Goal: Share content: Share content

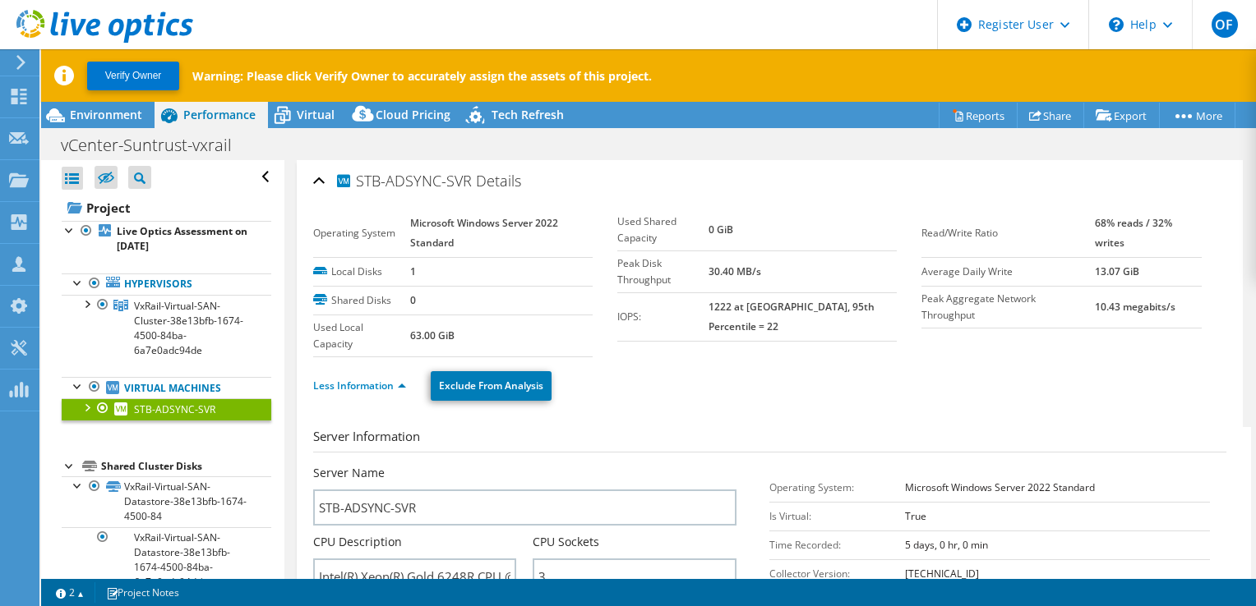
select select "USD"
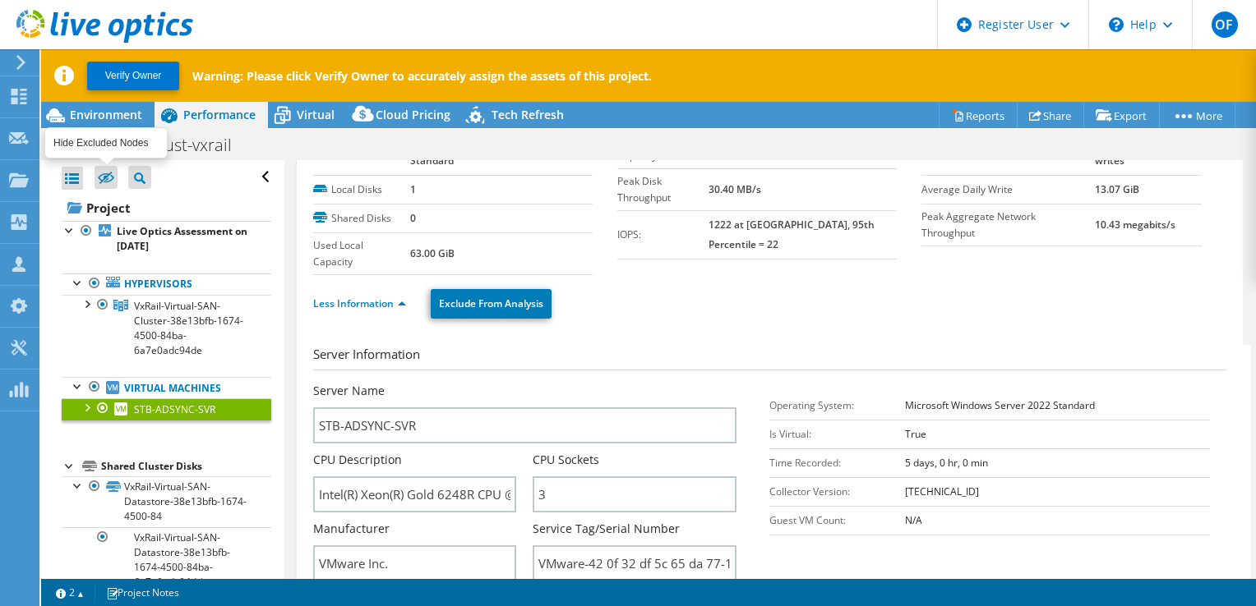
click at [104, 181] on icon at bounding box center [106, 179] width 16 height 12
click at [0, 0] on input "checkbox" at bounding box center [0, 0] width 0 height 0
click at [104, 181] on icon at bounding box center [106, 179] width 16 height 12
click at [0, 0] on input "checkbox" at bounding box center [0, 0] width 0 height 0
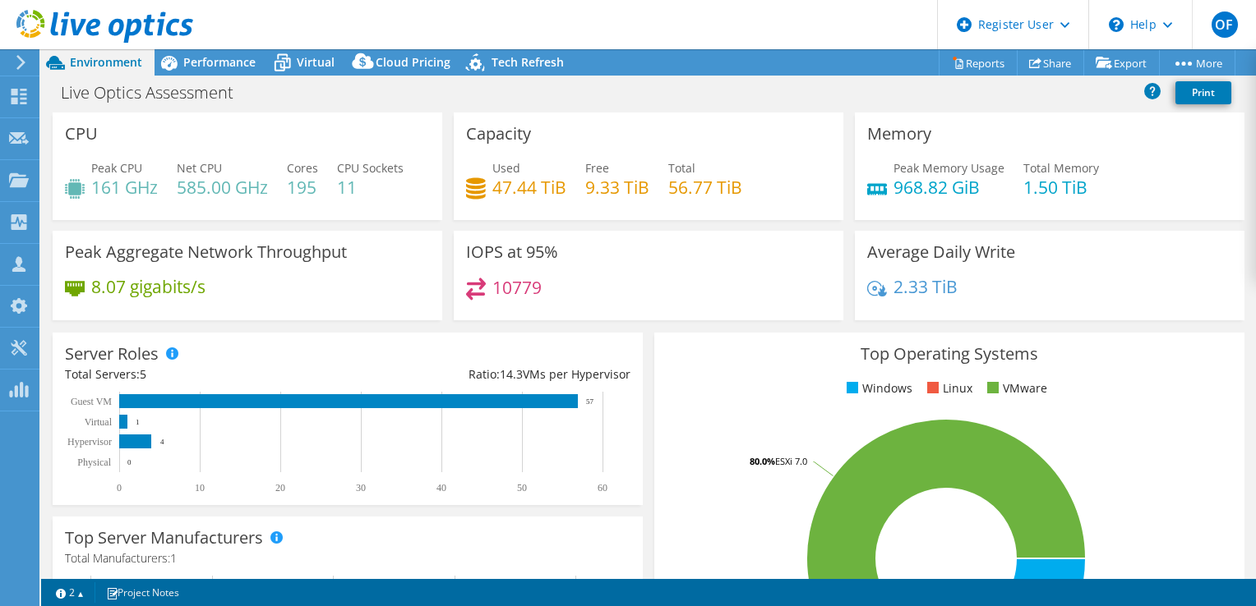
select select "USD"
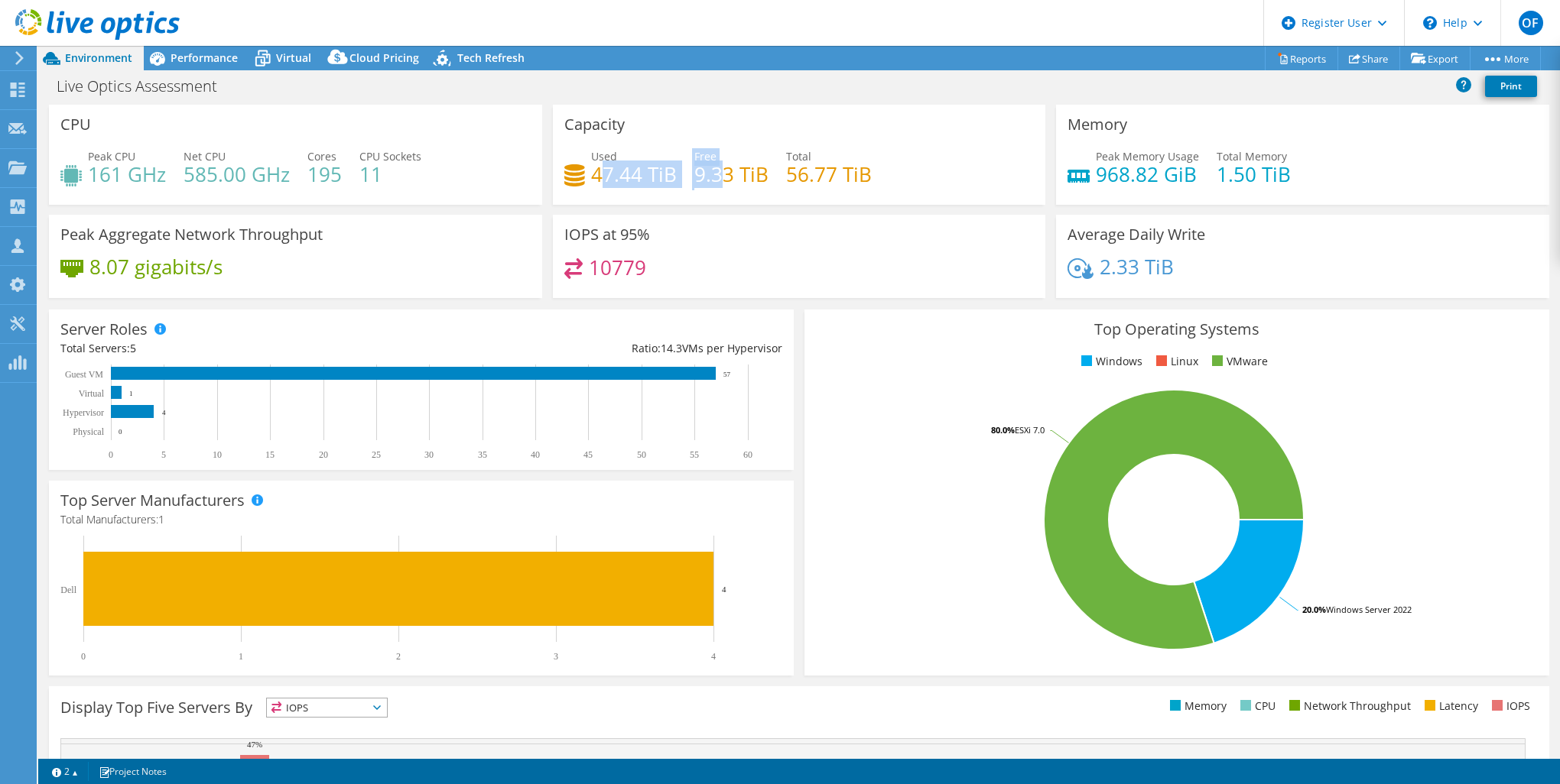
drag, startPoint x: 603, startPoint y: 174, endPoint x: 715, endPoint y: 172, distance: 112.0
click at [715, 172] on div "Used 47.44 TiB Free 9.33 TiB Total 56.77 TiB" at bounding box center [798, 172] width 470 height 49
drag, startPoint x: 715, startPoint y: 172, endPoint x: 645, endPoint y: 177, distance: 70.2
click at [645, 177] on h4 "47.44 TiB" at bounding box center [633, 174] width 86 height 17
drag, startPoint x: 1092, startPoint y: 176, endPoint x: 1179, endPoint y: 169, distance: 87.3
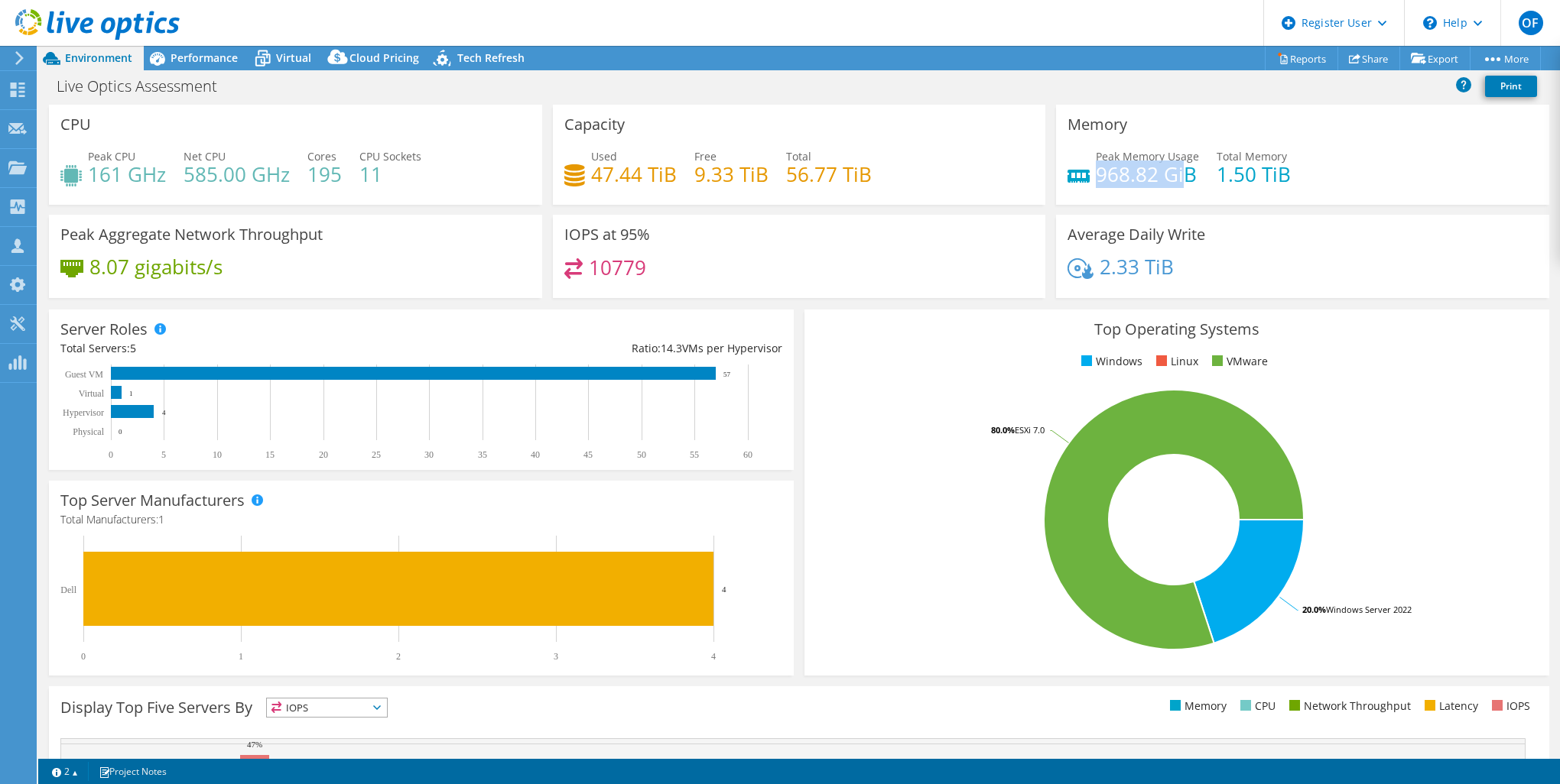
click at [1167, 169] on h4 "968.82 GiB" at bounding box center [1147, 174] width 103 height 17
drag, startPoint x: 1179, startPoint y: 169, endPoint x: 1148, endPoint y: 170, distance: 31.0
click at [1148, 170] on h4 "968.82 GiB" at bounding box center [1147, 174] width 103 height 17
drag, startPoint x: 1122, startPoint y: 176, endPoint x: 1104, endPoint y: 176, distance: 18.0
click at [1122, 176] on h4 "968.82 GiB" at bounding box center [1147, 174] width 103 height 17
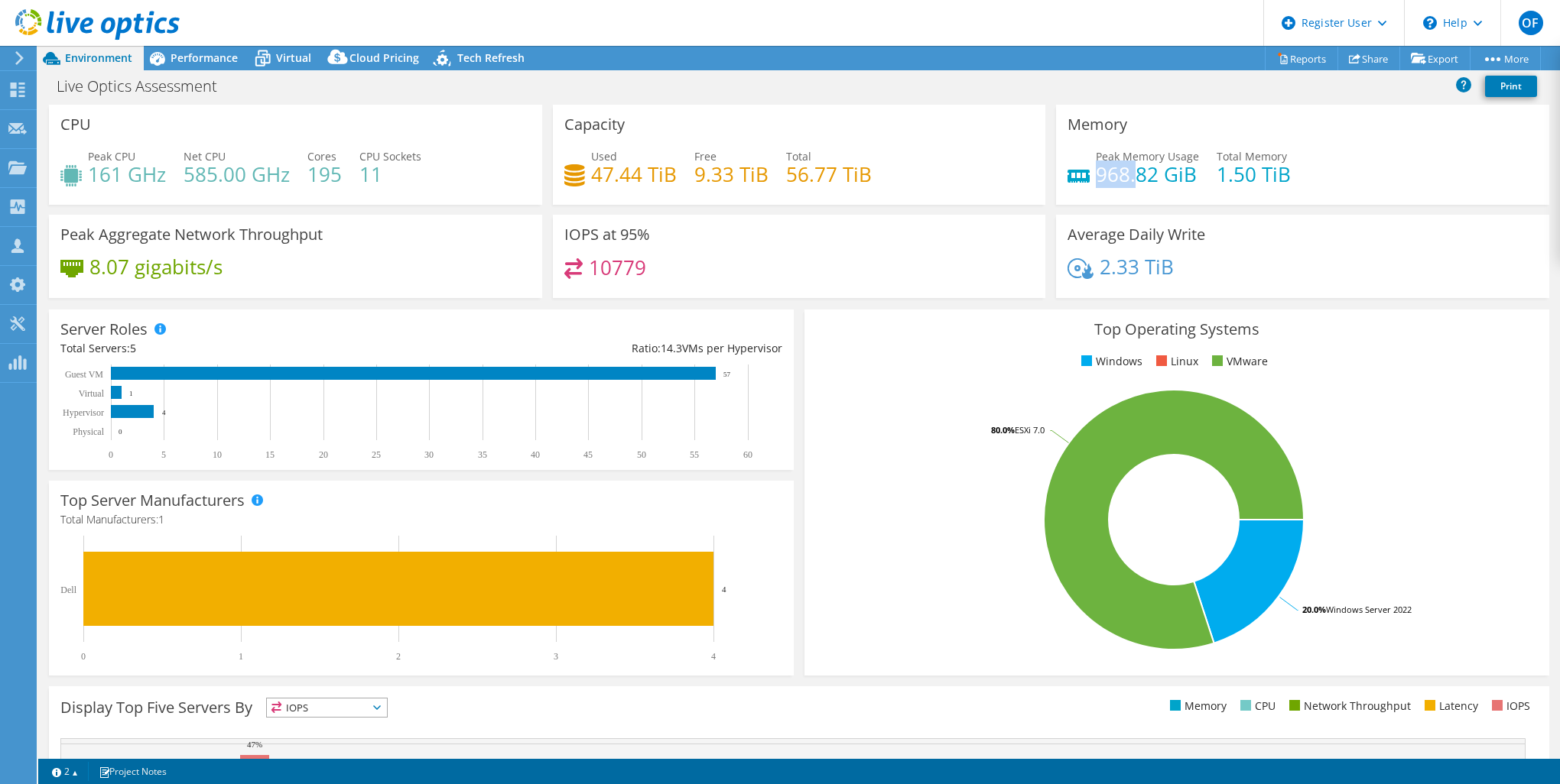
drag, startPoint x: 1091, startPoint y: 175, endPoint x: 1126, endPoint y: 173, distance: 35.1
click at [1126, 173] on h4 "968.82 GiB" at bounding box center [1147, 174] width 103 height 17
drag, startPoint x: 1126, startPoint y: 173, endPoint x: 1207, endPoint y: 175, distance: 81.0
click at [1167, 175] on div "Peak Memory Usage 968.82 GiB Total Memory 1.50 TiB" at bounding box center [1301, 172] width 470 height 49
click at [173, 62] on span "Performance" at bounding box center [204, 58] width 67 height 15
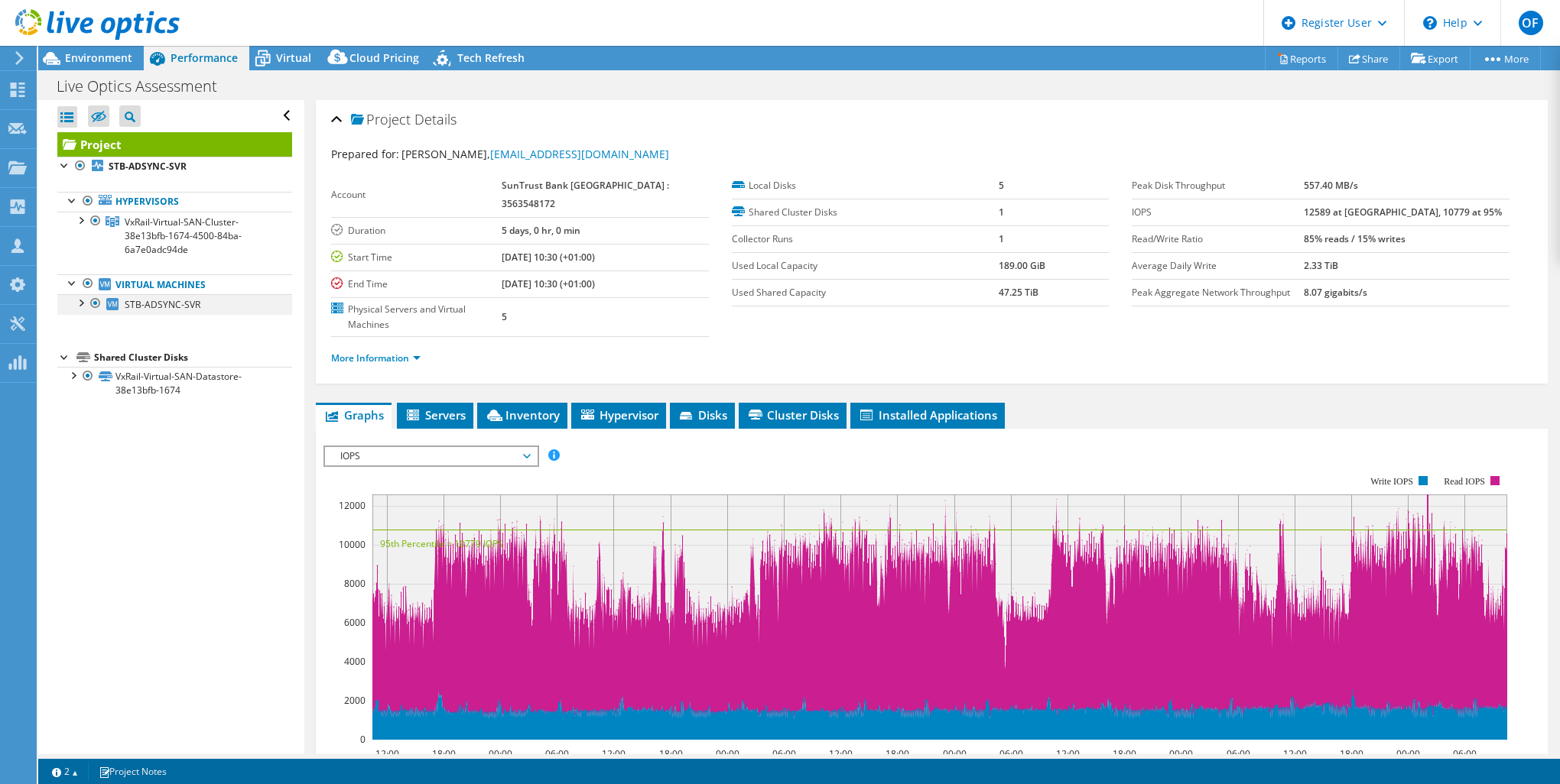
click at [79, 299] on div at bounding box center [80, 301] width 15 height 15
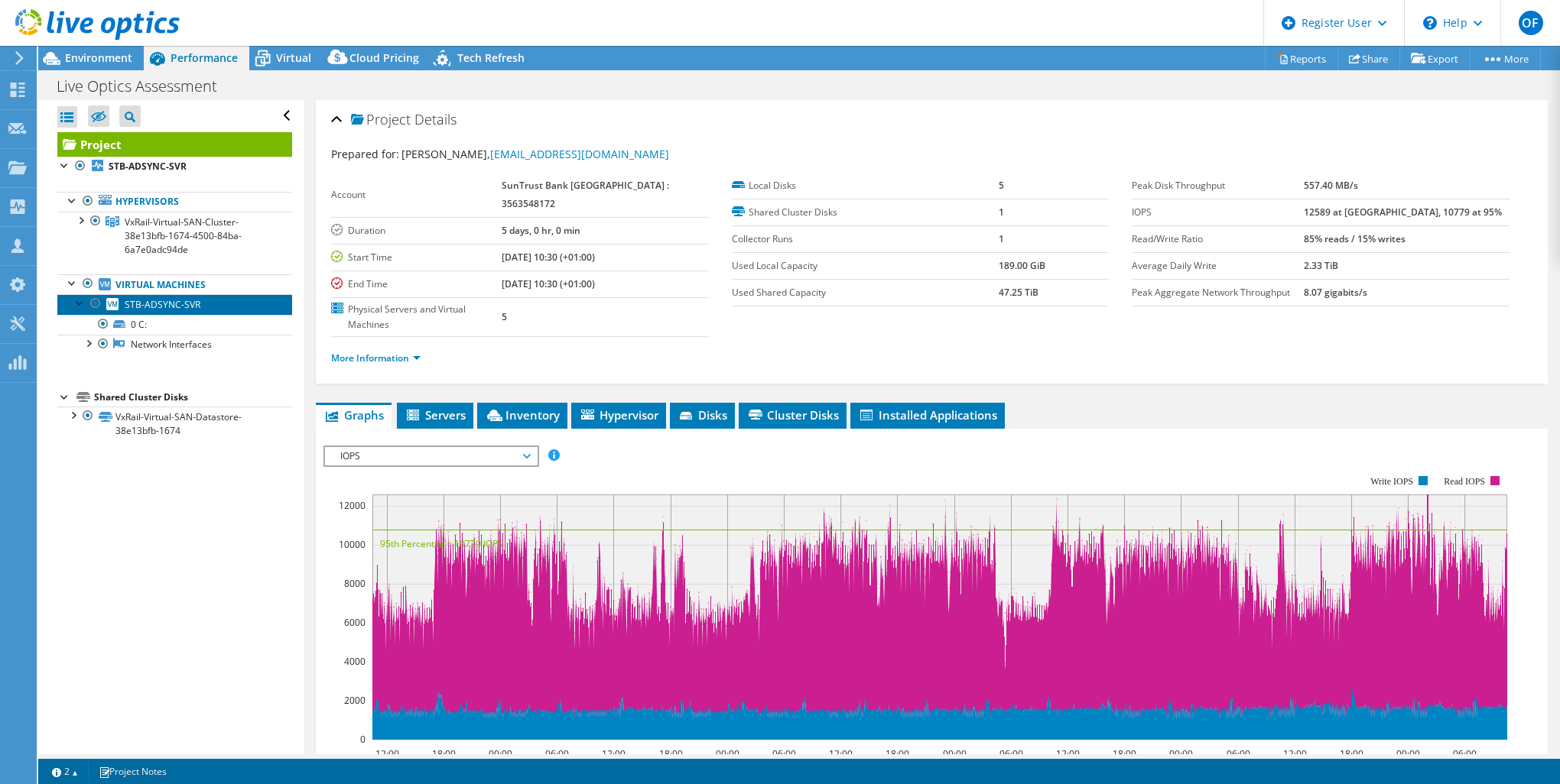
click at [148, 303] on span "STB-ADSYNC-SVR" at bounding box center [162, 305] width 75 height 13
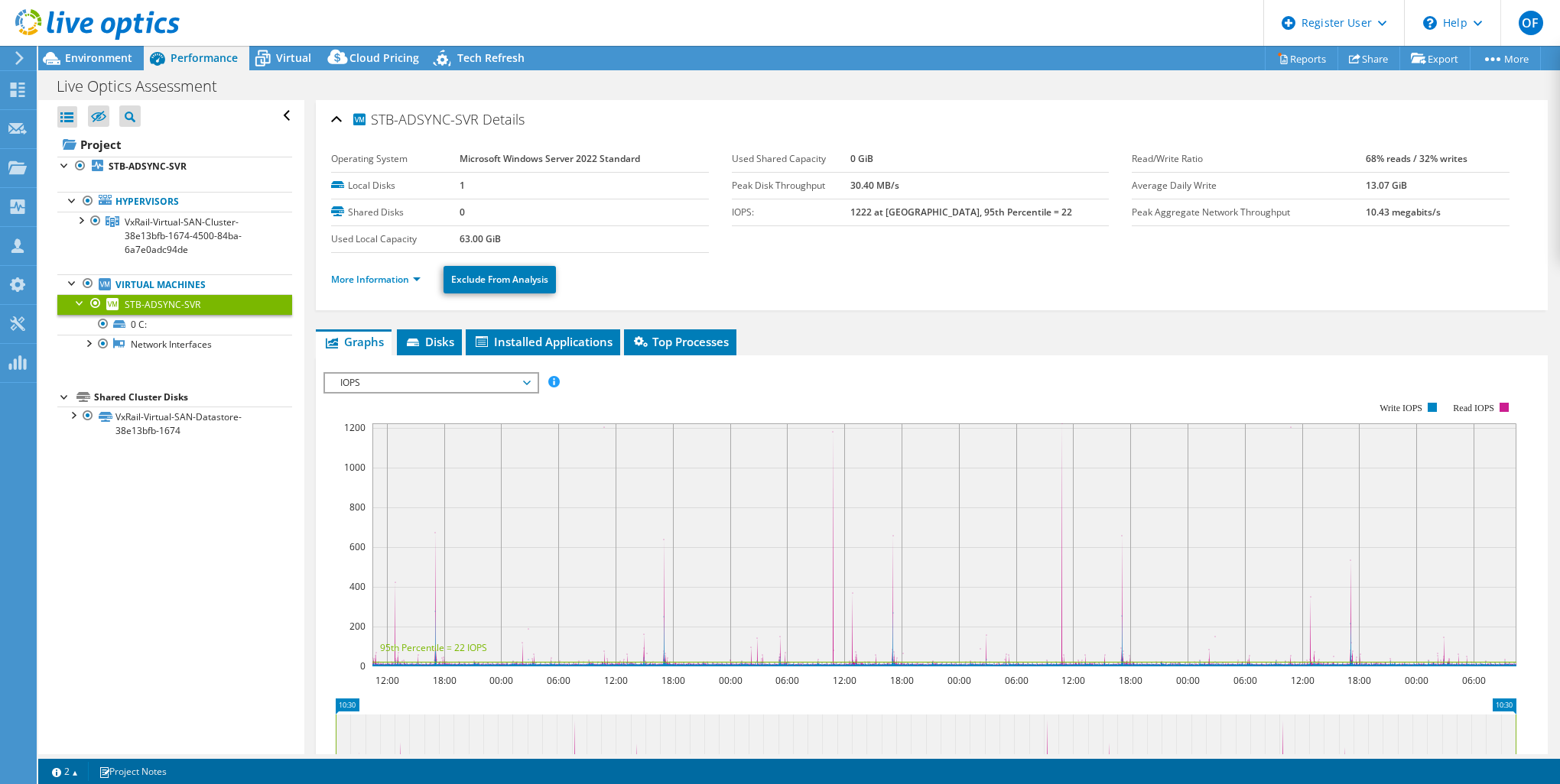
click at [486, 379] on span "IOPS" at bounding box center [430, 383] width 196 height 19
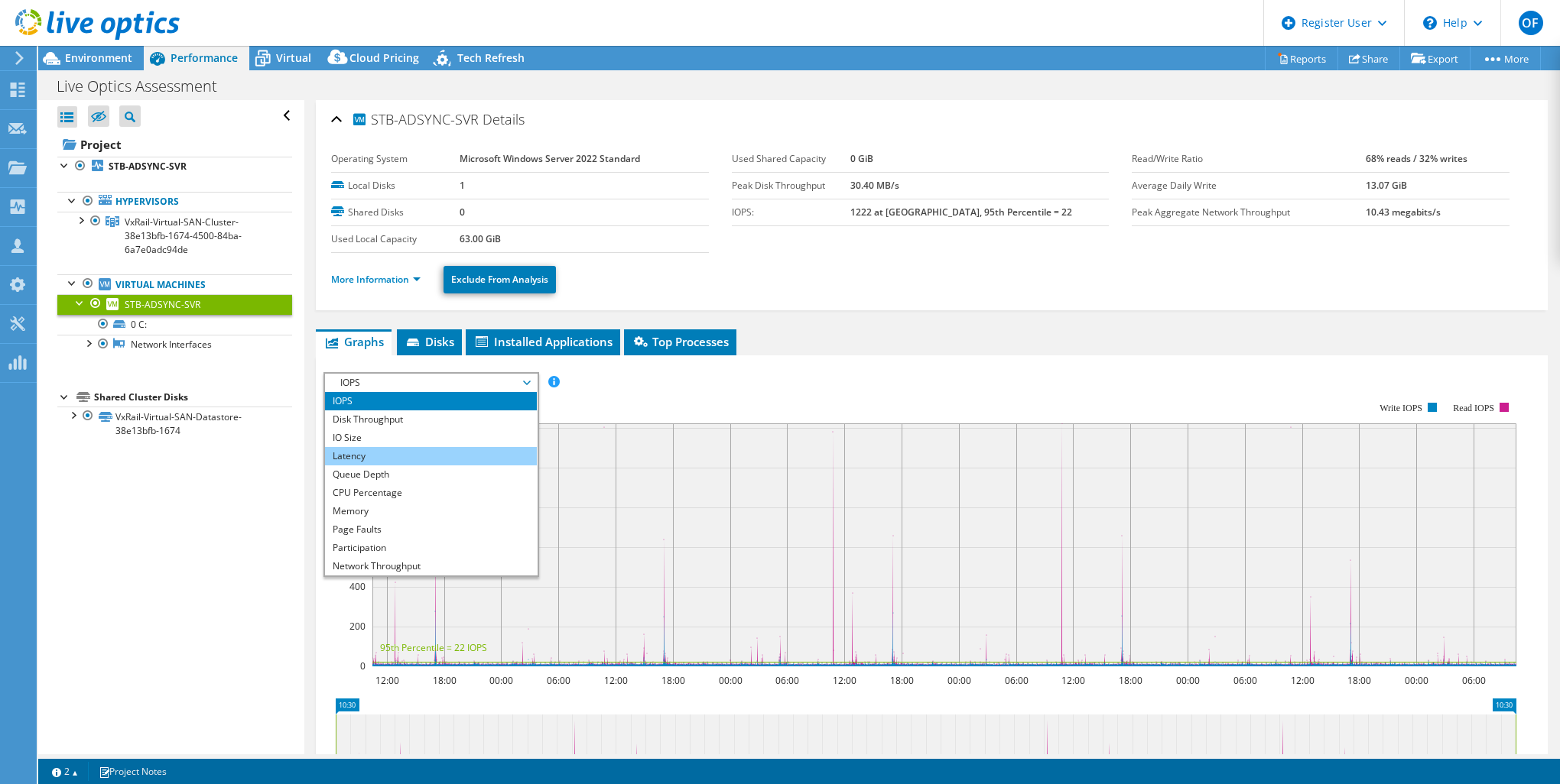
scroll to position [55, 0]
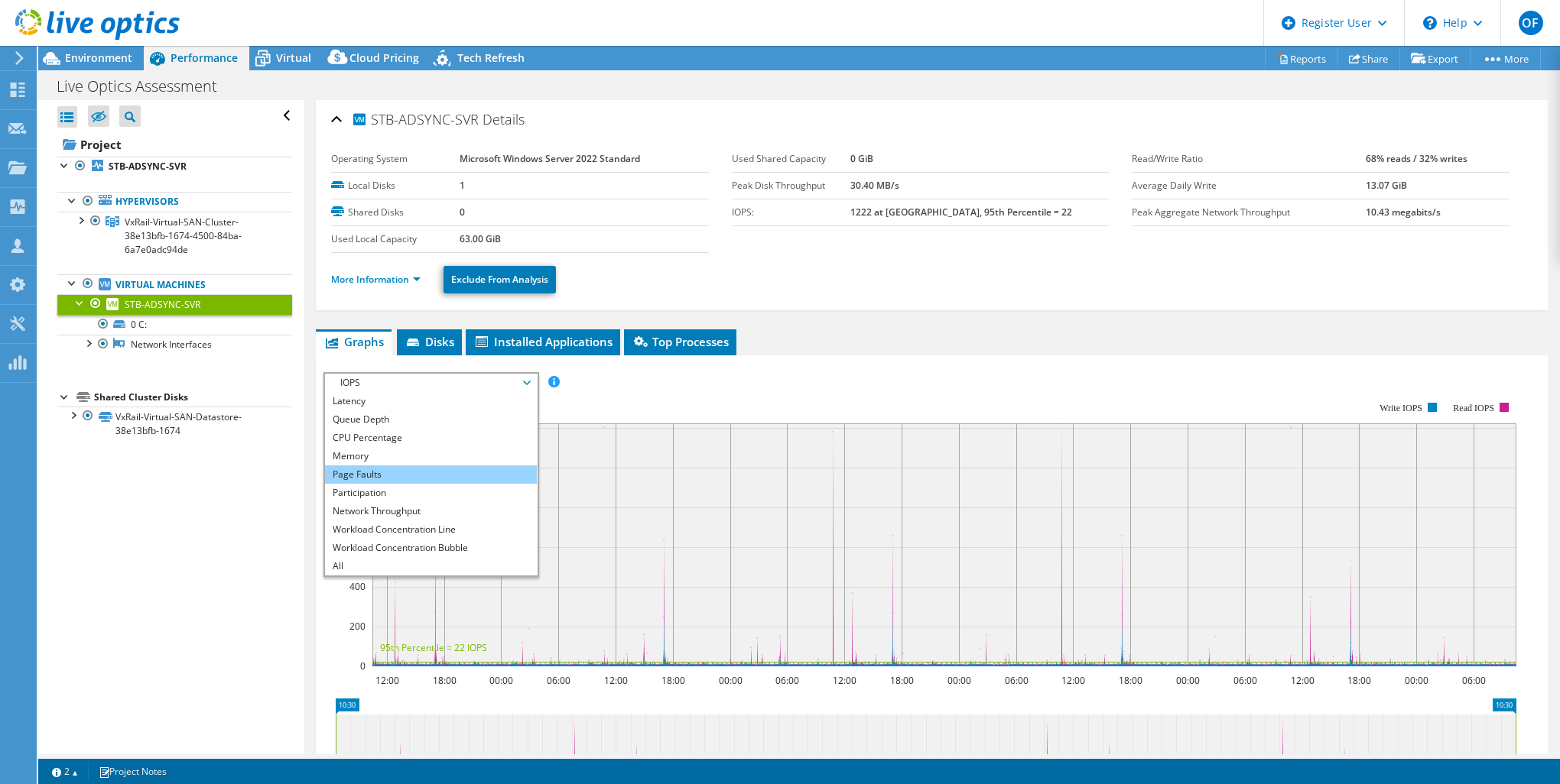
click at [417, 469] on li "Page Faults" at bounding box center [431, 474] width 212 height 19
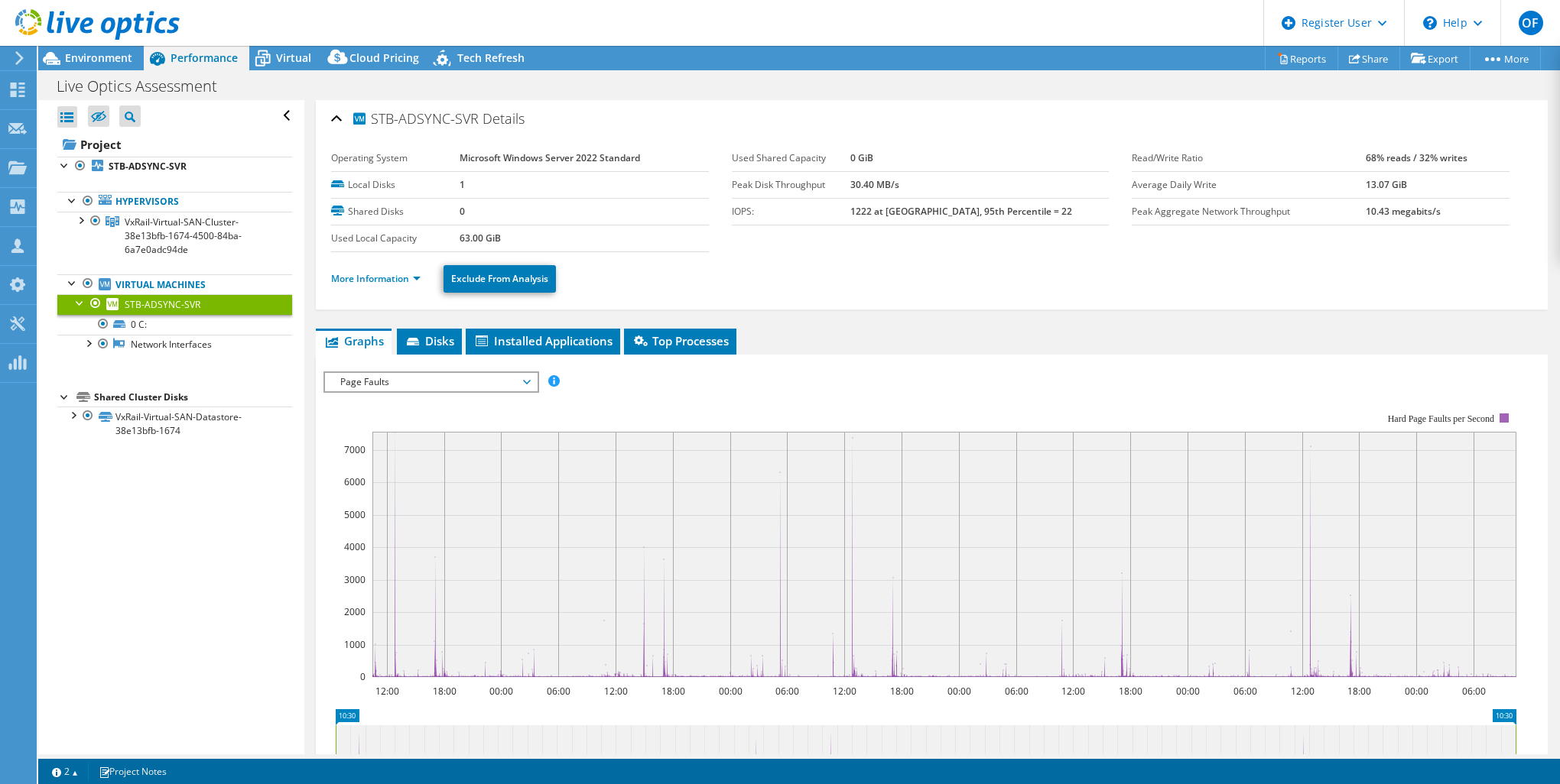
scroll to position [0, 0]
click at [342, 282] on link "More Information" at bounding box center [376, 279] width 89 height 13
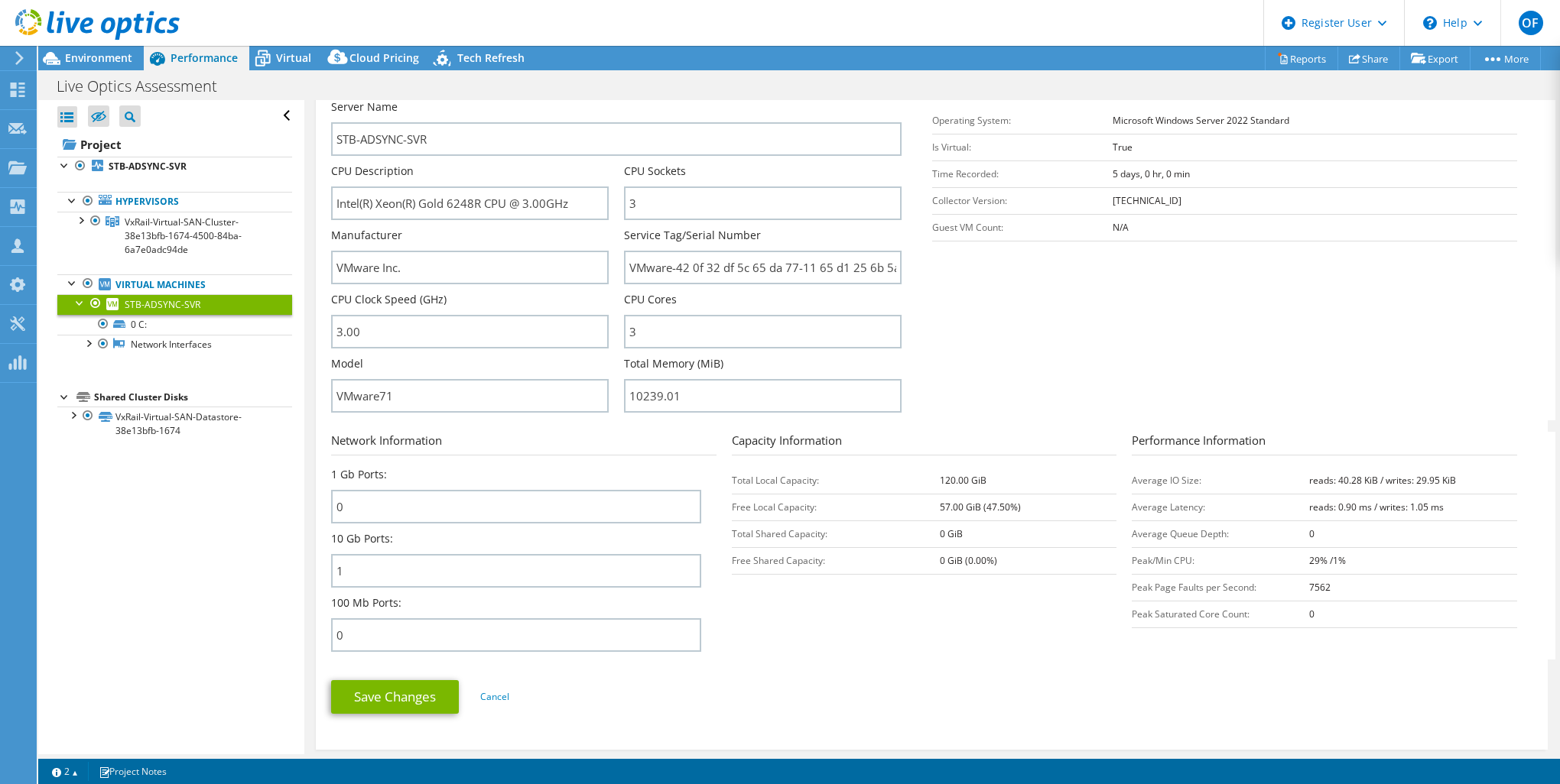
scroll to position [306, 0]
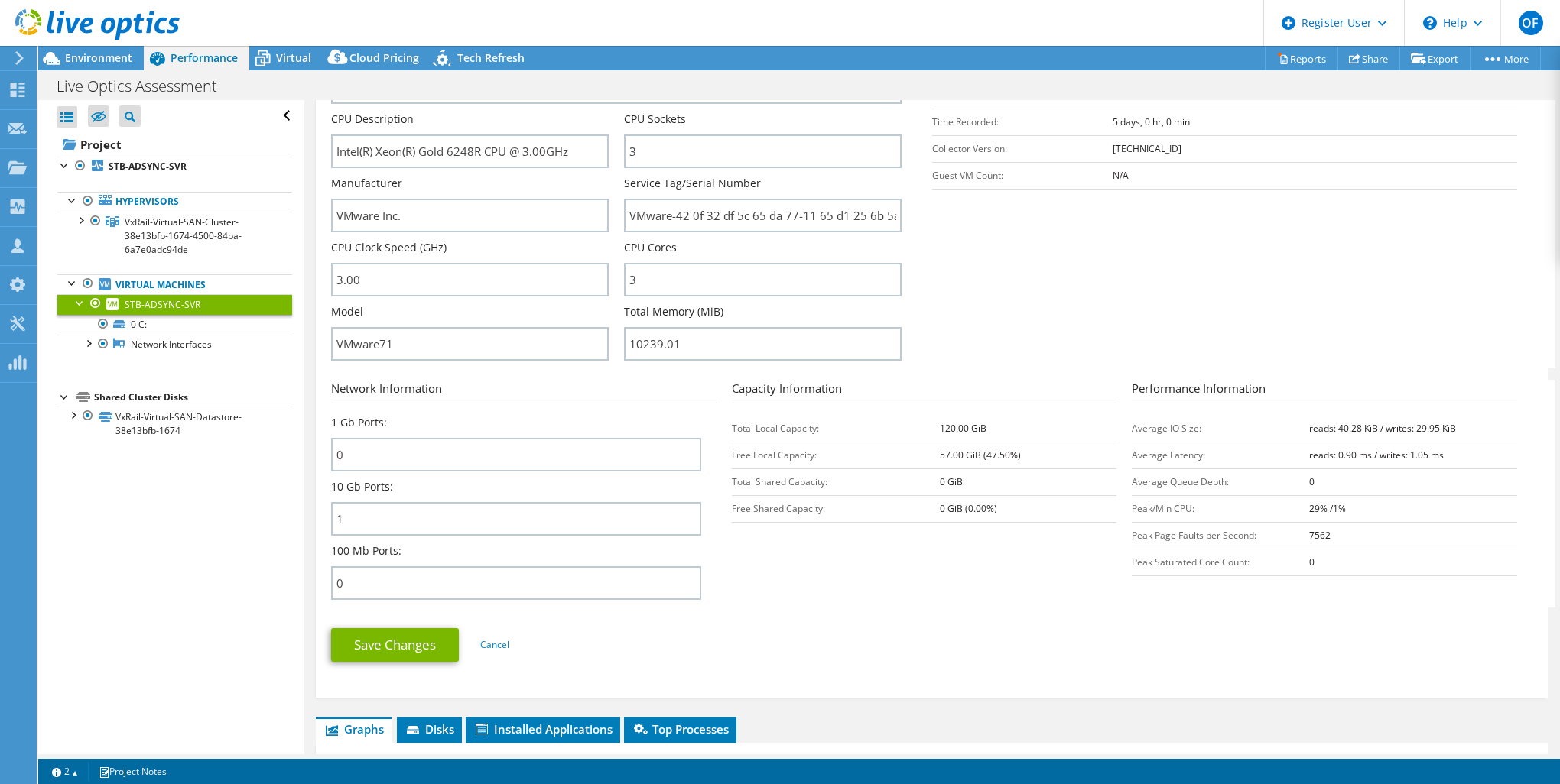
drag, startPoint x: 1289, startPoint y: 534, endPoint x: 1325, endPoint y: 535, distance: 36.0
click at [1167, 535] on tr "Peak Page Faults per Second: 7562" at bounding box center [1324, 535] width 385 height 27
drag, startPoint x: 1325, startPoint y: 535, endPoint x: 1223, endPoint y: 538, distance: 102.0
click at [1167, 538] on td "Peak Page Faults per Second:" at bounding box center [1220, 535] width 177 height 27
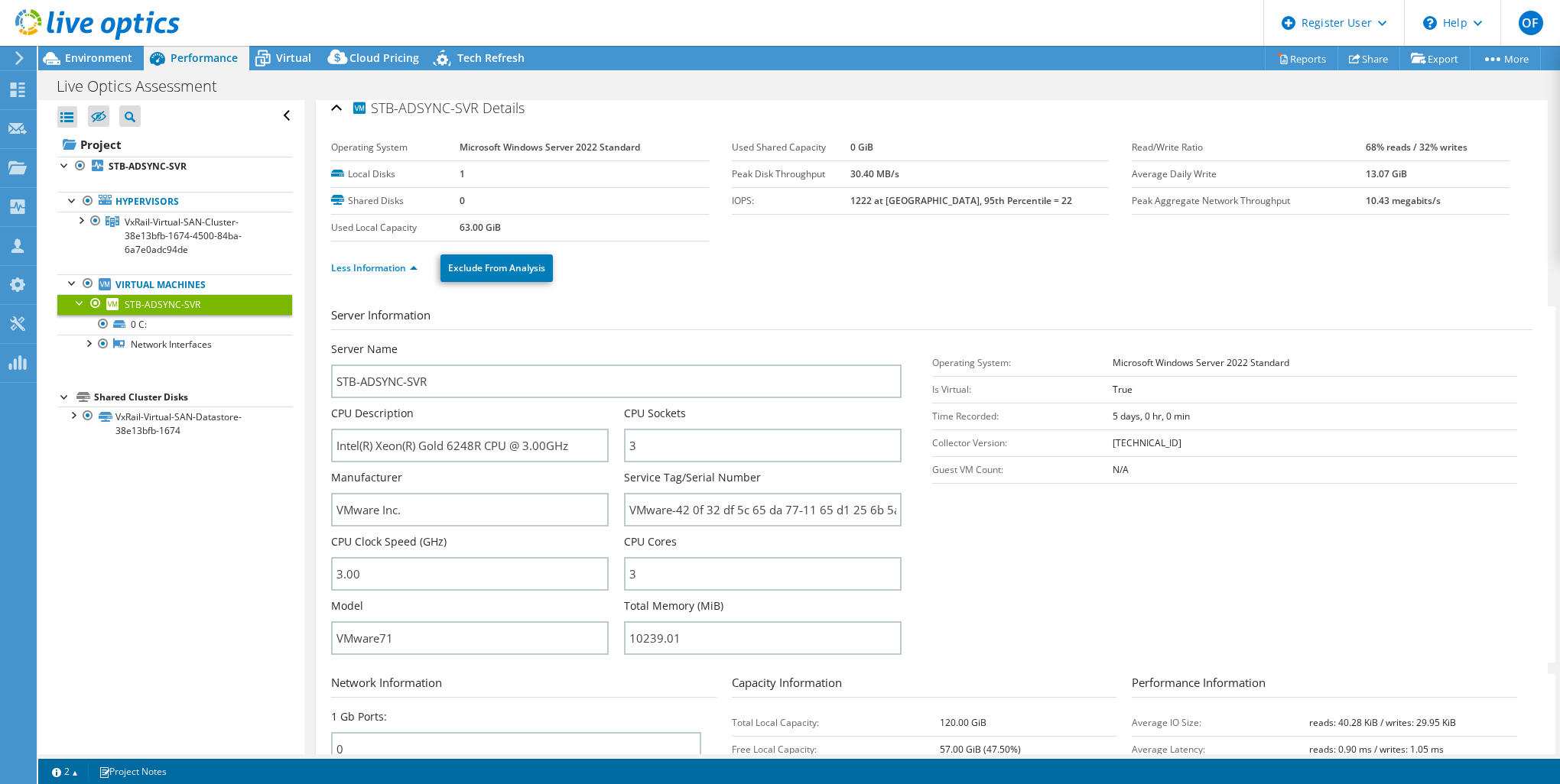
scroll to position [0, 0]
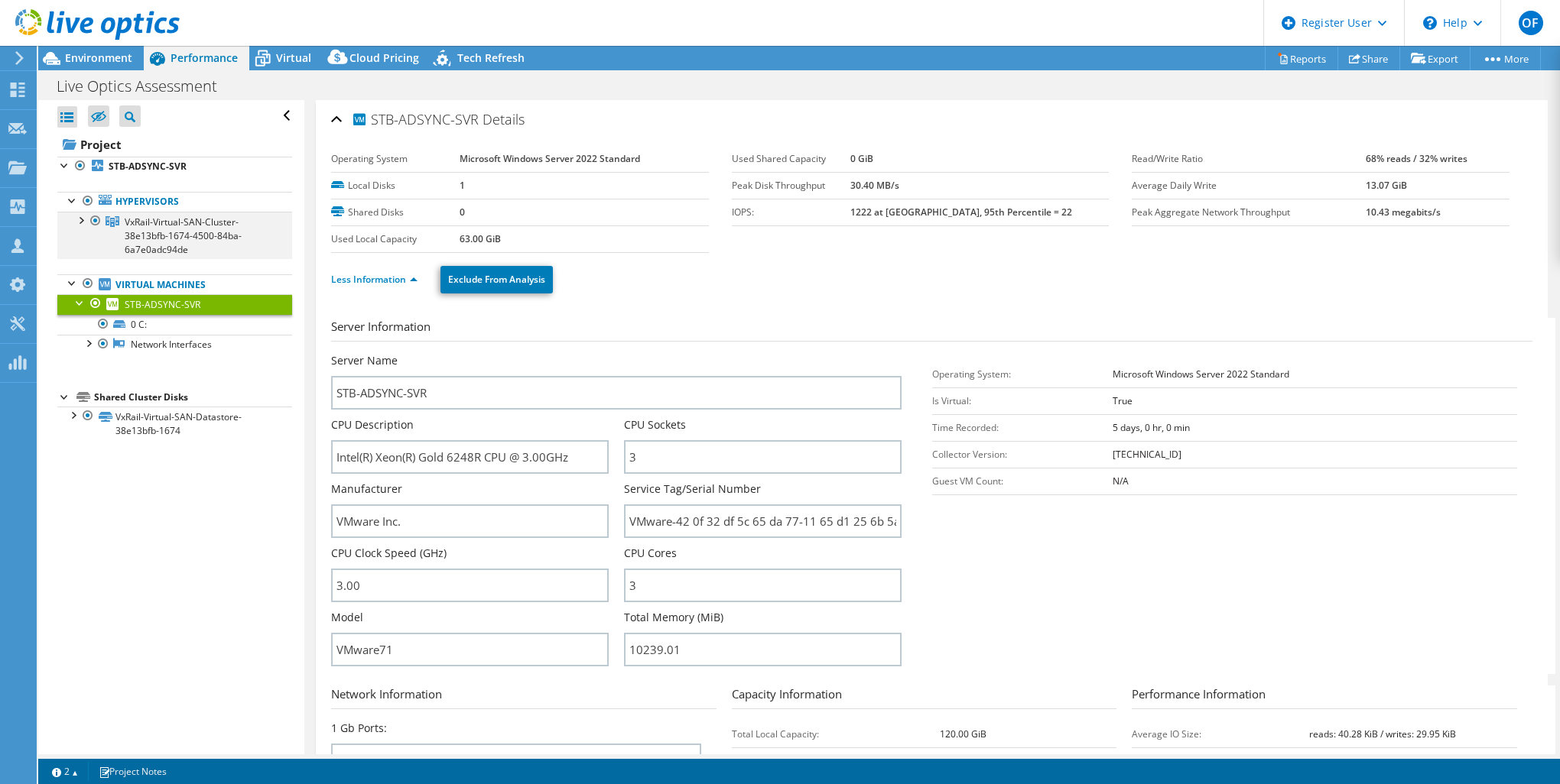
click at [83, 221] on div at bounding box center [80, 219] width 15 height 15
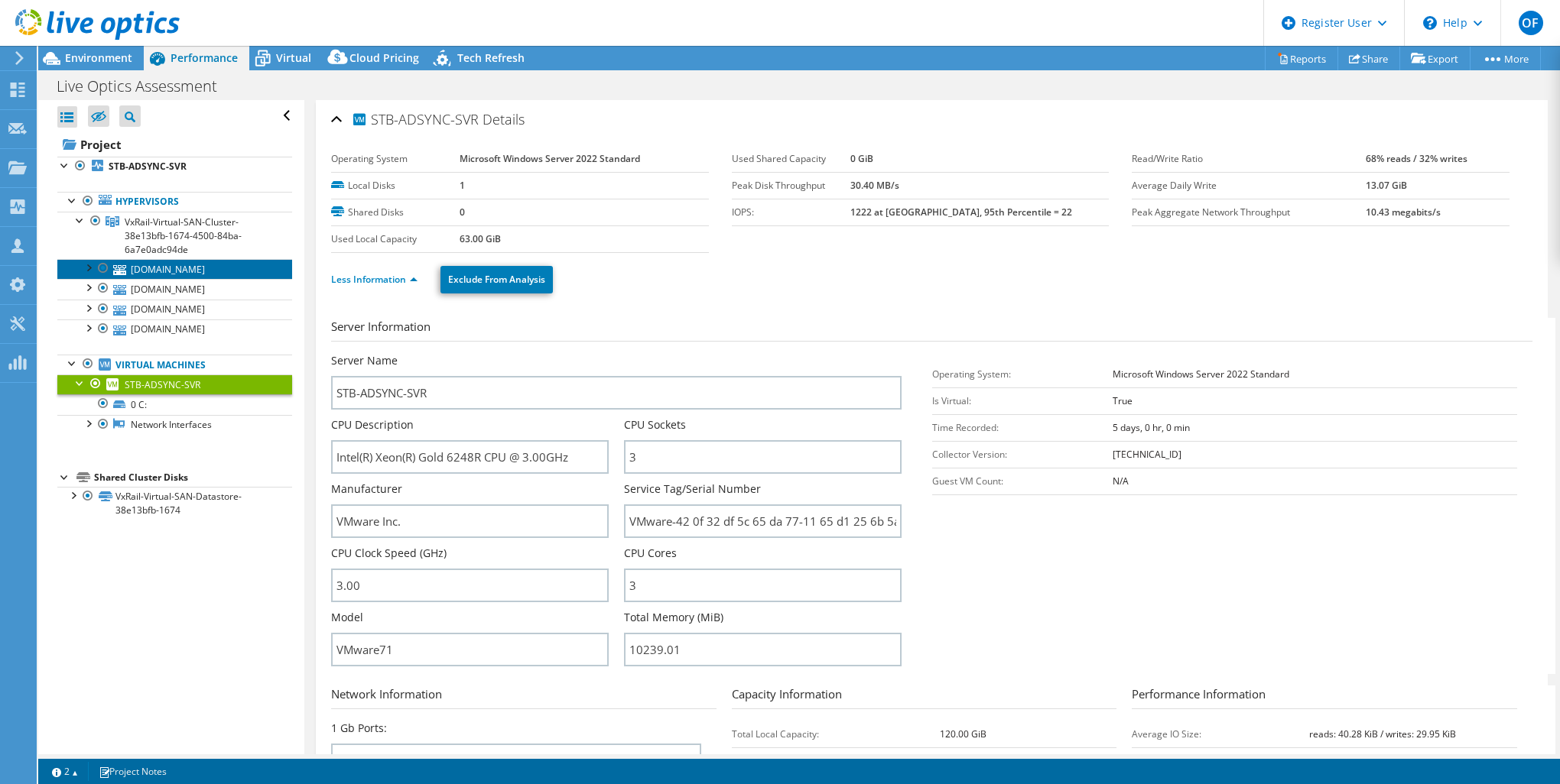
click at [211, 268] on link "[DOMAIN_NAME]" at bounding box center [175, 269] width 234 height 20
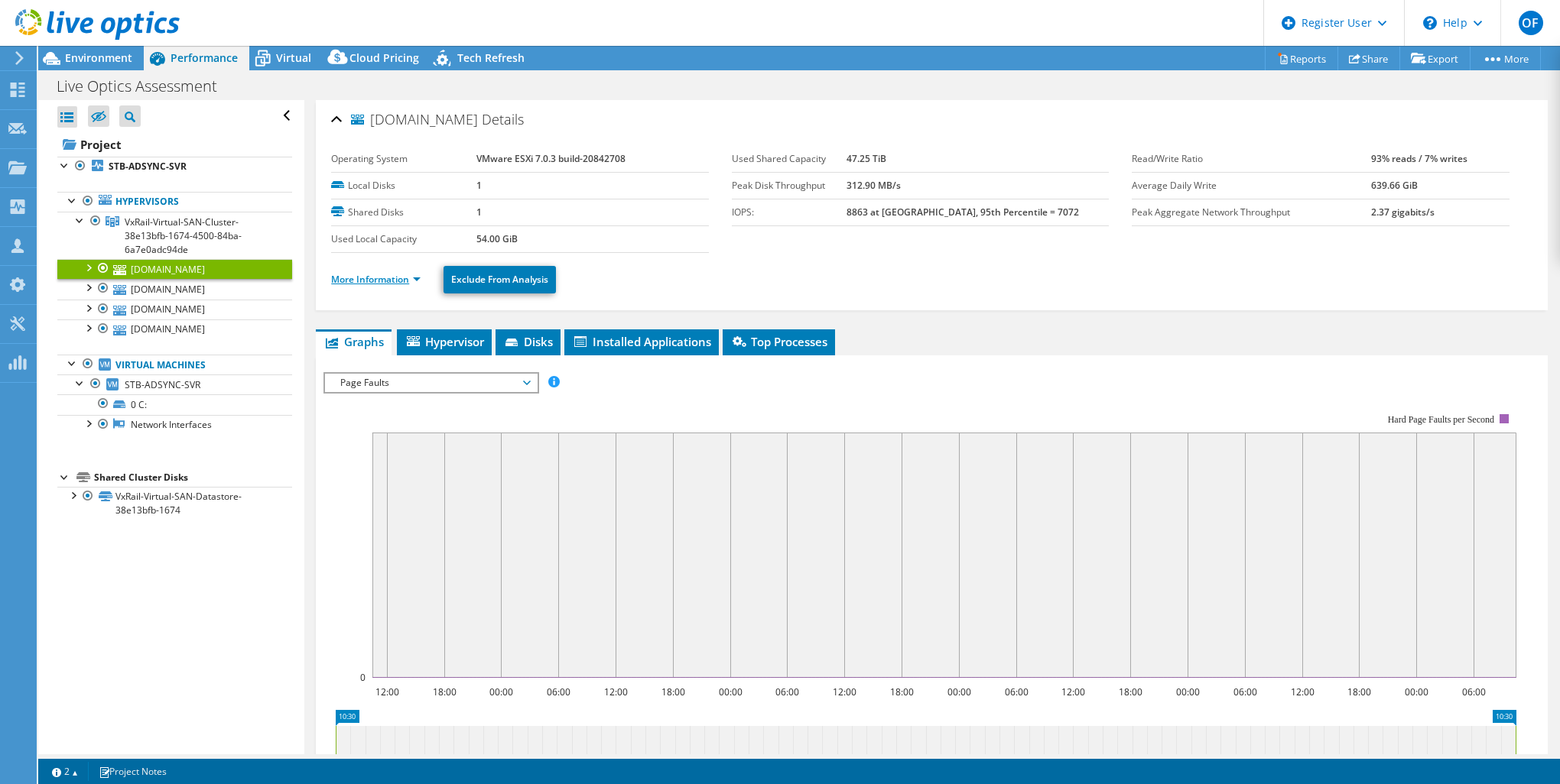
click at [402, 280] on link "More Information" at bounding box center [376, 279] width 89 height 13
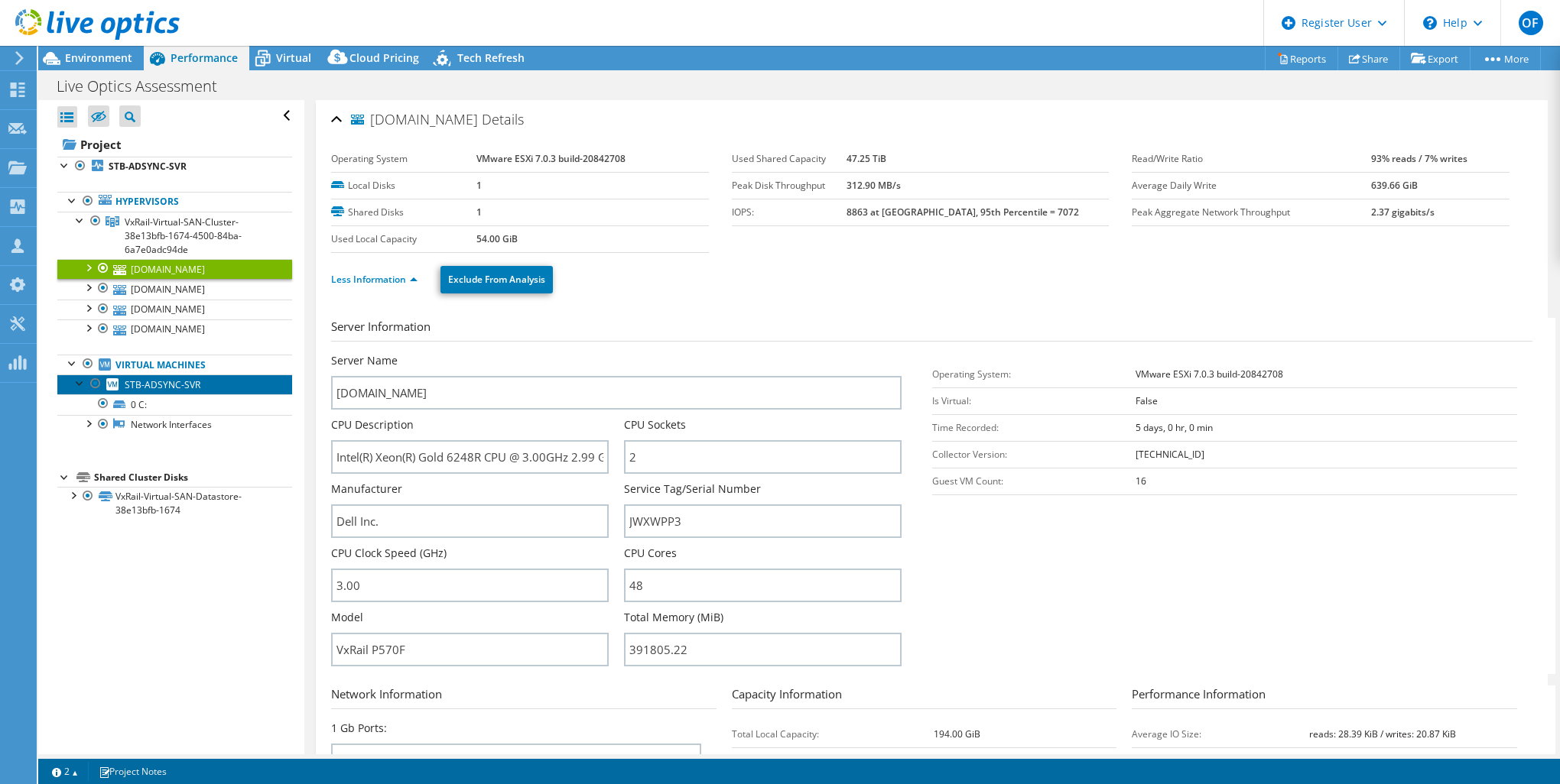
click at [178, 382] on span "STB-ADSYNC-SVR" at bounding box center [162, 385] width 75 height 13
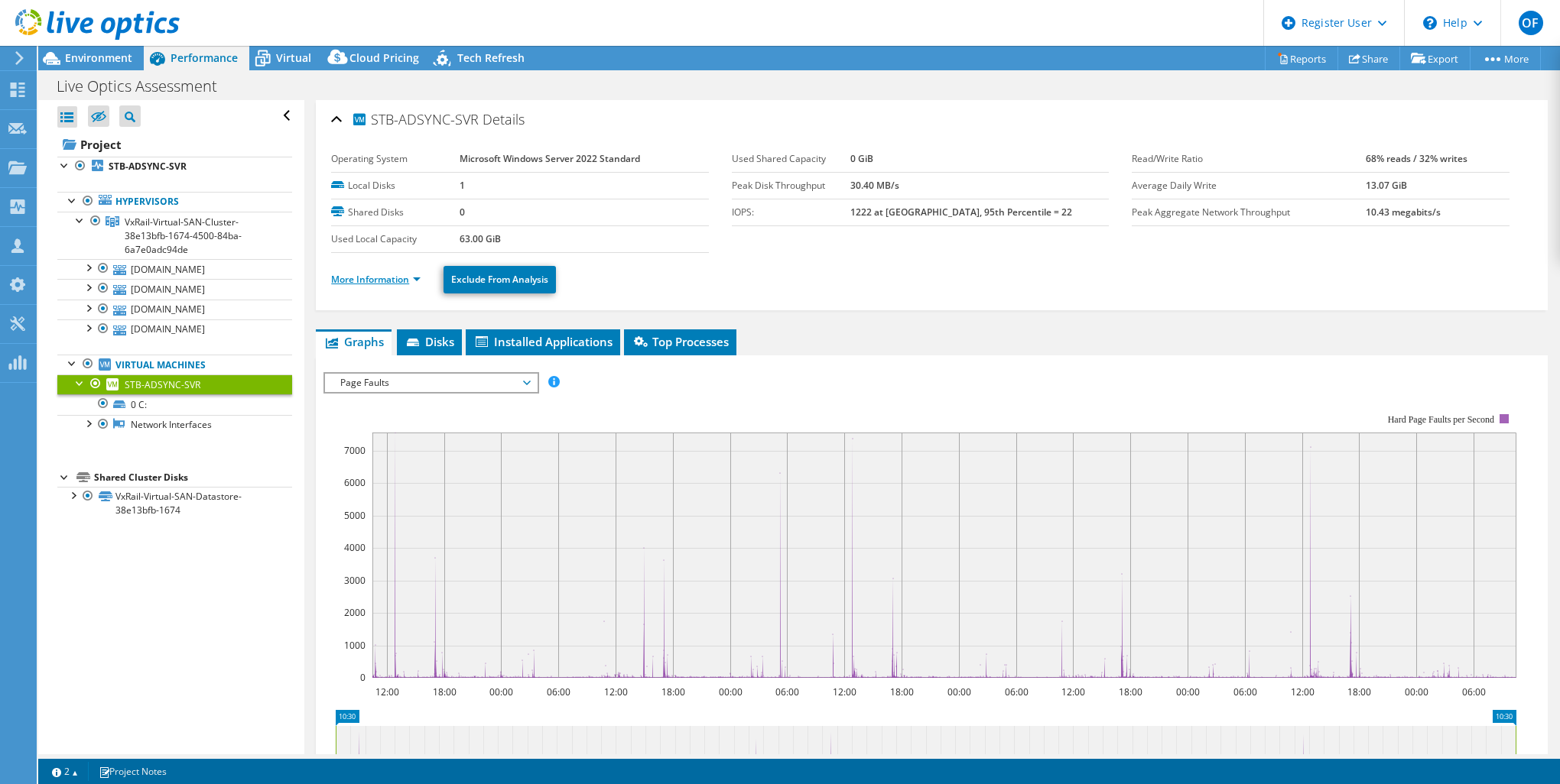
click at [376, 276] on link "More Information" at bounding box center [376, 279] width 89 height 13
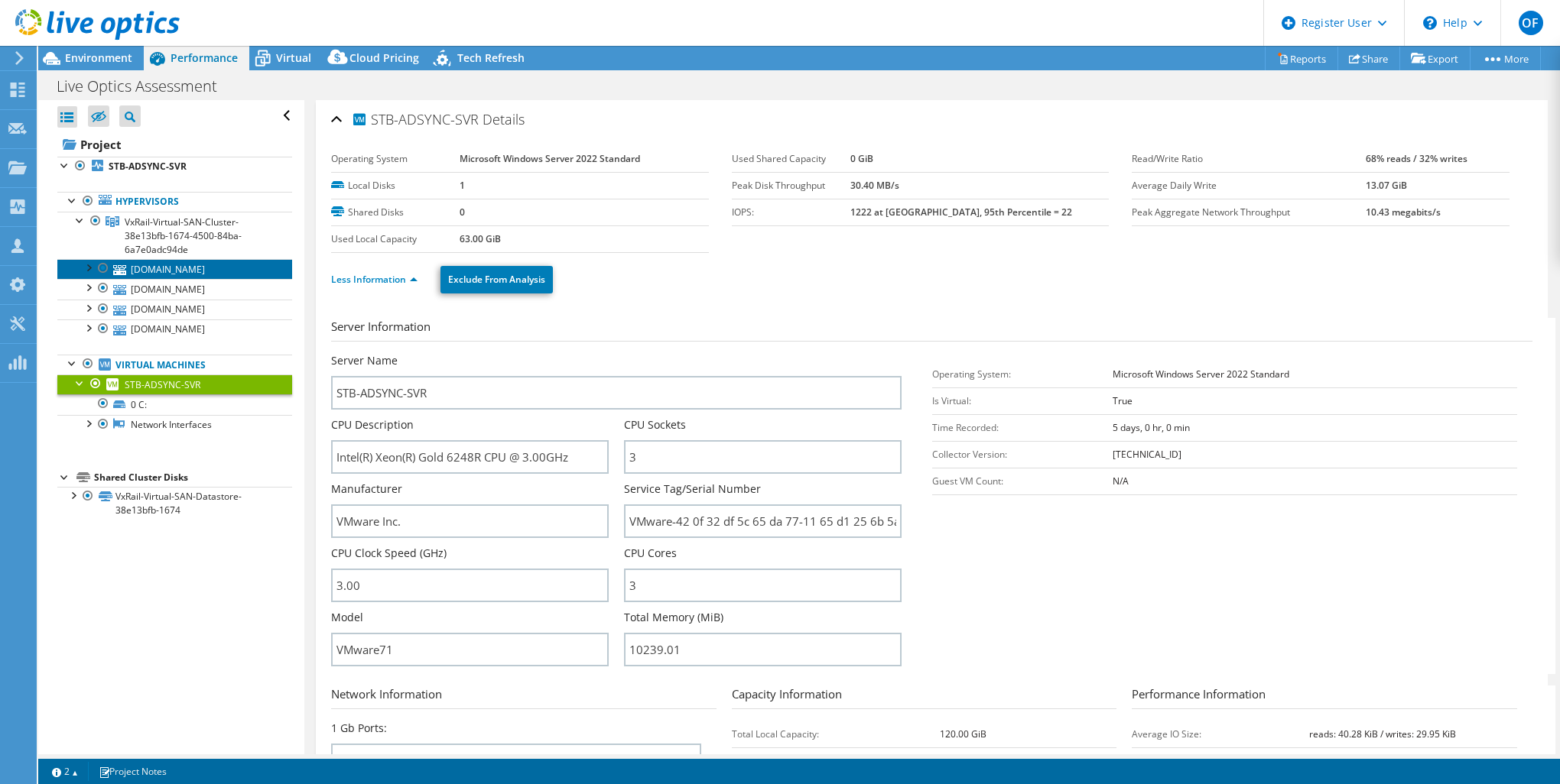
click at [218, 266] on link "[DOMAIN_NAME]" at bounding box center [175, 269] width 234 height 20
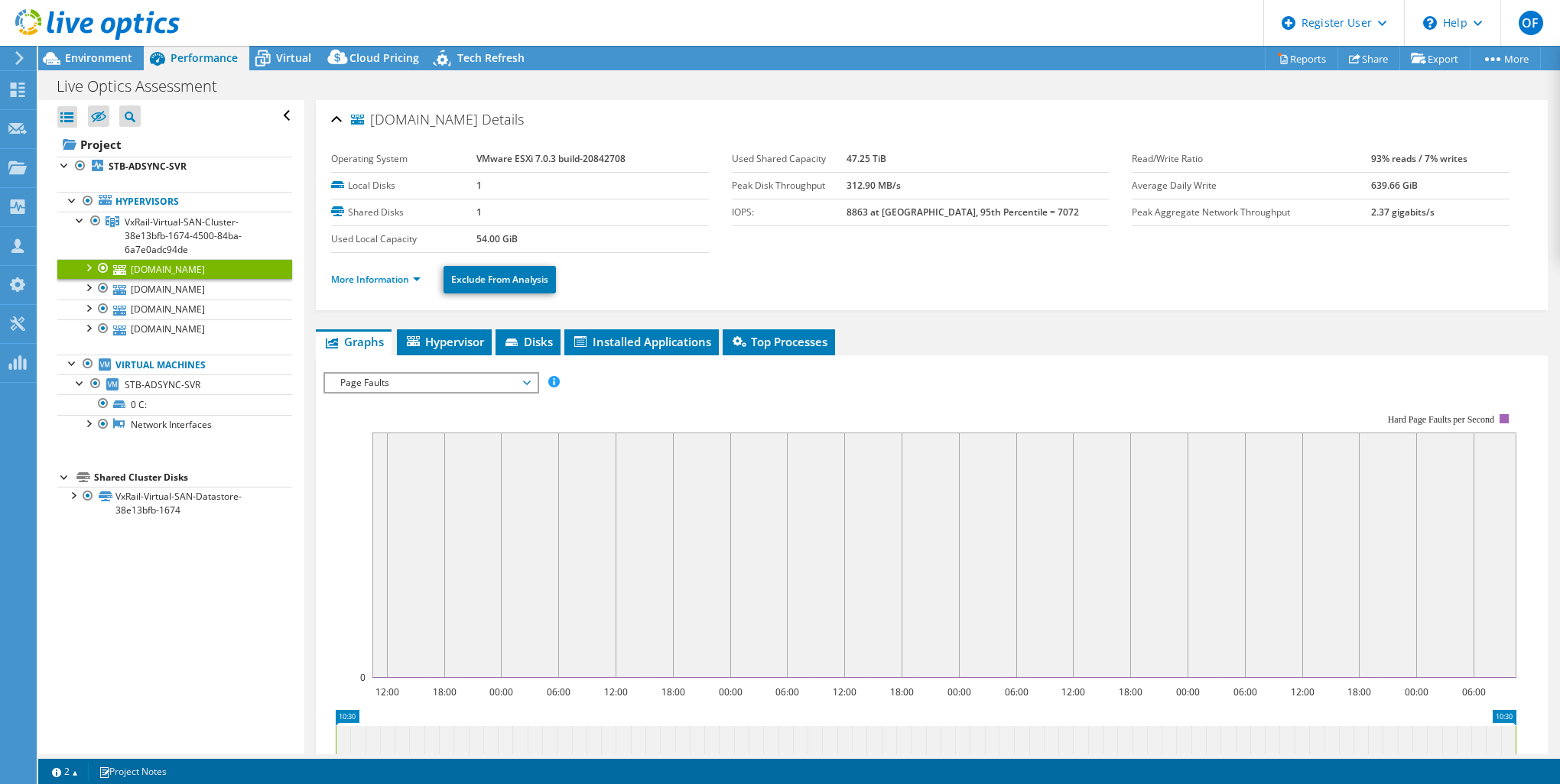
click at [393, 272] on li "More Information" at bounding box center [380, 280] width 99 height 17
click at [393, 276] on link "More Information" at bounding box center [376, 279] width 89 height 13
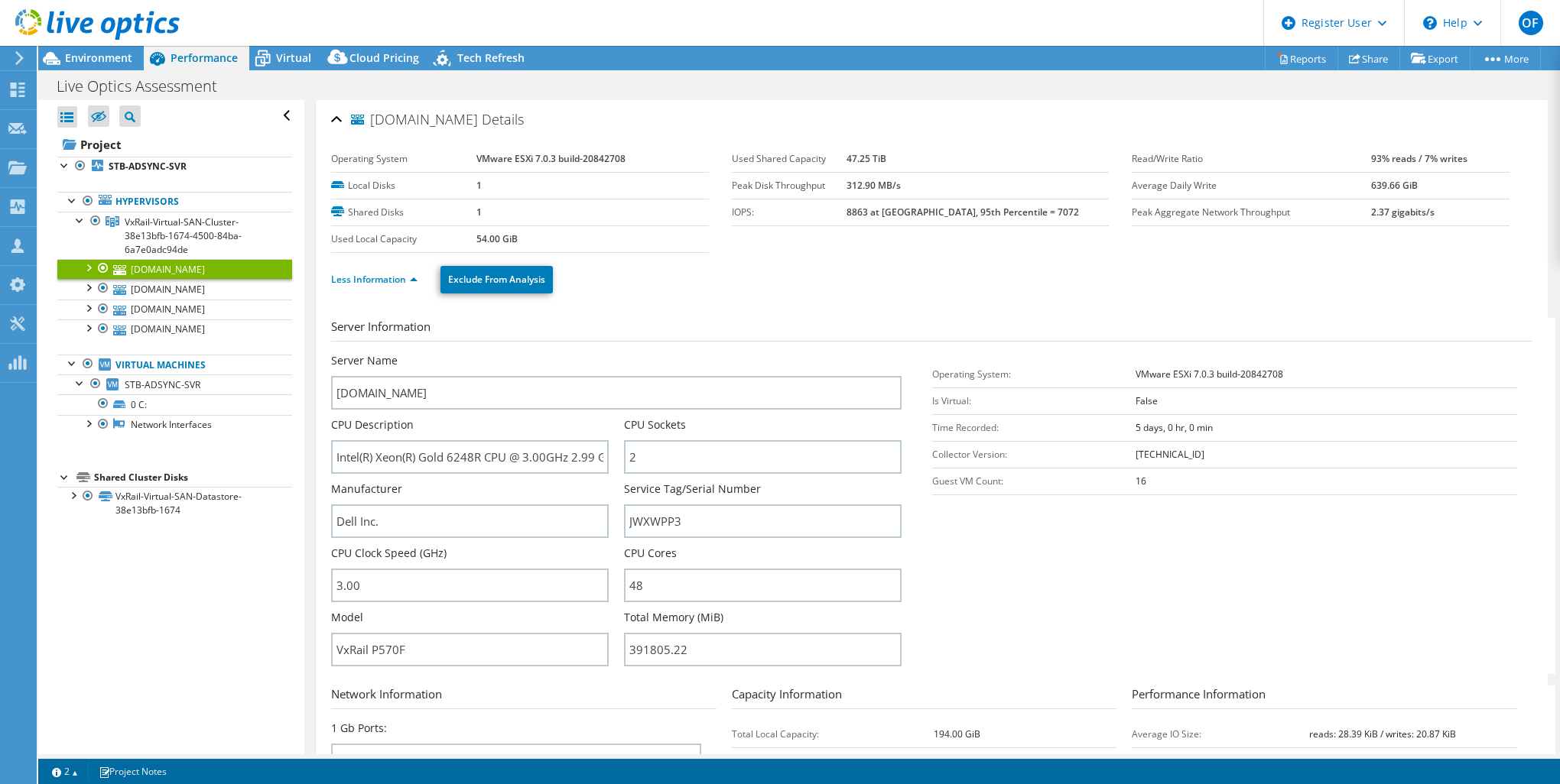
click at [86, 270] on div at bounding box center [87, 267] width 15 height 15
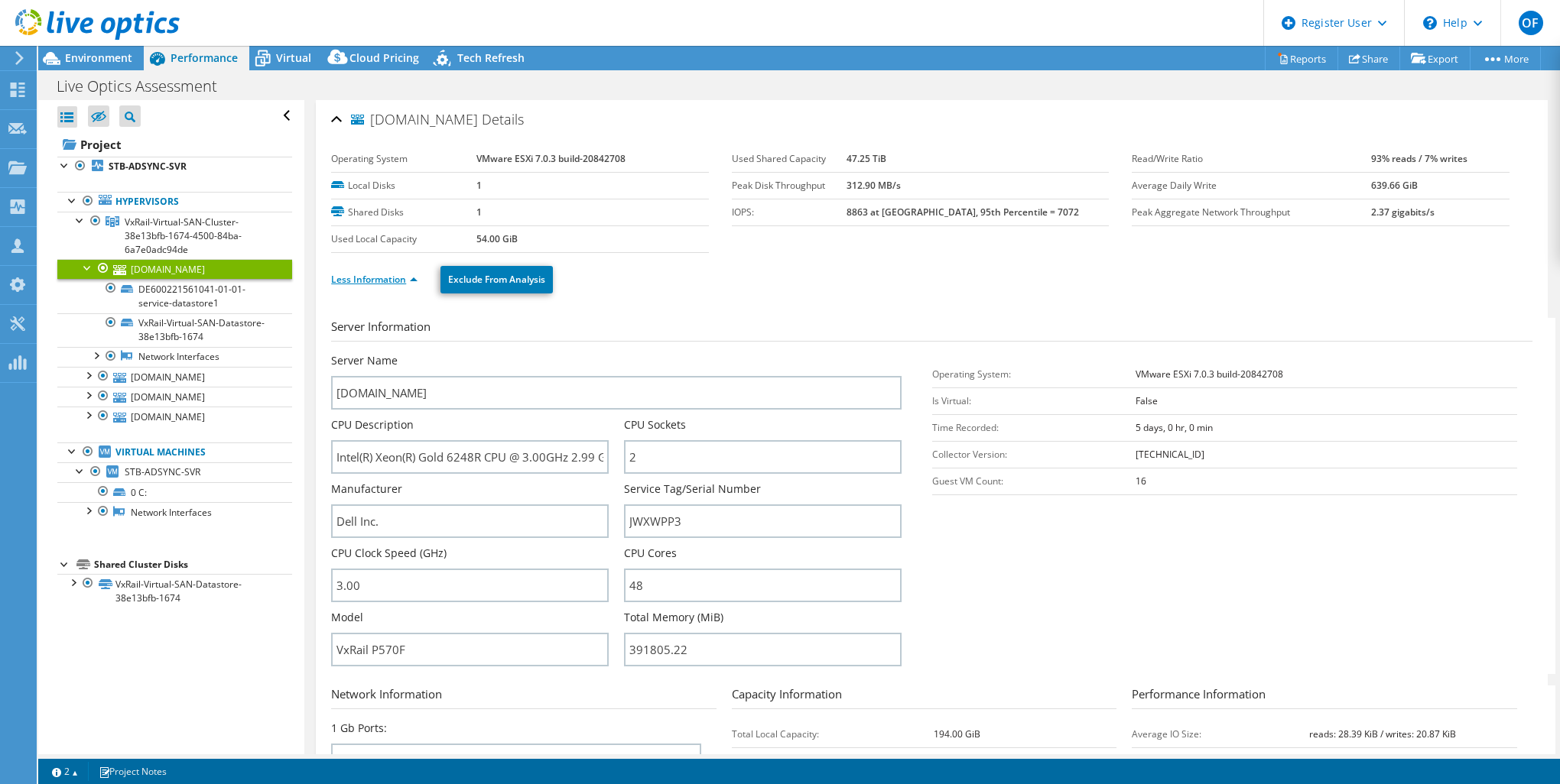
click at [397, 285] on link "Less Information" at bounding box center [374, 279] width 87 height 13
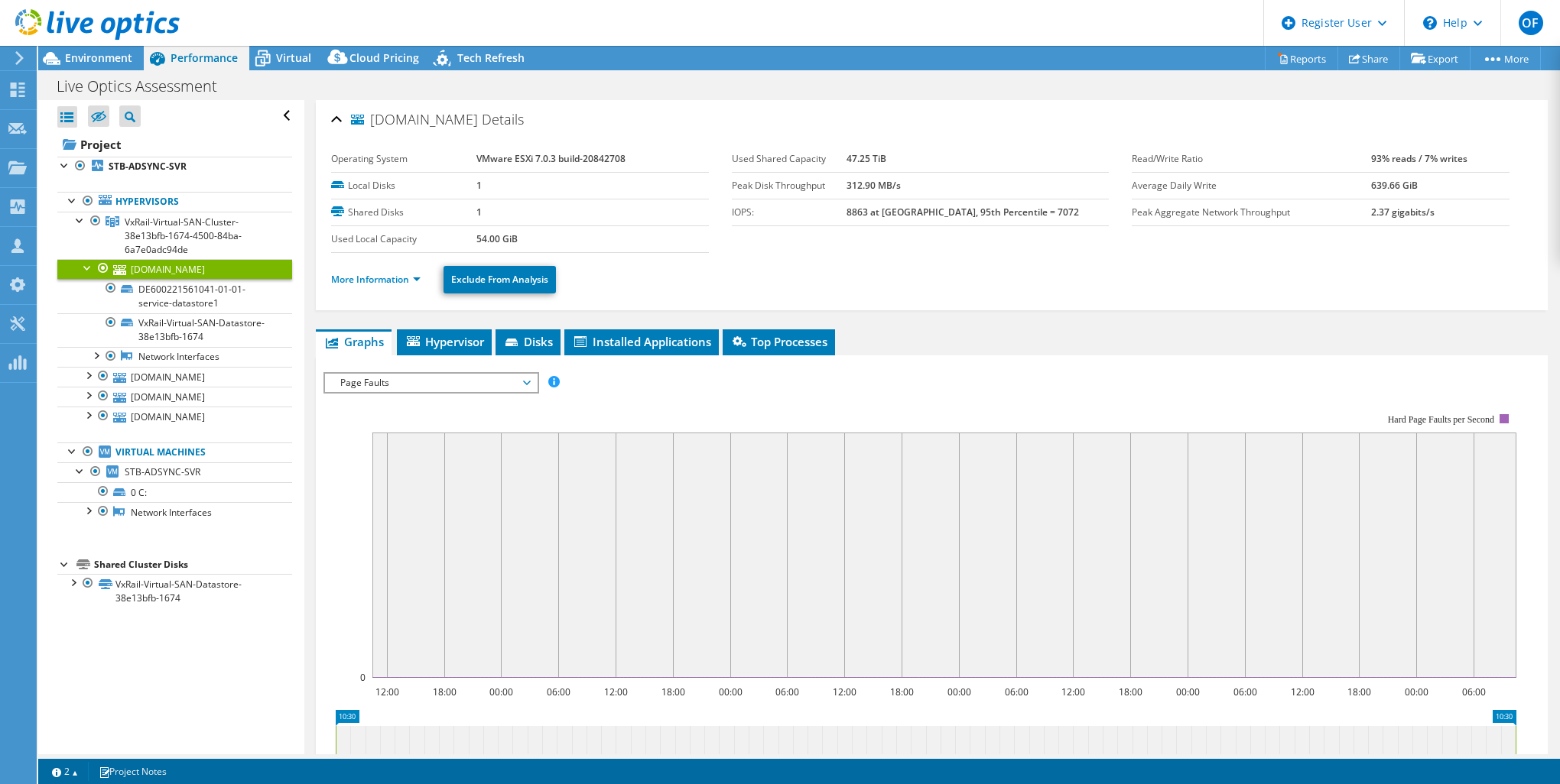
click at [399, 372] on div "Page Faults IOPS Disk Throughput IO Size Latency Queue Depth CPU Percentage Mem…" at bounding box center [432, 382] width 216 height 21
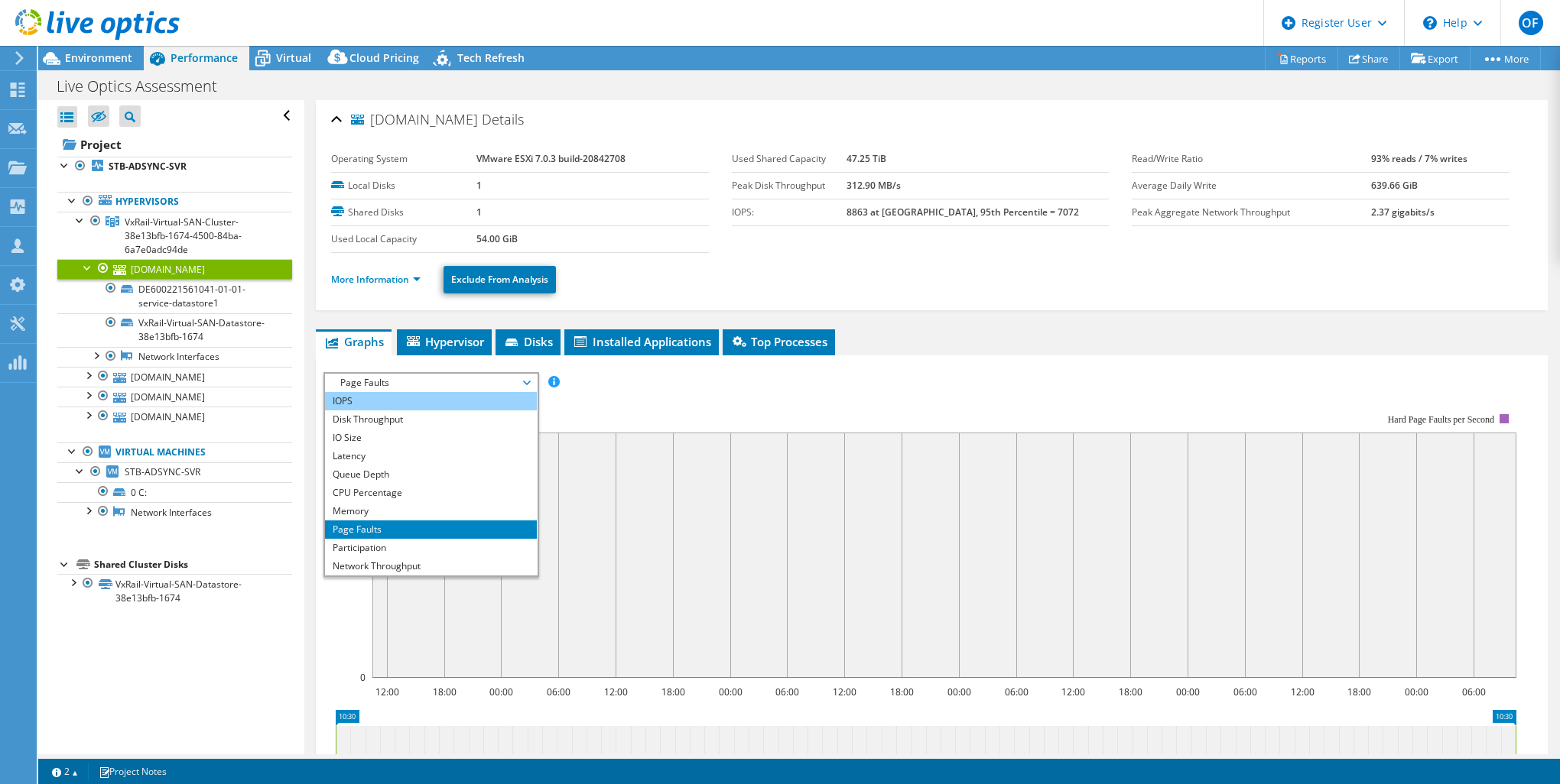
click at [397, 405] on li "IOPS" at bounding box center [431, 402] width 212 height 19
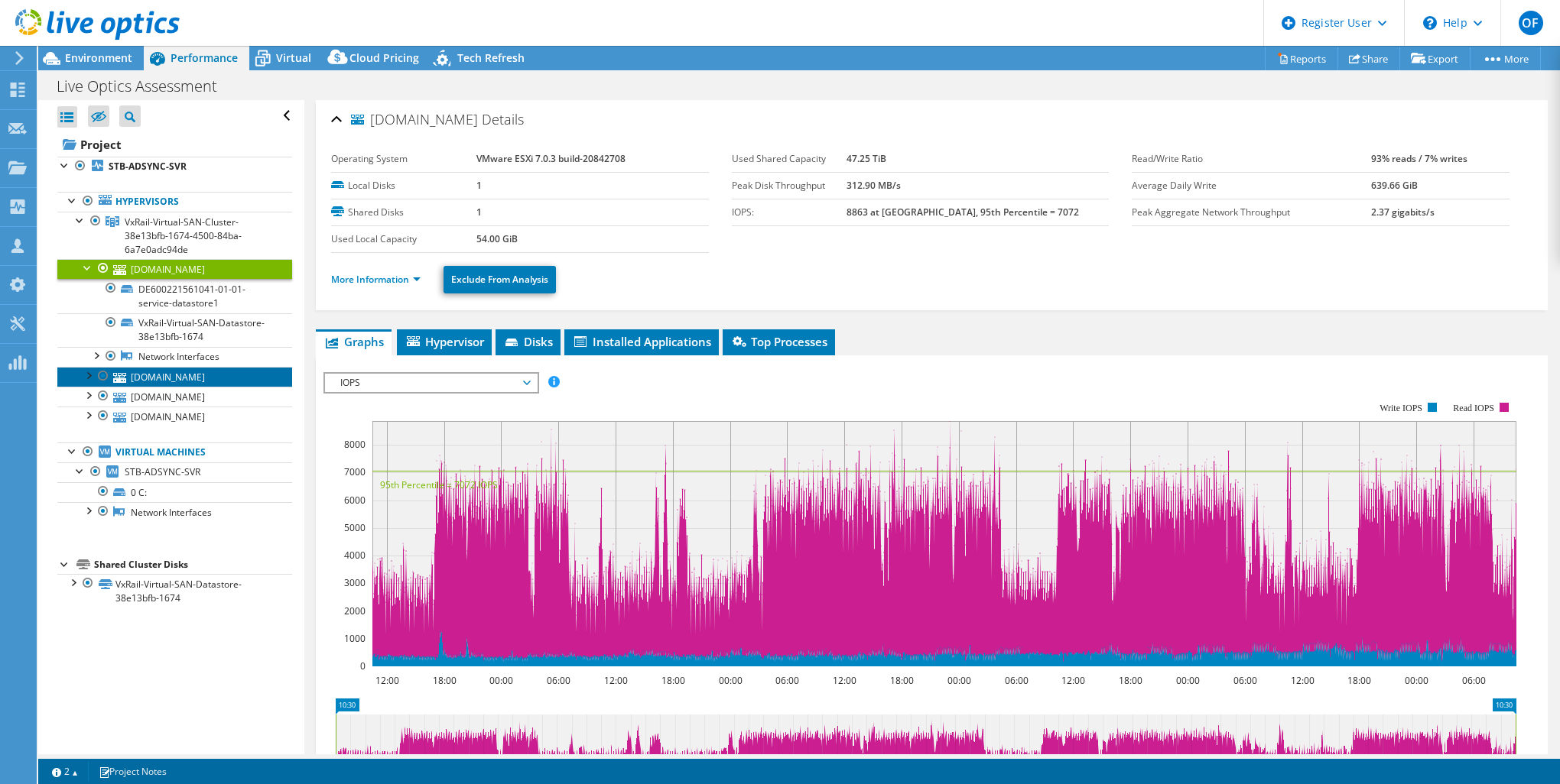
click at [178, 378] on link "[DOMAIN_NAME]" at bounding box center [175, 376] width 234 height 20
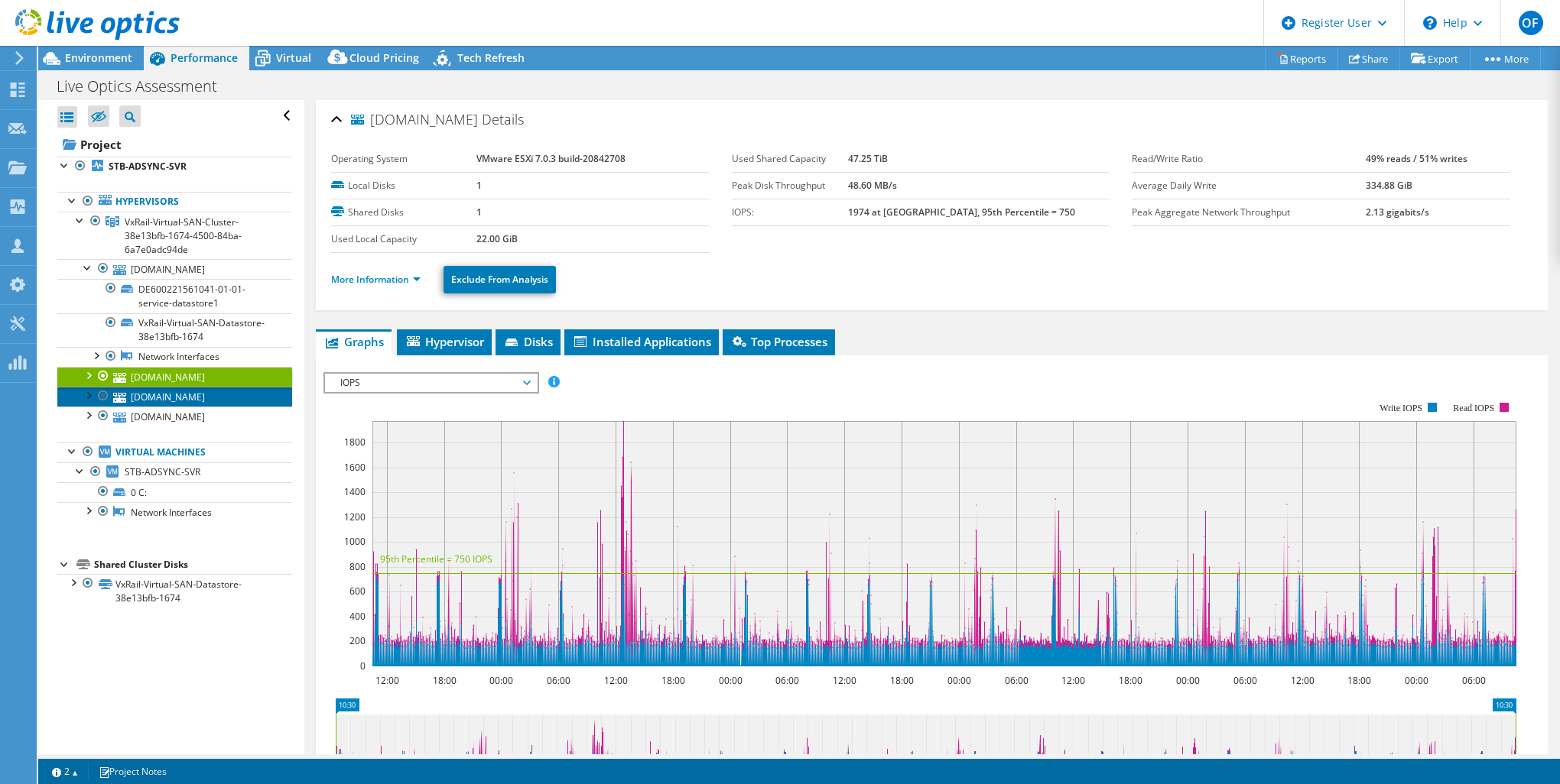
click at [180, 401] on link "[DOMAIN_NAME]" at bounding box center [175, 396] width 234 height 20
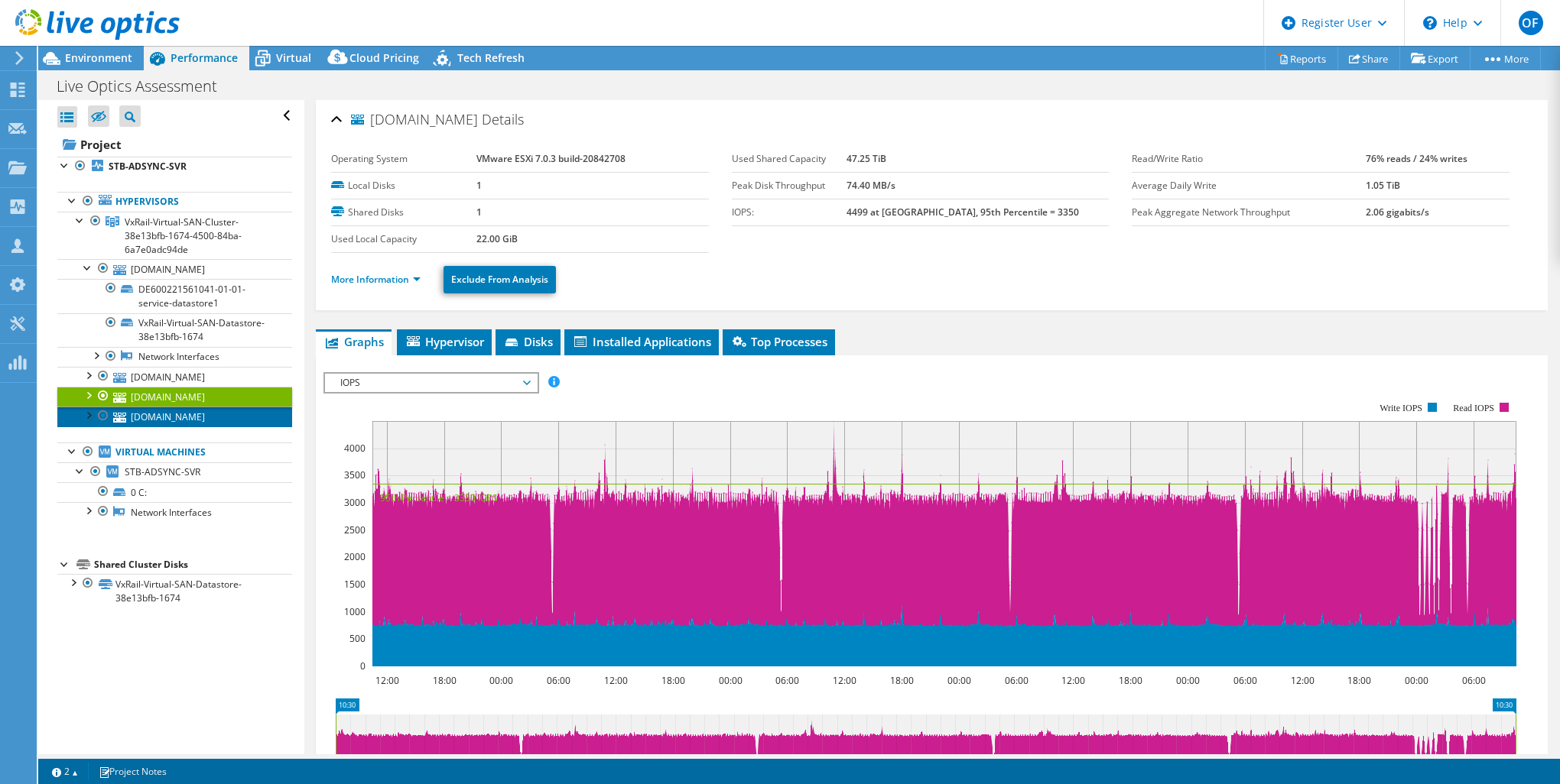
click at [216, 421] on link "[DOMAIN_NAME]" at bounding box center [175, 416] width 234 height 20
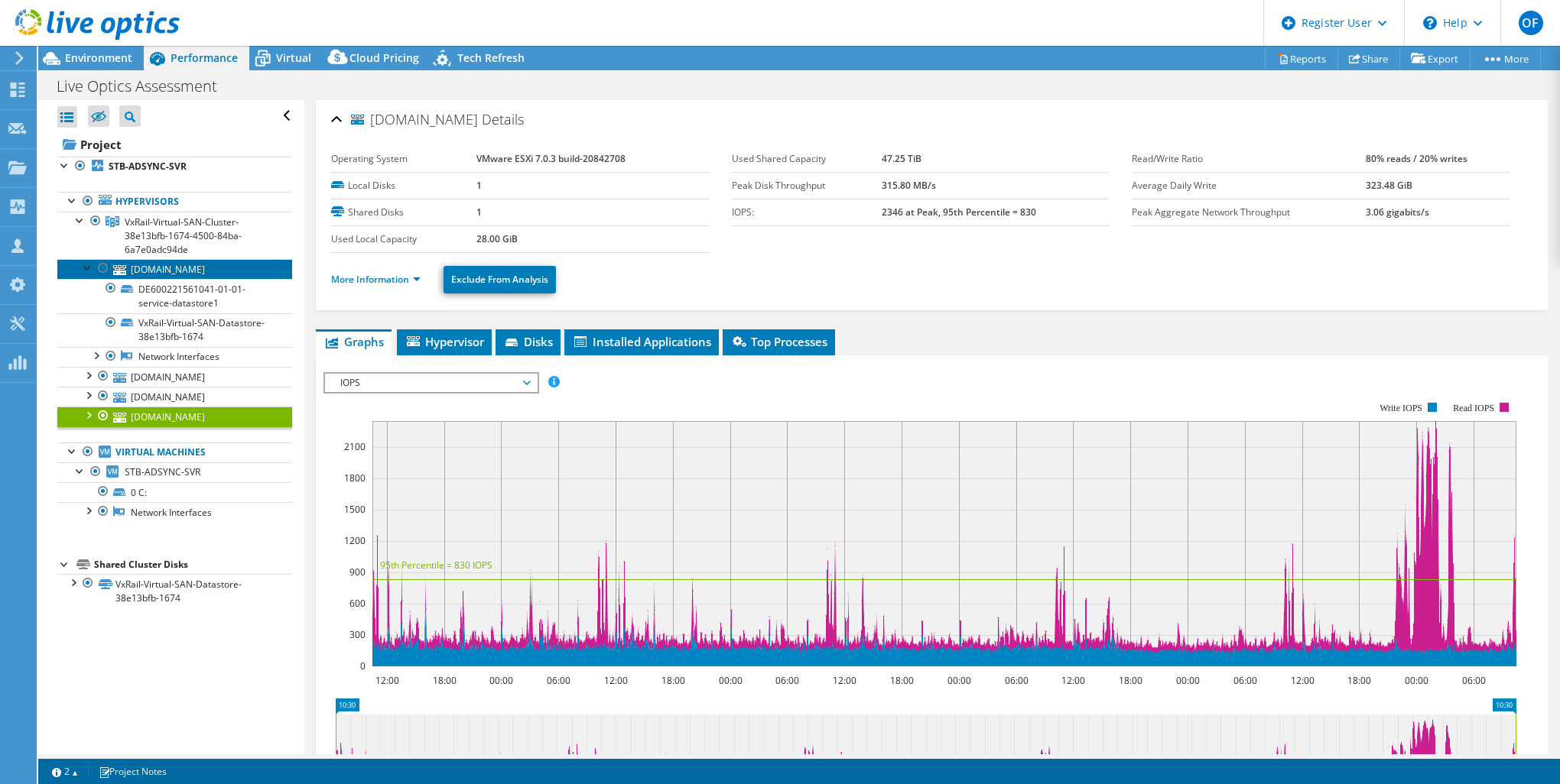
click at [187, 268] on link "[DOMAIN_NAME]" at bounding box center [175, 269] width 234 height 20
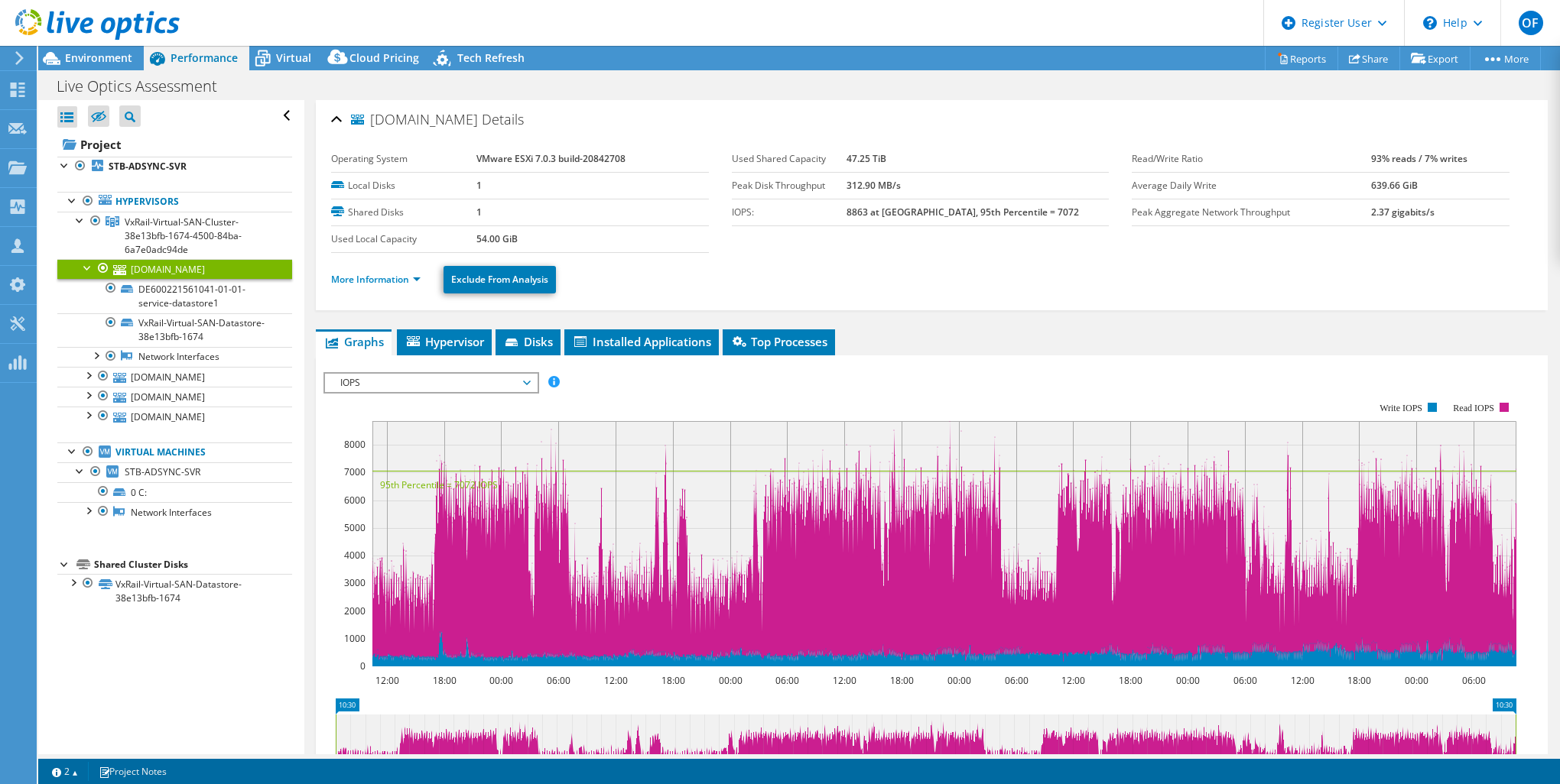
click at [1167, 268] on ul "More Information Exclude From Analysis" at bounding box center [931, 278] width 1201 height 32
click at [291, 50] on span "Virtual" at bounding box center [294, 58] width 35 height 15
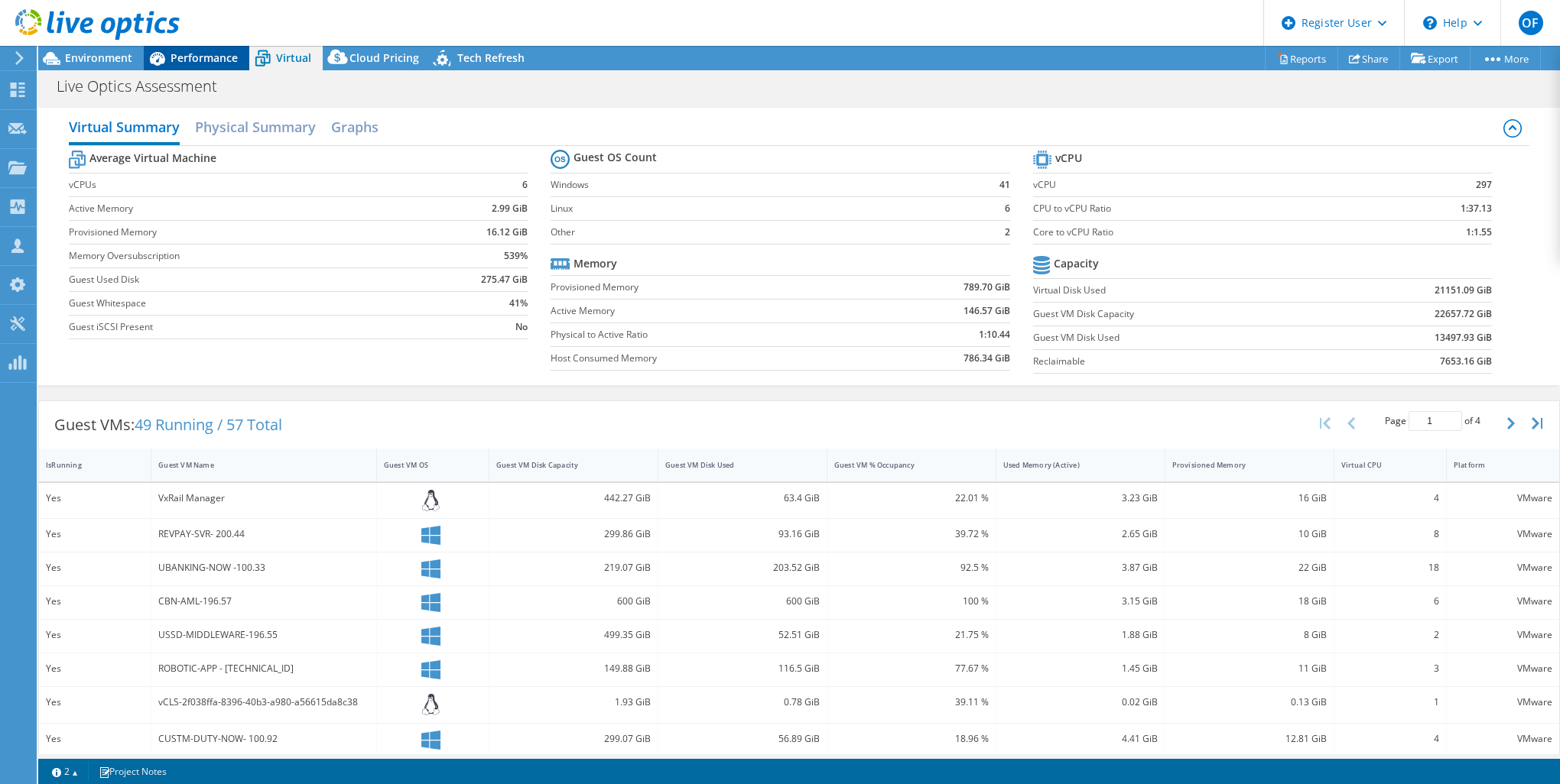
click at [198, 51] on span "Performance" at bounding box center [204, 58] width 67 height 15
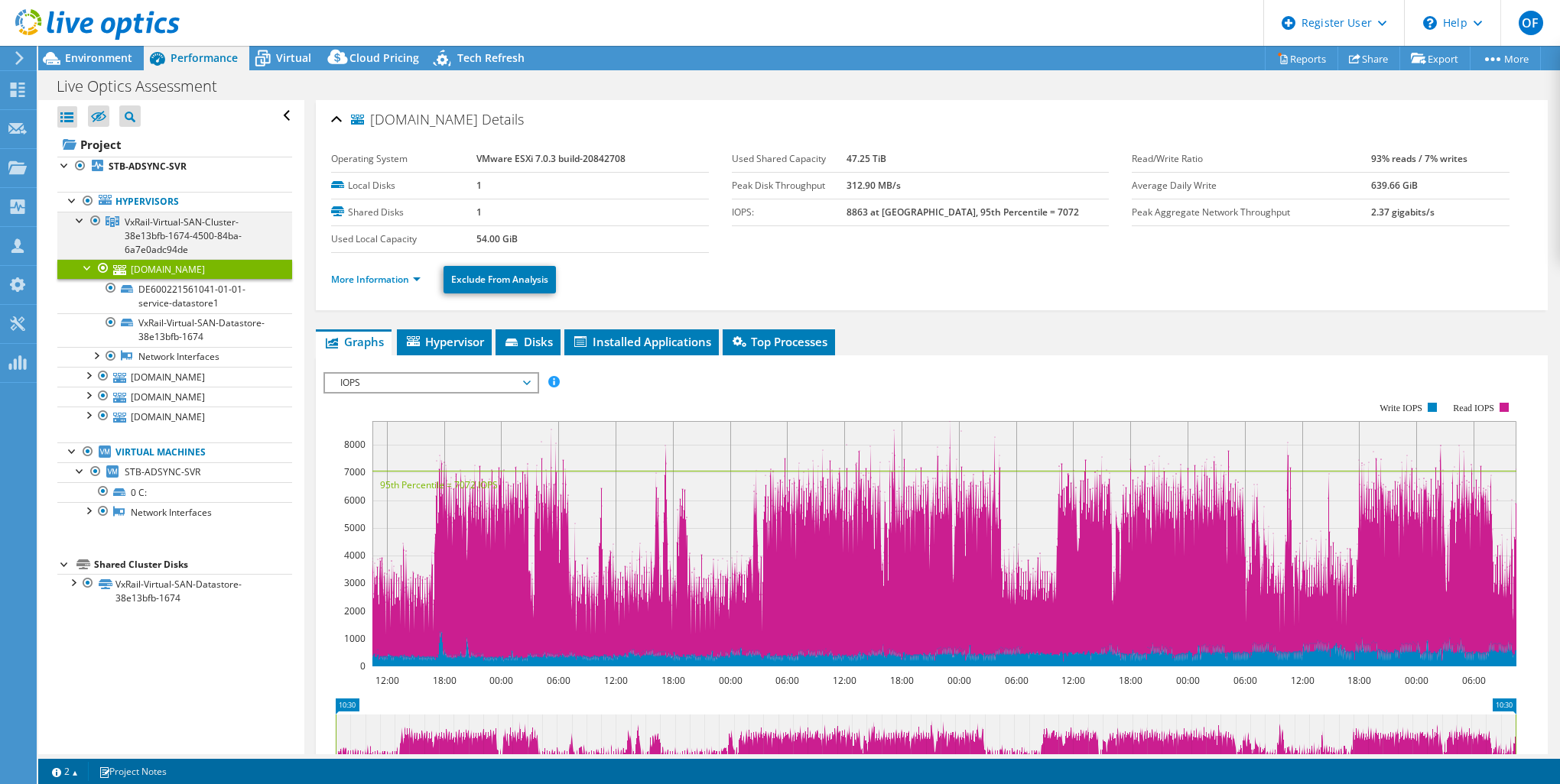
click at [77, 221] on div at bounding box center [80, 219] width 15 height 15
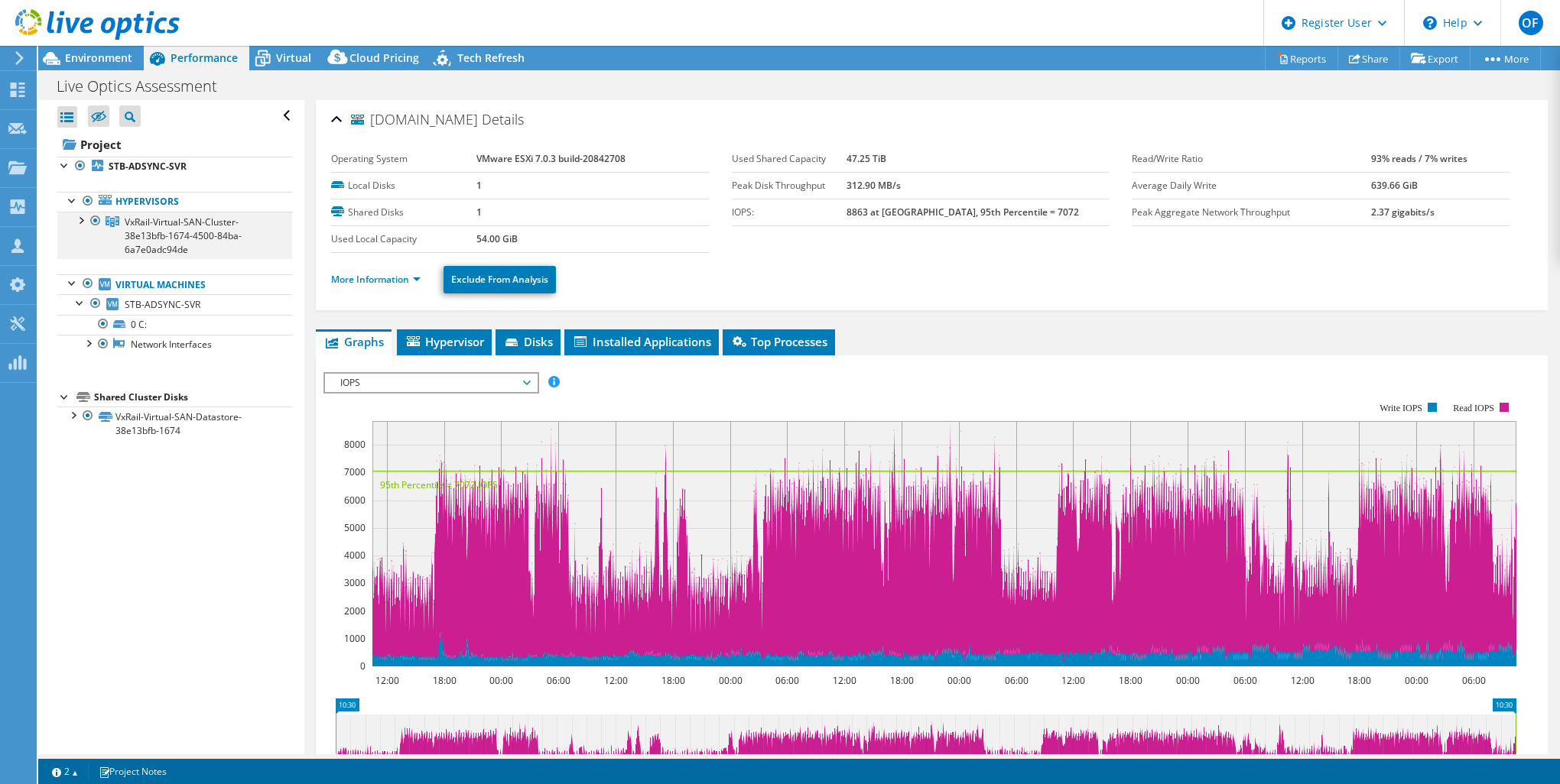
click at [82, 219] on div at bounding box center [80, 219] width 15 height 15
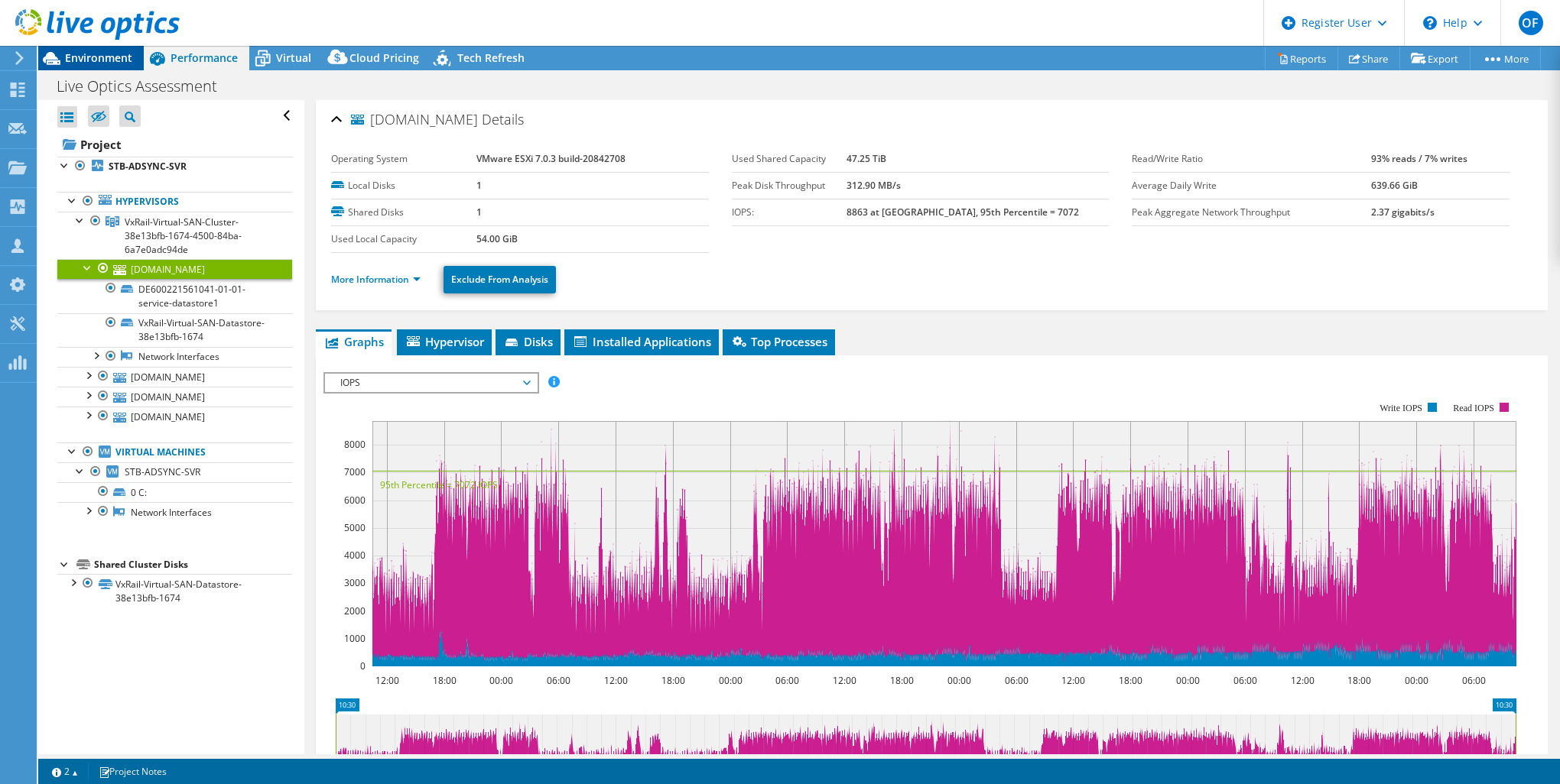
click at [84, 60] on span "Environment" at bounding box center [99, 58] width 67 height 15
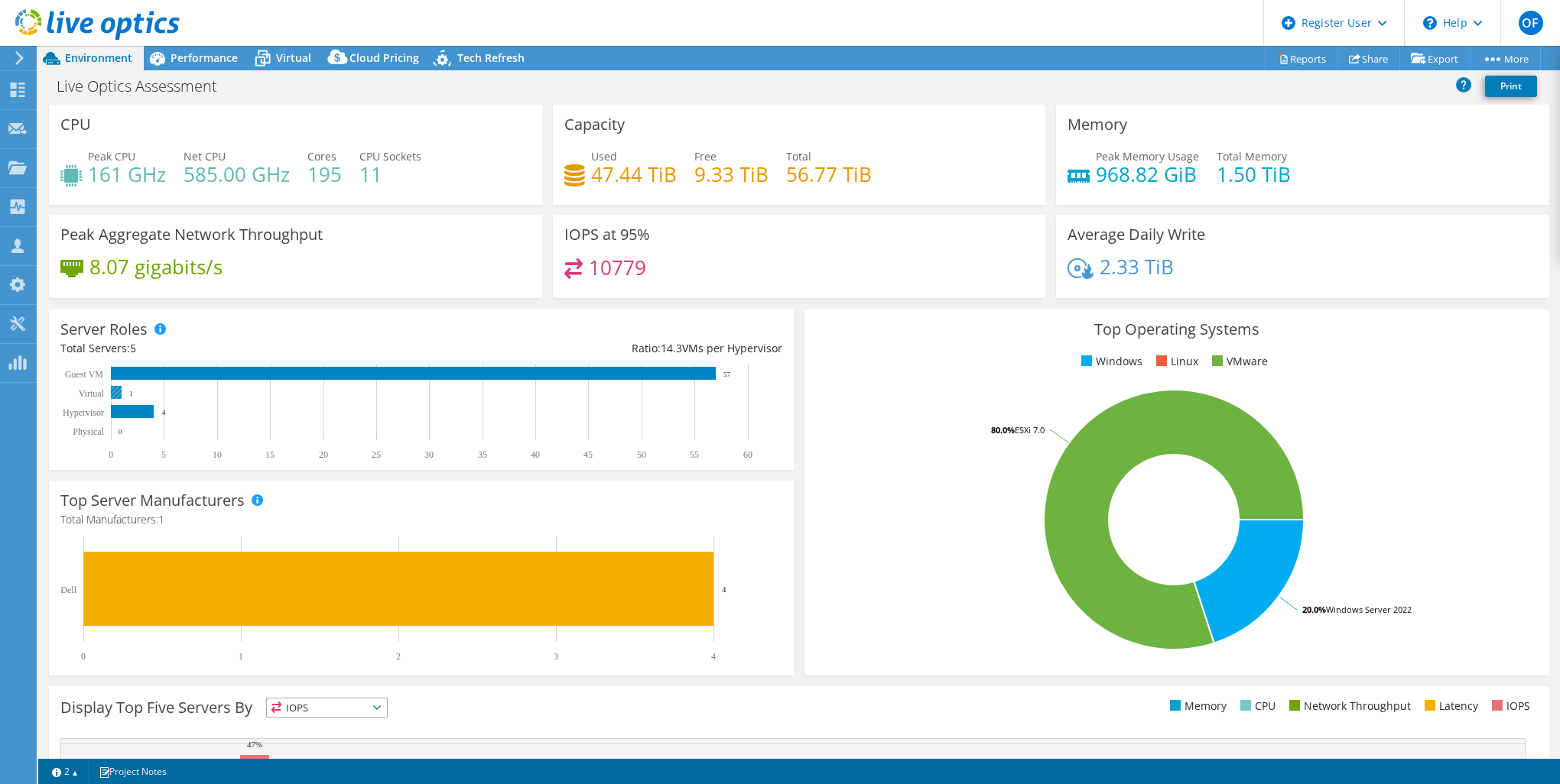
click at [115, 390] on rect at bounding box center [116, 392] width 11 height 13
click at [286, 59] on span "Virtual" at bounding box center [294, 58] width 35 height 15
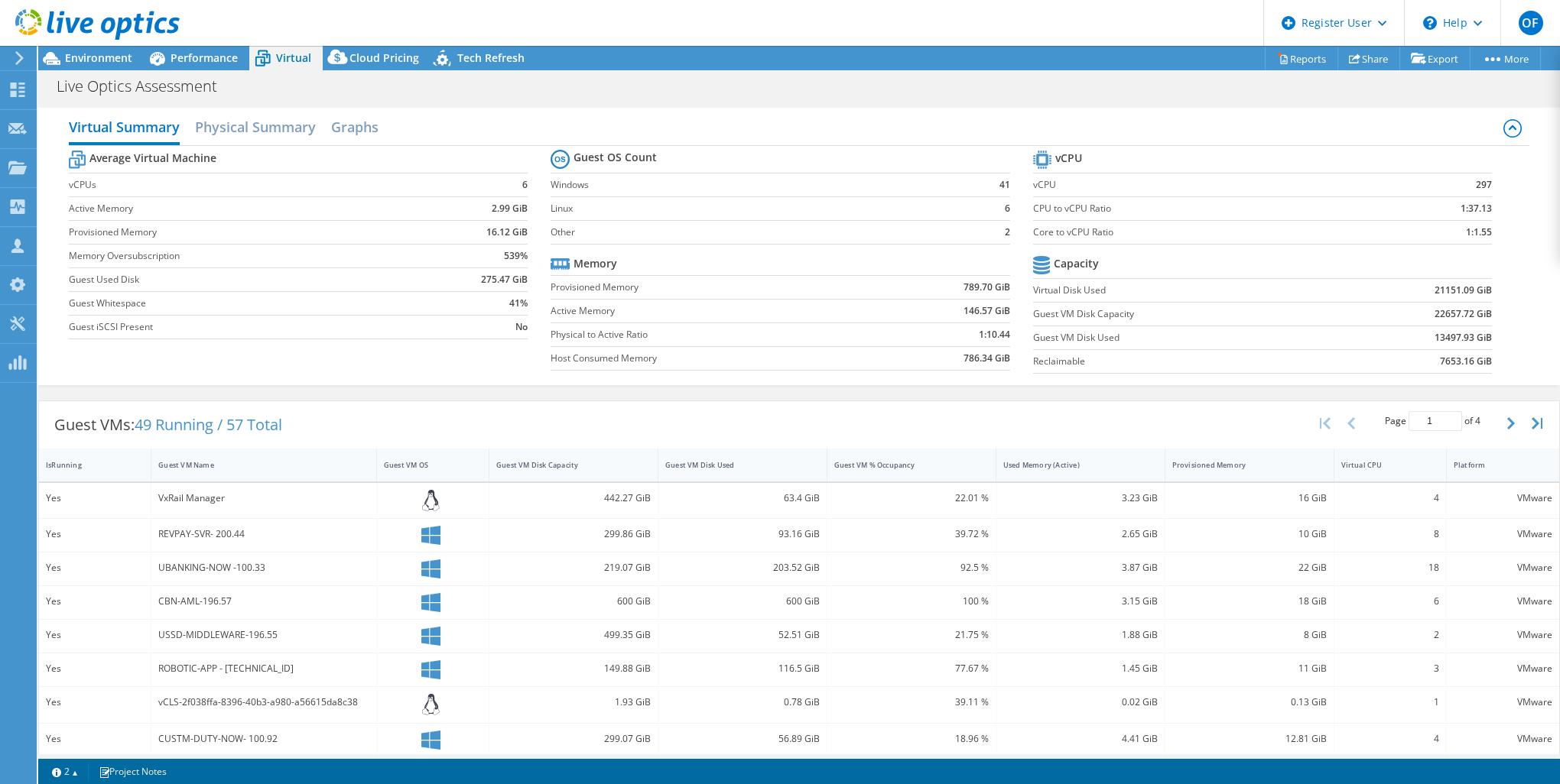
click at [450, 368] on div "Average Virtual Machine vCPUs 6 Active Memory 2.99 GiB Provisioned Memory 16.12…" at bounding box center [799, 263] width 1460 height 235
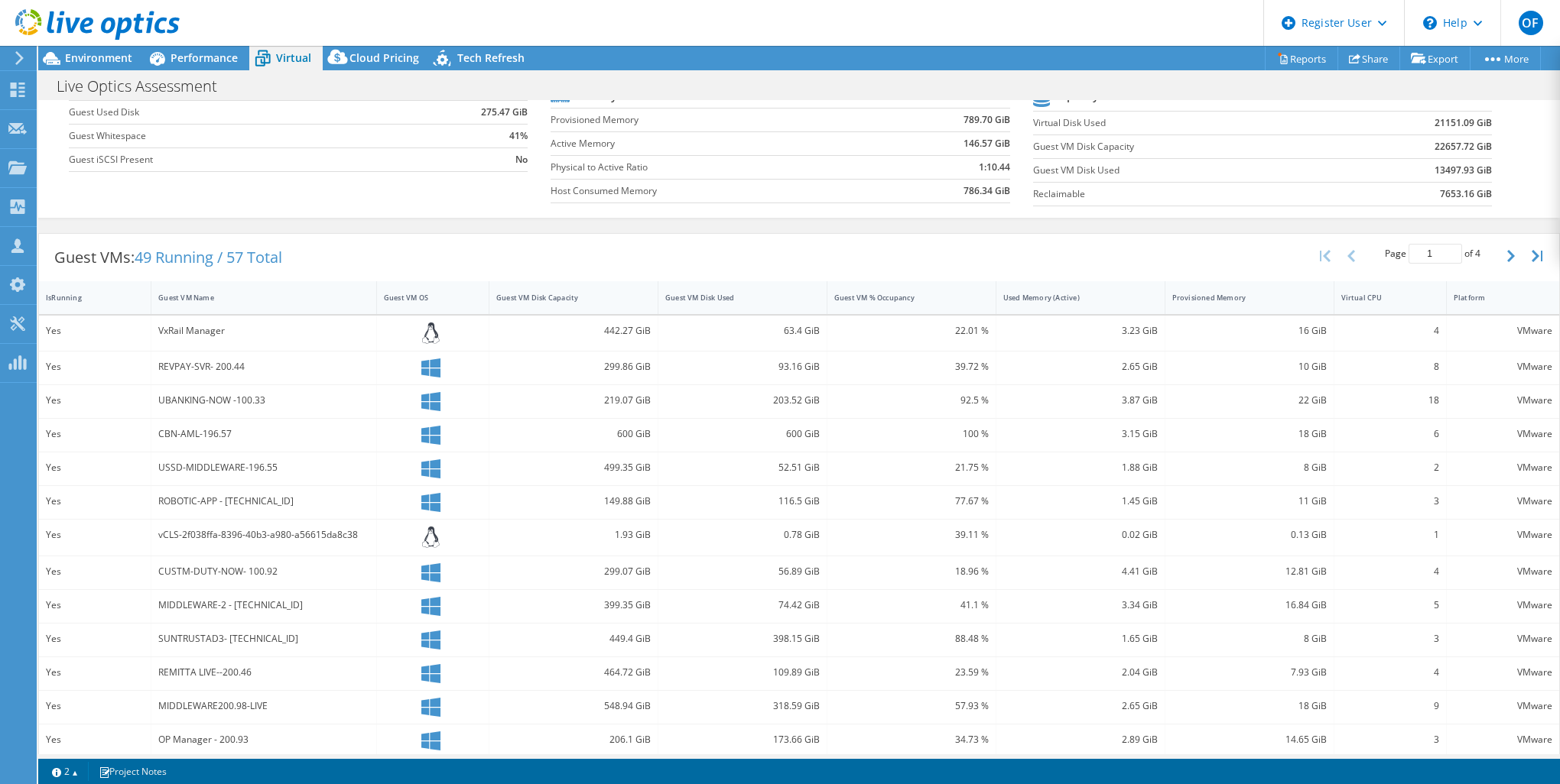
scroll to position [244, 0]
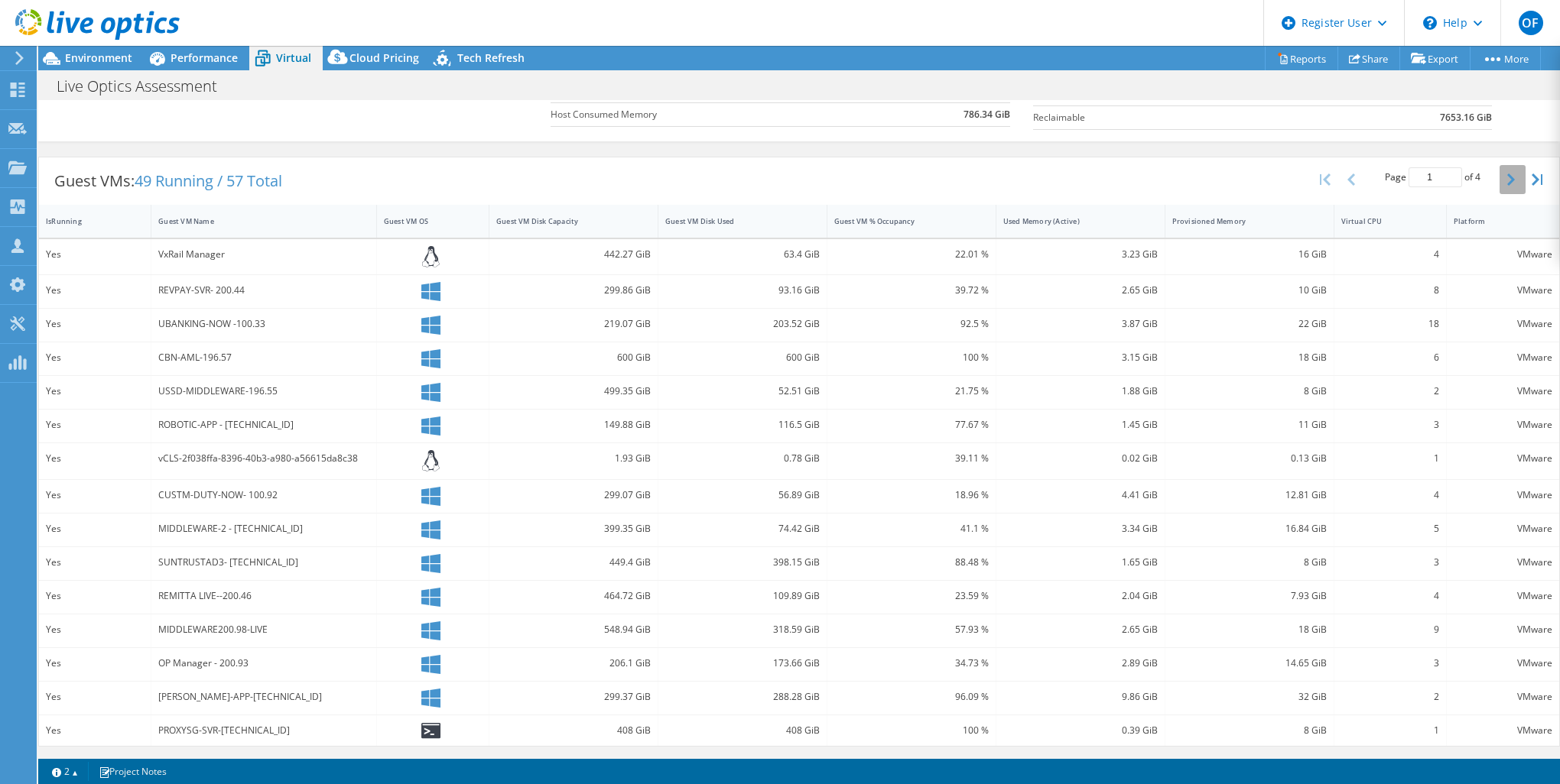
click at [1167, 178] on icon "button" at bounding box center [1511, 179] width 7 height 12
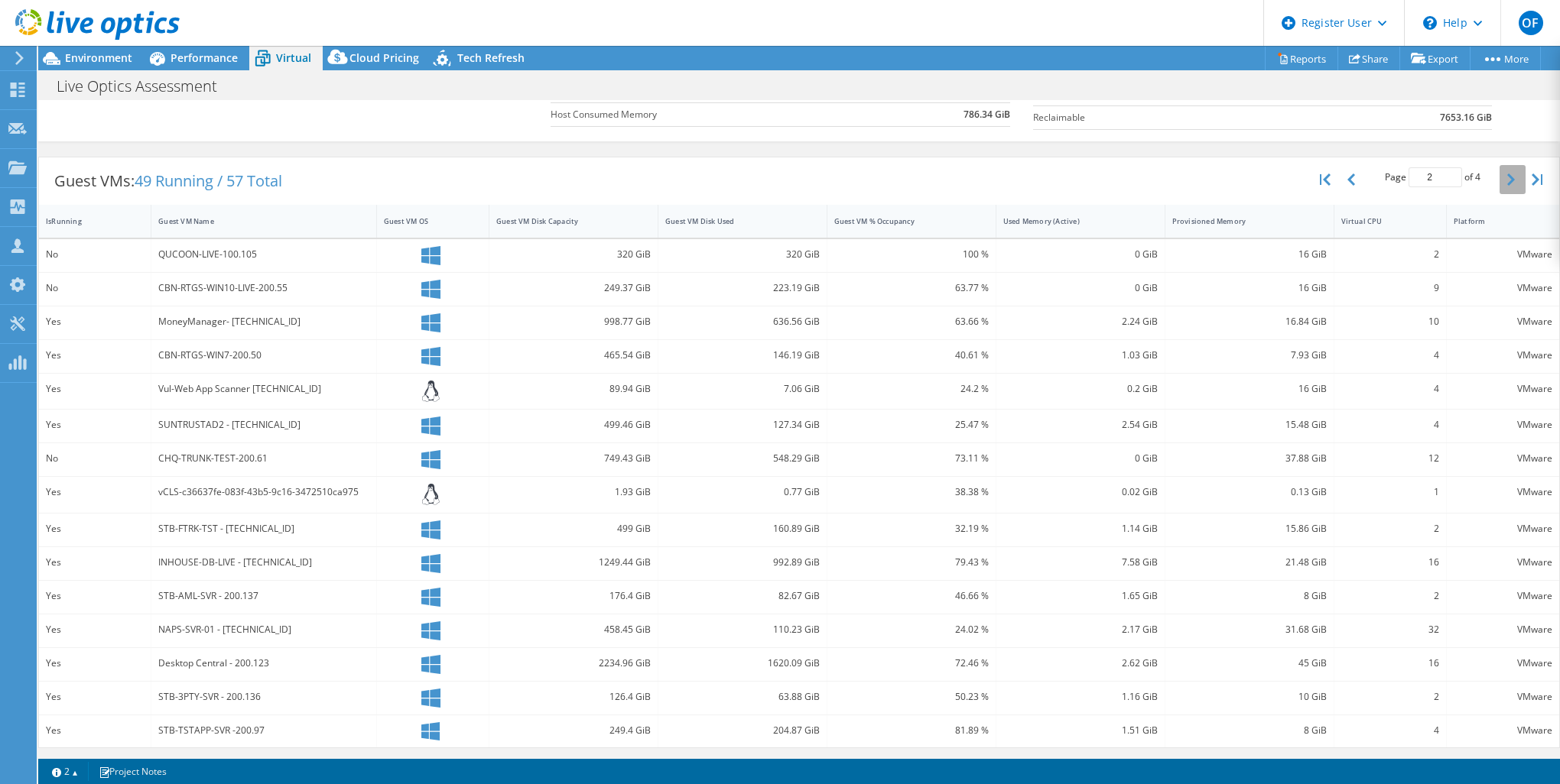
click at [1167, 178] on icon "button" at bounding box center [1511, 179] width 7 height 12
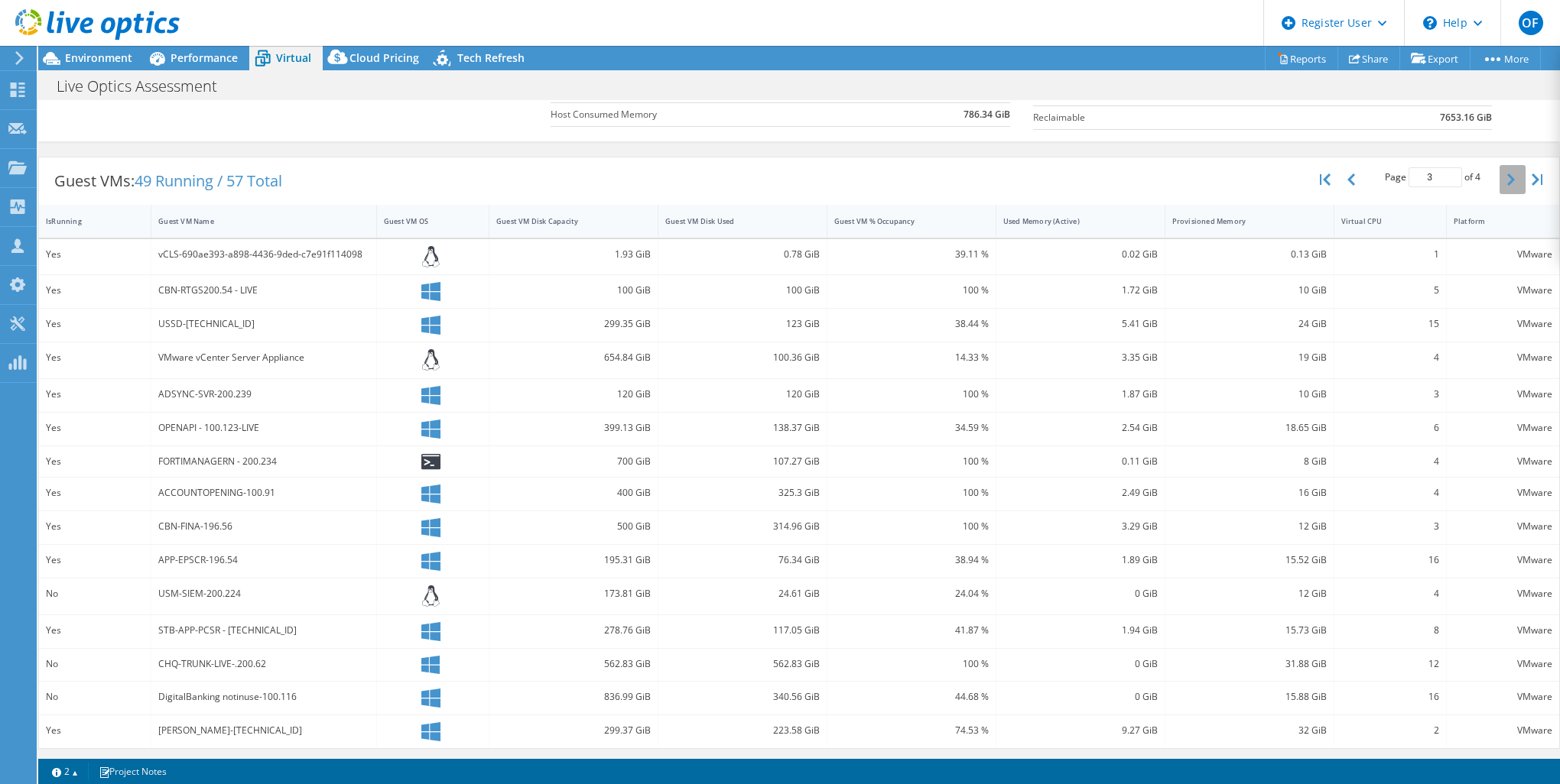
click at [1167, 178] on icon "button" at bounding box center [1511, 179] width 7 height 12
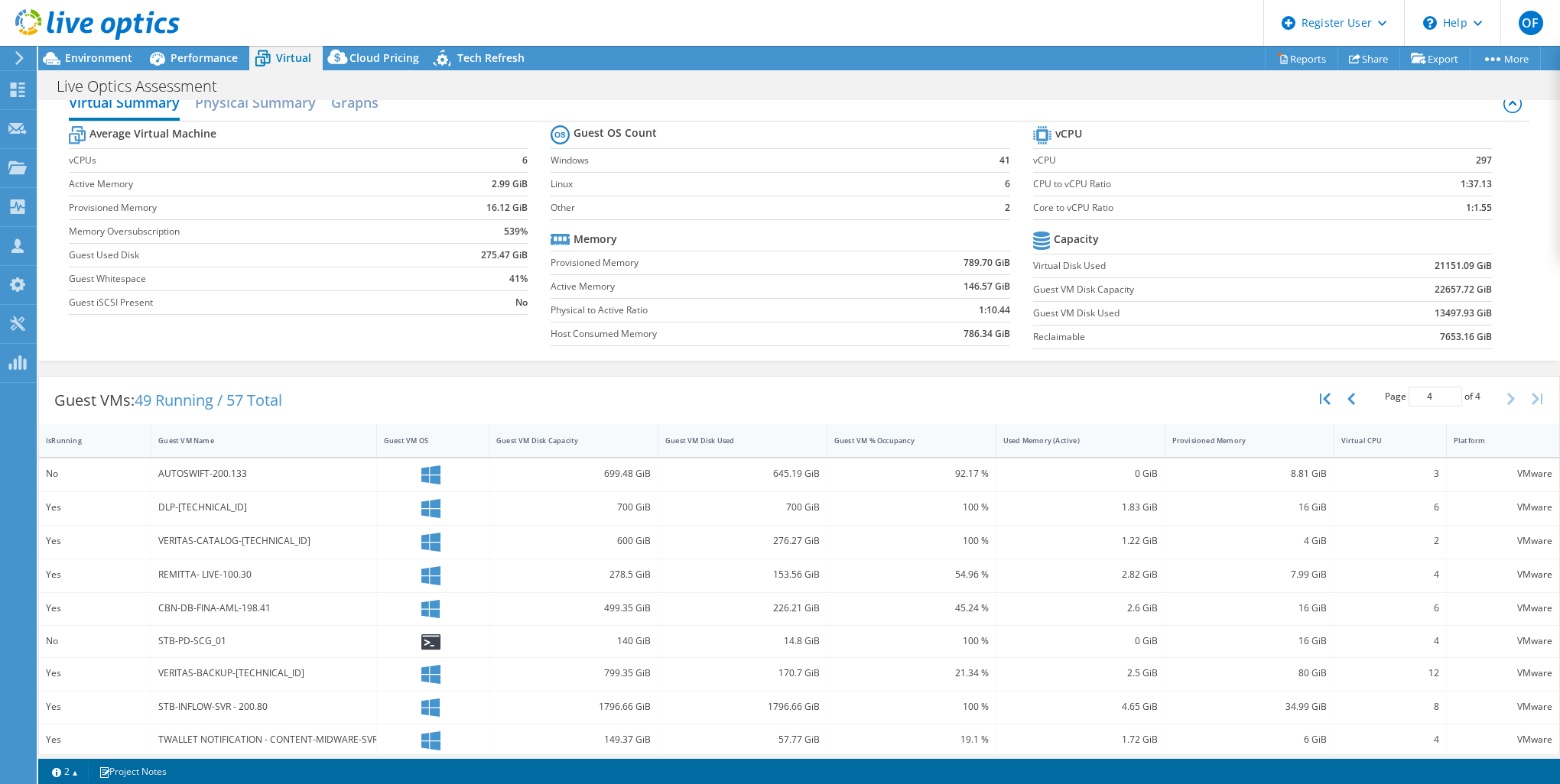
scroll to position [0, 0]
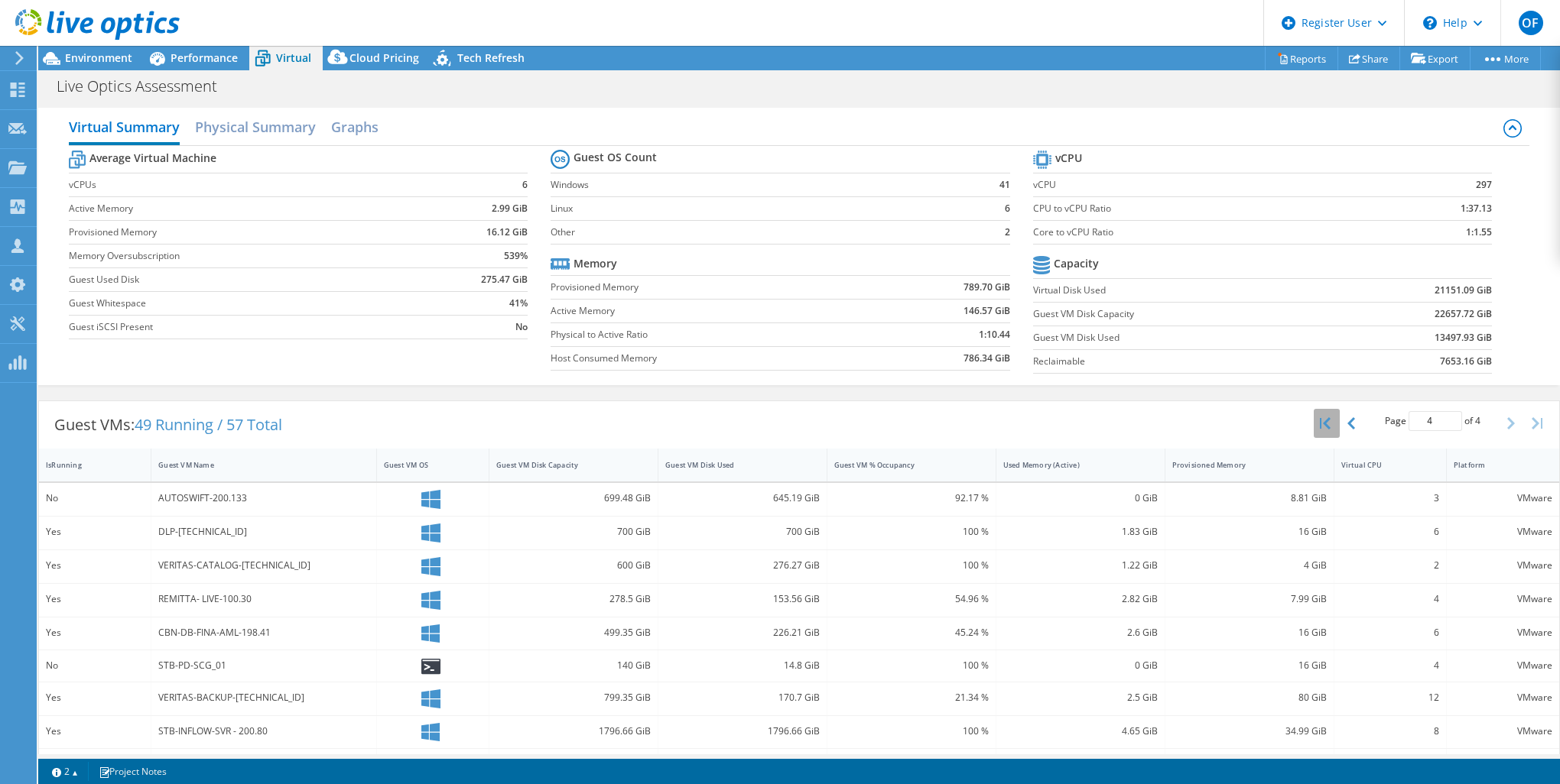
click at [1167, 427] on button "button" at bounding box center [1327, 423] width 26 height 29
type input "1"
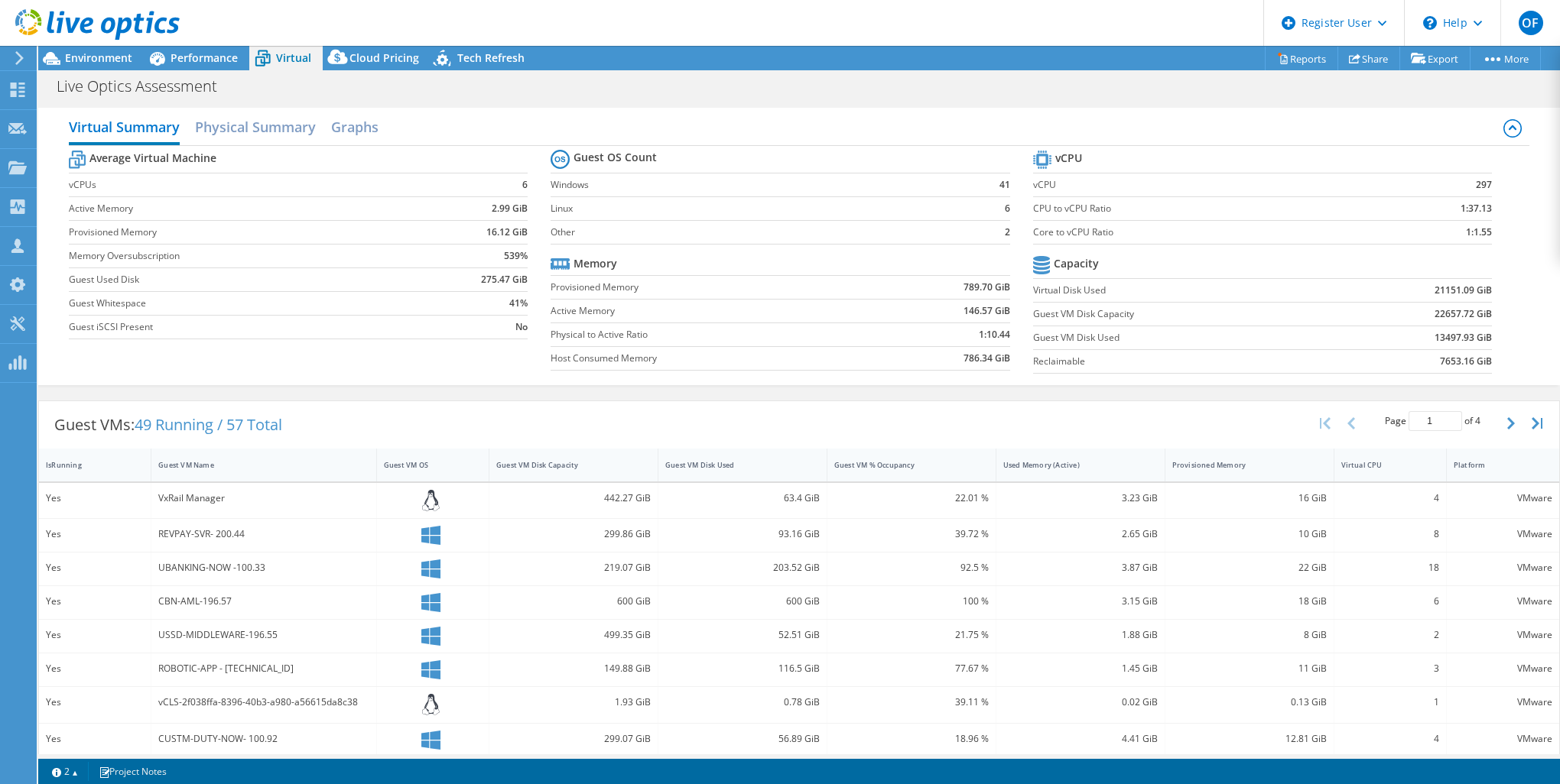
click at [238, 388] on div "Virtual Summary Physical Summary Graphs Average Virtual Machine vCPUs 6 Active …" at bounding box center [798, 246] width 1521 height 293
click at [80, 61] on span "Environment" at bounding box center [99, 58] width 67 height 15
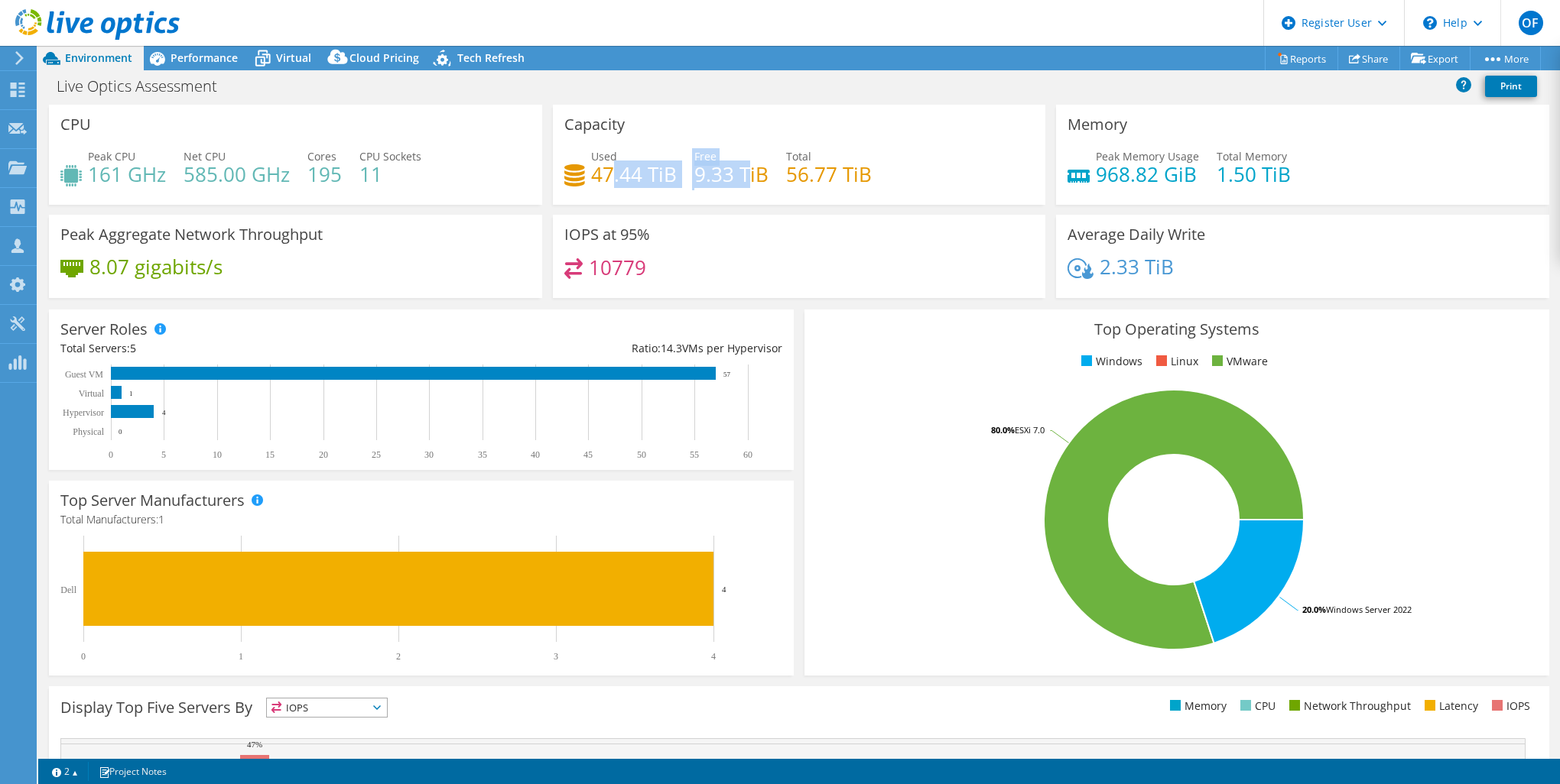
drag, startPoint x: 610, startPoint y: 182, endPoint x: 740, endPoint y: 178, distance: 130.1
click at [740, 178] on div "Used 47.44 TiB Free 9.33 TiB Total 56.77 TiB" at bounding box center [798, 172] width 470 height 49
drag, startPoint x: 740, startPoint y: 178, endPoint x: 656, endPoint y: 175, distance: 84.1
click at [650, 182] on h4 "47.44 TiB" at bounding box center [633, 174] width 86 height 17
drag, startPoint x: 687, startPoint y: 168, endPoint x: 717, endPoint y: 171, distance: 30.1
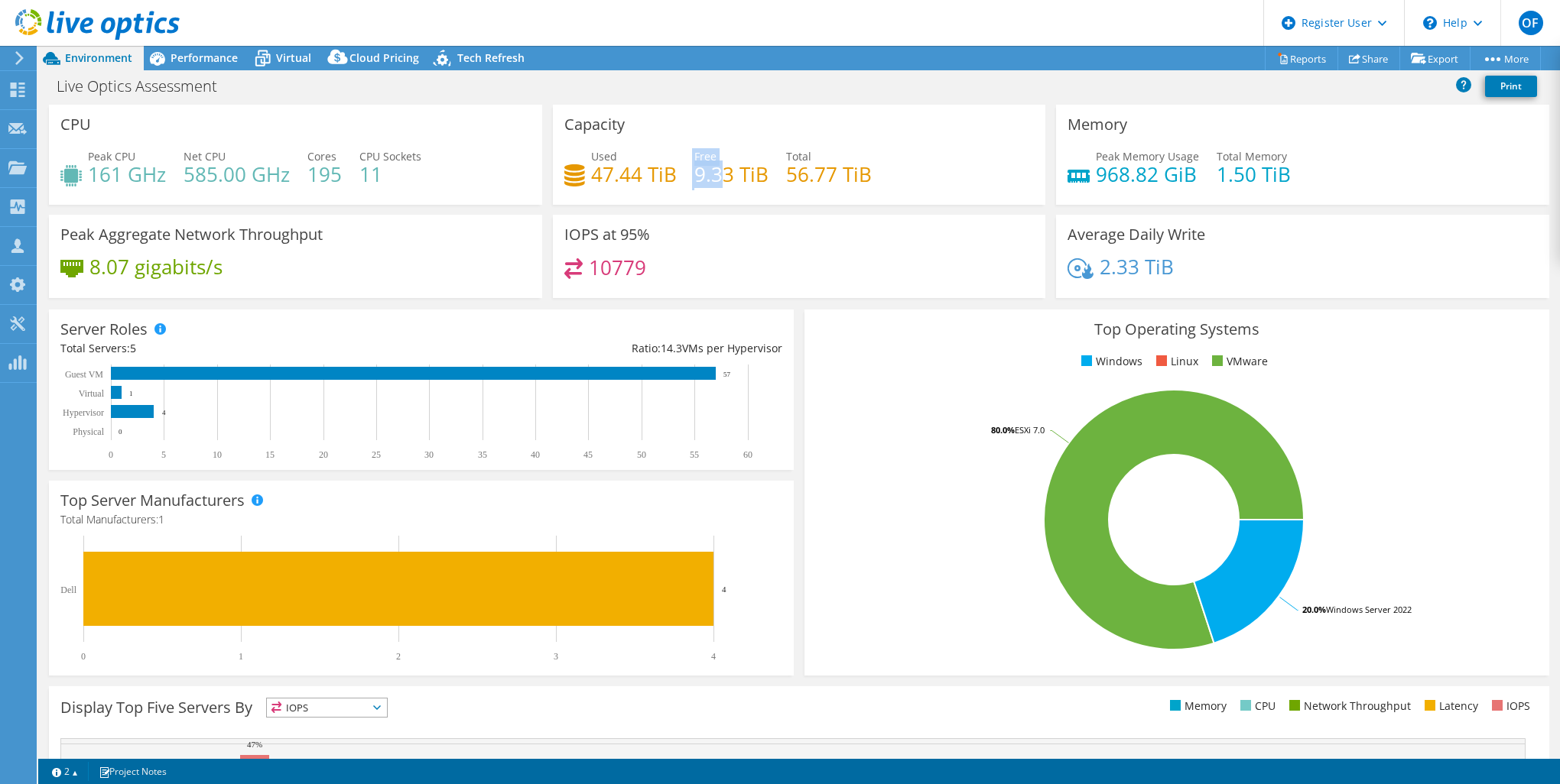
click at [717, 171] on div "Used 47.44 TiB Free 9.33 TiB Total 56.77 TiB" at bounding box center [798, 172] width 470 height 49
click at [630, 180] on h4 "47.44 TiB" at bounding box center [633, 174] width 86 height 17
drag, startPoint x: 112, startPoint y: 169, endPoint x: 127, endPoint y: 169, distance: 15.0
click at [127, 169] on h4 "161 GHz" at bounding box center [127, 174] width 78 height 17
drag, startPoint x: 127, startPoint y: 169, endPoint x: 193, endPoint y: 176, distance: 66.4
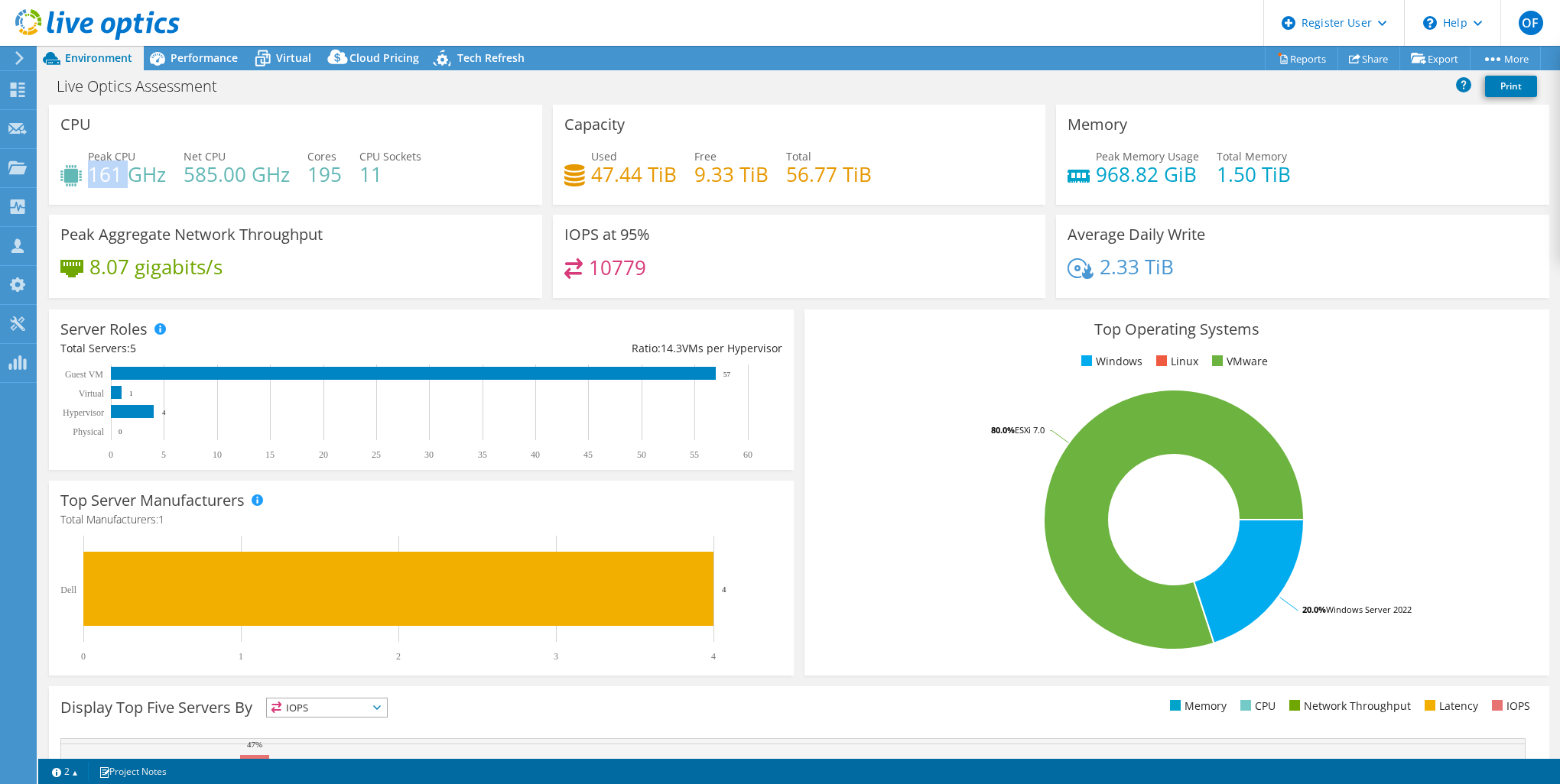
click at [193, 176] on h4 "585.00 GHz" at bounding box center [236, 174] width 106 height 17
drag, startPoint x: 187, startPoint y: 175, endPoint x: 228, endPoint y: 174, distance: 41.0
click at [228, 174] on h4 "585.00 GHz" at bounding box center [236, 174] width 106 height 17
drag, startPoint x: 228, startPoint y: 174, endPoint x: 290, endPoint y: 183, distance: 62.6
click at [290, 183] on div "Peak CPU 161 GHz Net CPU 585.00 GHz Cores 195 CPU Sockets 11" at bounding box center [295, 172] width 470 height 49
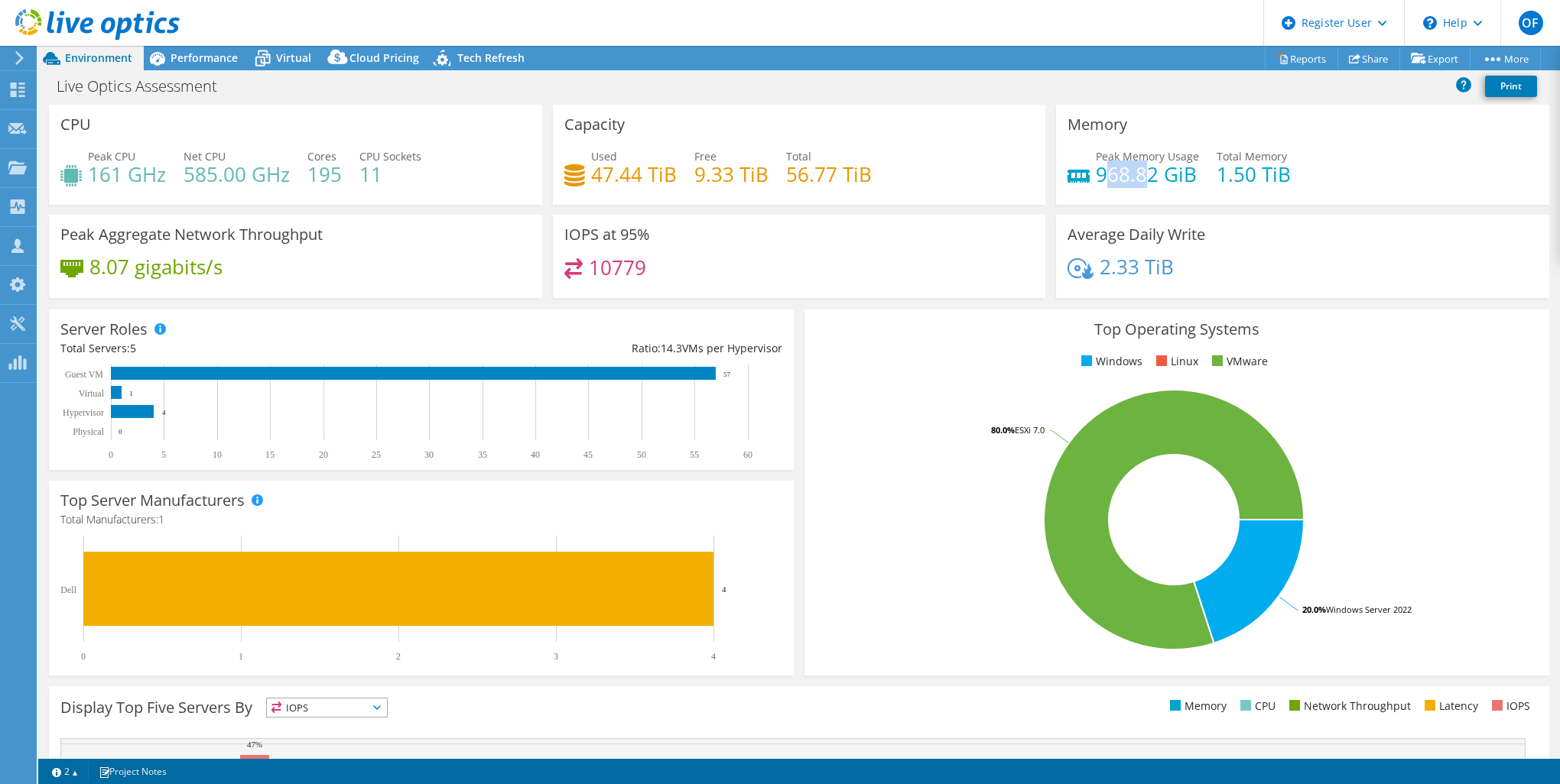
drag, startPoint x: 1096, startPoint y: 175, endPoint x: 1140, endPoint y: 172, distance: 44.1
click at [1140, 172] on h4 "968.82 GiB" at bounding box center [1147, 174] width 103 height 17
drag, startPoint x: 1140, startPoint y: 172, endPoint x: 1132, endPoint y: 179, distance: 10.6
click at [1132, 179] on h4 "968.82 GiB" at bounding box center [1147, 174] width 103 height 17
click at [226, 62] on span "Performance" at bounding box center [204, 58] width 67 height 15
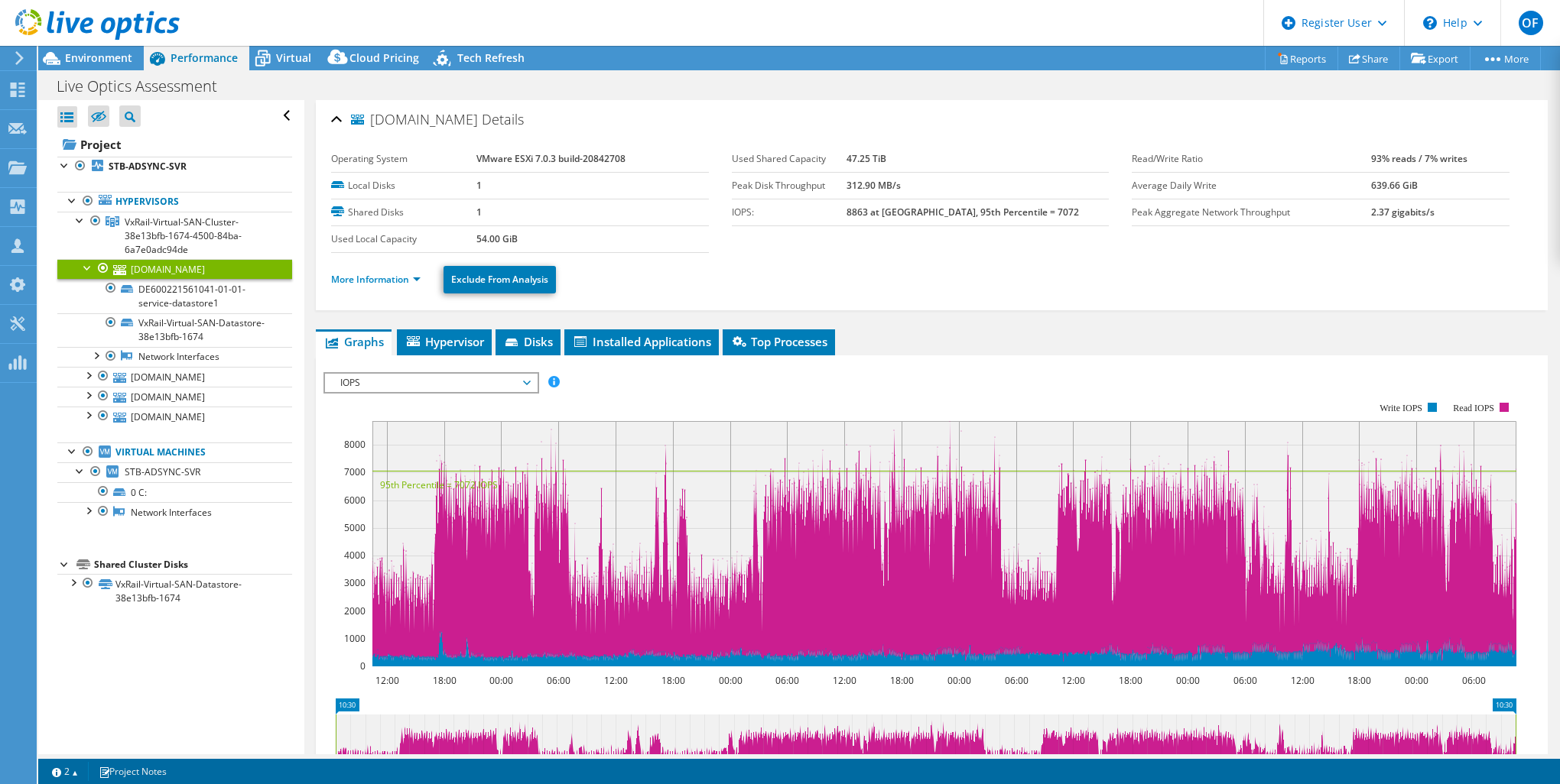
click at [219, 564] on div "Open All Close All Hide Excluded Nodes Project Tree Filter" at bounding box center [170, 427] width 265 height 654
click at [217, 376] on link "[DOMAIN_NAME]" at bounding box center [175, 376] width 234 height 20
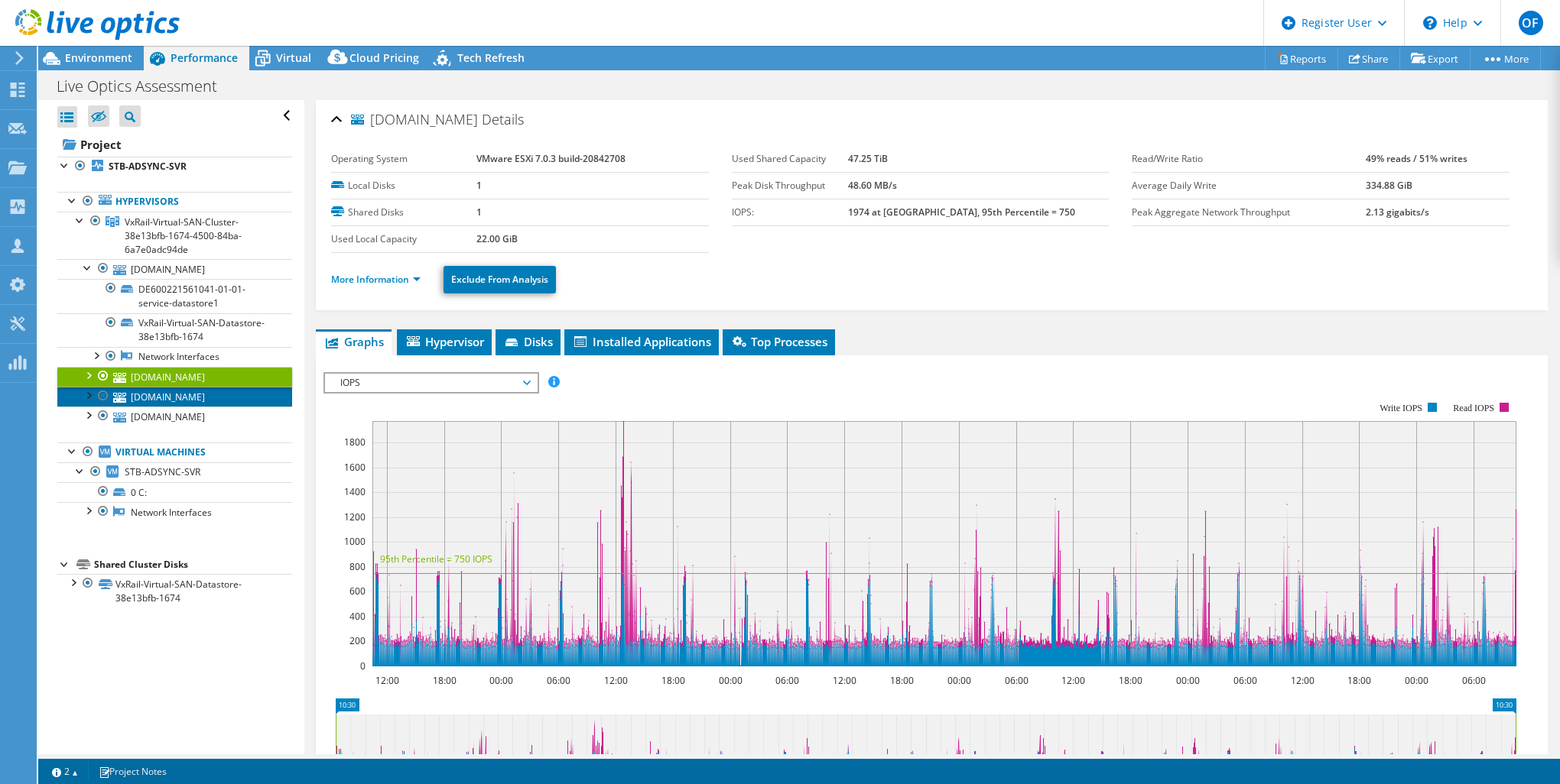
drag, startPoint x: 228, startPoint y: 394, endPoint x: 408, endPoint y: 565, distance: 248.3
click at [228, 394] on link "[DOMAIN_NAME]" at bounding box center [175, 396] width 234 height 20
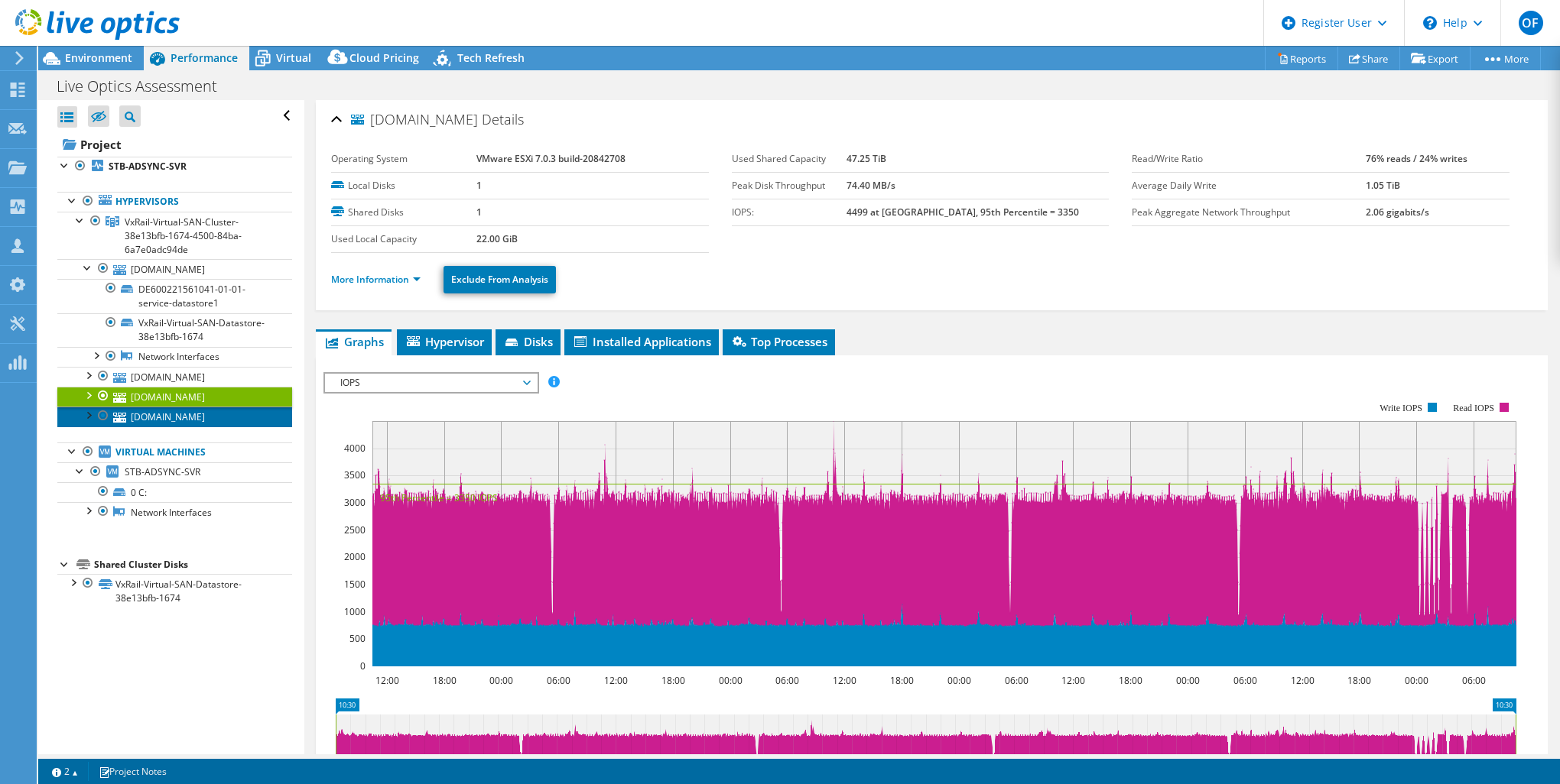
click at [222, 410] on link "[DOMAIN_NAME]" at bounding box center [175, 416] width 234 height 20
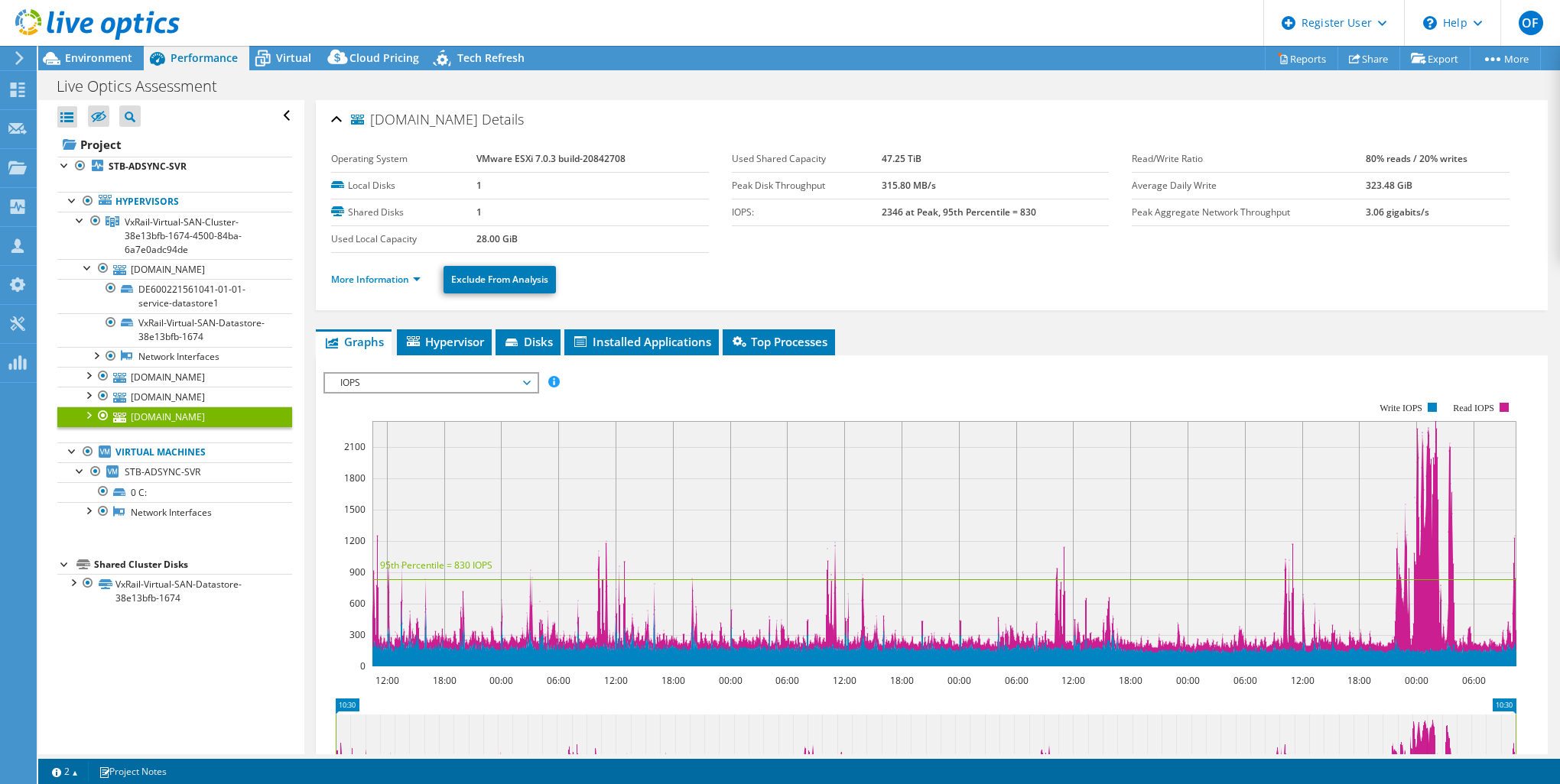
select select "USD"
click at [155, 472] on span "STB-ADSYNC-SVR" at bounding box center [162, 472] width 75 height 13
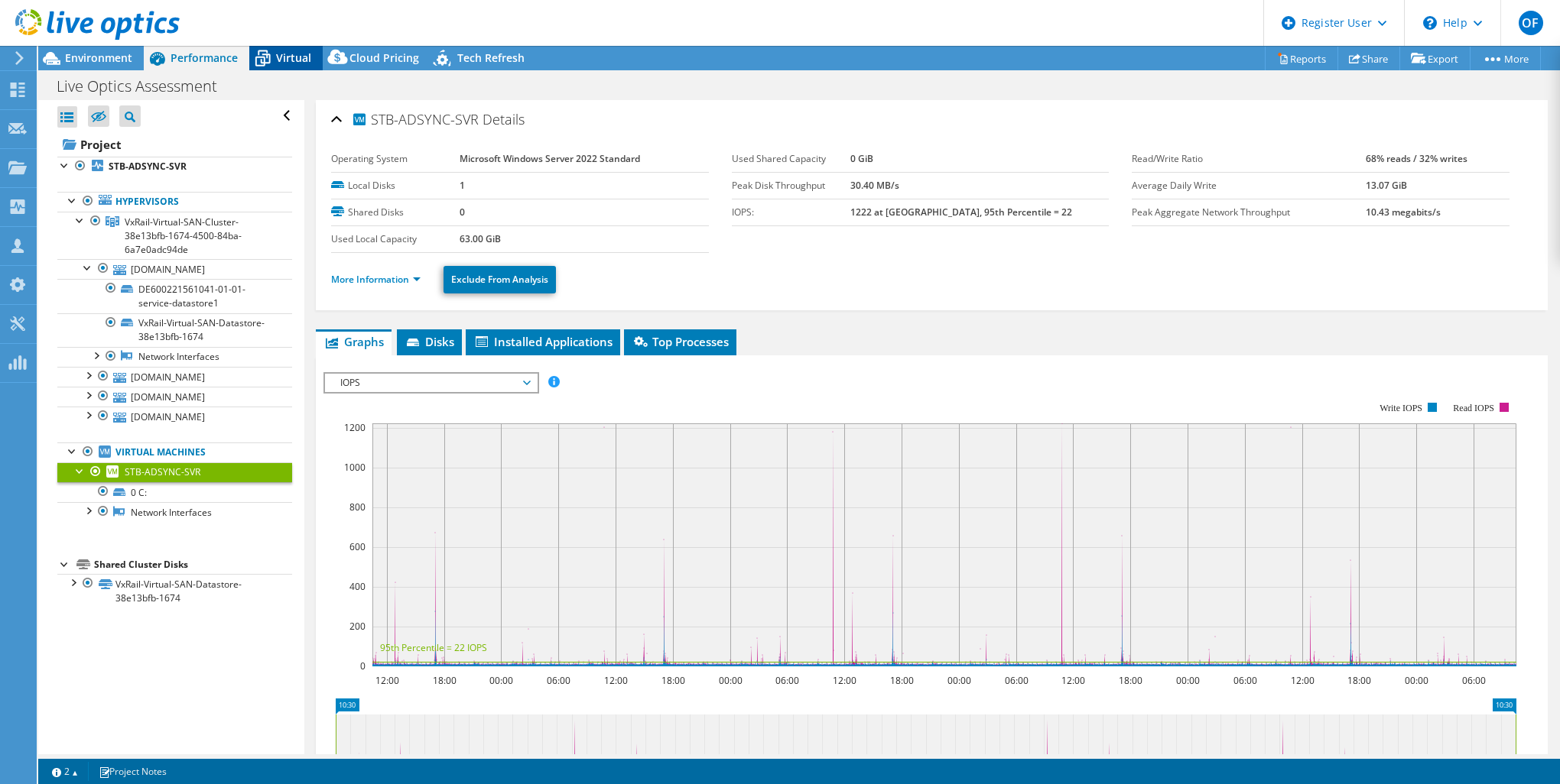
click at [280, 59] on span "Virtual" at bounding box center [294, 58] width 35 height 15
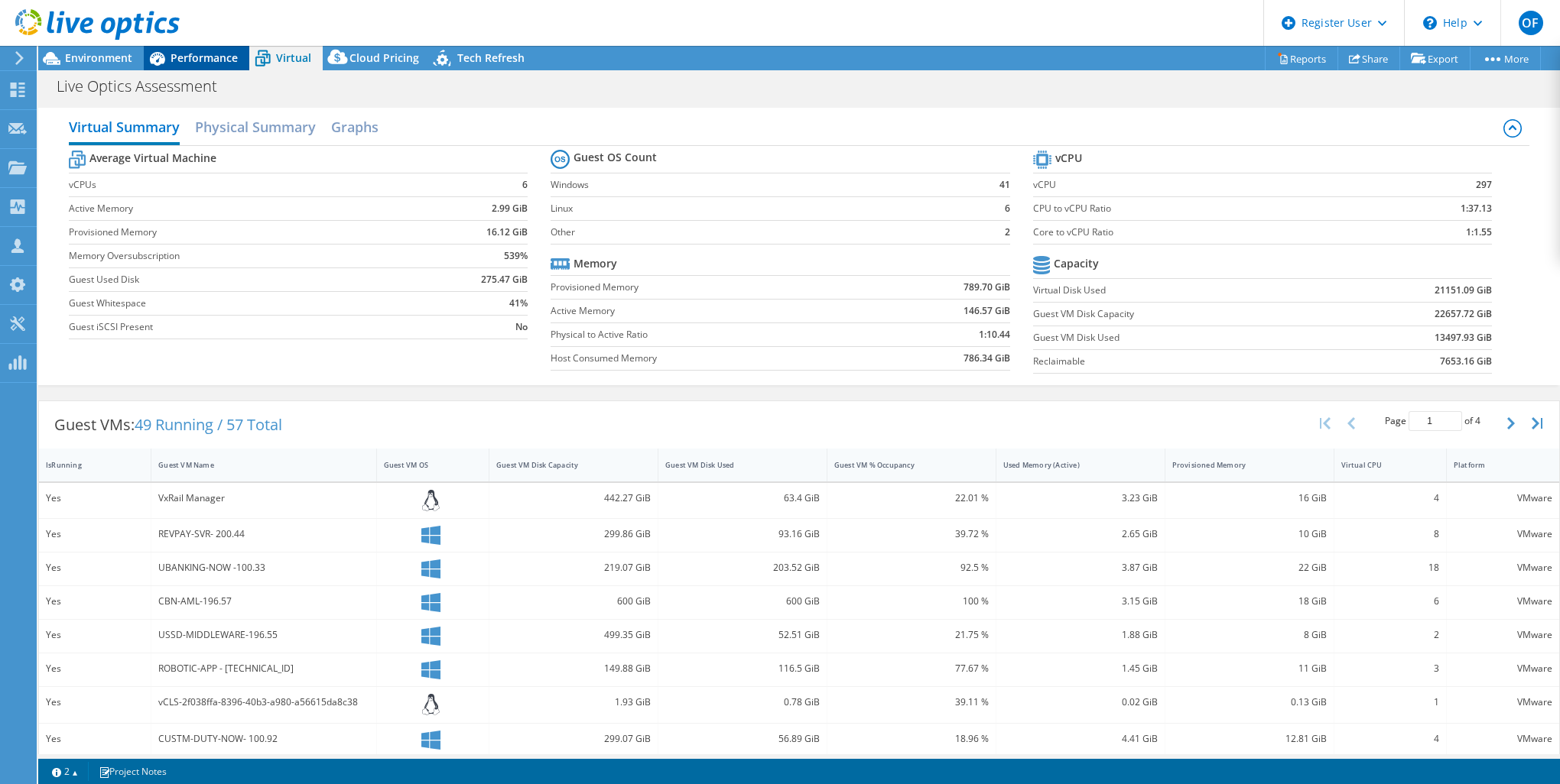
click at [187, 62] on span "Performance" at bounding box center [204, 58] width 67 height 15
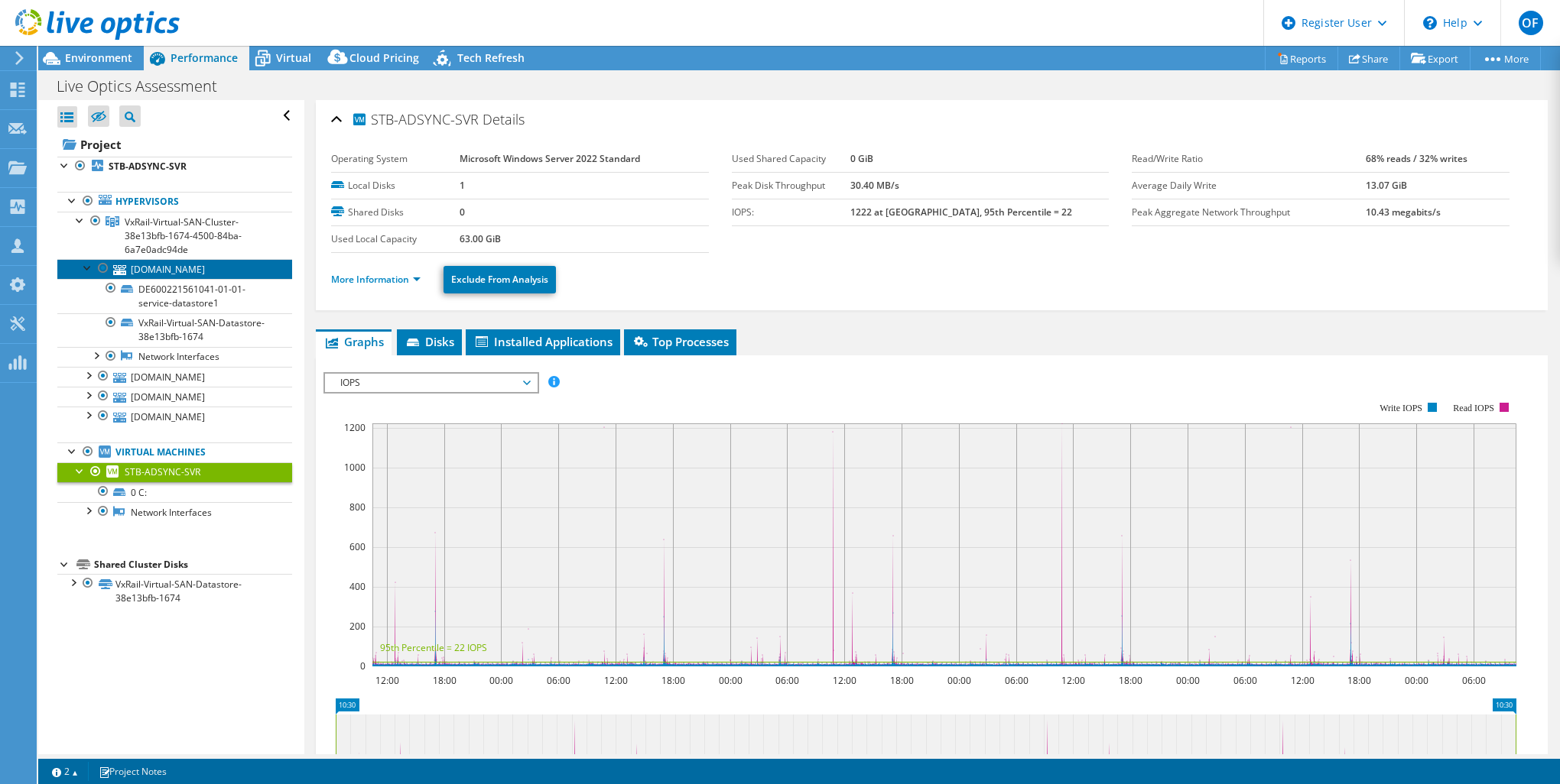
click at [187, 270] on link "[DOMAIN_NAME]" at bounding box center [175, 269] width 234 height 20
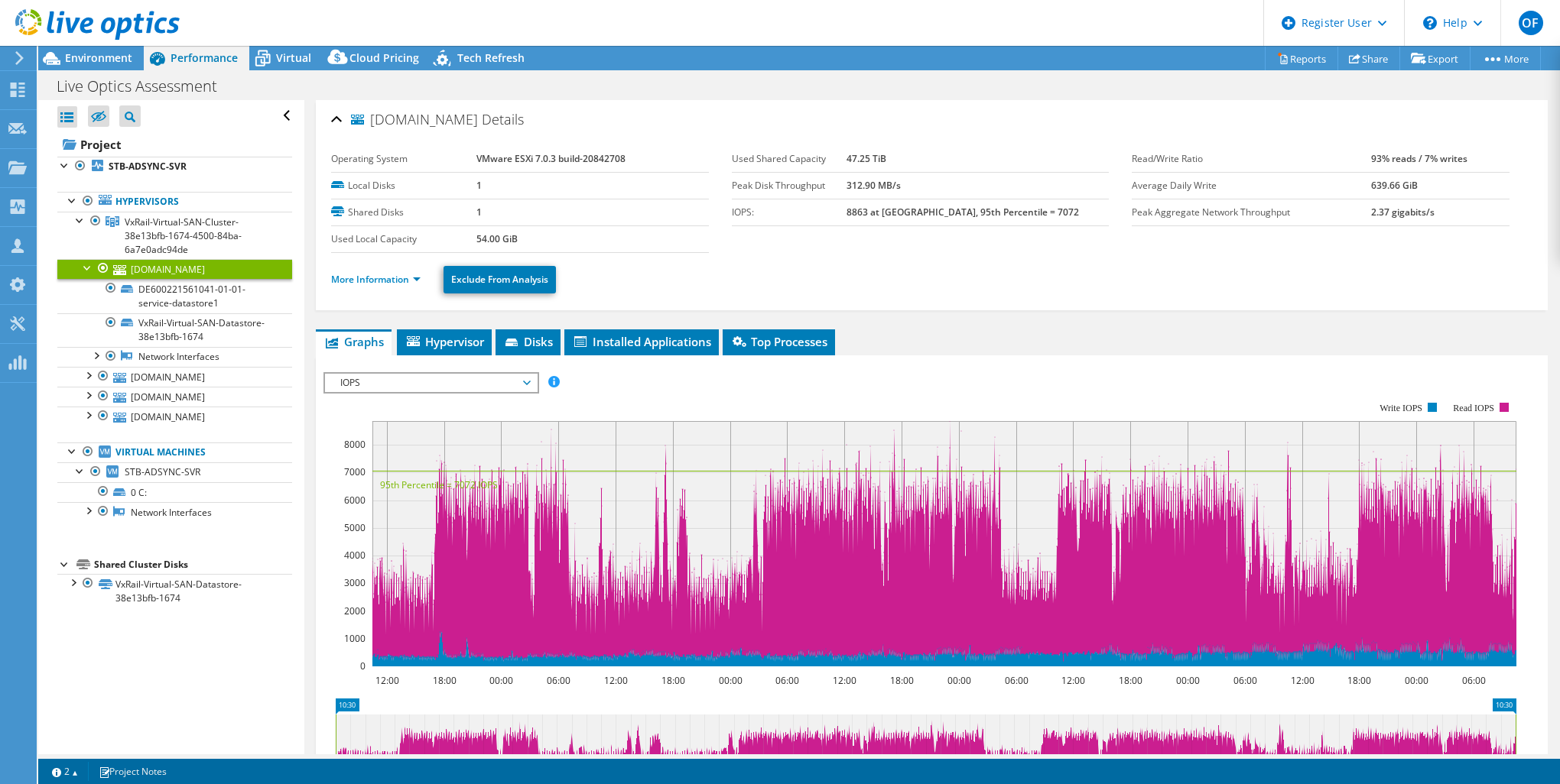
click at [431, 387] on span "IOPS" at bounding box center [430, 383] width 196 height 19
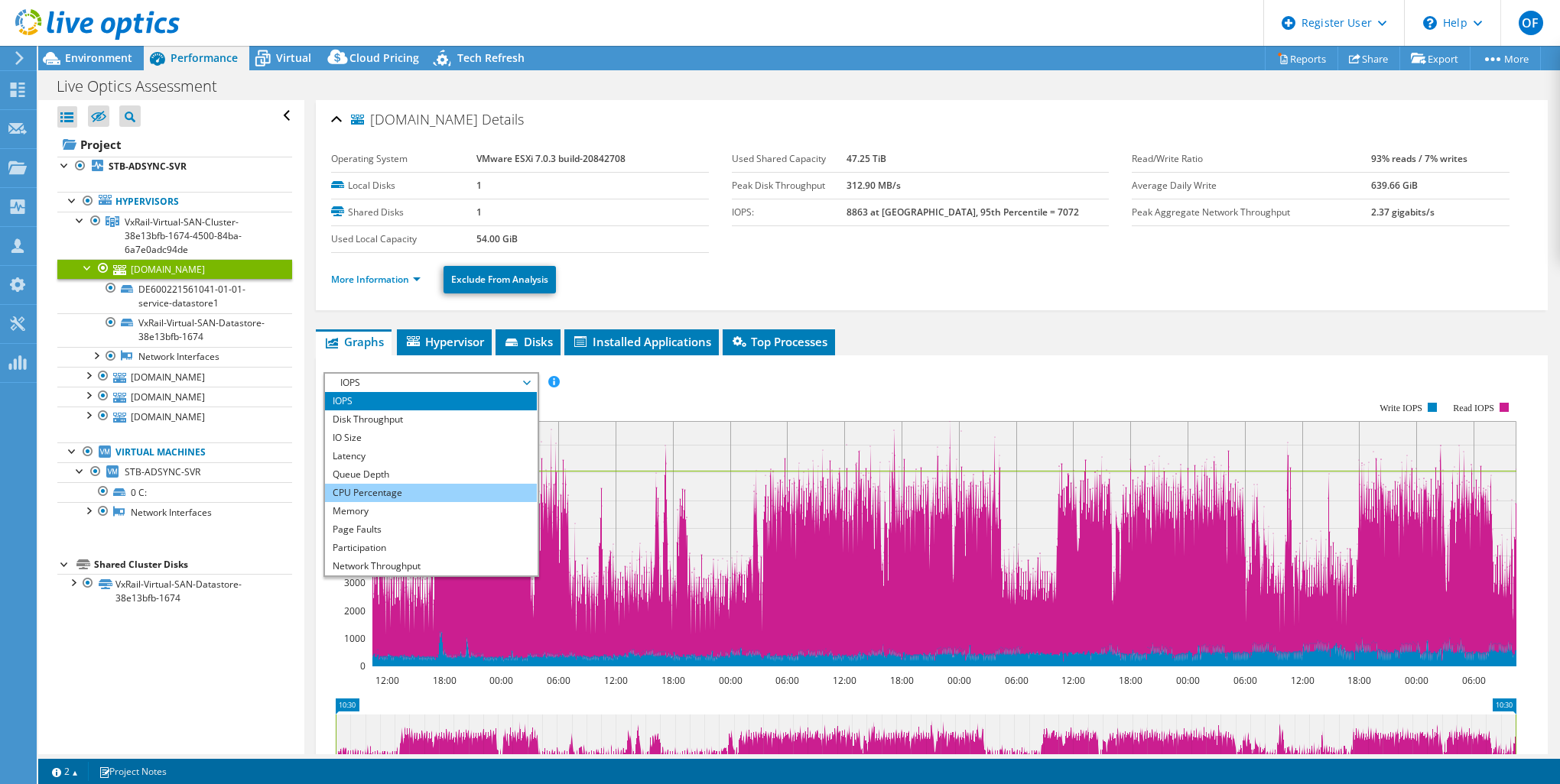
click at [404, 484] on li "CPU Percentage" at bounding box center [431, 493] width 212 height 19
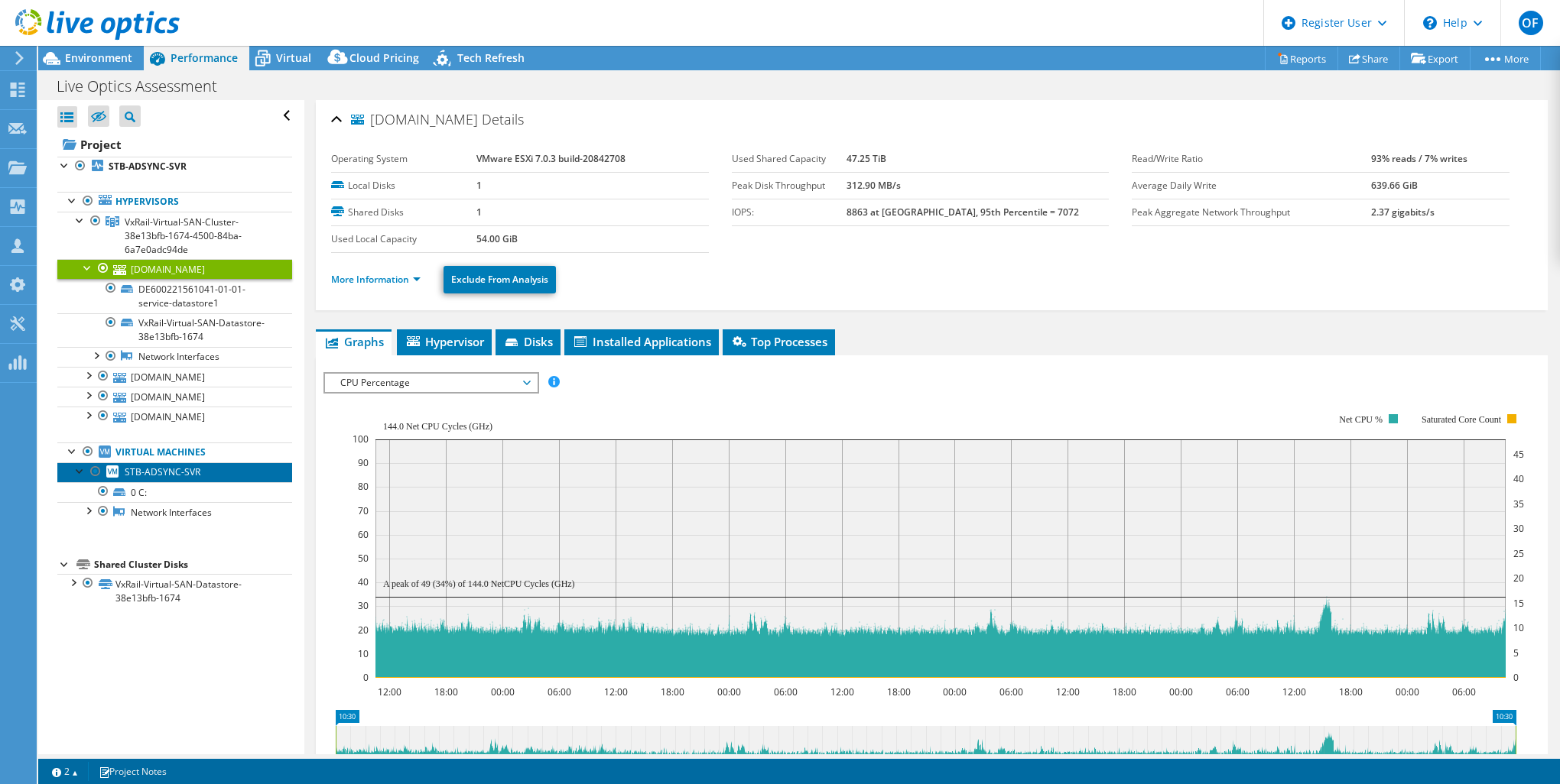
drag, startPoint x: 152, startPoint y: 473, endPoint x: 194, endPoint y: 482, distance: 43.0
click at [152, 473] on span "STB-ADSYNC-SVR" at bounding box center [162, 472] width 75 height 13
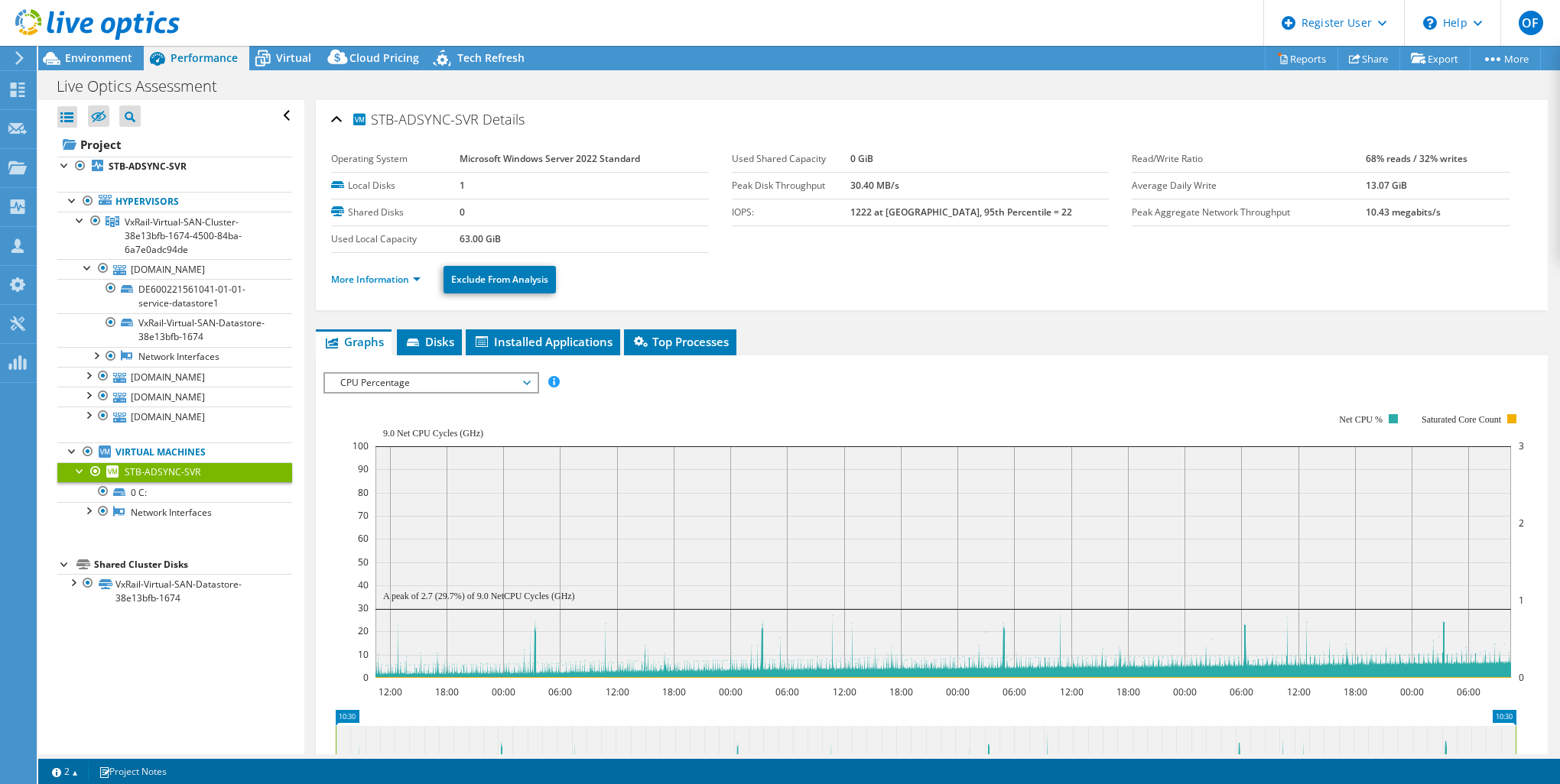
click at [367, 375] on span "CPU Percentage" at bounding box center [430, 383] width 196 height 19
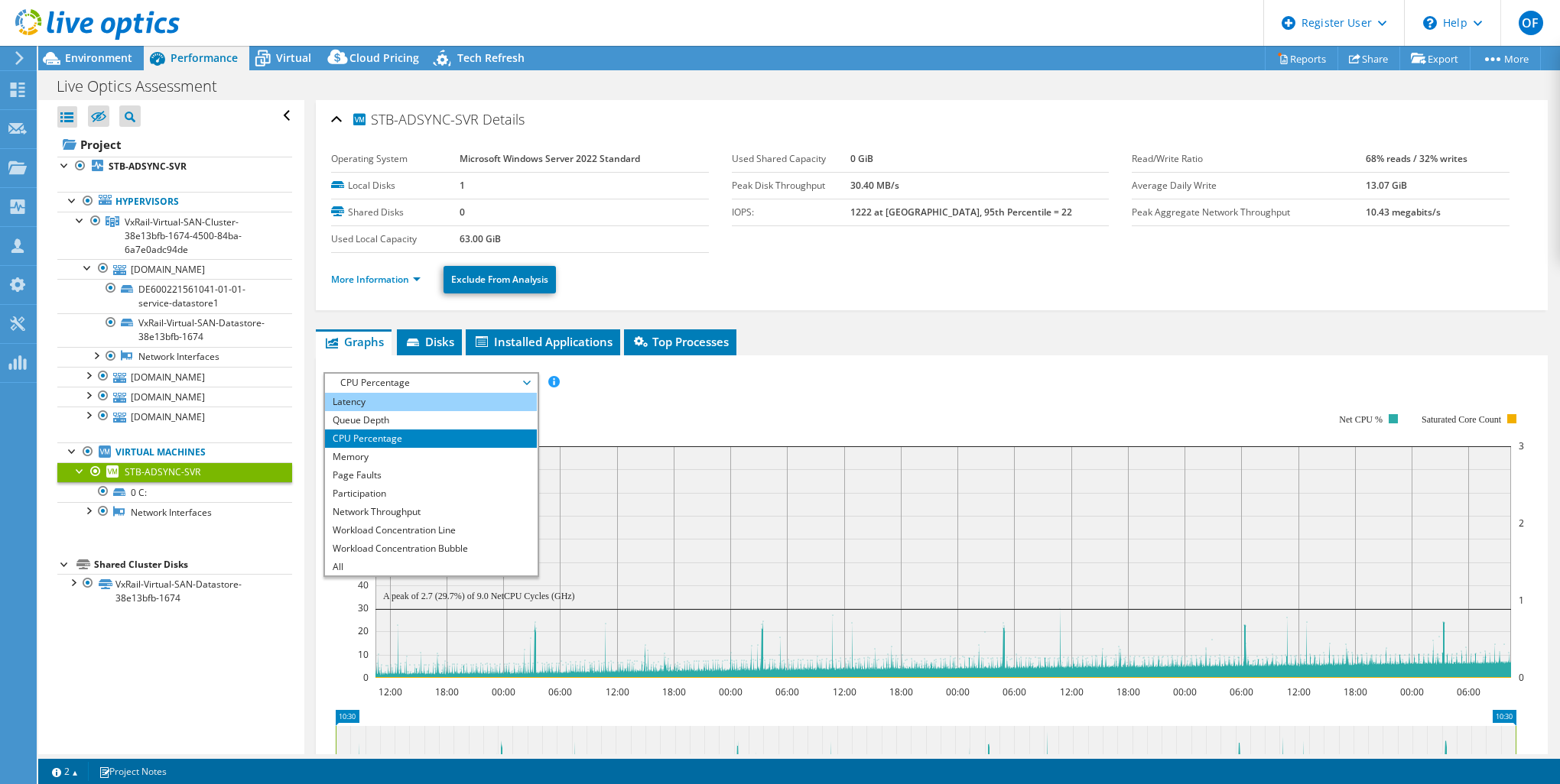
scroll to position [55, 0]
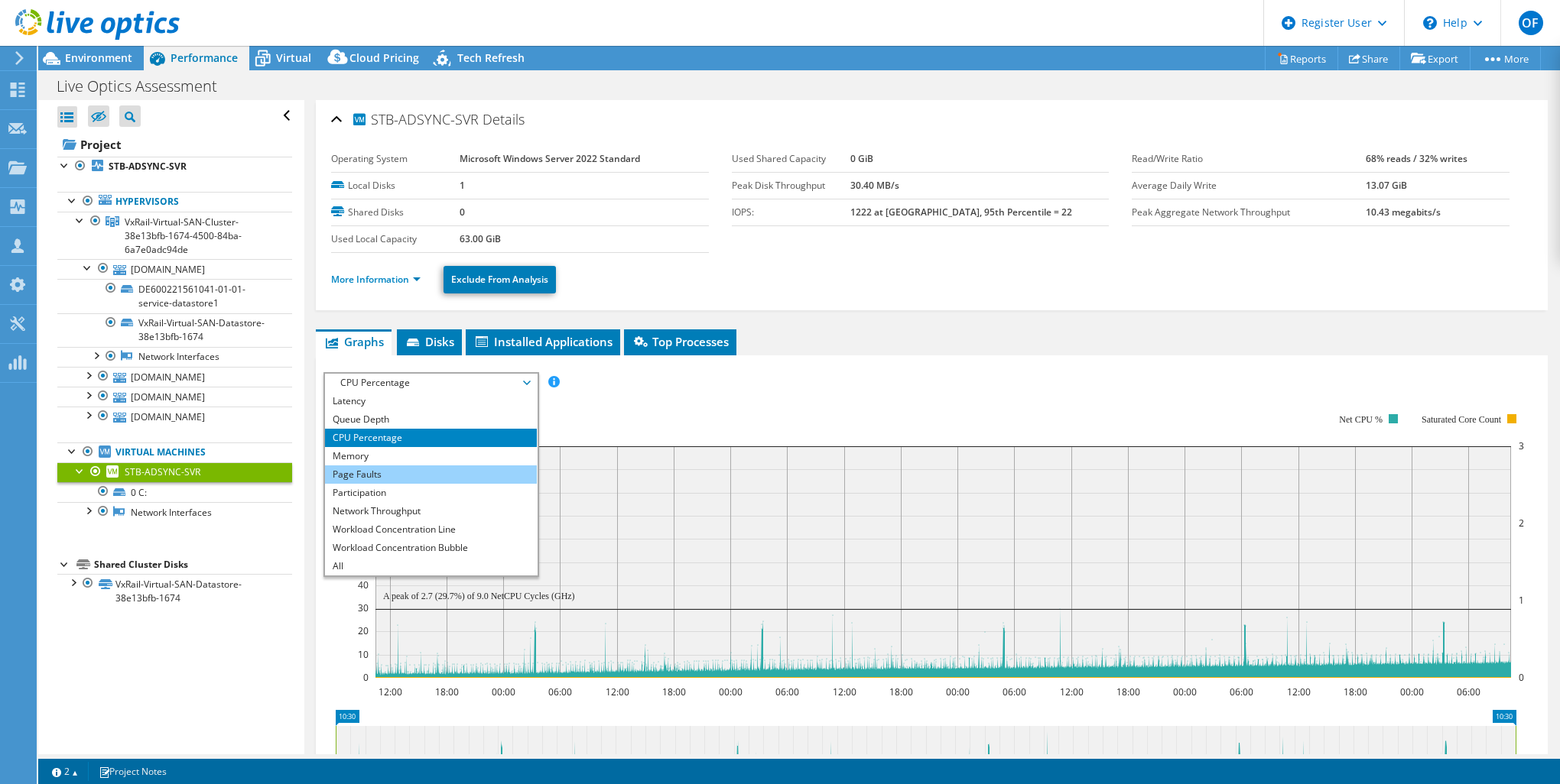
click at [409, 474] on li "Page Faults" at bounding box center [431, 474] width 212 height 19
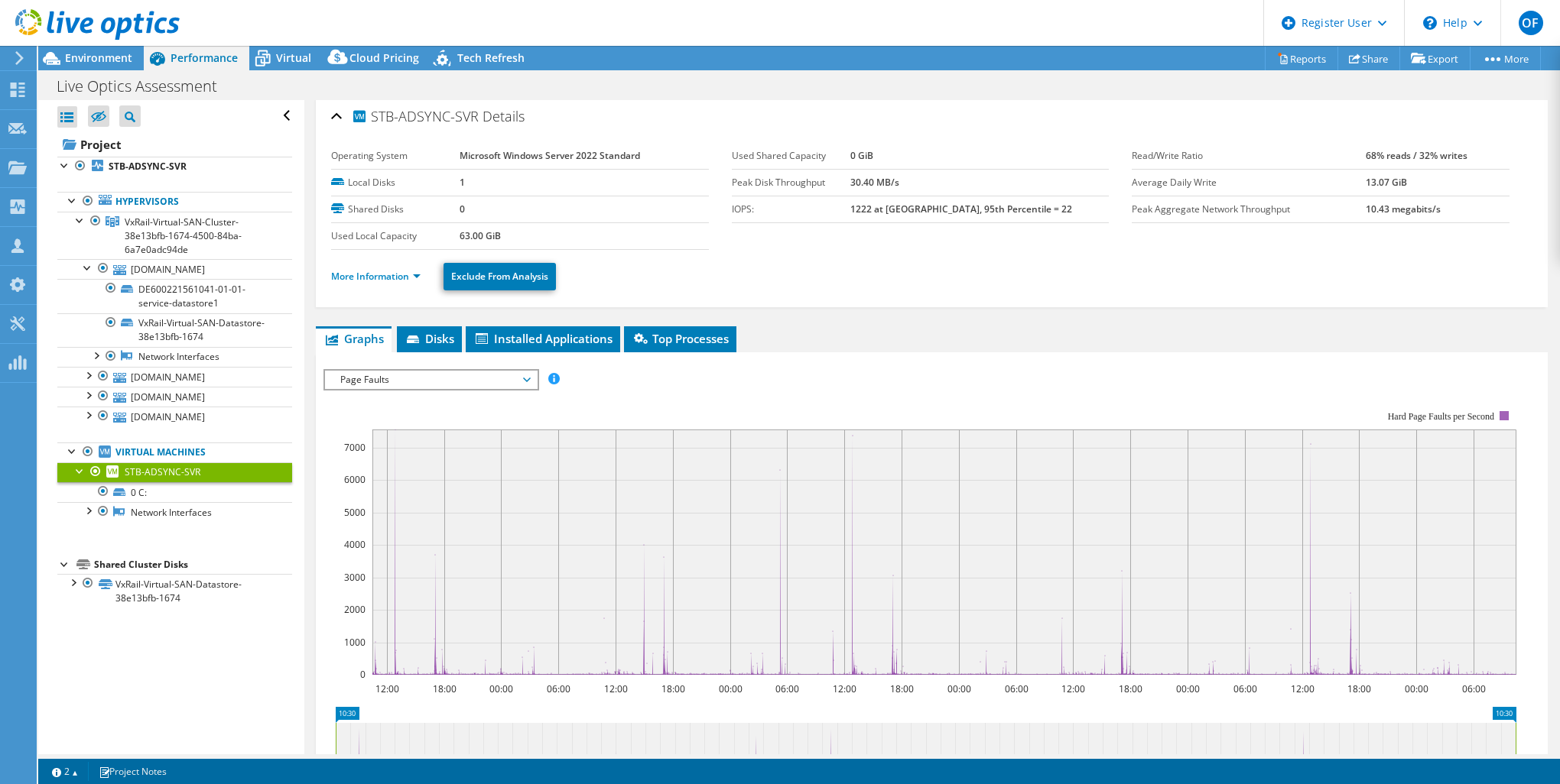
scroll to position [0, 0]
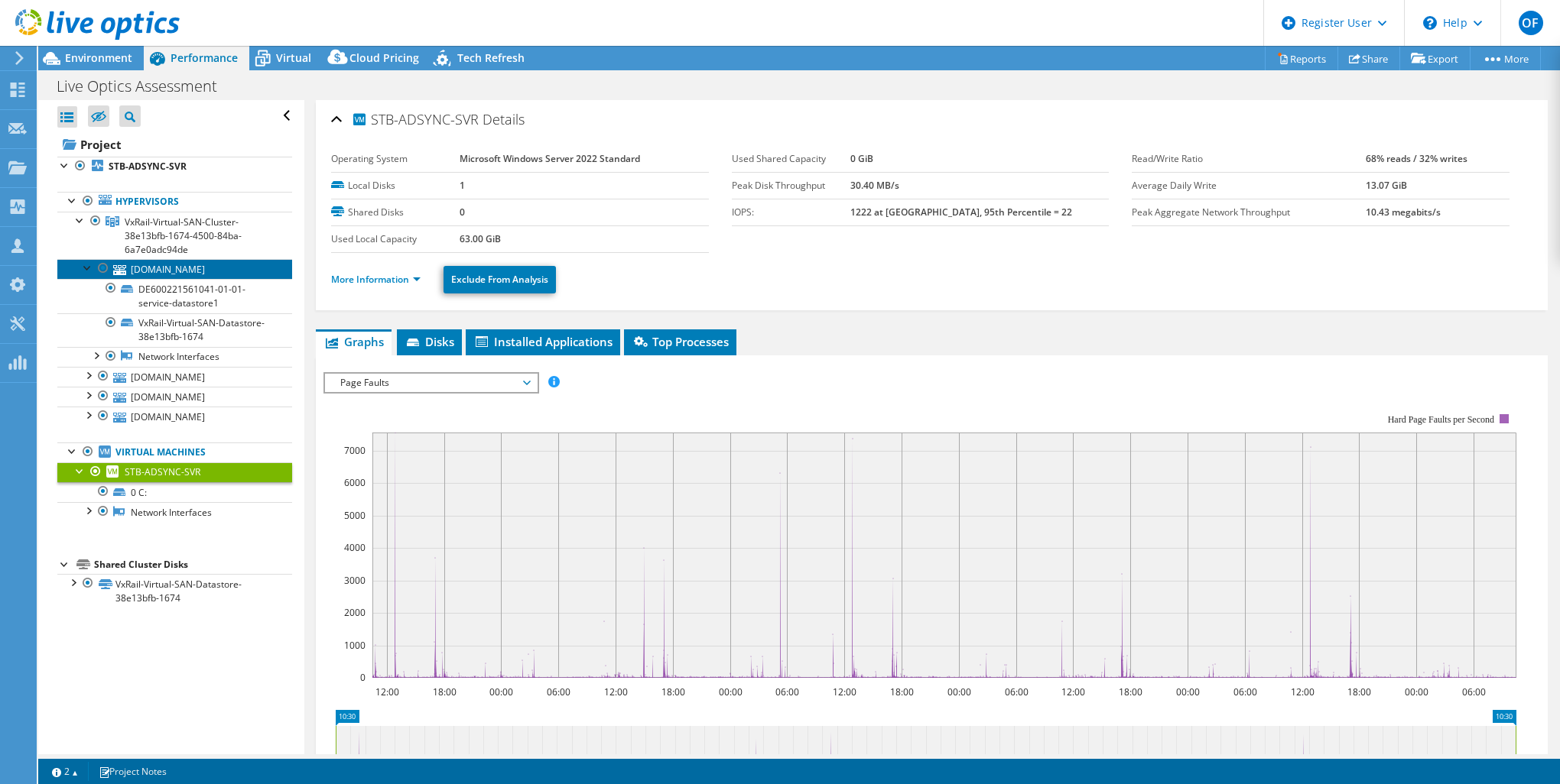
click at [230, 268] on link "[DOMAIN_NAME]" at bounding box center [175, 269] width 234 height 20
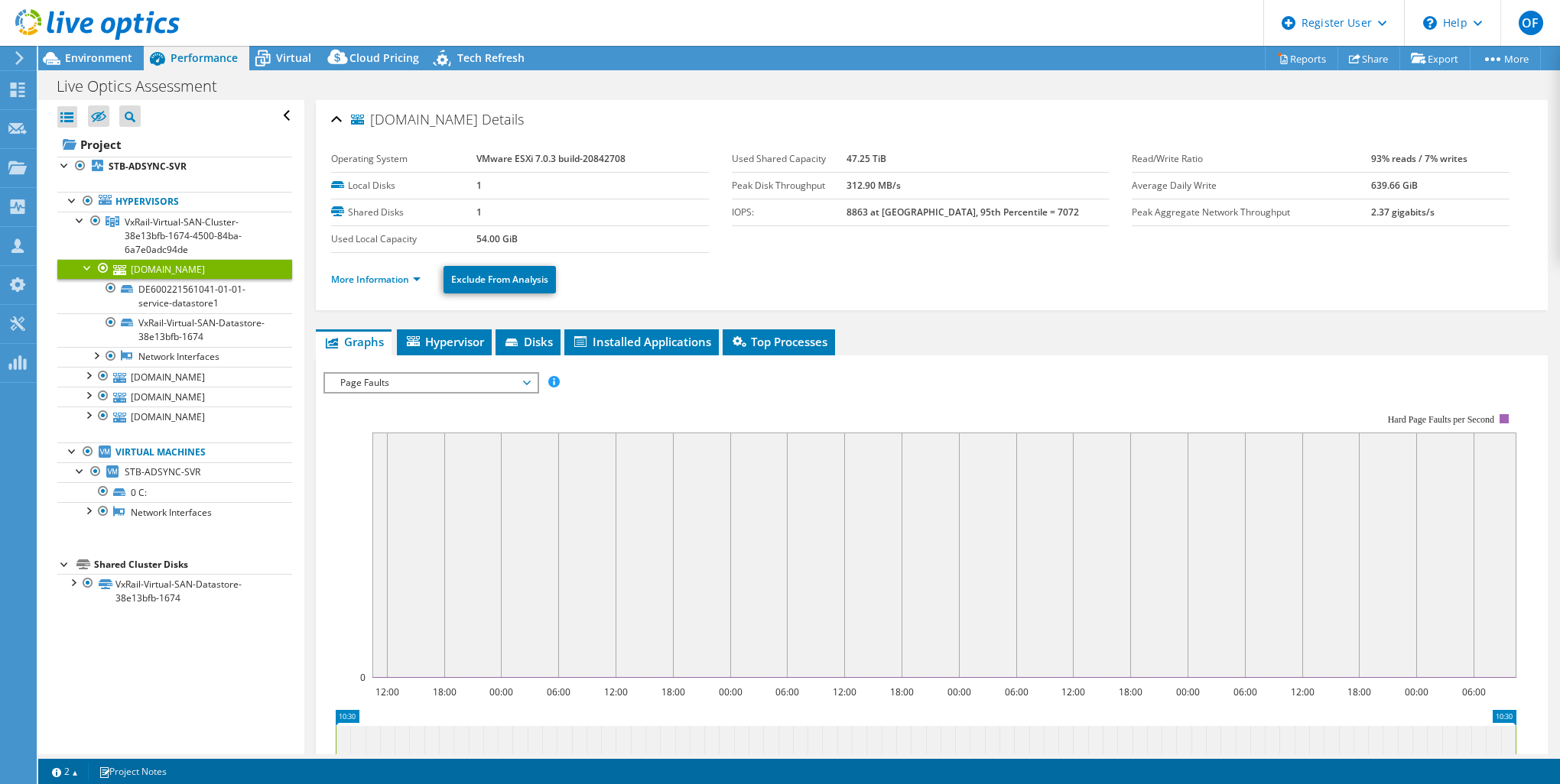
click at [496, 382] on span "Page Faults" at bounding box center [430, 383] width 196 height 19
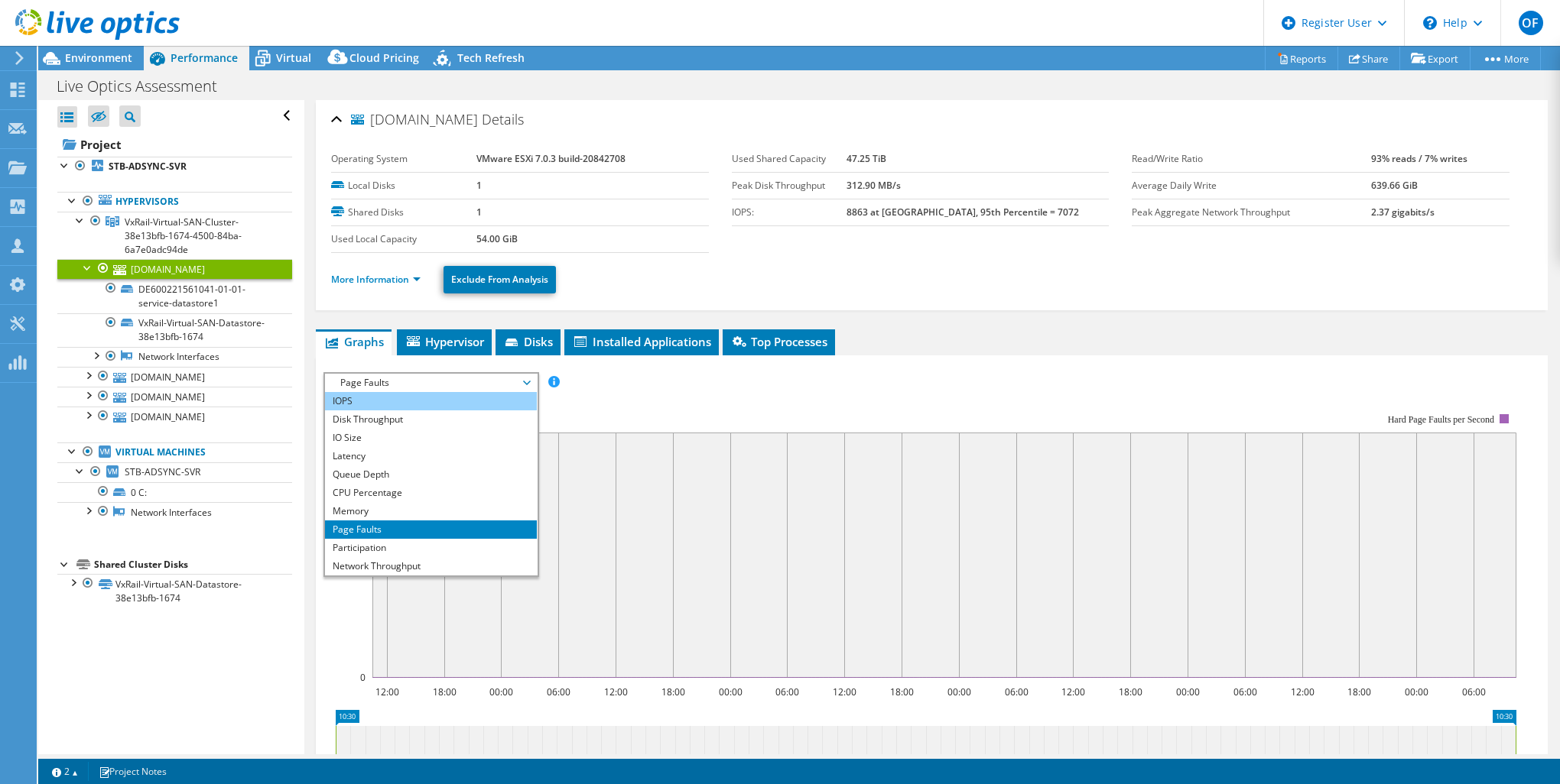
click at [447, 399] on li "IOPS" at bounding box center [431, 402] width 212 height 19
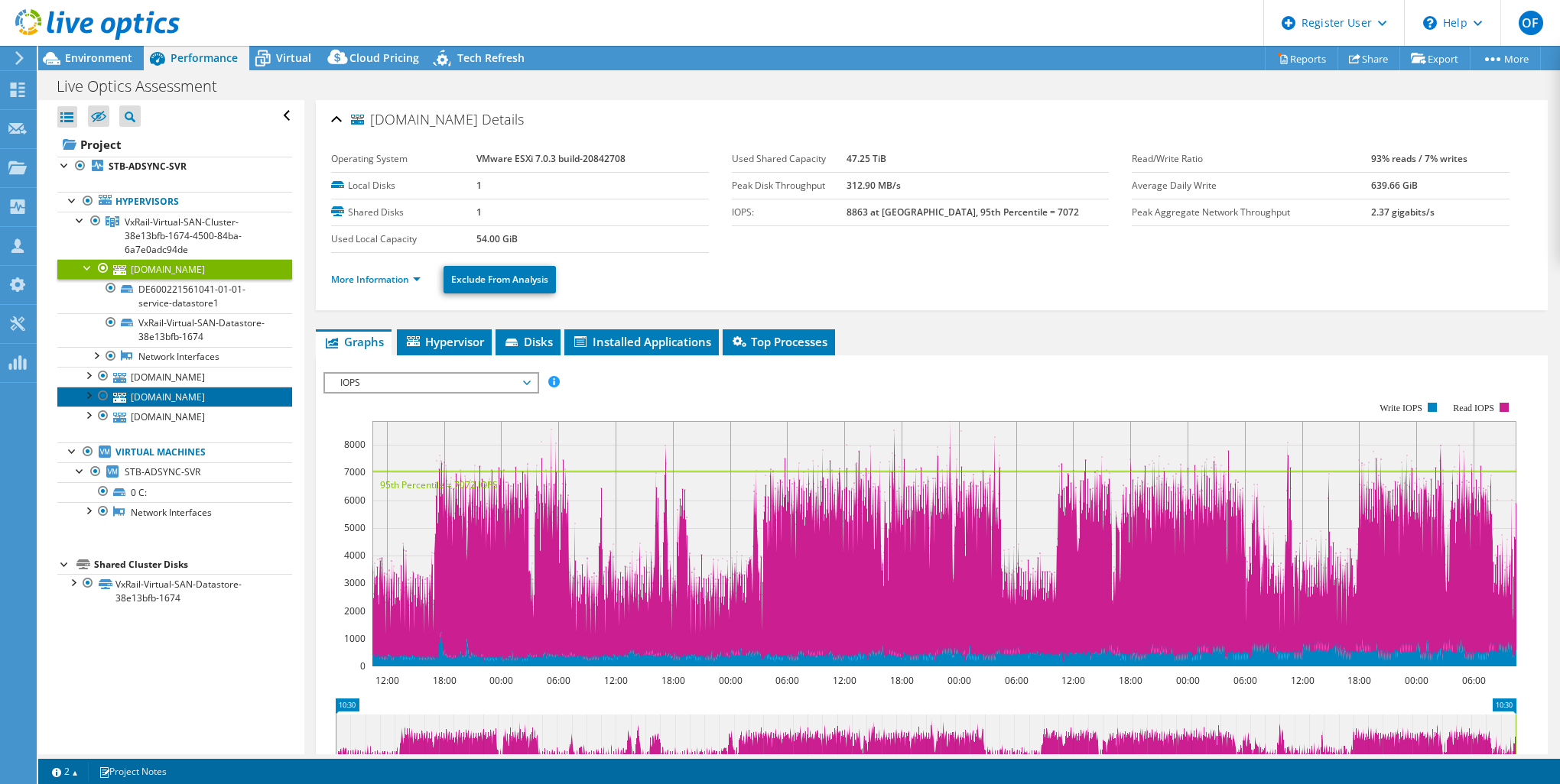
click at [193, 389] on link "[DOMAIN_NAME]" at bounding box center [175, 396] width 234 height 20
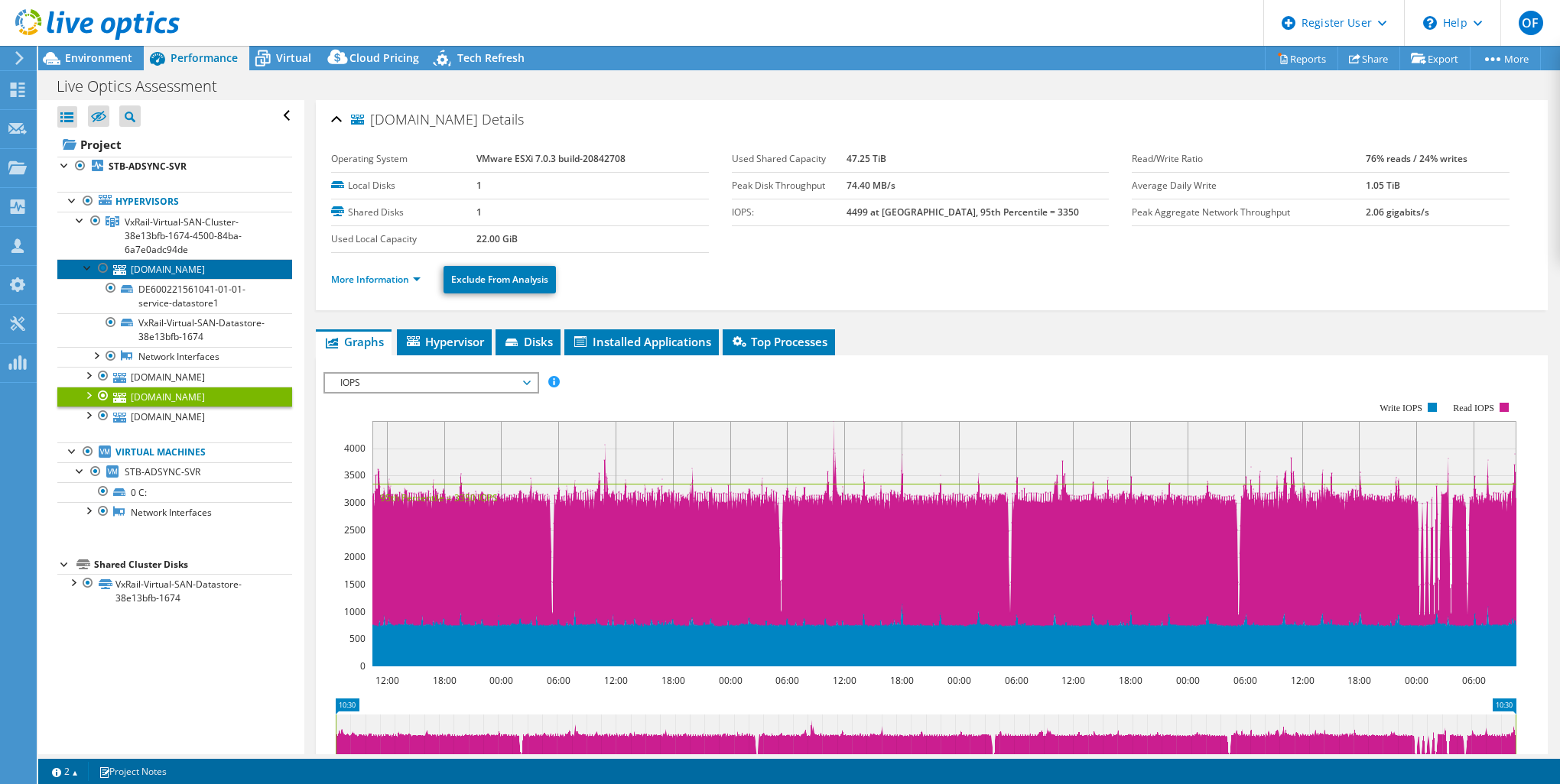
click at [164, 270] on link "[DOMAIN_NAME]" at bounding box center [175, 269] width 234 height 20
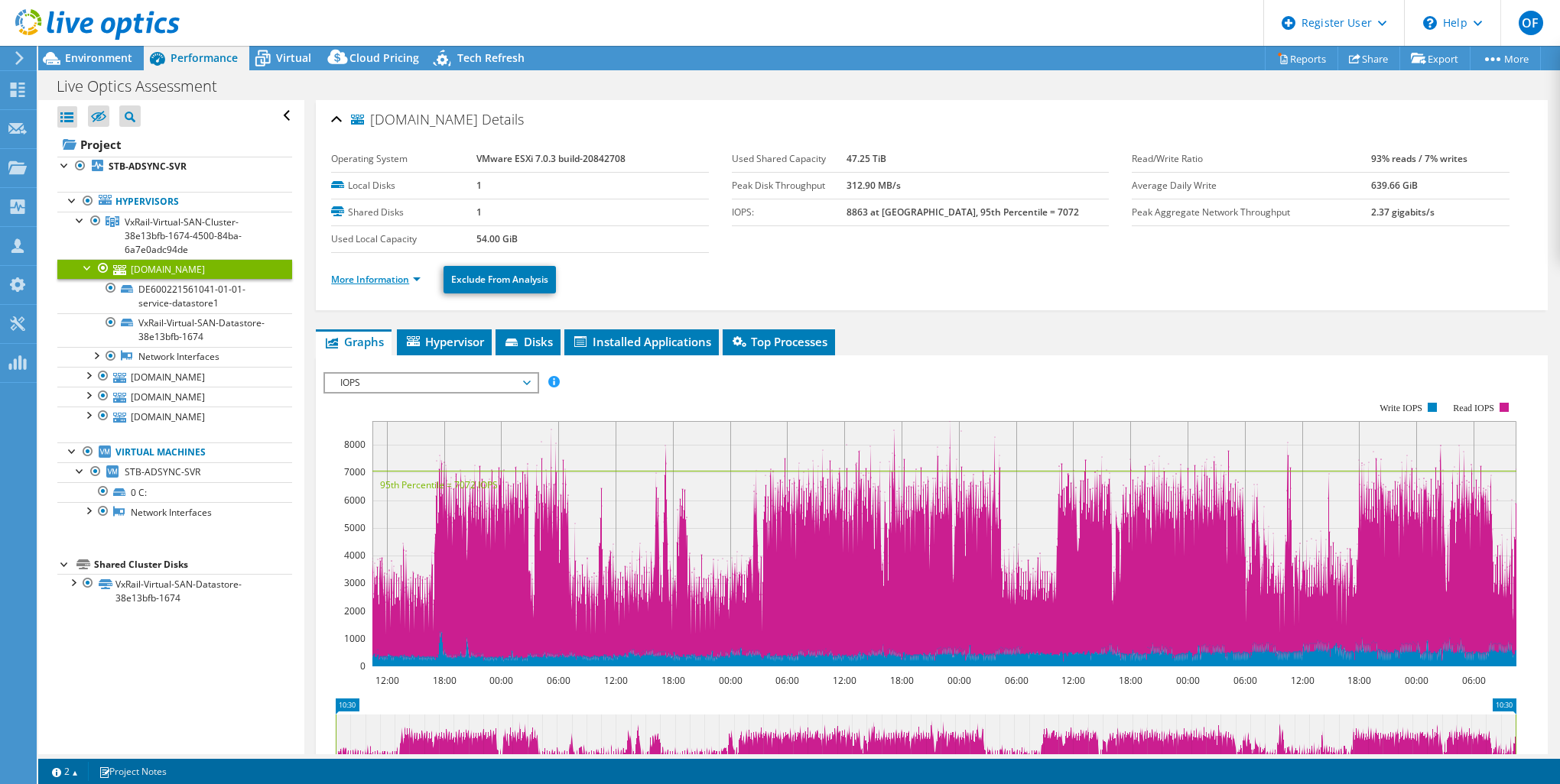
click at [378, 285] on link "More Information" at bounding box center [376, 279] width 89 height 13
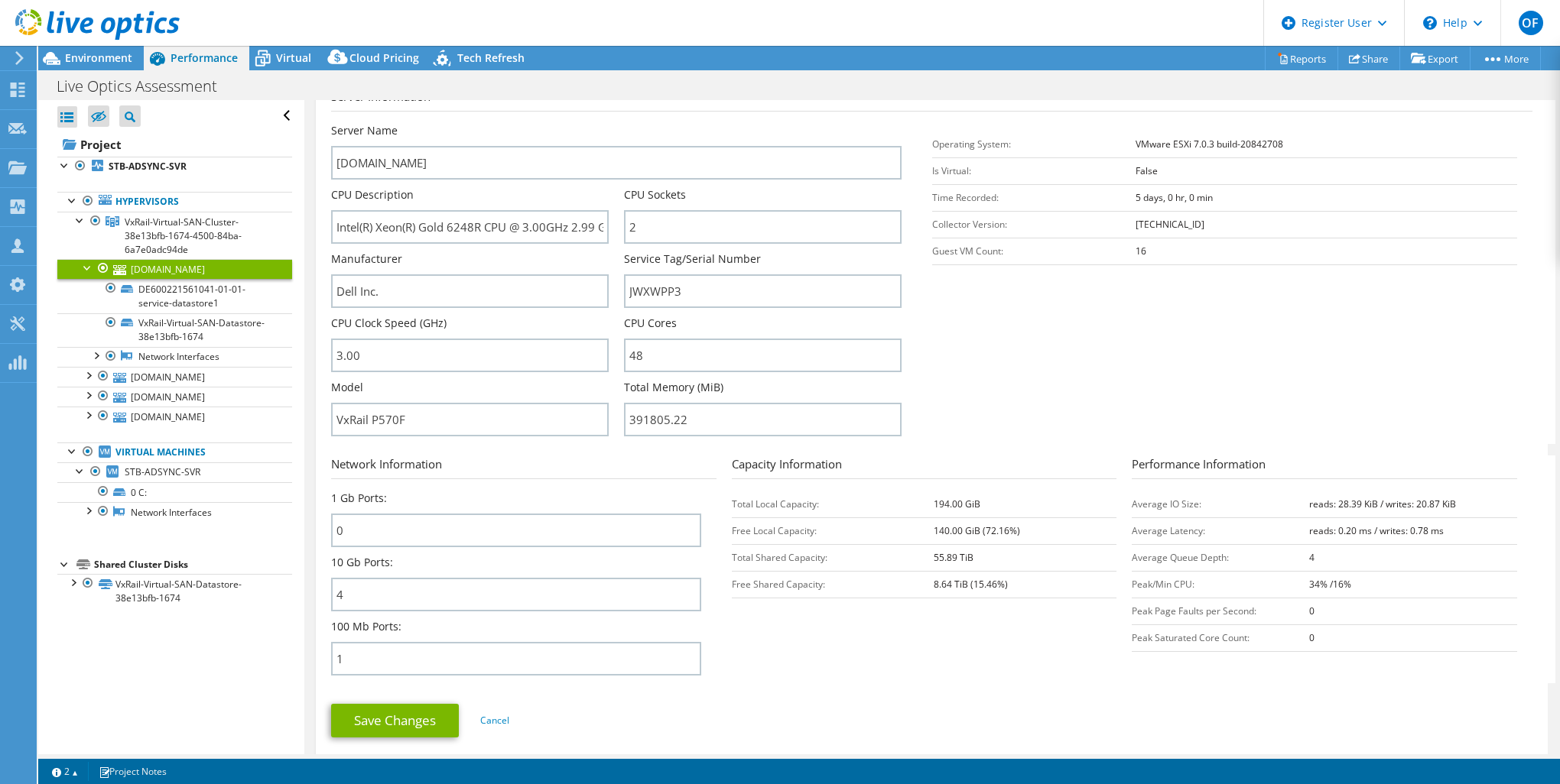
scroll to position [230, 0]
drag, startPoint x: 1281, startPoint y: 586, endPoint x: 1315, endPoint y: 587, distance: 34.0
click at [1316, 587] on tr "Peak/Min CPU: 34% /16%" at bounding box center [1324, 585] width 385 height 27
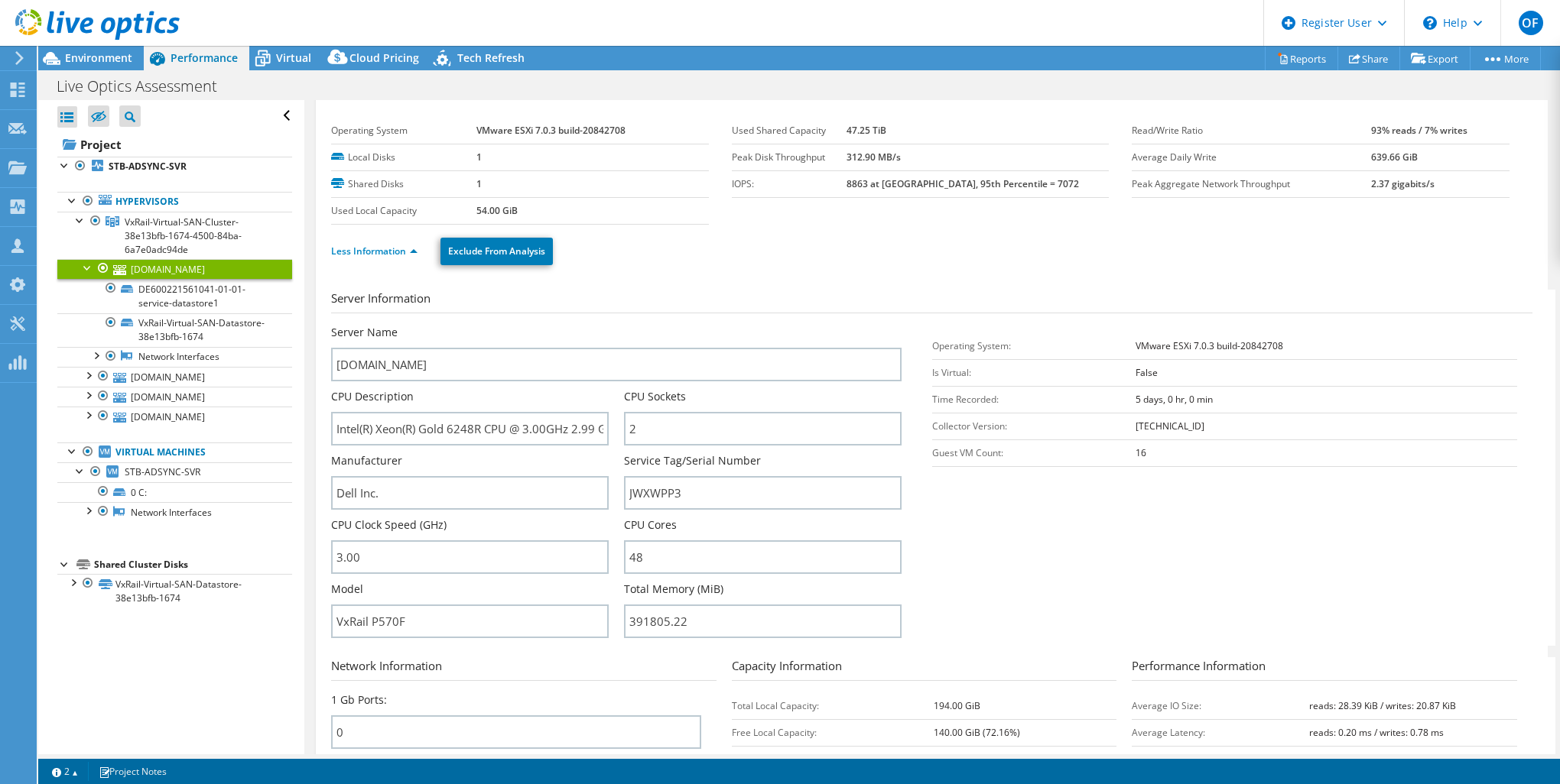
scroll to position [0, 0]
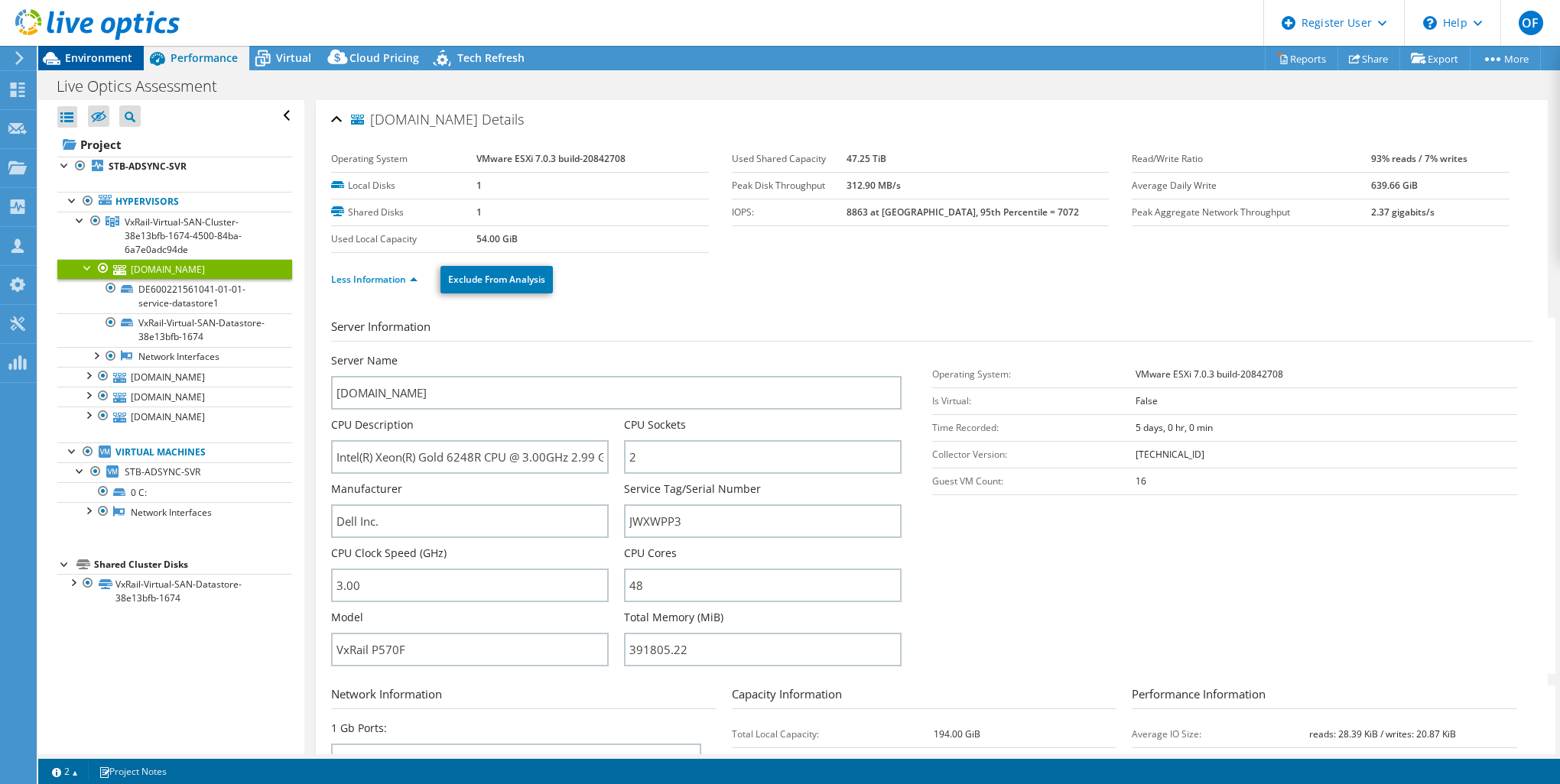
click at [92, 58] on span "Environment" at bounding box center [99, 58] width 67 height 15
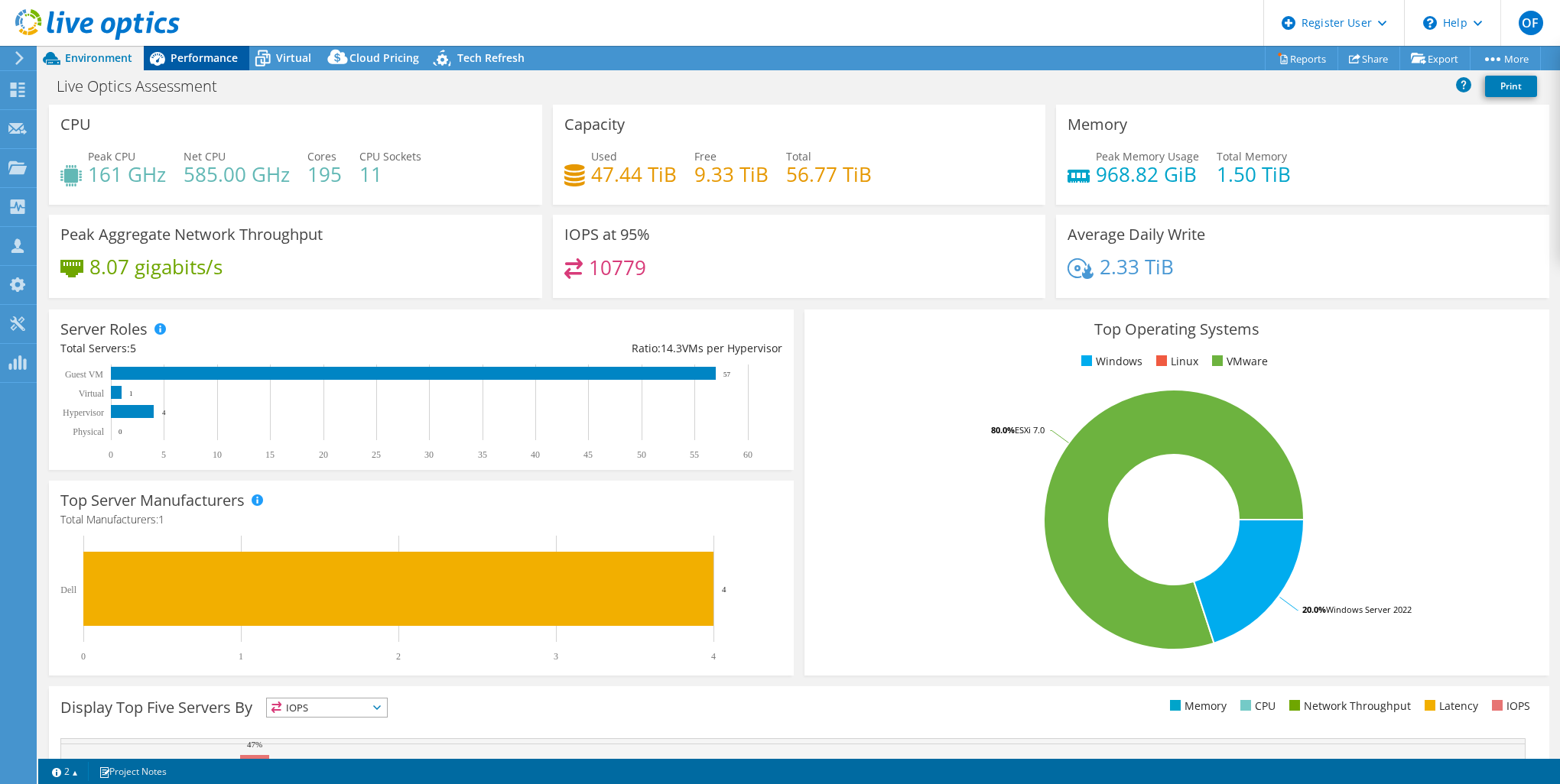
click at [214, 55] on span "Performance" at bounding box center [204, 58] width 67 height 15
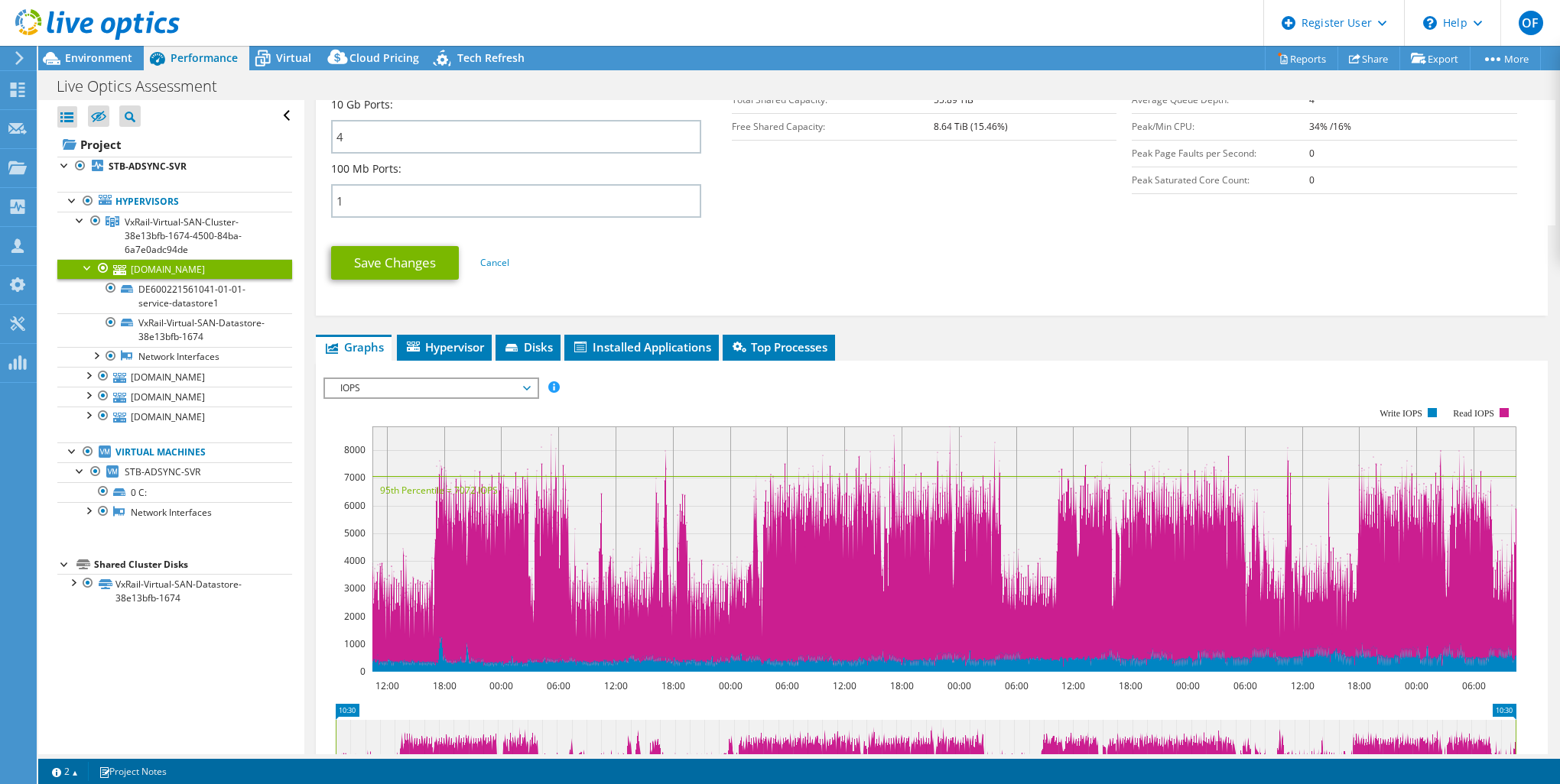
scroll to position [841, 0]
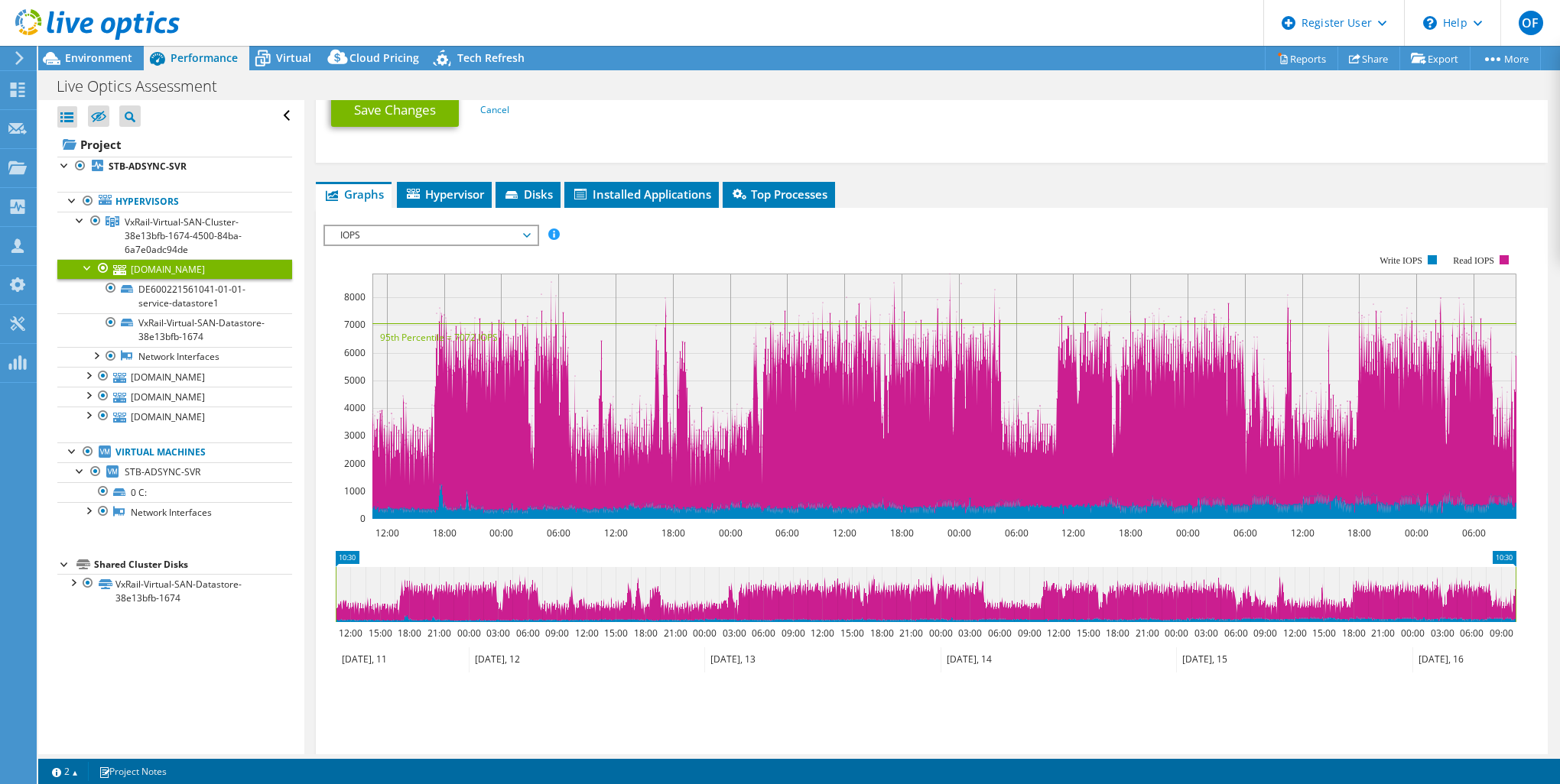
click at [421, 242] on span "IOPS" at bounding box center [430, 235] width 196 height 19
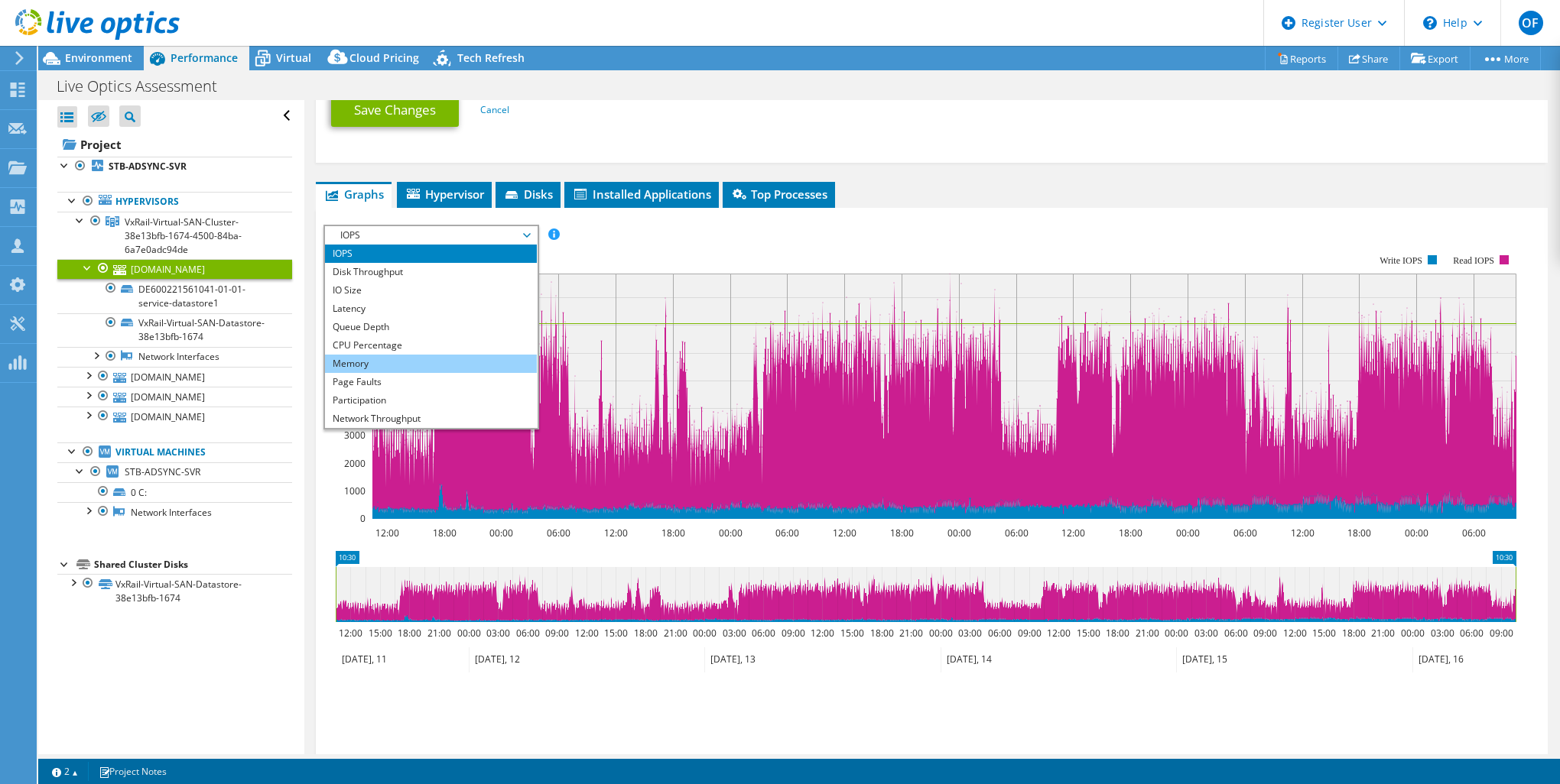
click at [410, 363] on li "Memory" at bounding box center [431, 364] width 212 height 19
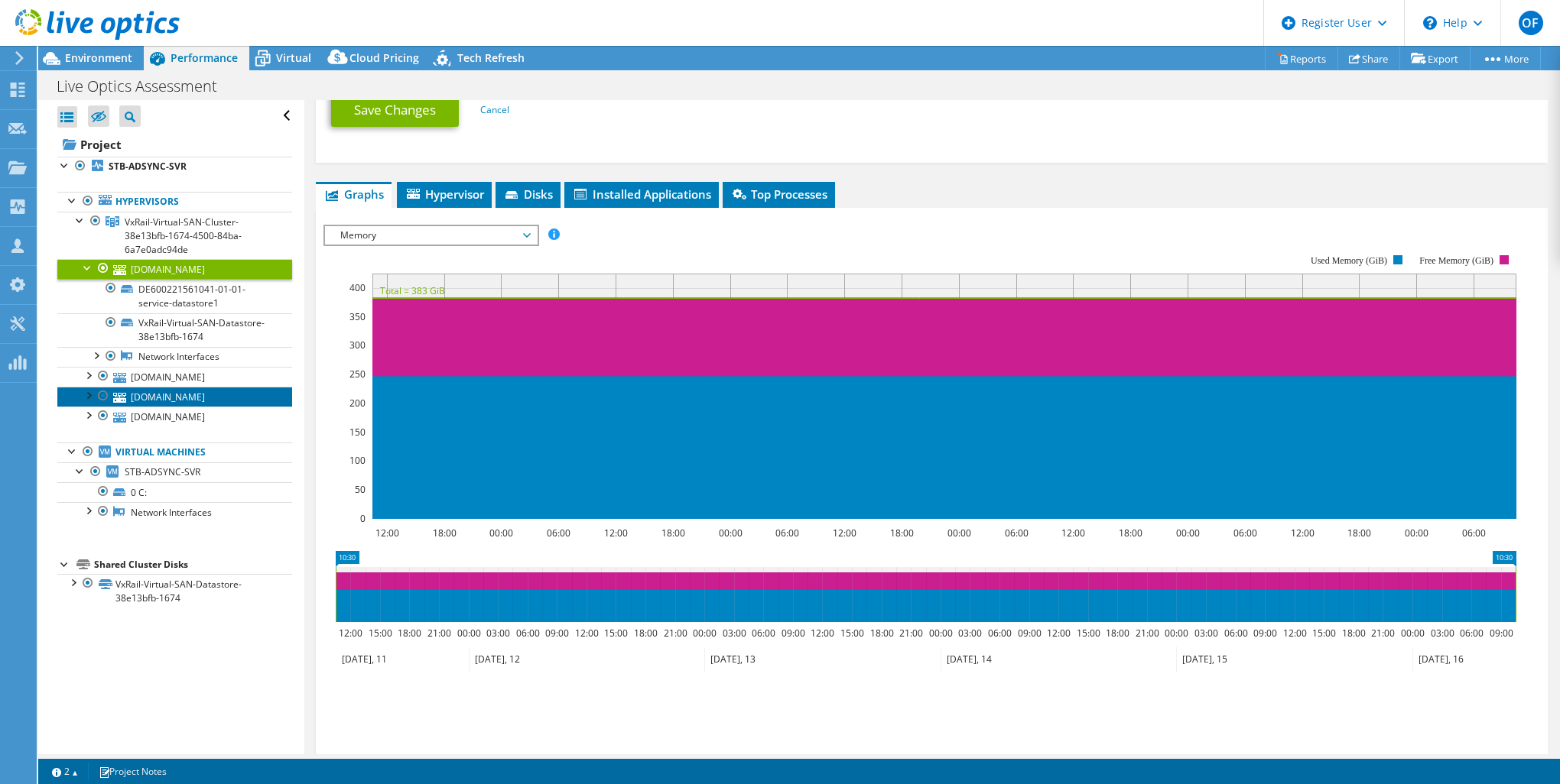
click at [195, 397] on link "[DOMAIN_NAME]" at bounding box center [175, 396] width 234 height 20
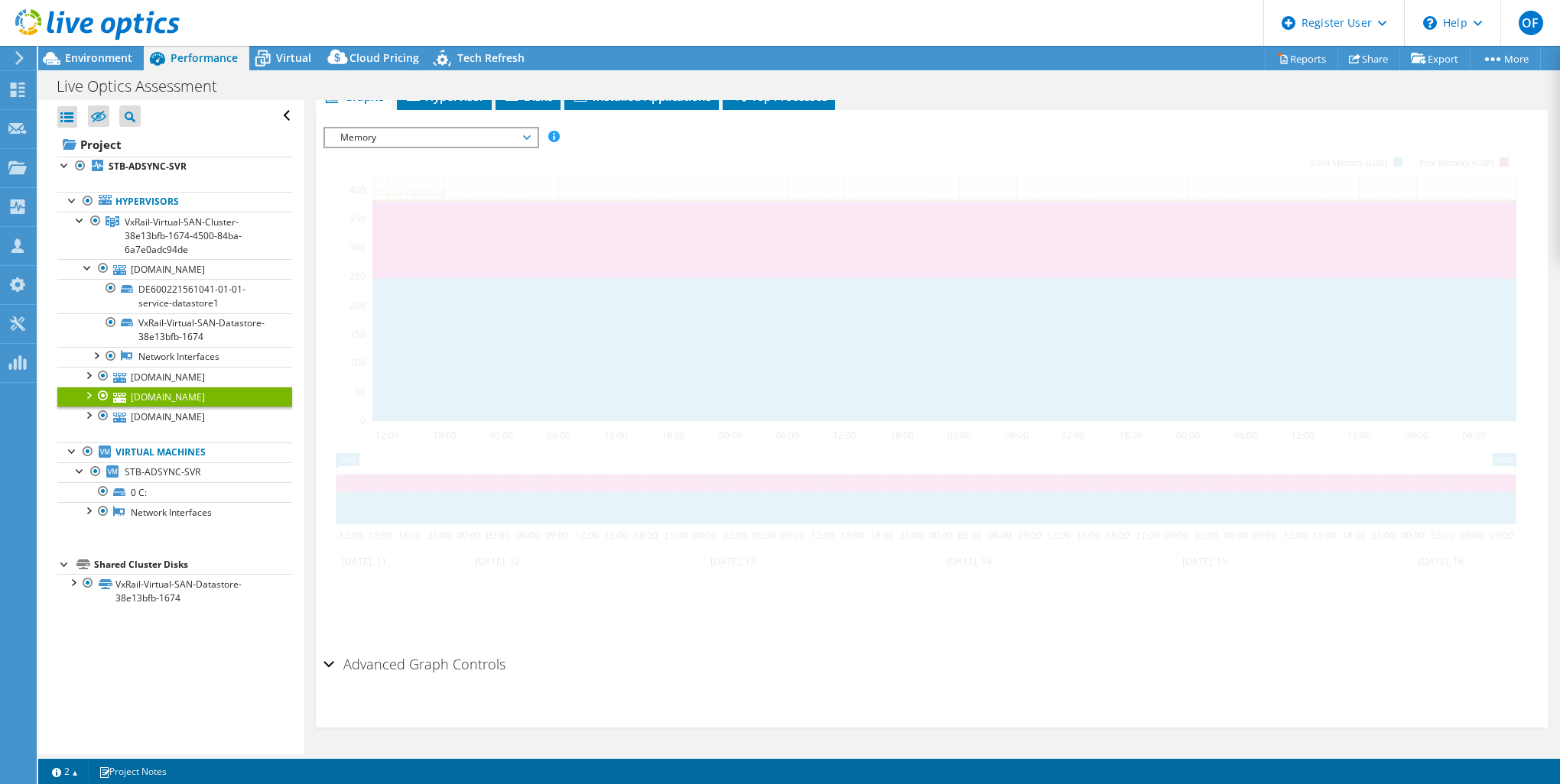
scroll to position [246, 0]
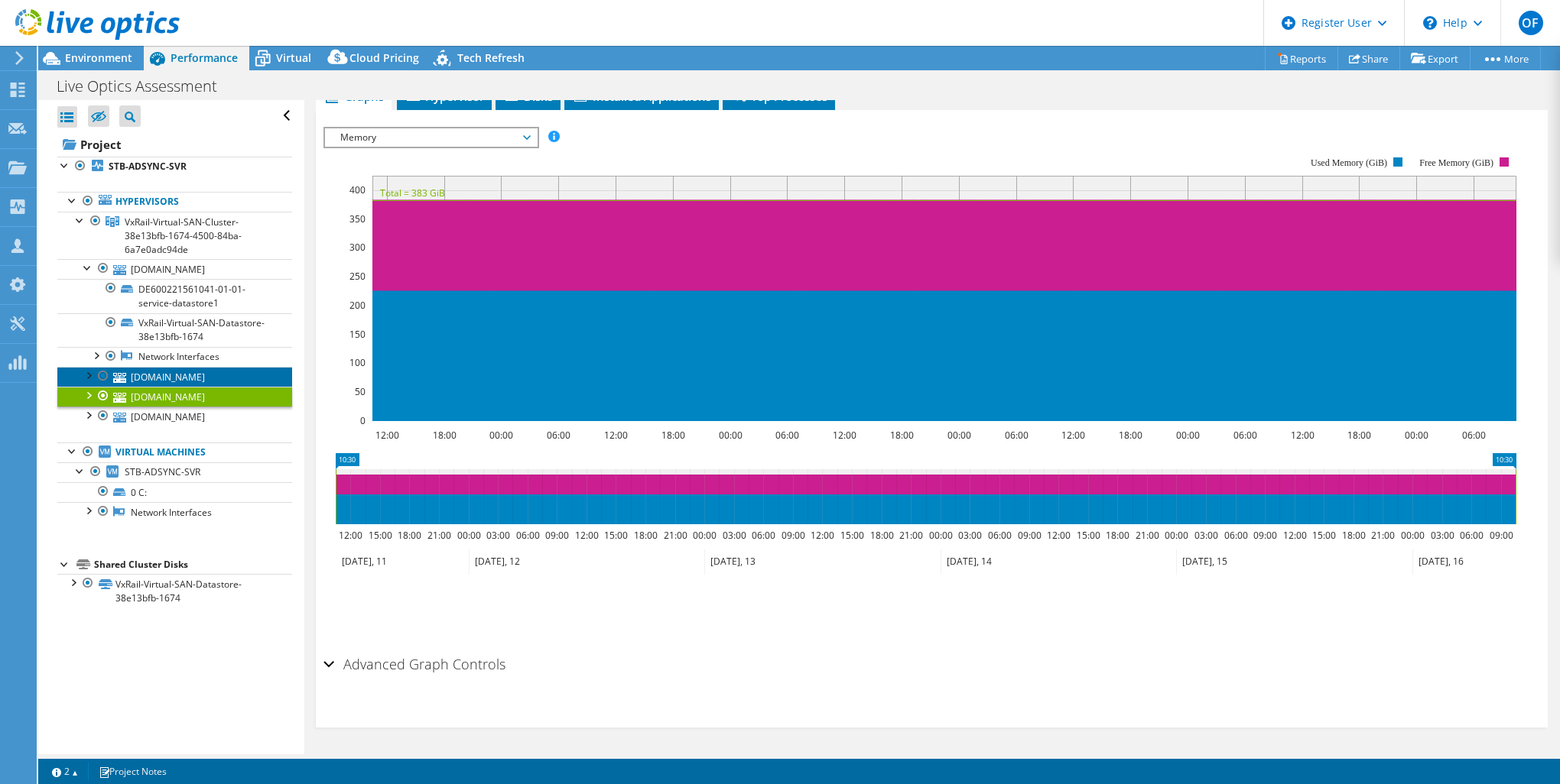
click at [251, 378] on link "[DOMAIN_NAME]" at bounding box center [175, 376] width 234 height 20
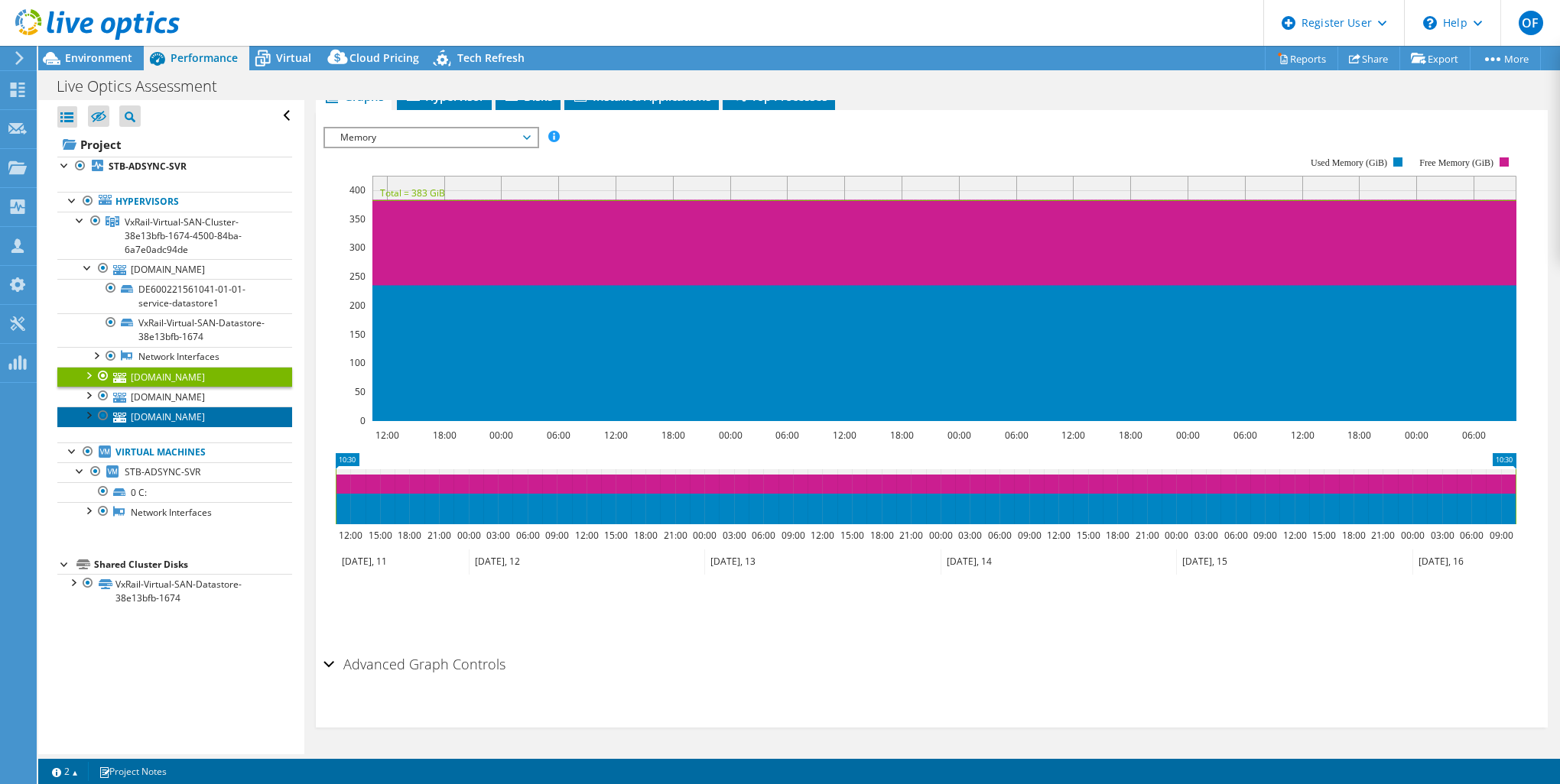
click at [232, 420] on link "[DOMAIN_NAME]" at bounding box center [175, 416] width 234 height 20
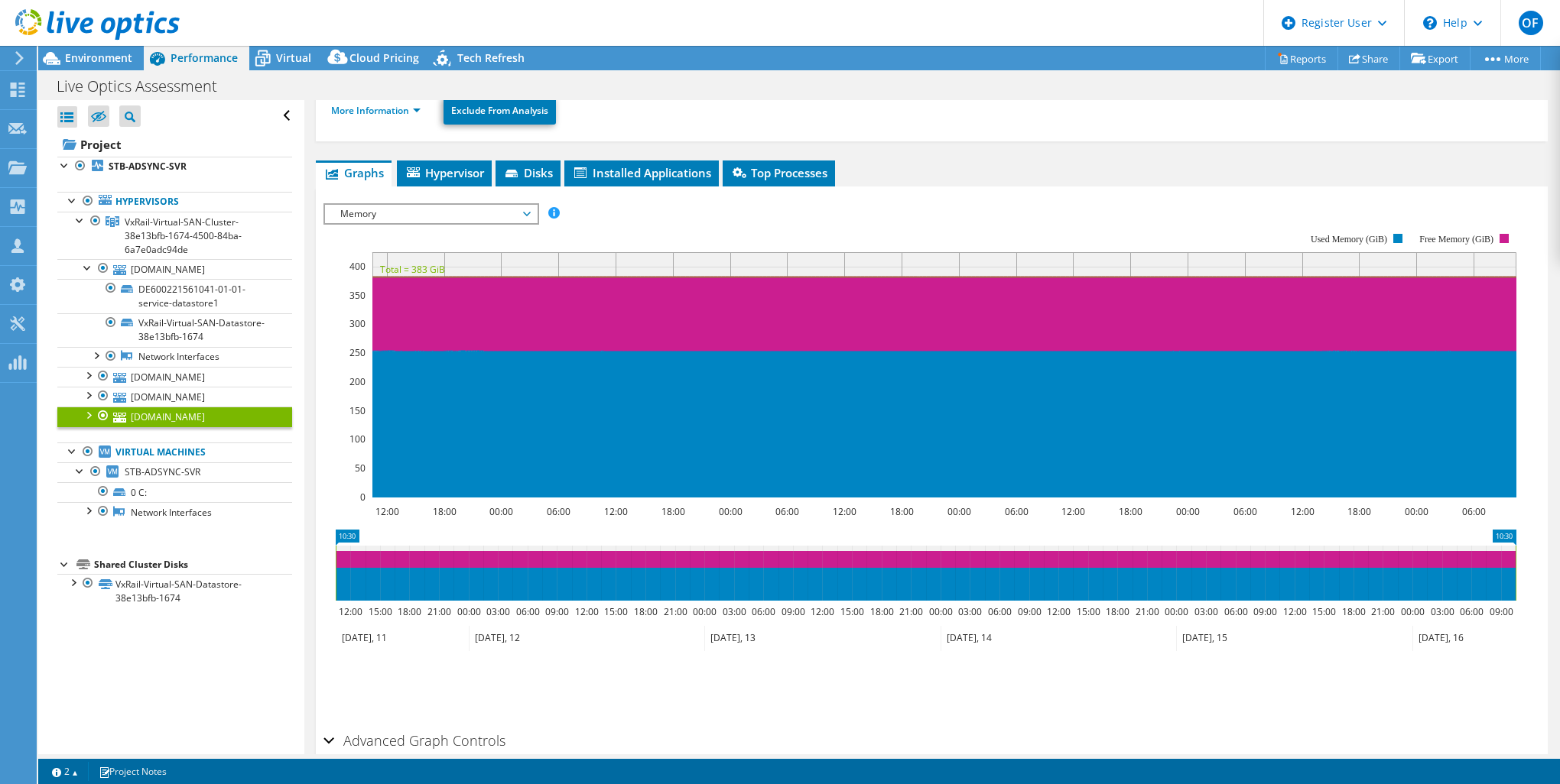
scroll to position [92, 0]
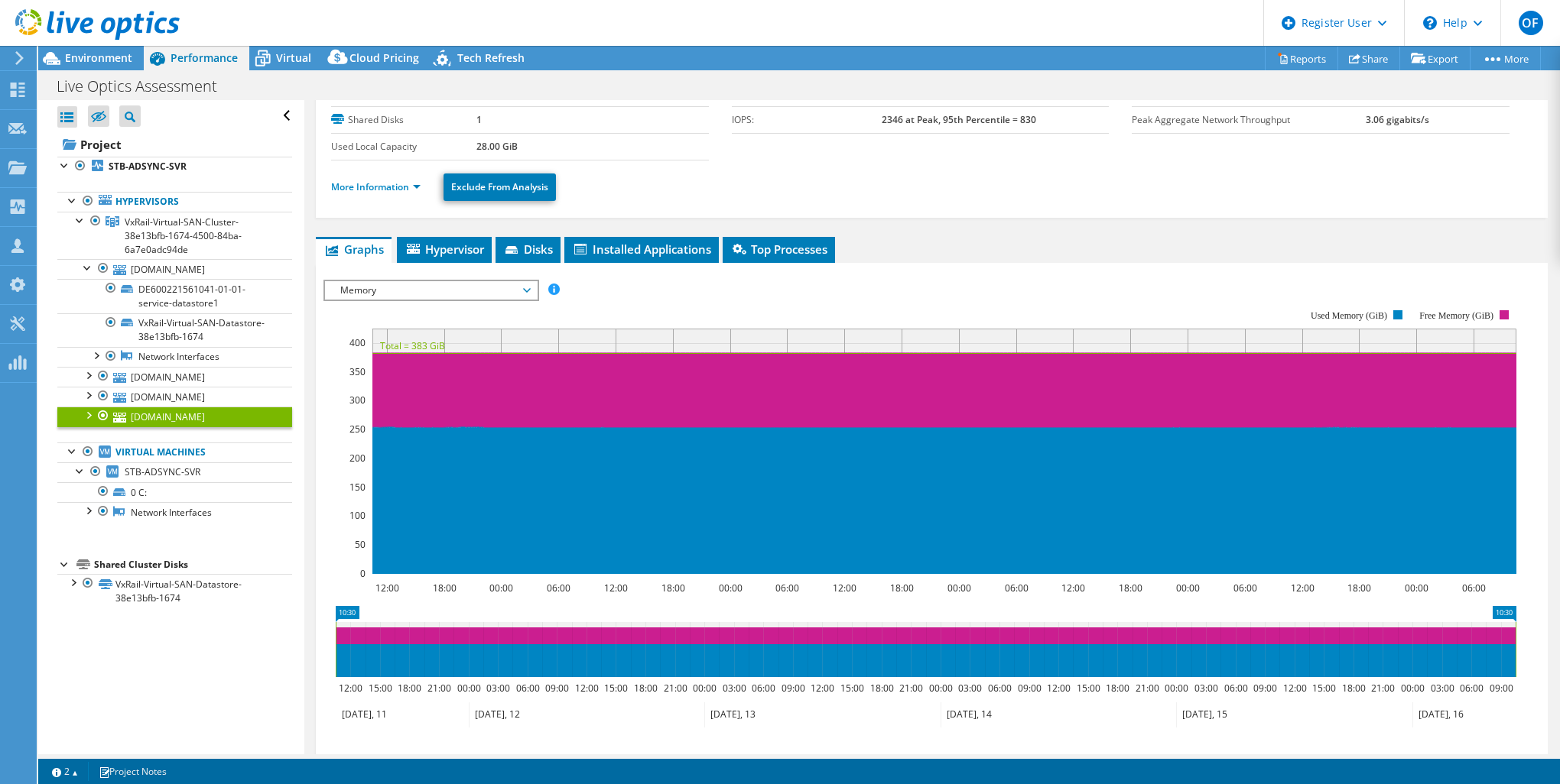
click at [371, 299] on span "Memory" at bounding box center [430, 290] width 196 height 19
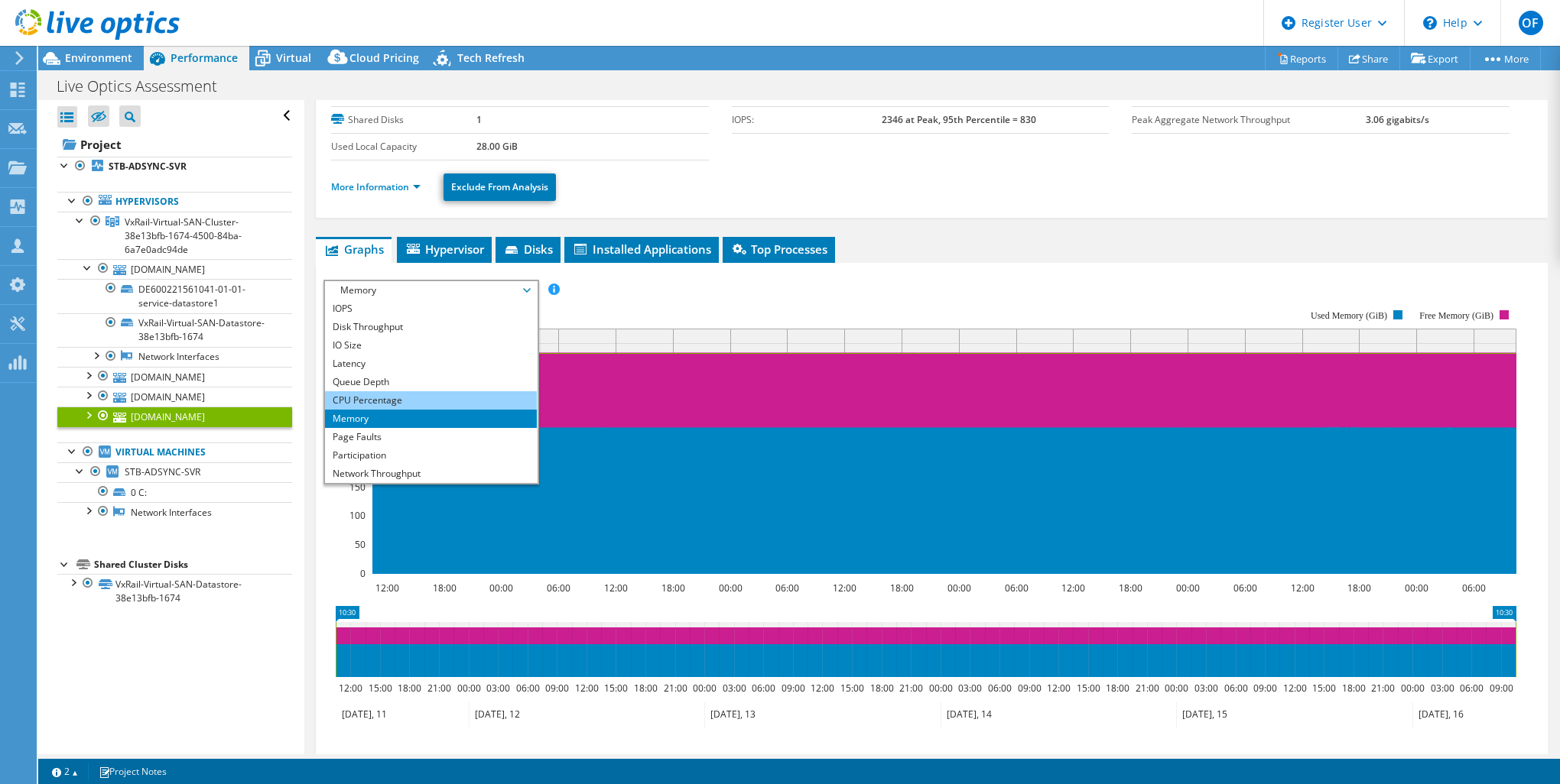
click at [384, 397] on li "CPU Percentage" at bounding box center [431, 401] width 212 height 19
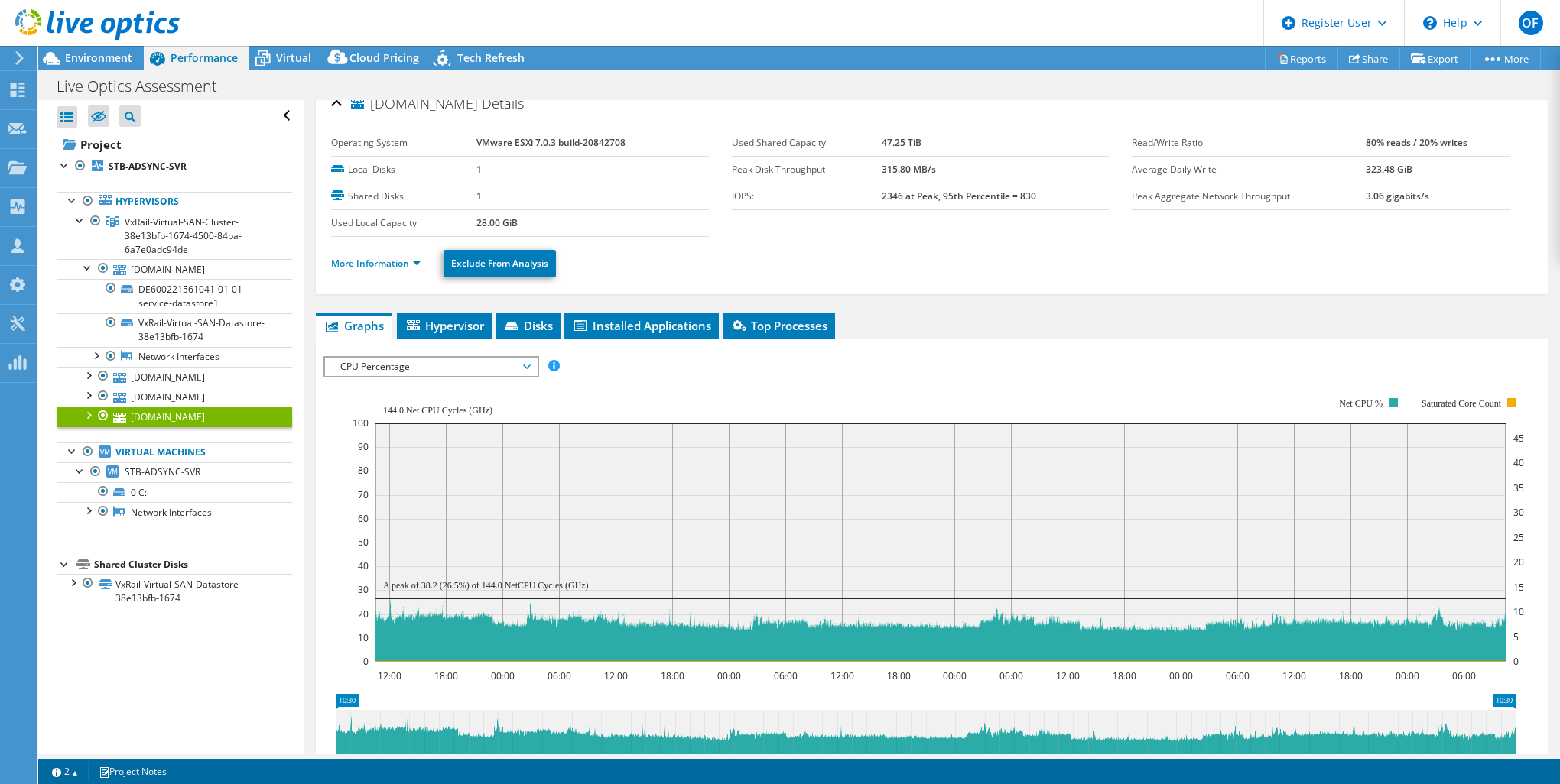
scroll to position [0, 0]
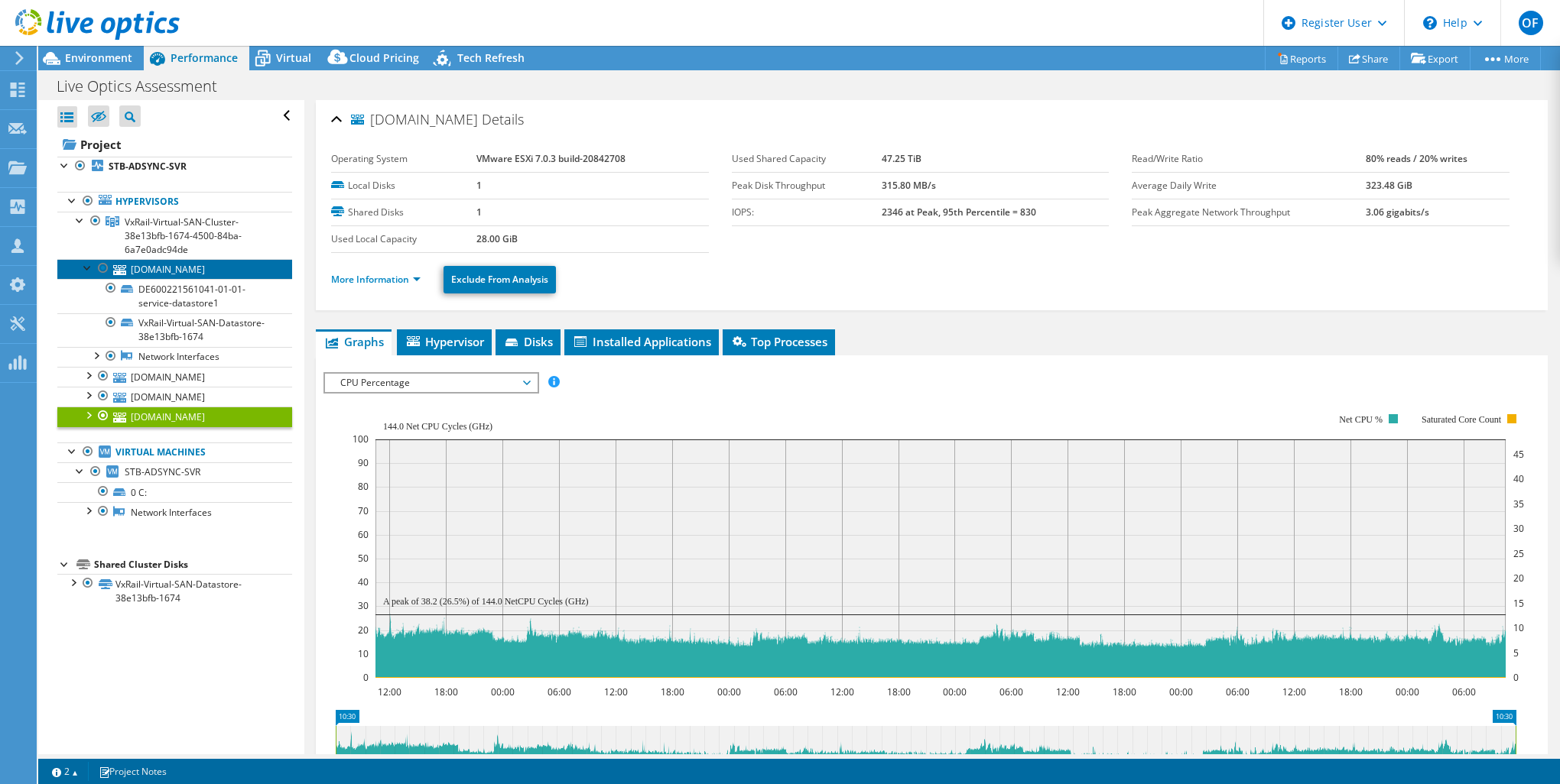
click at [132, 271] on link "[DOMAIN_NAME]" at bounding box center [175, 269] width 234 height 20
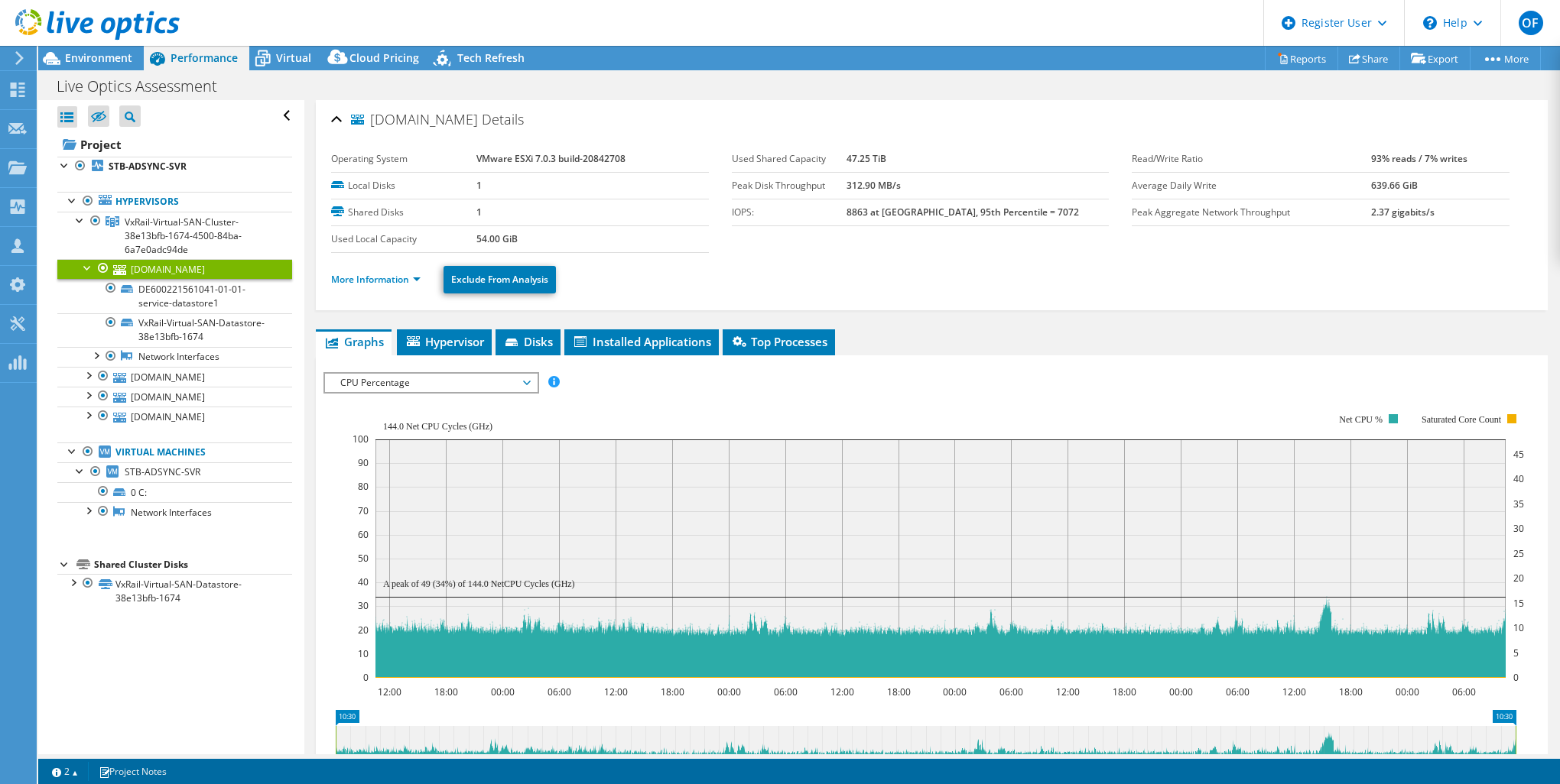
click at [397, 385] on span "CPU Percentage" at bounding box center [430, 383] width 196 height 19
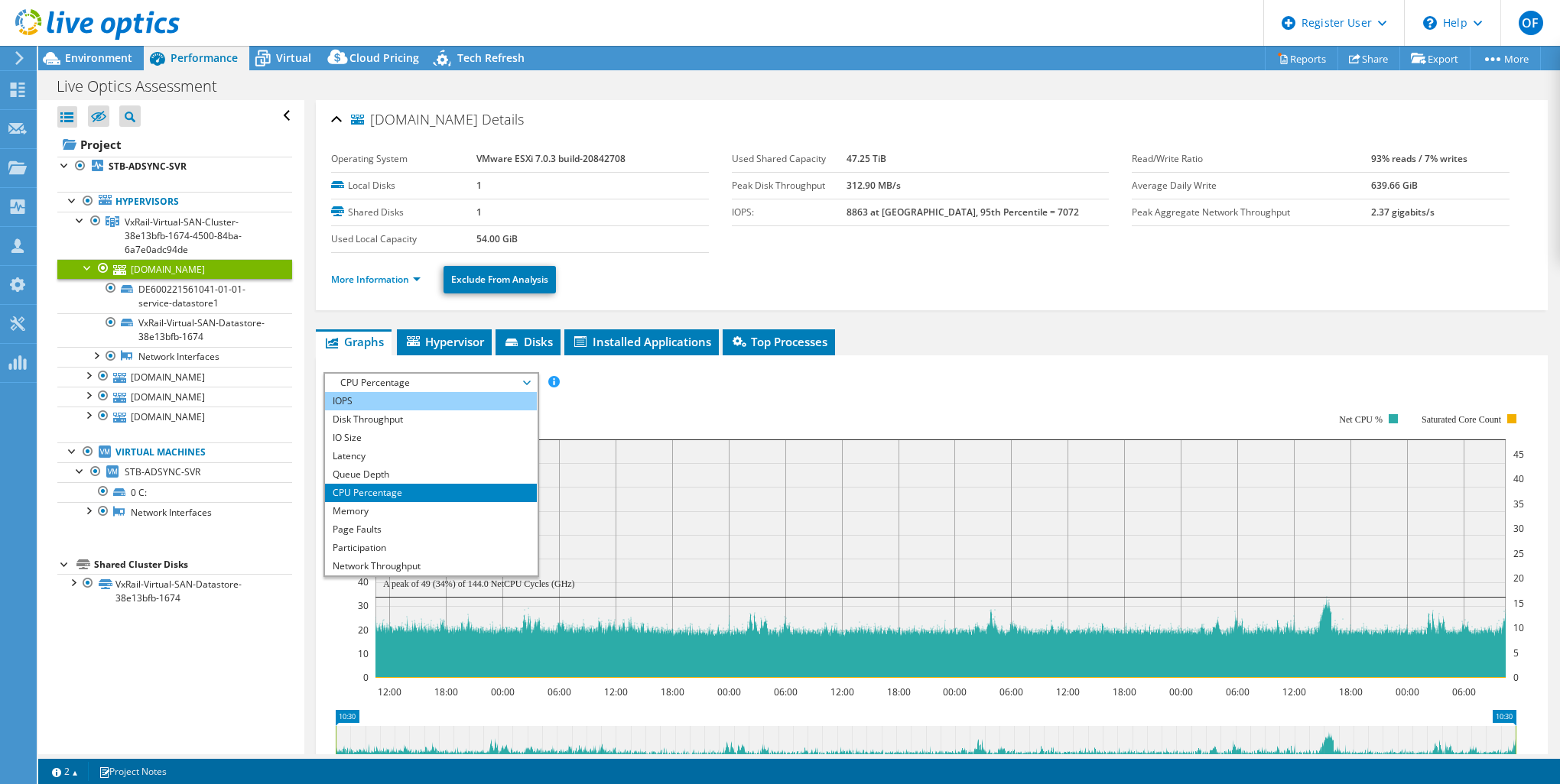
click at [393, 398] on li "IOPS" at bounding box center [431, 402] width 212 height 19
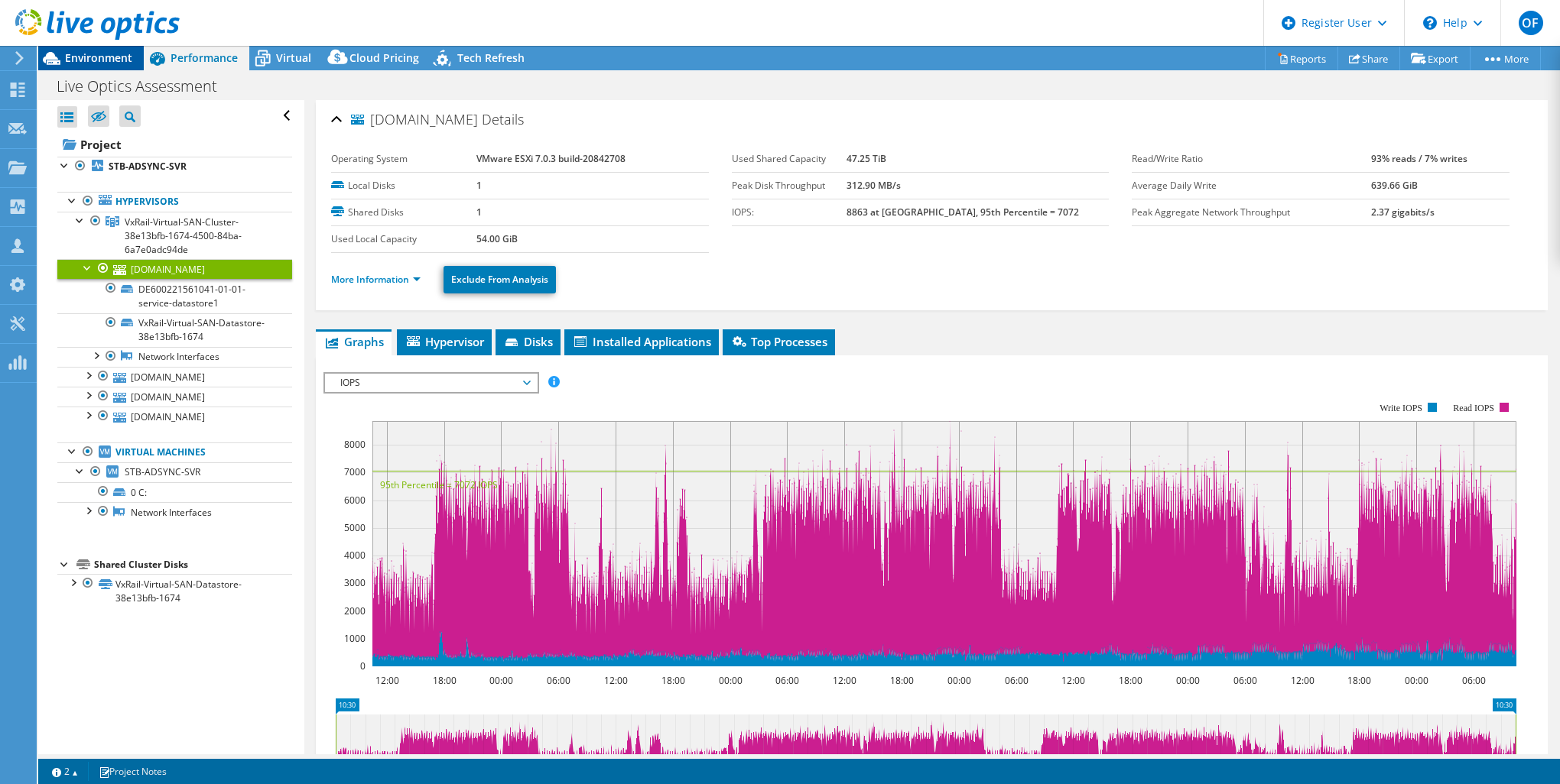
click at [120, 64] on span "Environment" at bounding box center [99, 58] width 67 height 15
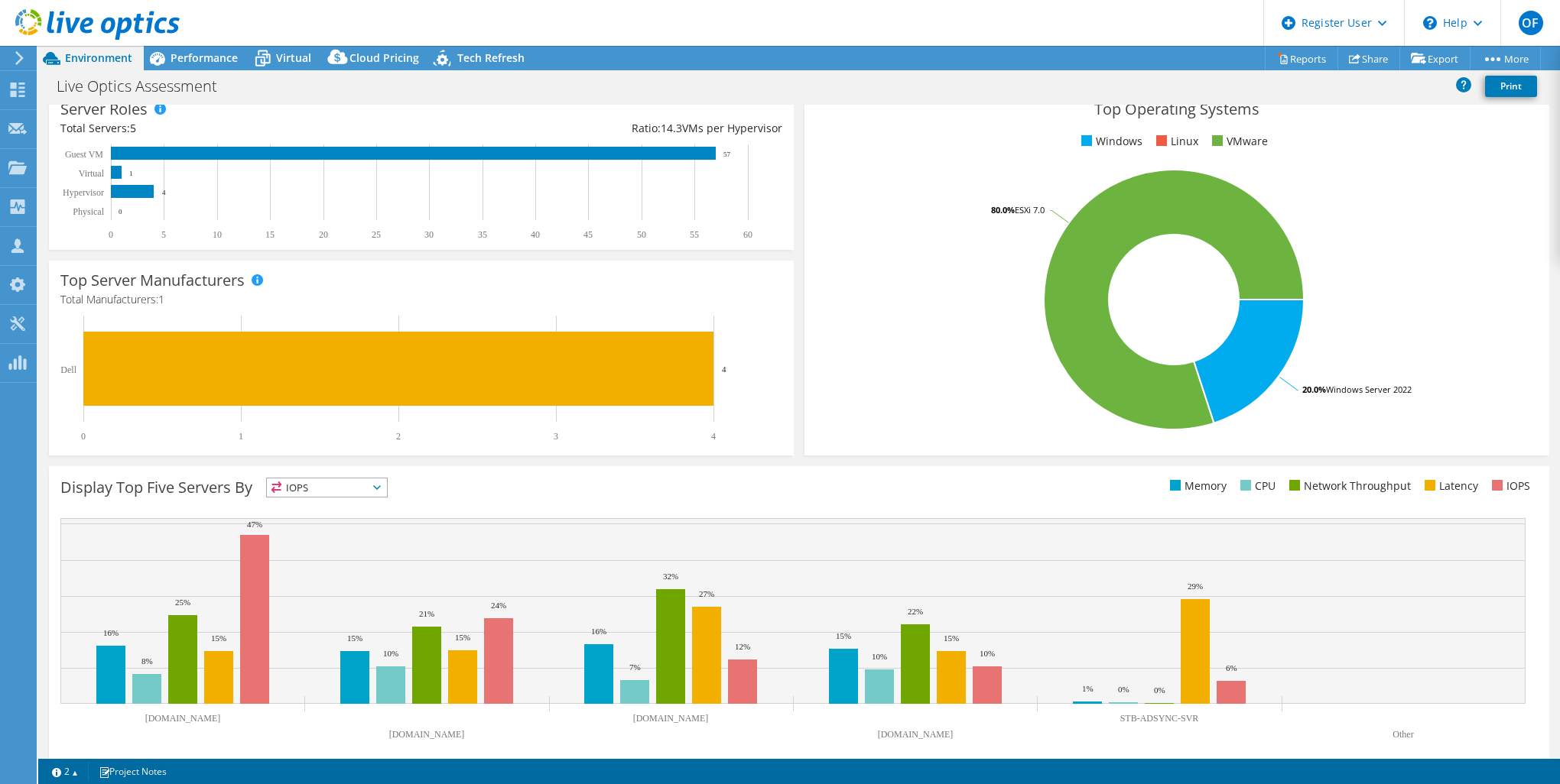
scroll to position [236, 0]
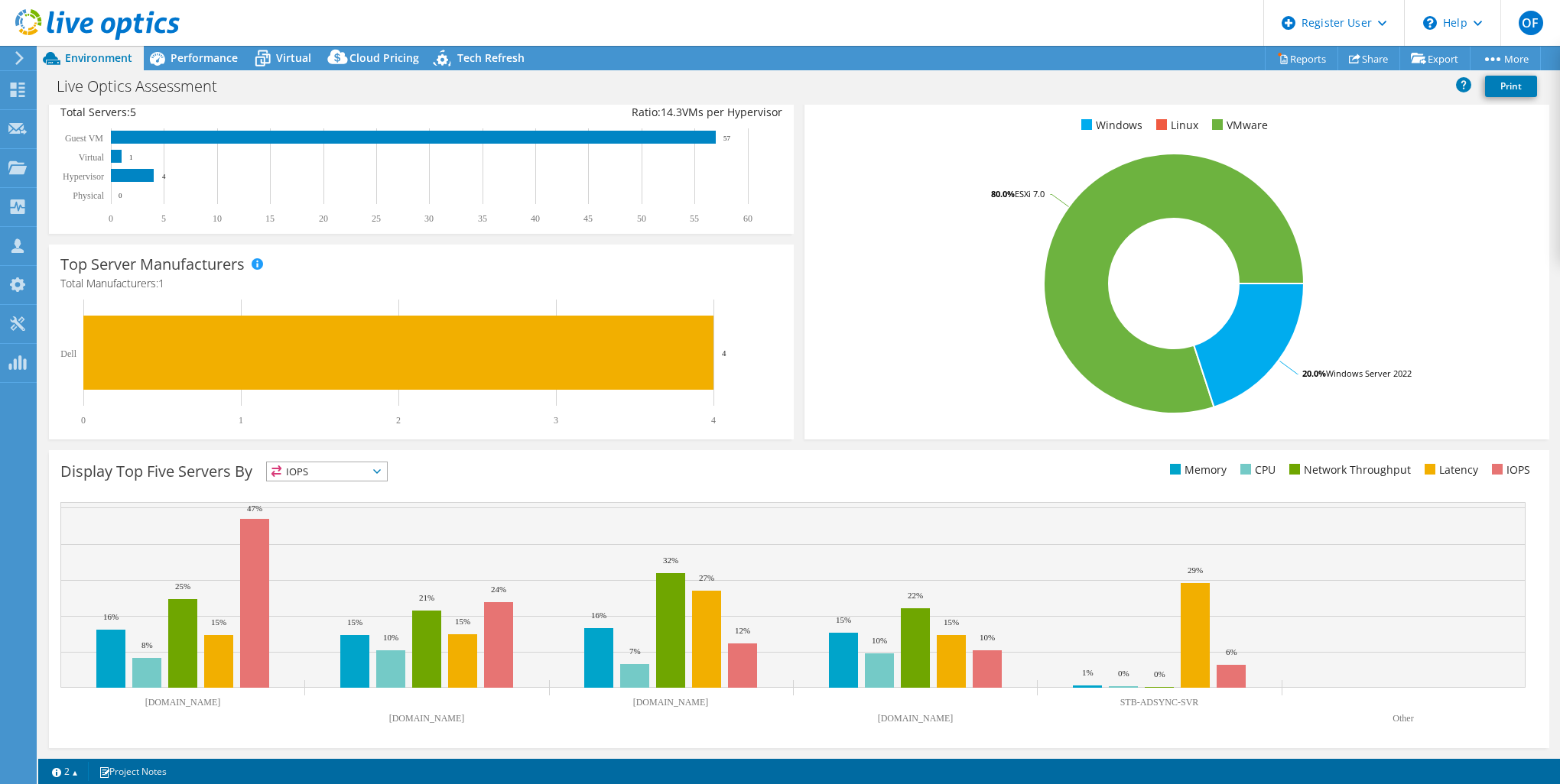
click at [38, 449] on section "CPU Peak CPU 161 GHz Net CPU 585.00 GHz Cores 195 CPU Sockets 11 Capacity Used …" at bounding box center [798, 313] width 1521 height 890
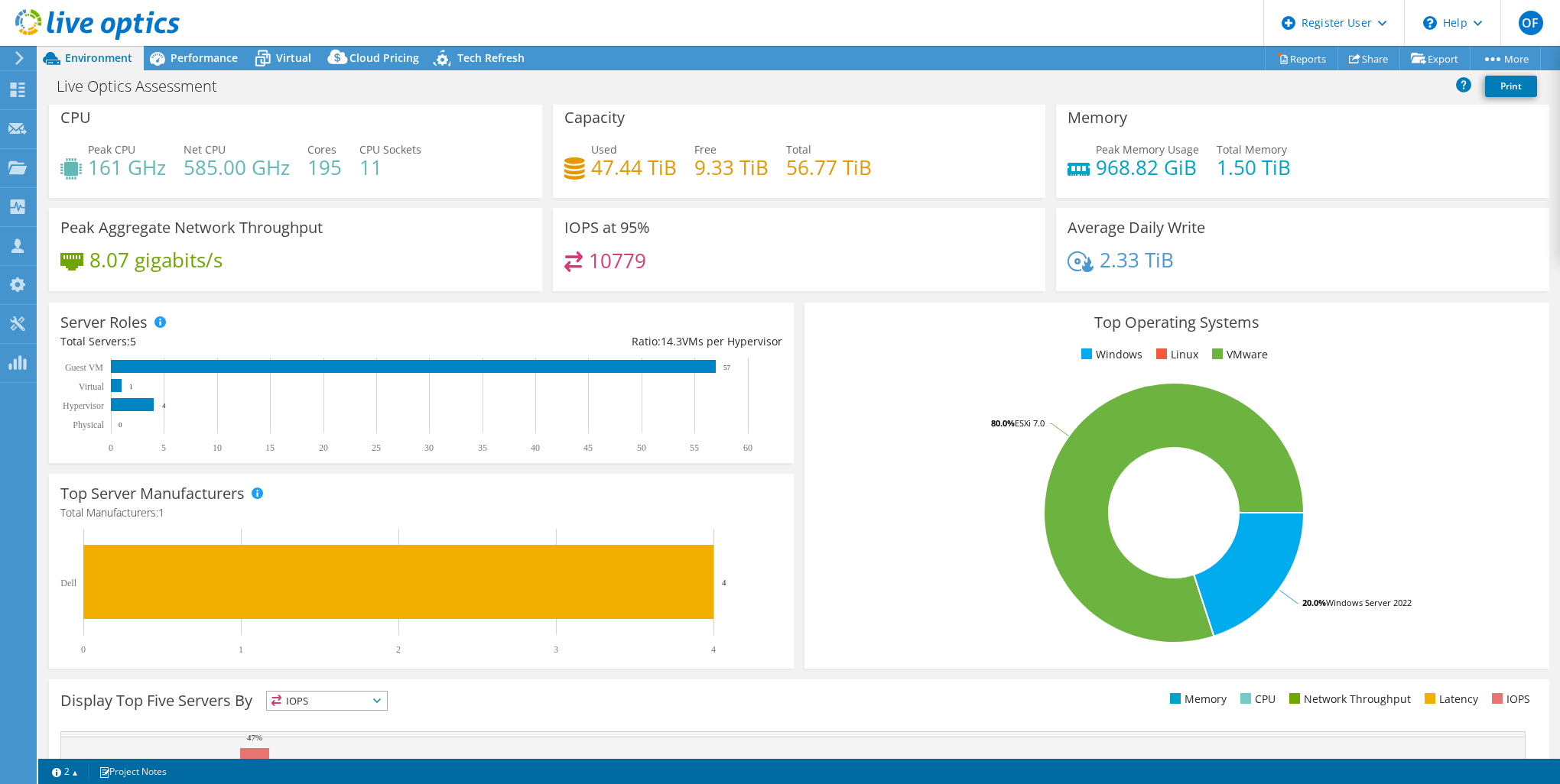
scroll to position [0, 0]
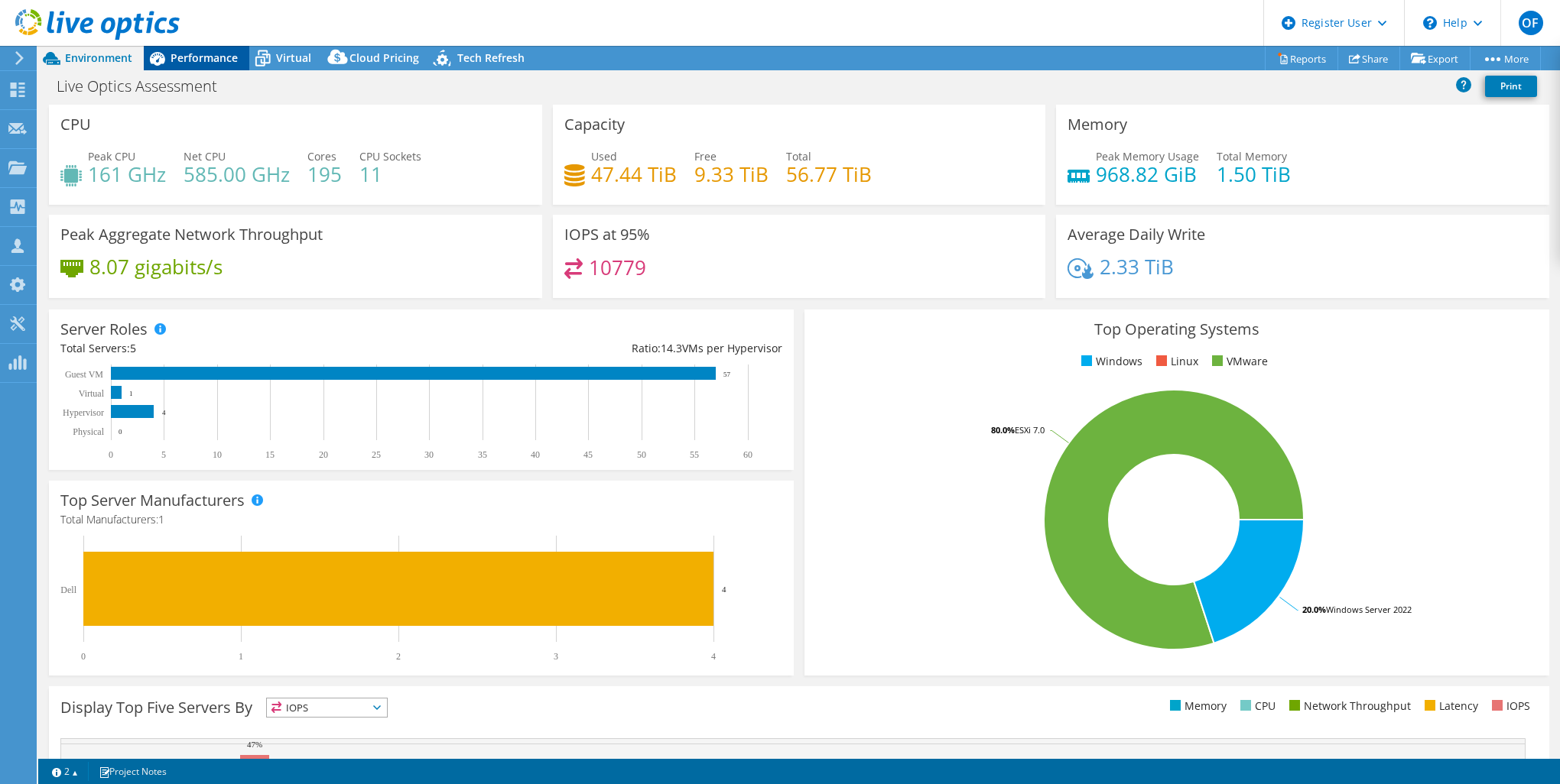
click at [198, 51] on span "Performance" at bounding box center [204, 58] width 67 height 15
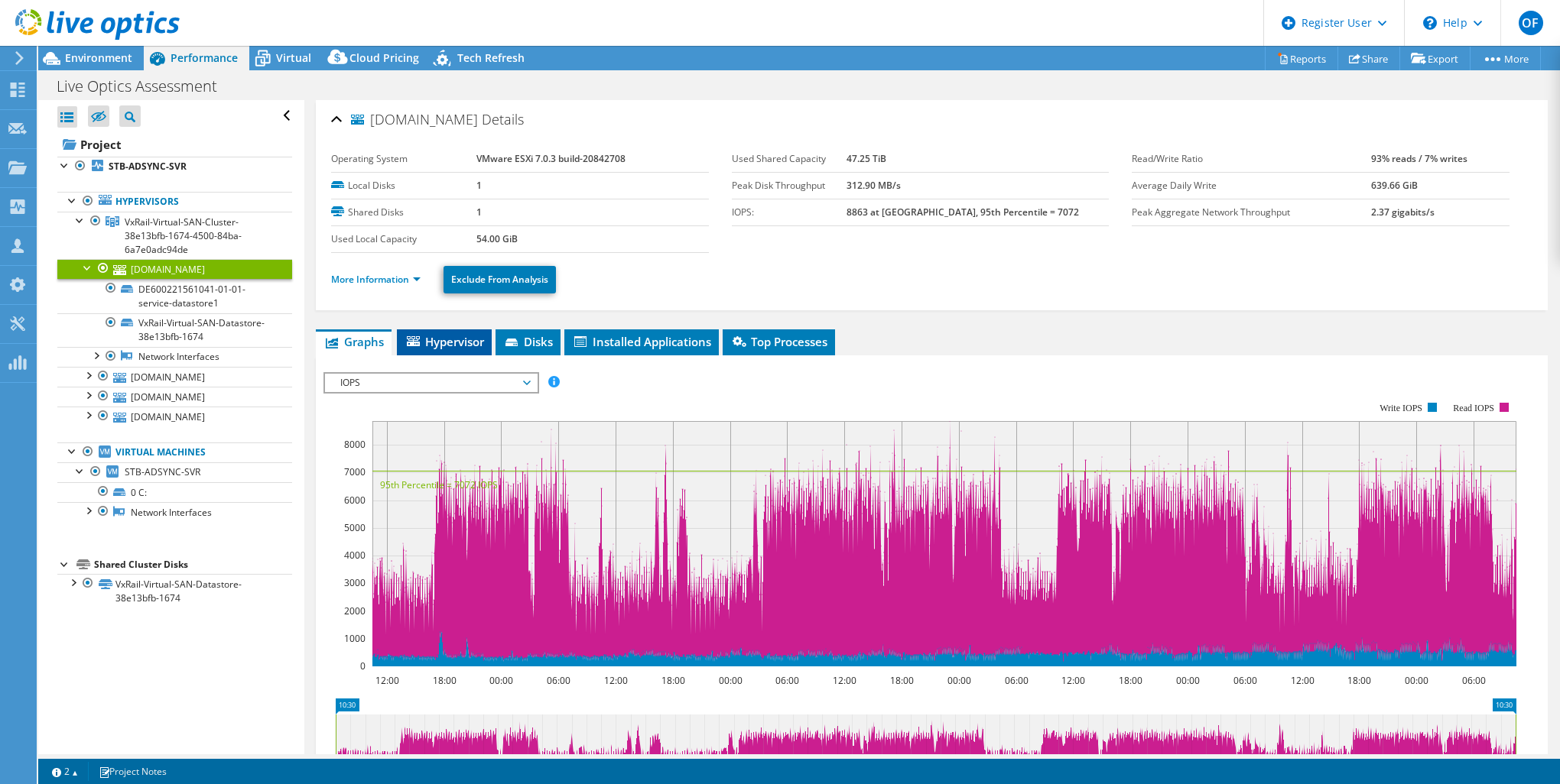
click at [411, 345] on icon at bounding box center [413, 341] width 13 height 10
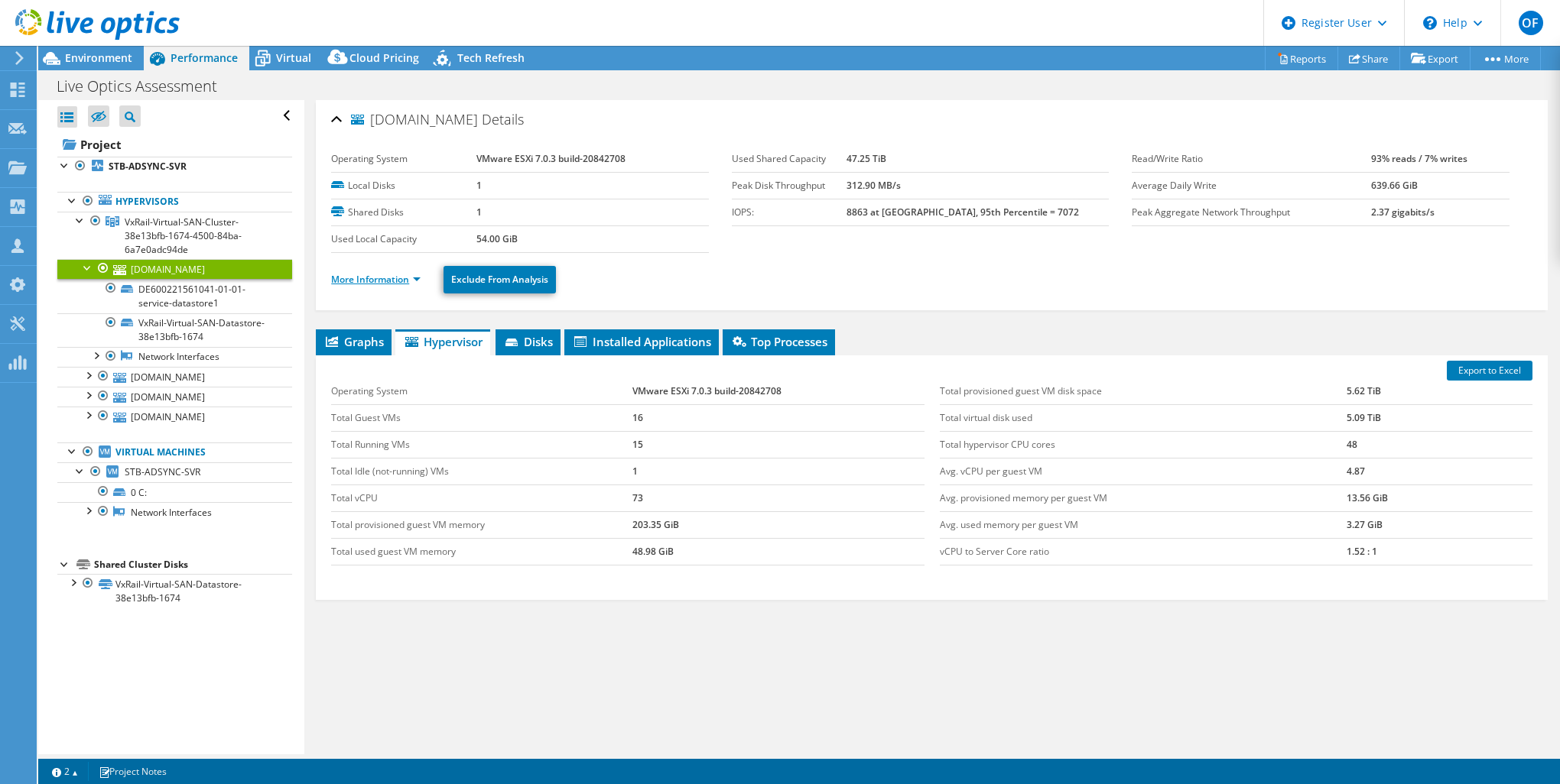
click at [393, 272] on li "More Information" at bounding box center [380, 280] width 99 height 17
click at [401, 277] on link "More Information" at bounding box center [376, 279] width 89 height 13
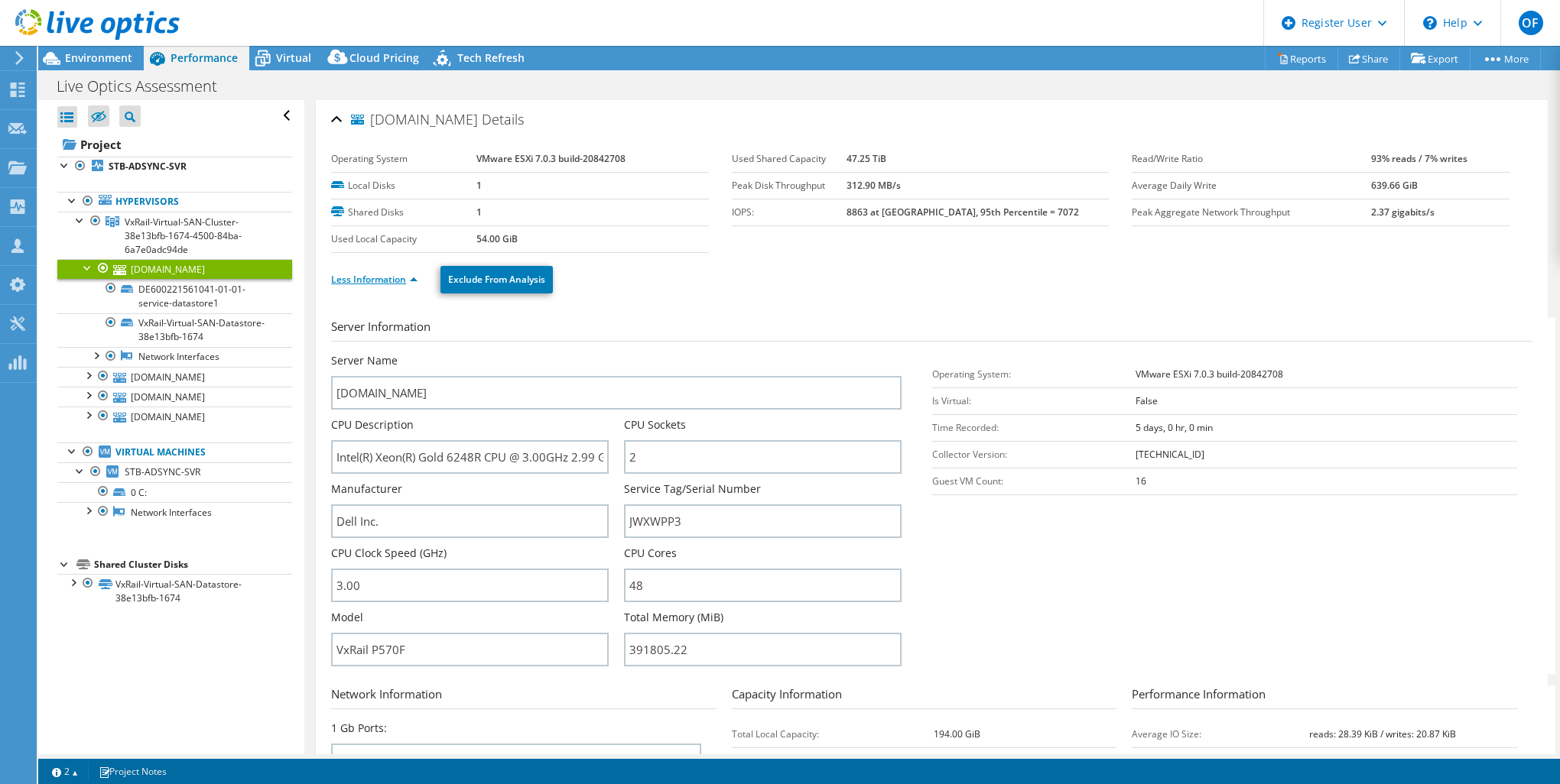
click at [393, 280] on link "Less Information" at bounding box center [374, 279] width 87 height 13
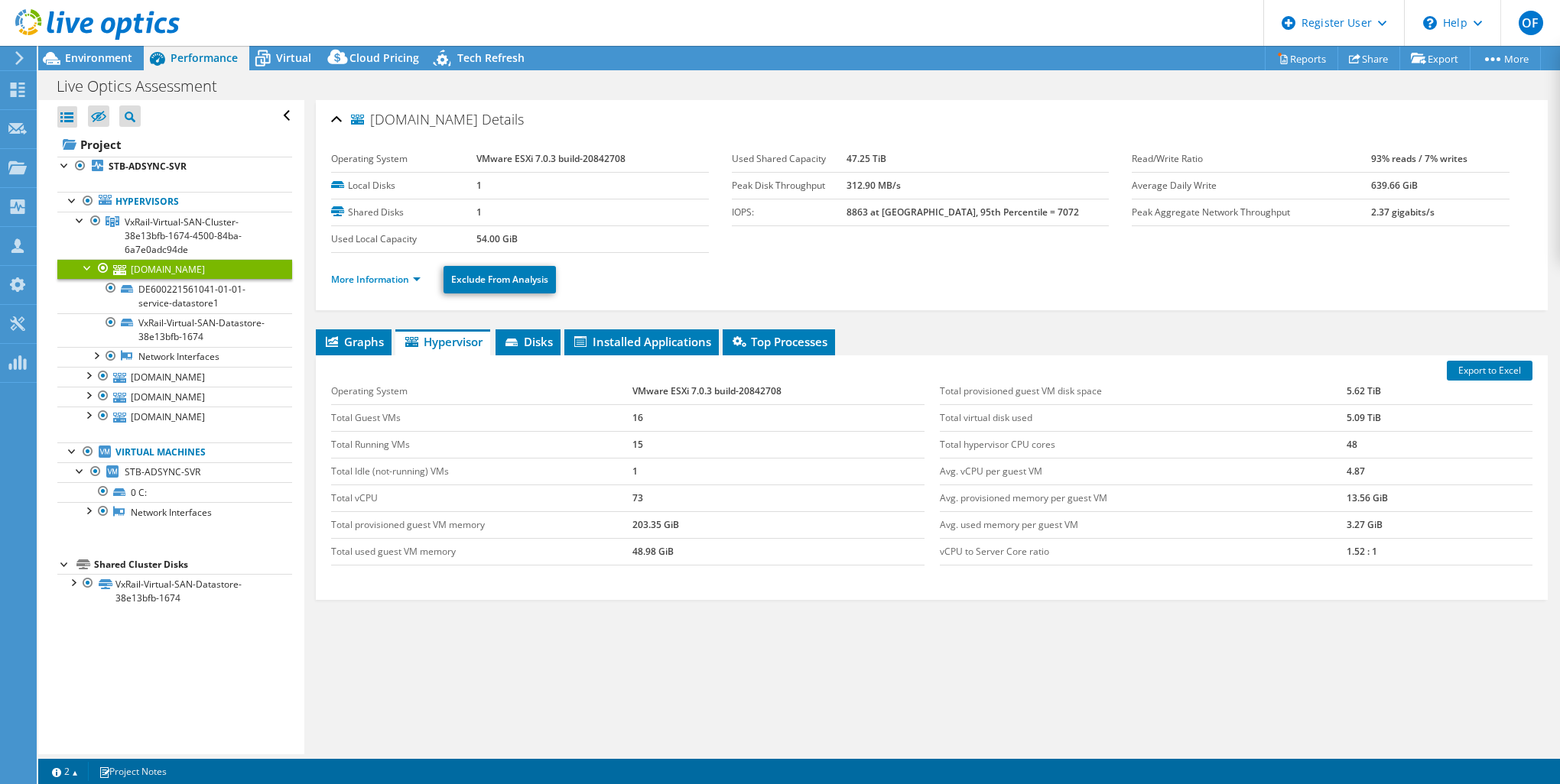
click at [459, 631] on div "Graphs Servers Inventory Hypervisor Disks Cluster Disks Installed Applications …" at bounding box center [931, 520] width 1232 height 382
click at [216, 382] on link "[DOMAIN_NAME]" at bounding box center [175, 376] width 234 height 20
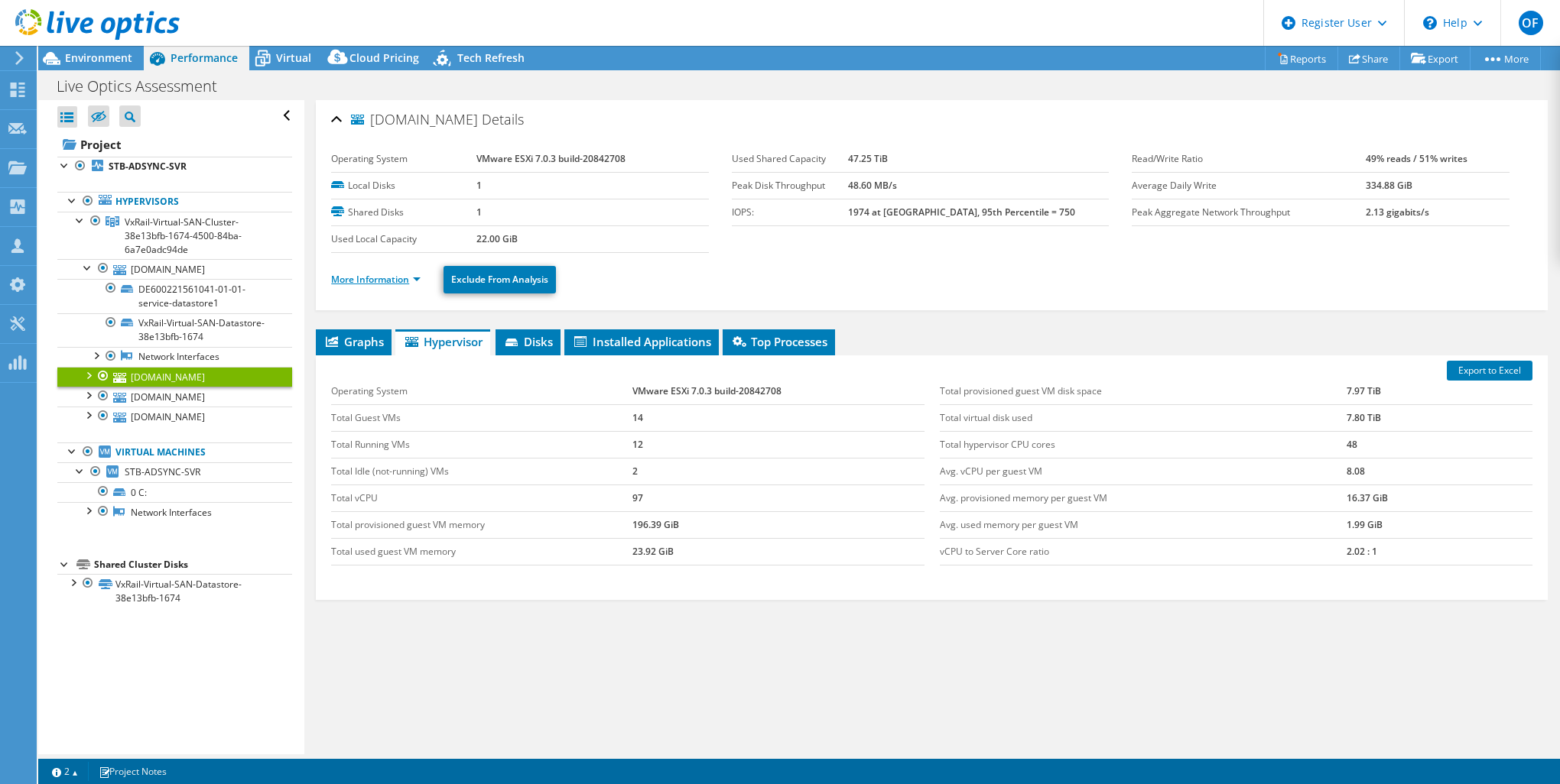
click at [395, 280] on link "More Information" at bounding box center [376, 279] width 89 height 13
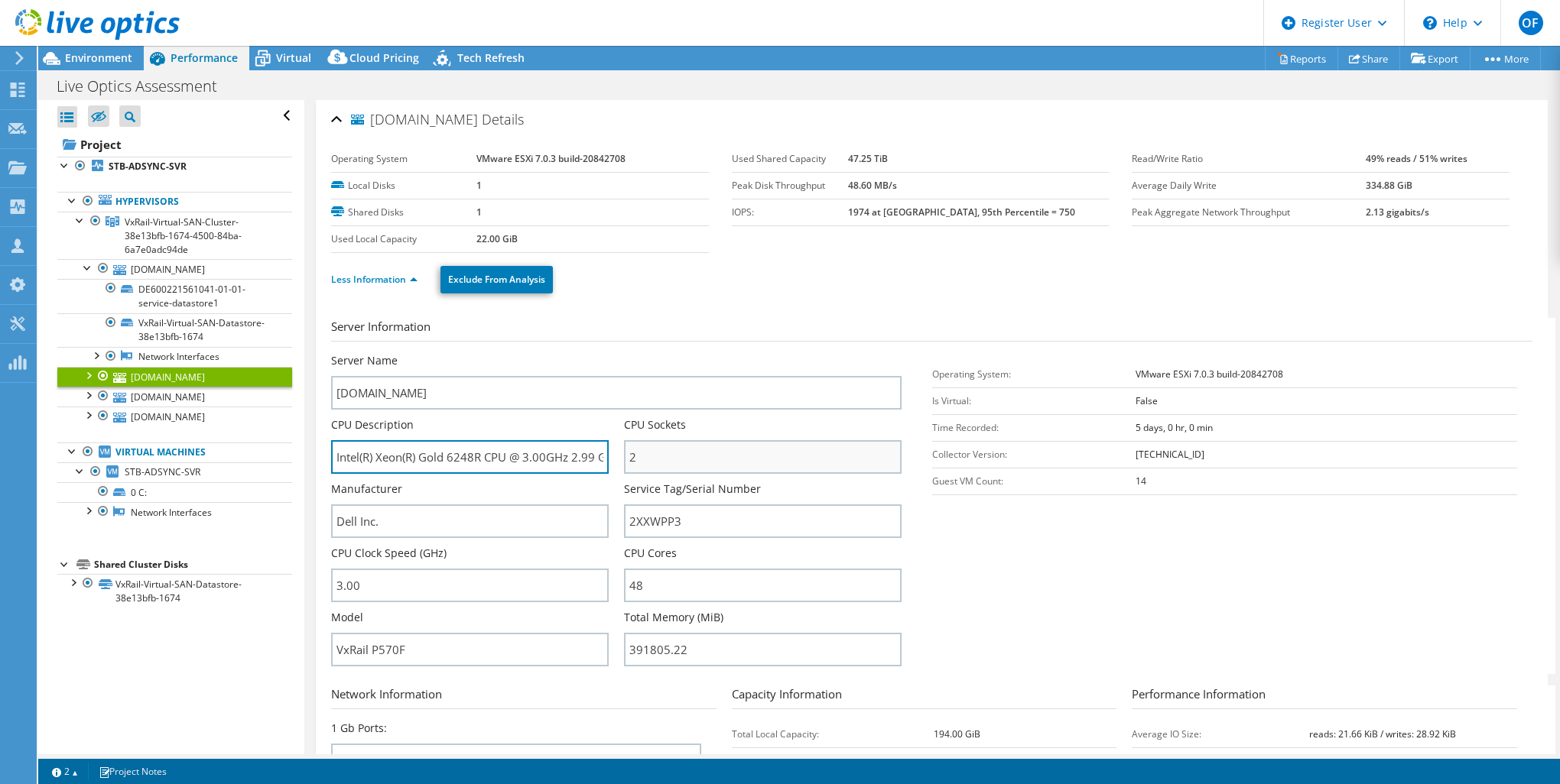
scroll to position [0, 20]
drag, startPoint x: 500, startPoint y: 457, endPoint x: 629, endPoint y: 452, distance: 129.1
click at [629, 353] on div "Server Name stb-pd-node3.suntrustng.com CPU Description Intel(R) Xeon(R) Gold 6…" at bounding box center [623, 353] width 585 height 0
click at [540, 457] on input "Intel(R) Xeon(R) Gold 6248R CPU @ 3.00GHz 2.99 GHz" at bounding box center [470, 457] width 277 height 33
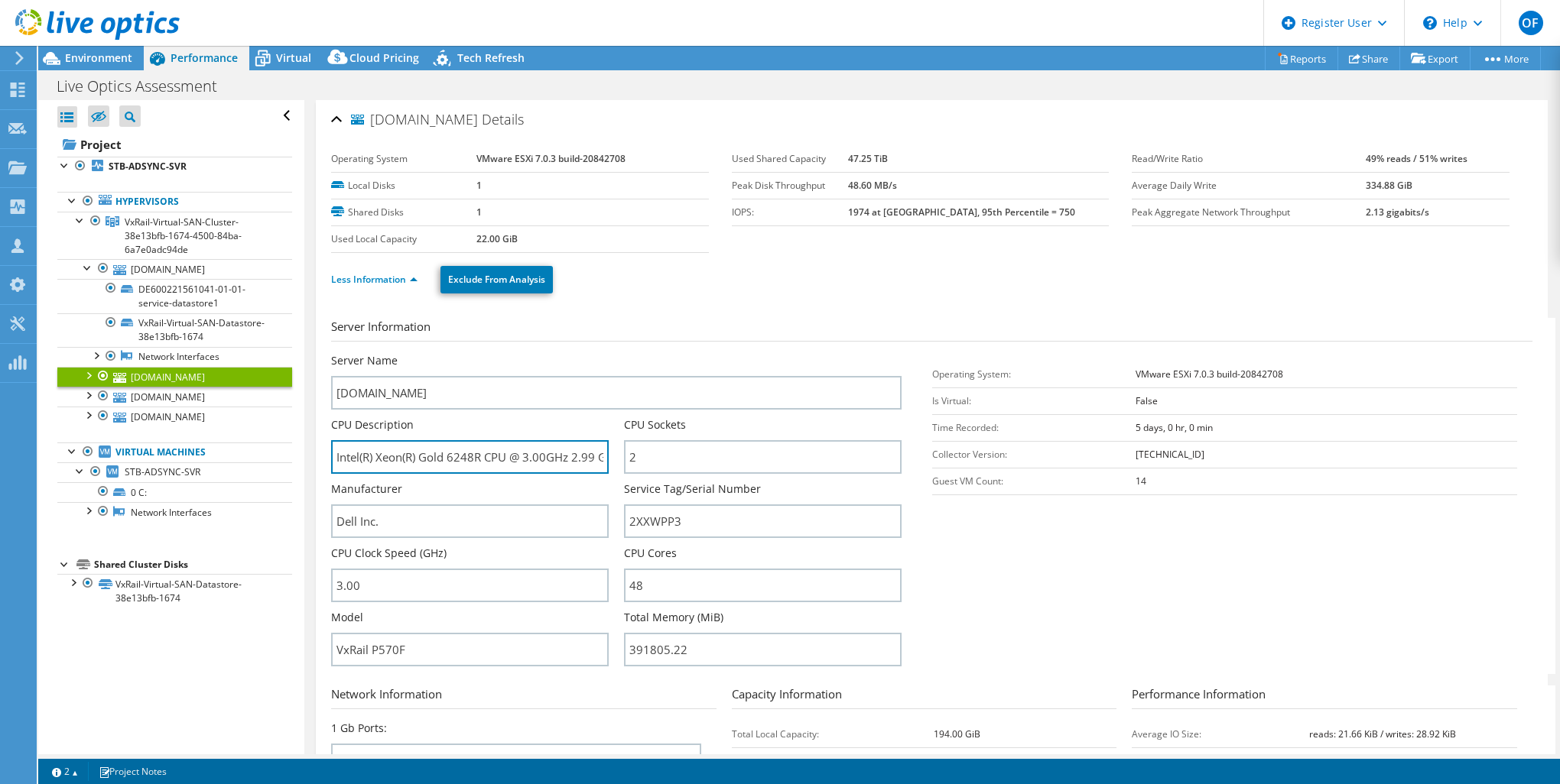
drag, startPoint x: 490, startPoint y: 457, endPoint x: 328, endPoint y: 462, distance: 162.1
click at [328, 462] on div "stb-pd-node3.suntrustng.com Details Operating System VMware ESXi 7.0.3 build-20…" at bounding box center [931, 551] width 1232 height 903
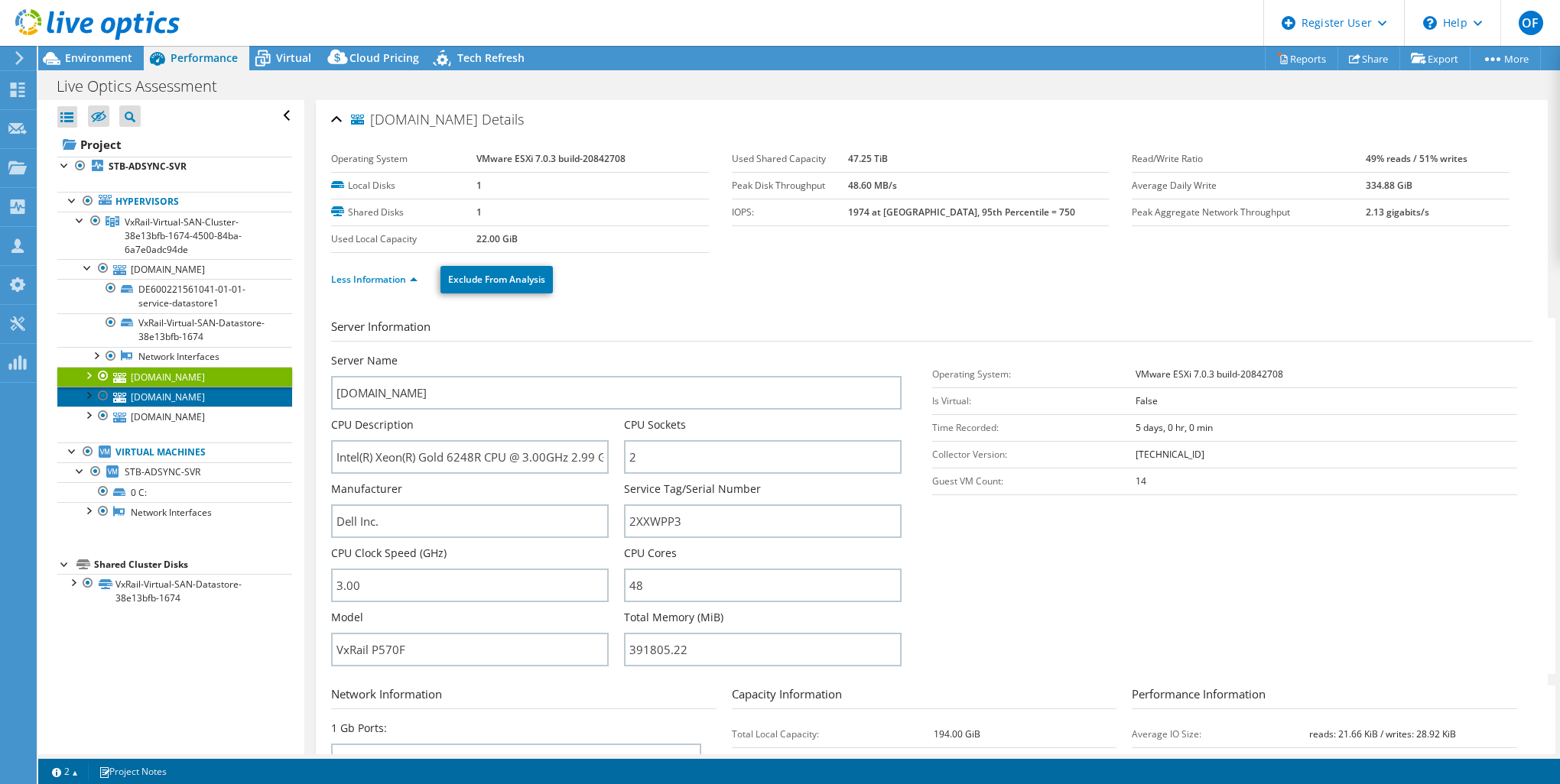
click at [225, 400] on link "[DOMAIN_NAME]" at bounding box center [175, 396] width 234 height 20
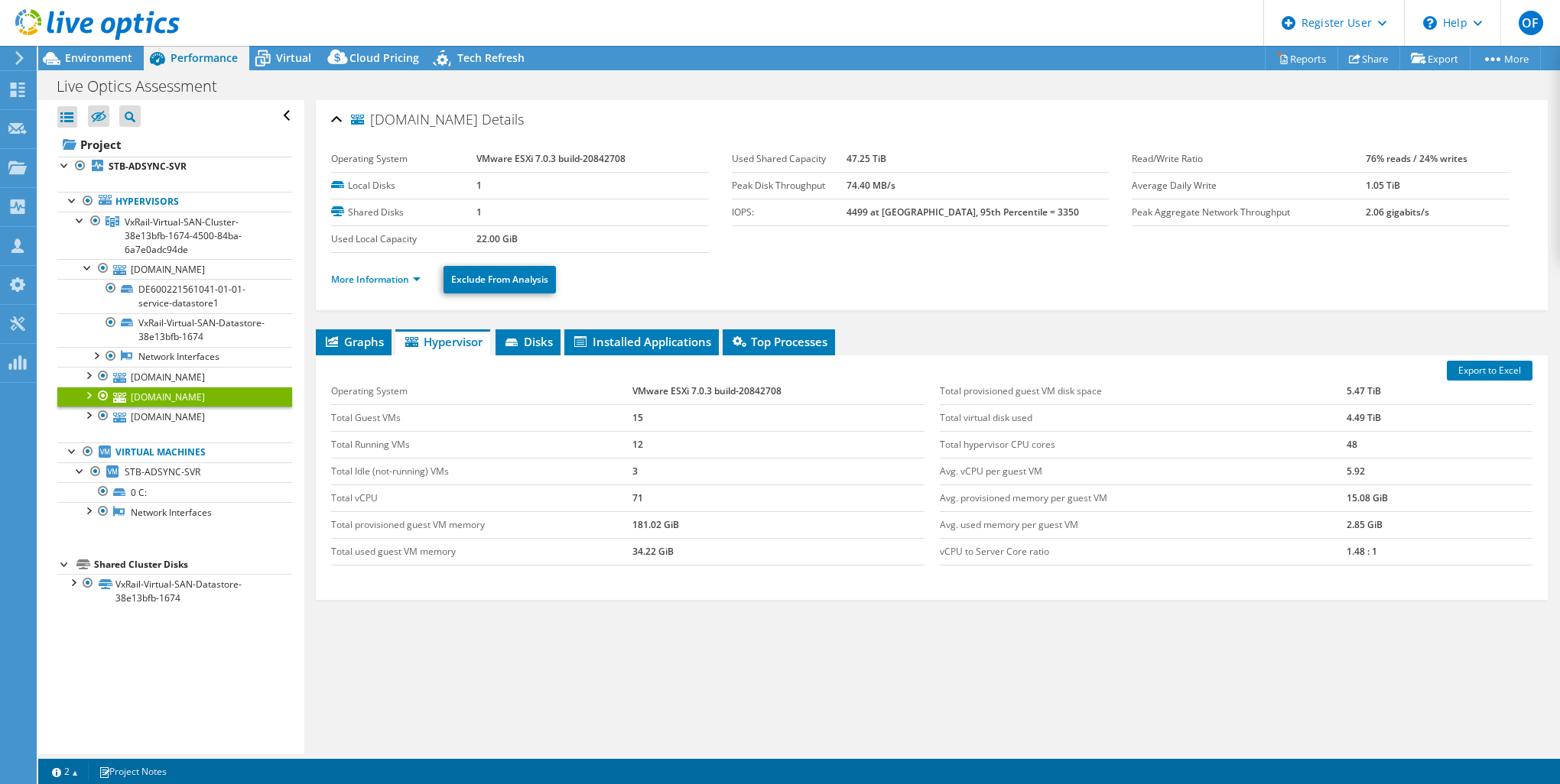
click at [1004, 641] on div "Graphs Servers Inventory Hypervisor Disks Cluster Disks Installed Applications …" at bounding box center [931, 520] width 1232 height 382
click at [230, 373] on link "[DOMAIN_NAME]" at bounding box center [175, 376] width 234 height 20
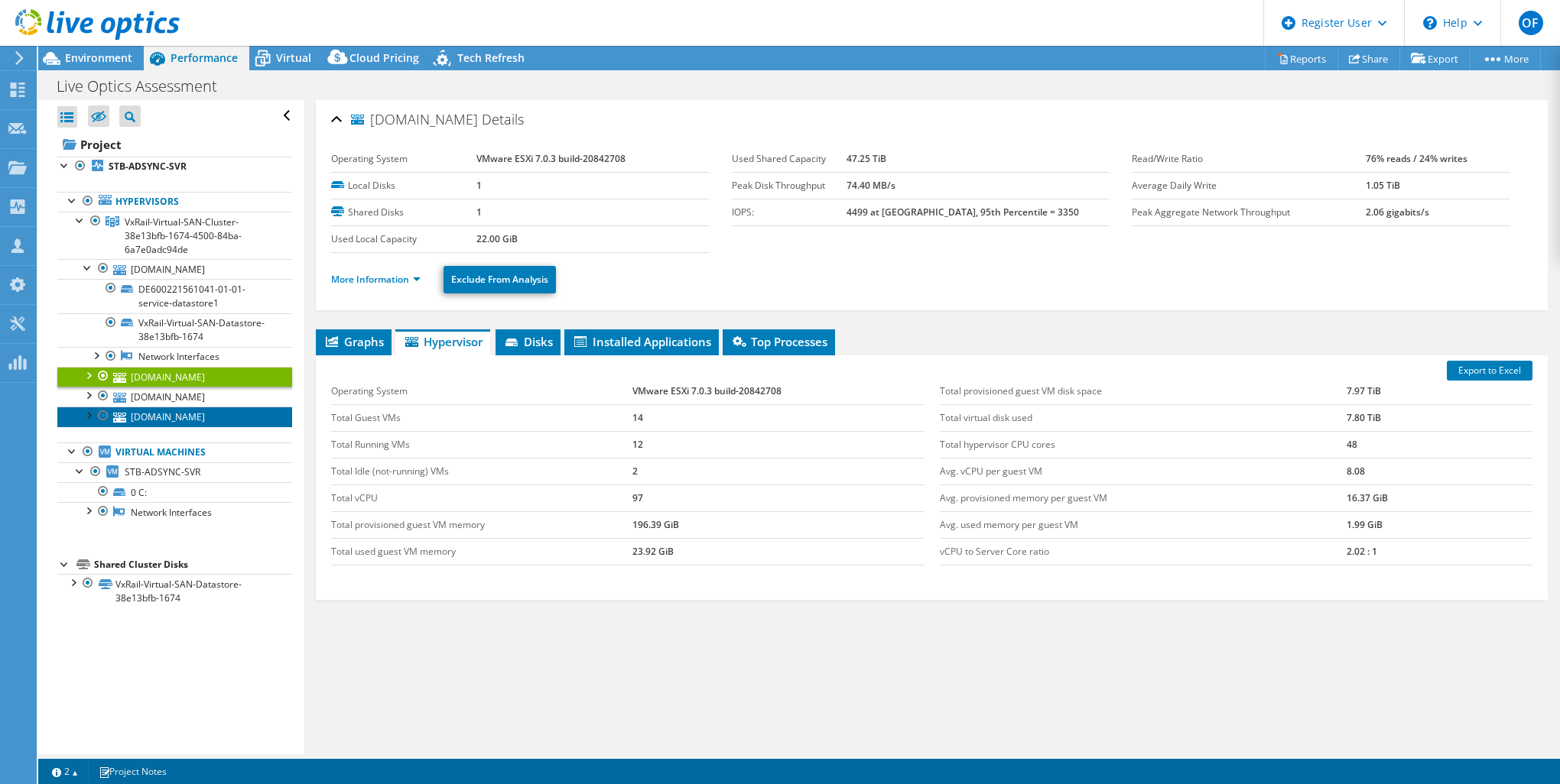
click at [226, 416] on link "[DOMAIN_NAME]" at bounding box center [175, 416] width 234 height 20
click at [187, 412] on link "[DOMAIN_NAME]" at bounding box center [175, 416] width 234 height 20
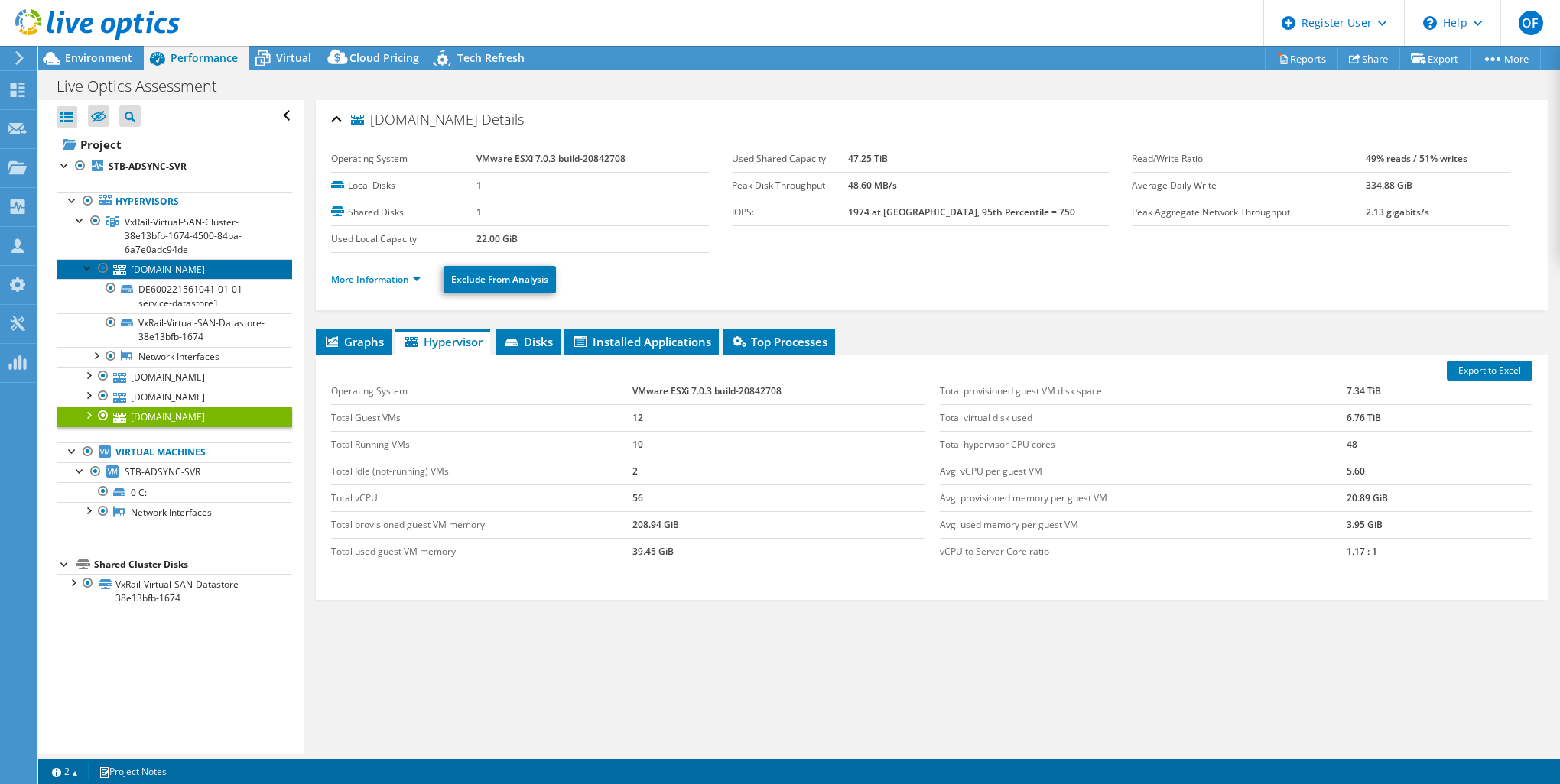
click at [189, 270] on link "[DOMAIN_NAME]" at bounding box center [175, 269] width 234 height 20
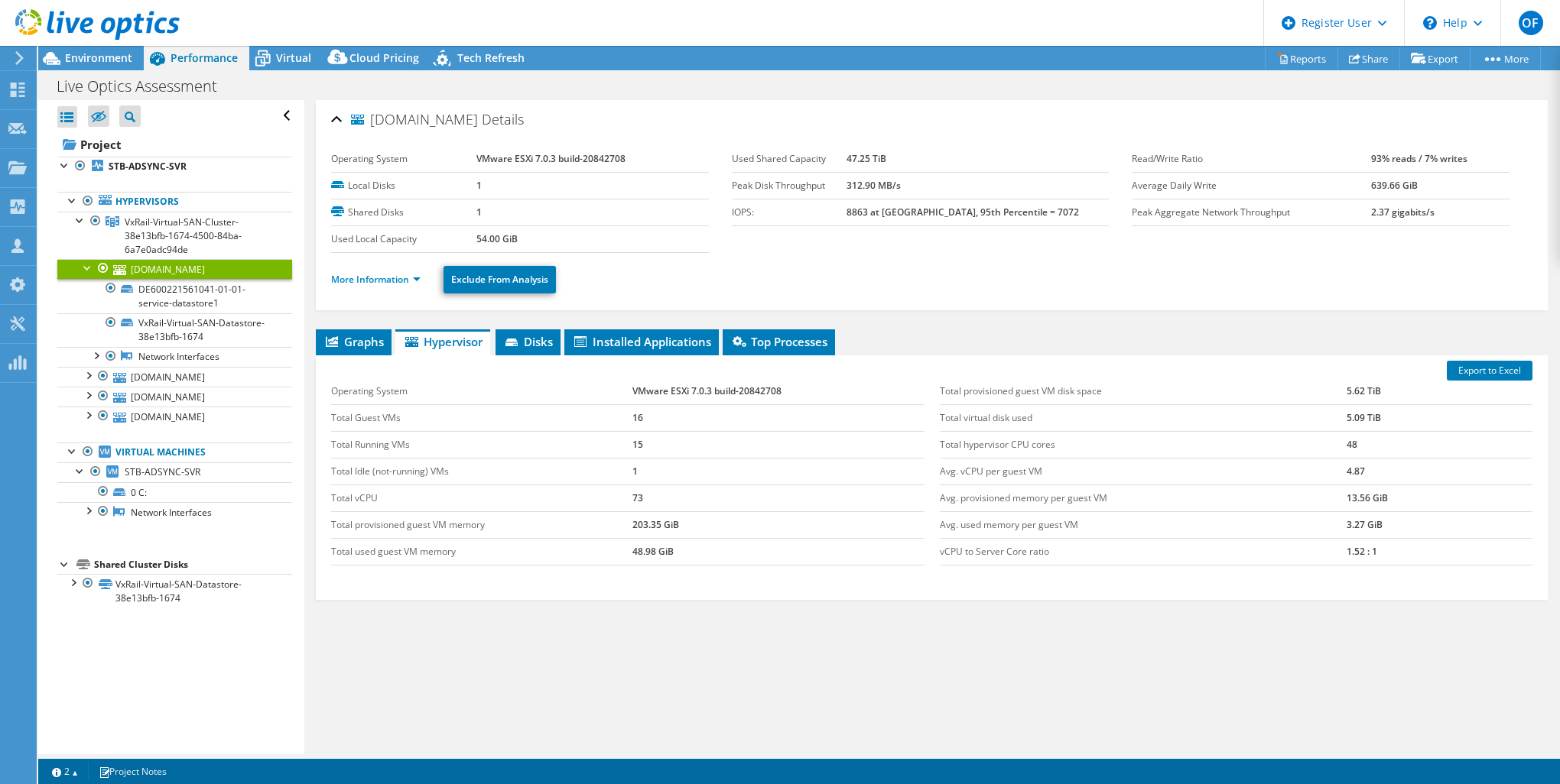
click at [405, 496] on td "Total vCPU" at bounding box center [482, 498] width 301 height 27
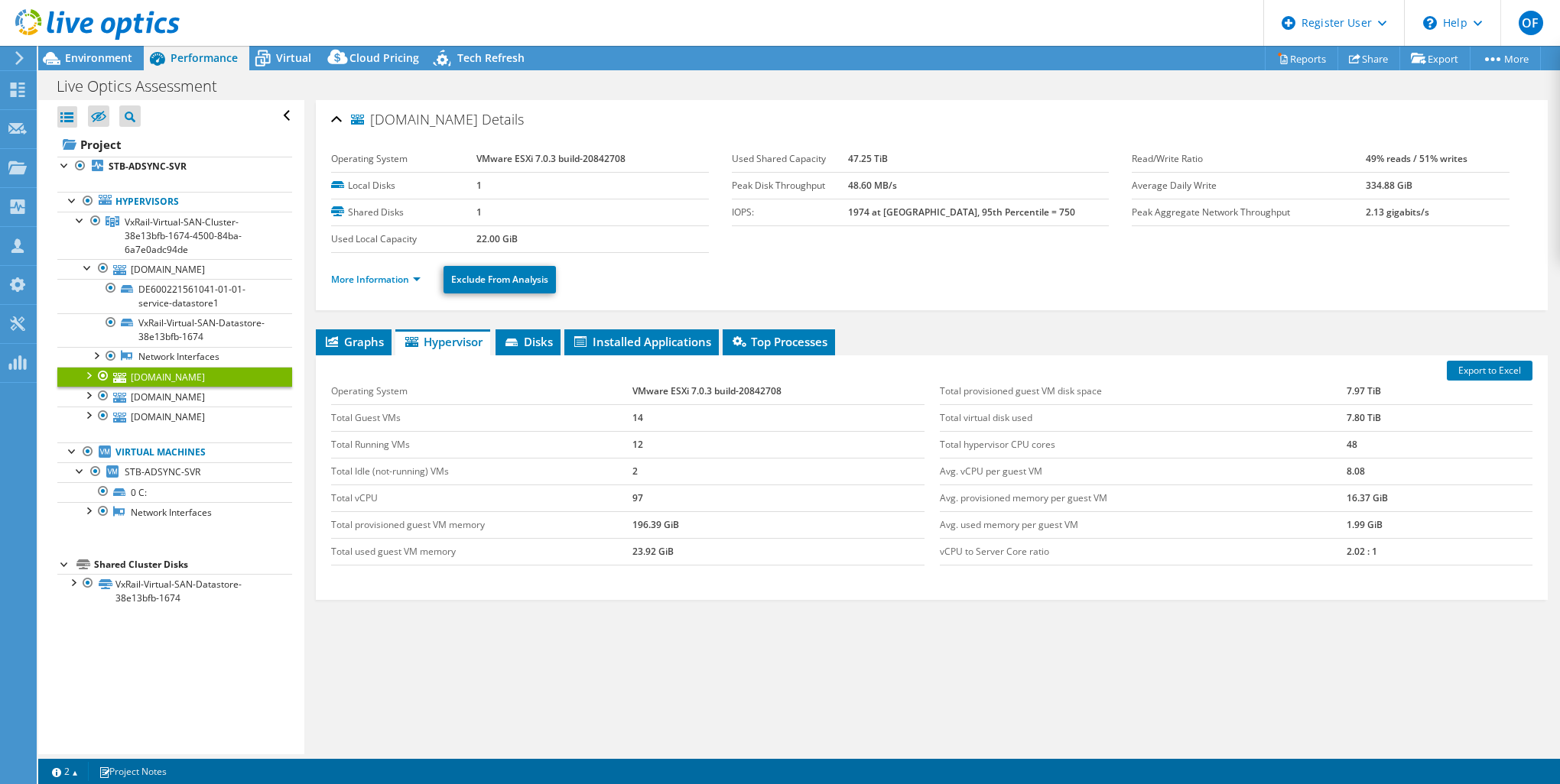
select select "USD"
click at [212, 401] on link "[DOMAIN_NAME]" at bounding box center [175, 396] width 234 height 20
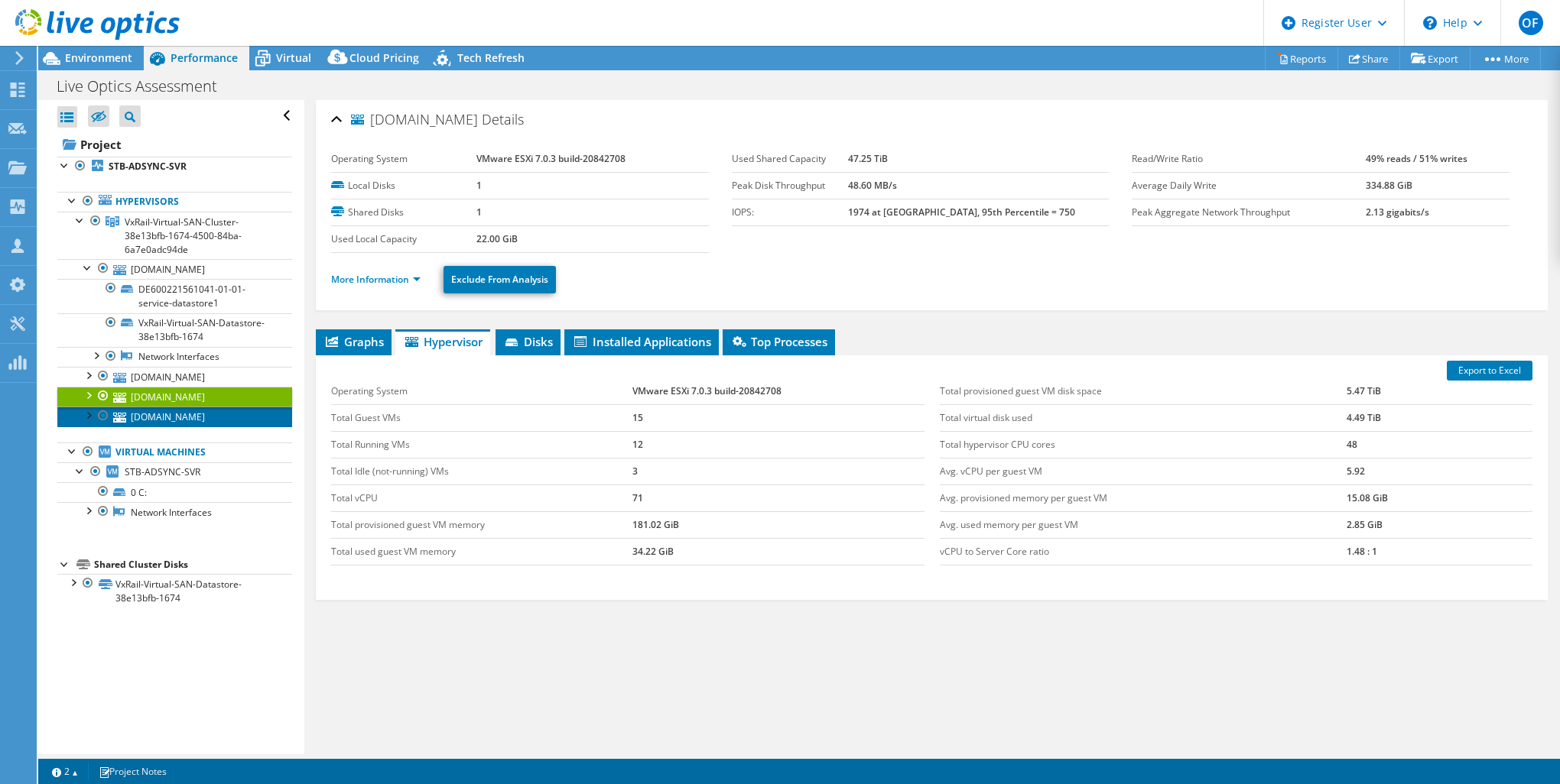
click at [214, 415] on link "[DOMAIN_NAME]" at bounding box center [175, 416] width 234 height 20
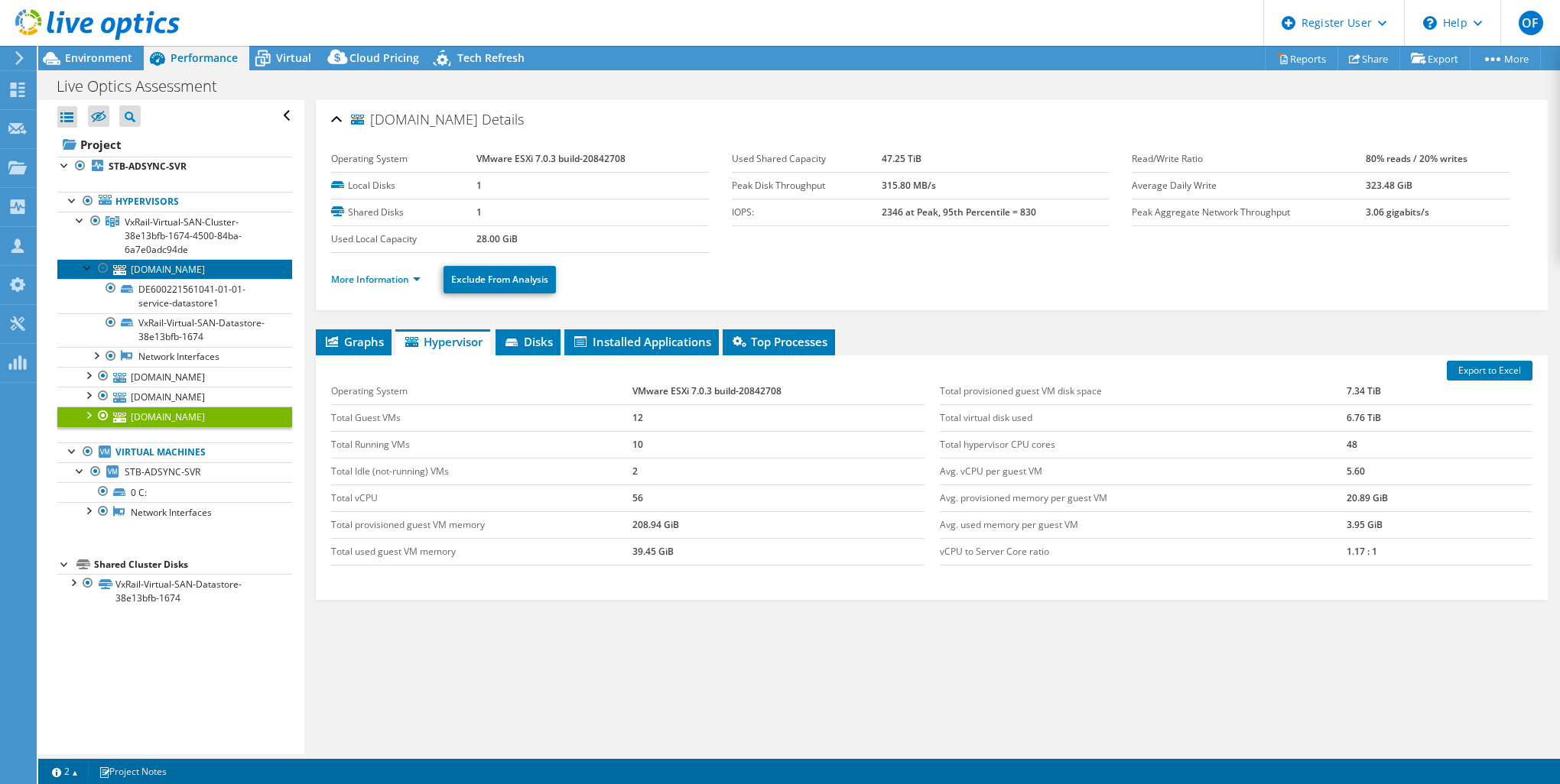
click at [187, 272] on link "[DOMAIN_NAME]" at bounding box center [175, 269] width 234 height 20
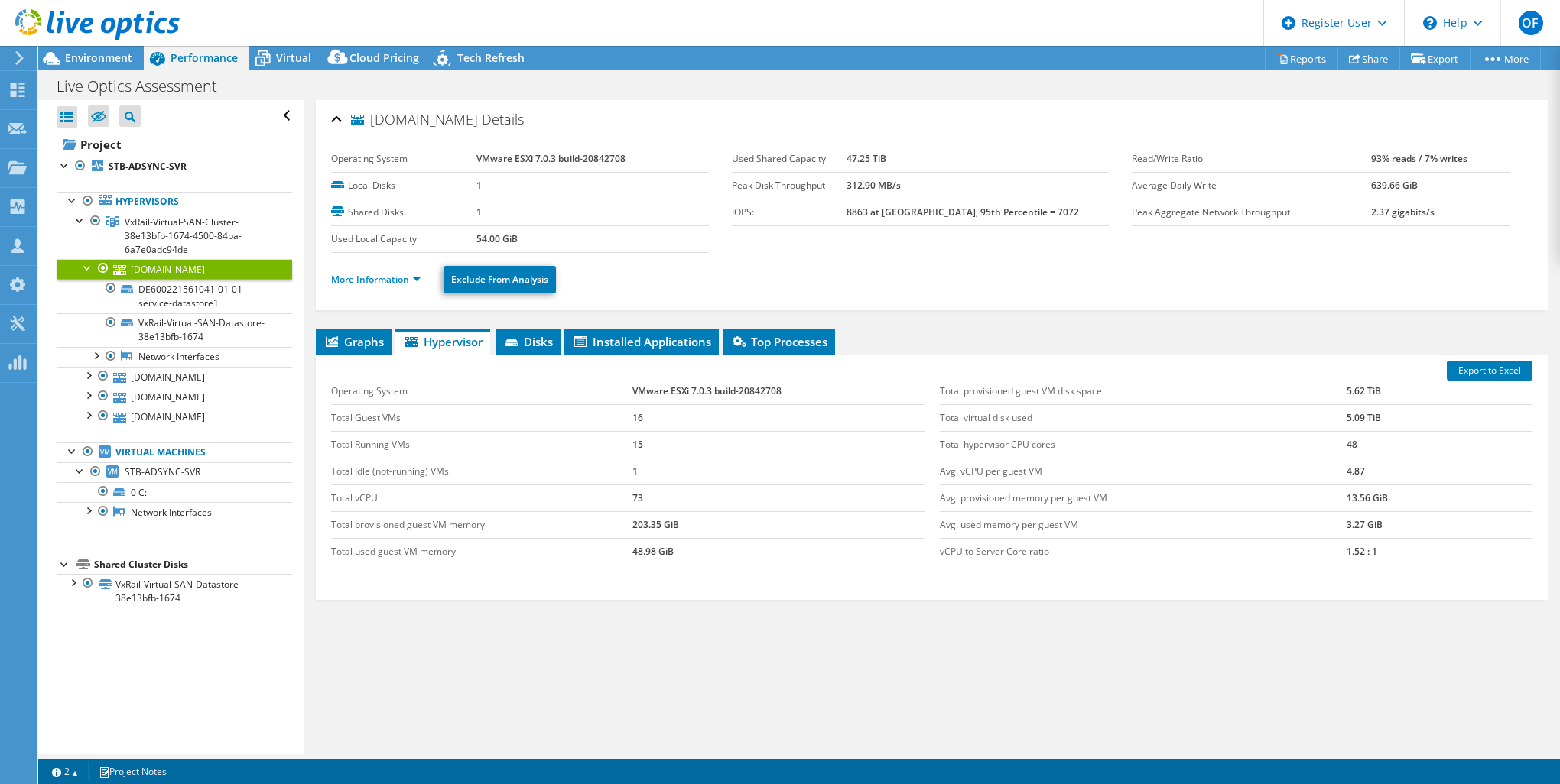
click at [727, 472] on td "1" at bounding box center [779, 471] width 292 height 27
click at [1114, 571] on div "Total provisioned guest VM disk space 5.62 TiB Total virtual disk used 5.09 TiB…" at bounding box center [1235, 472] width 607 height 218
click at [153, 376] on link "[DOMAIN_NAME]" at bounding box center [175, 376] width 234 height 20
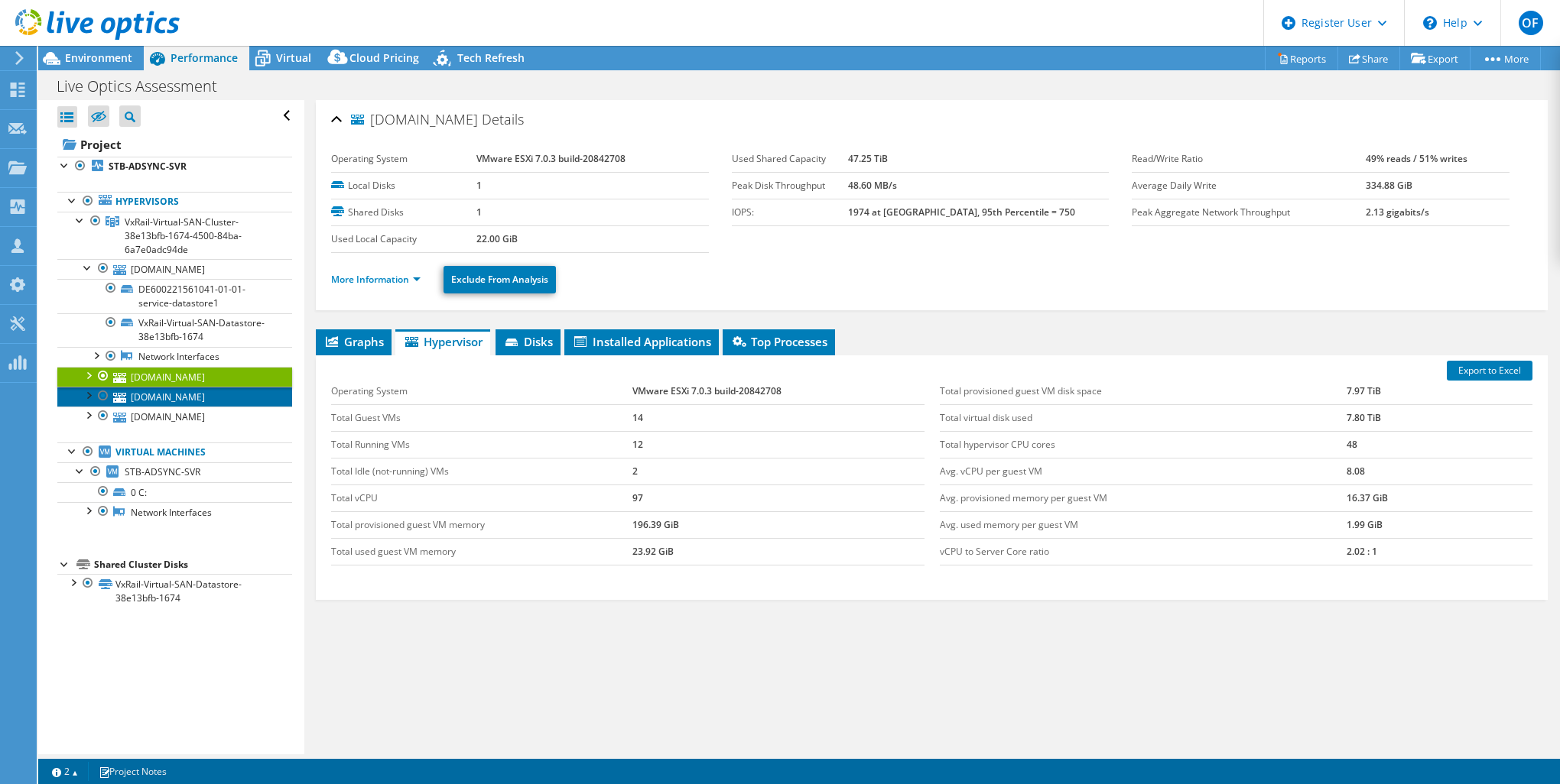
click at [175, 390] on link "[DOMAIN_NAME]" at bounding box center [175, 396] width 234 height 20
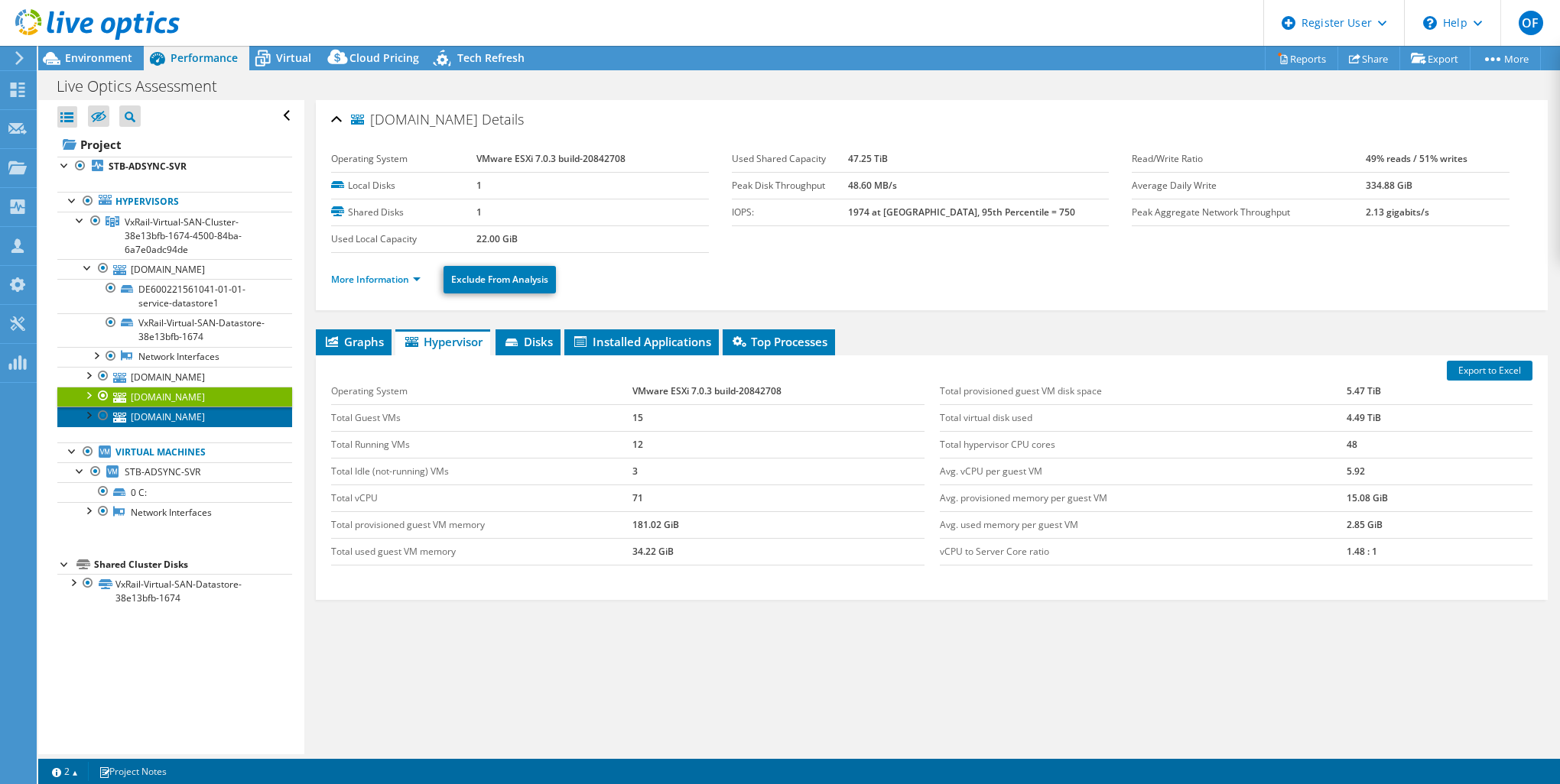
click at [166, 415] on link "[DOMAIN_NAME]" at bounding box center [175, 416] width 234 height 20
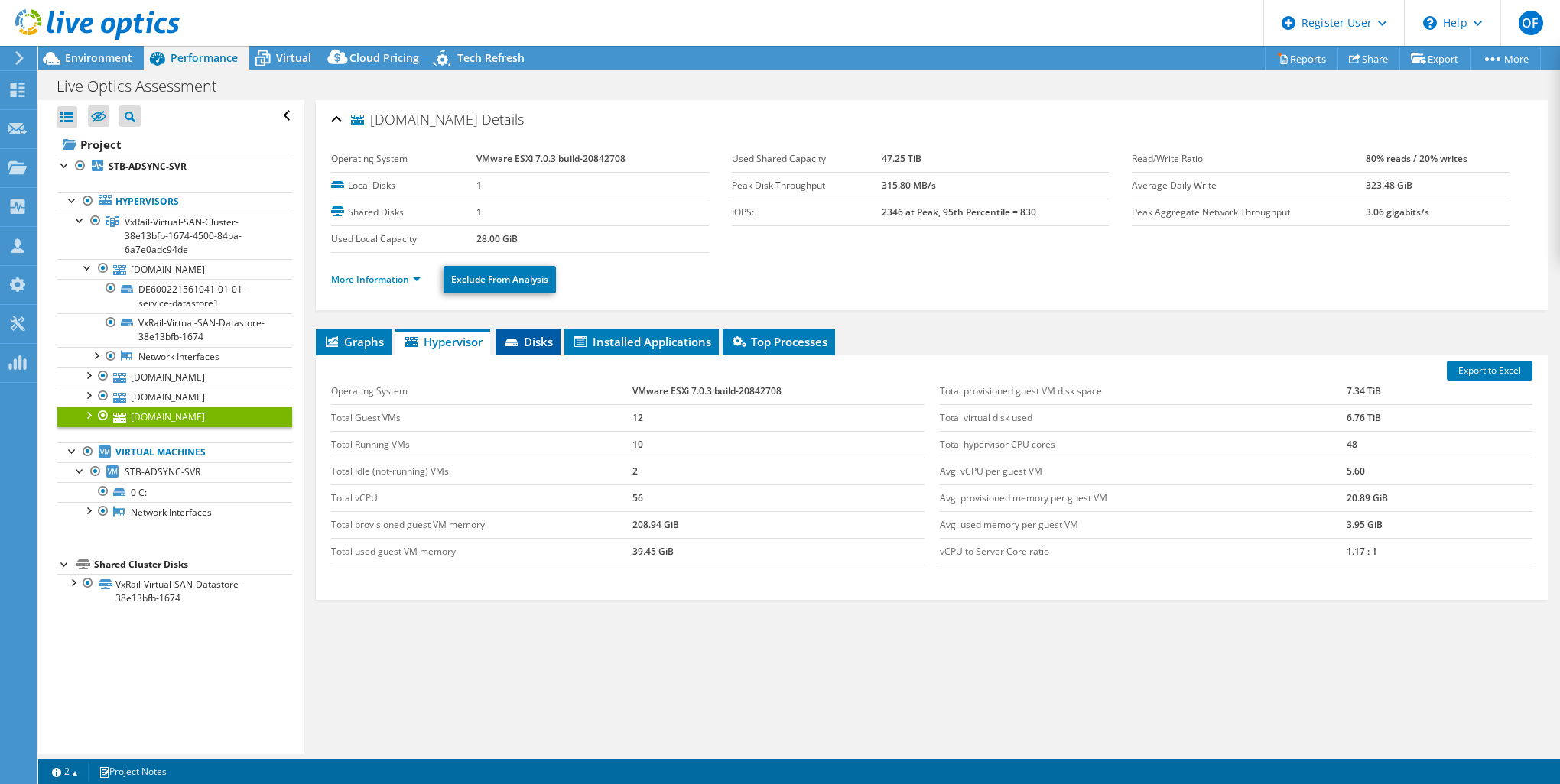
click at [534, 342] on span "Disks" at bounding box center [527, 341] width 49 height 15
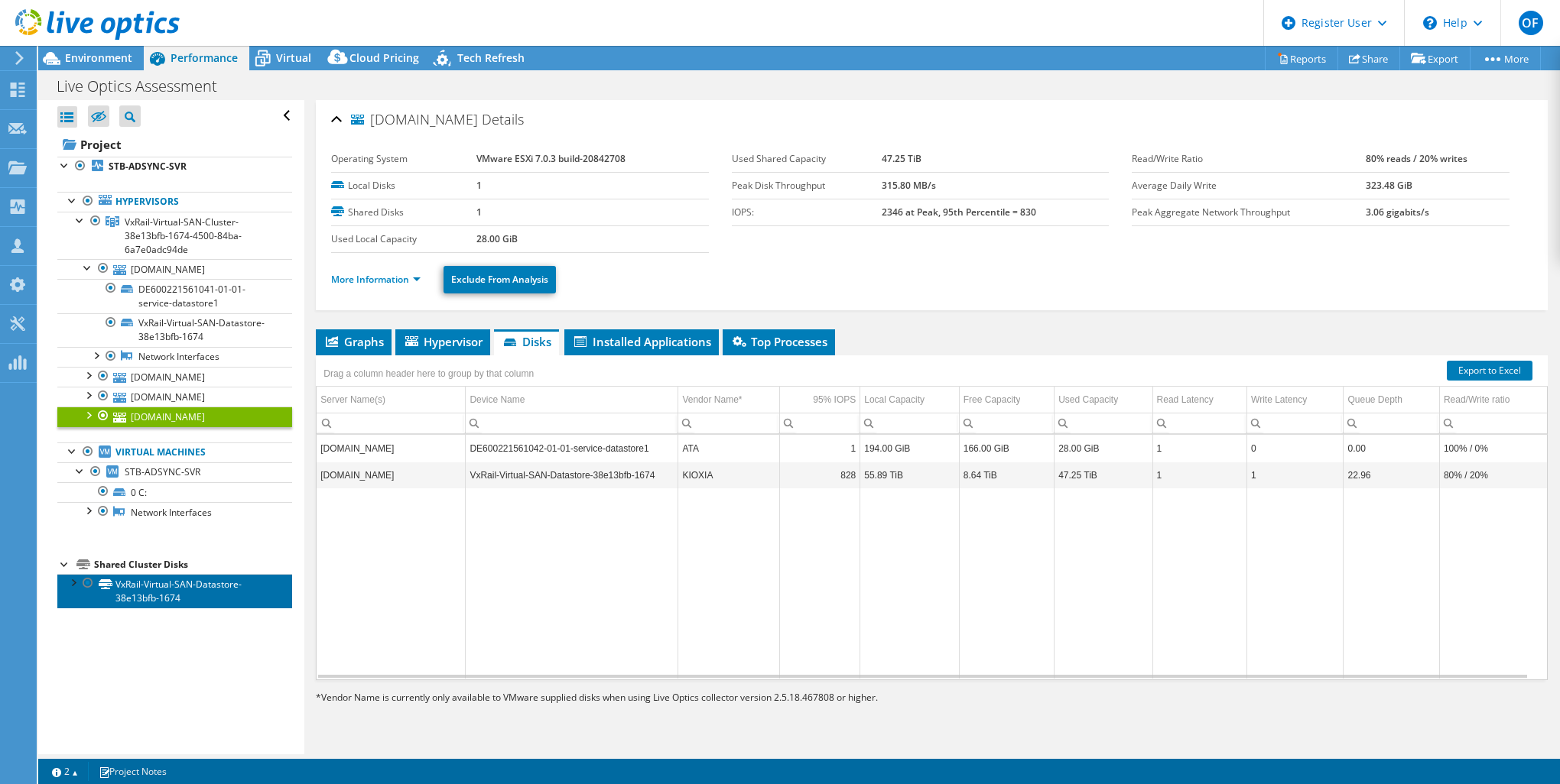
click at [156, 607] on link "VxRail-Virtual-SAN-Datastore-38e13bfb-1674" at bounding box center [175, 591] width 234 height 33
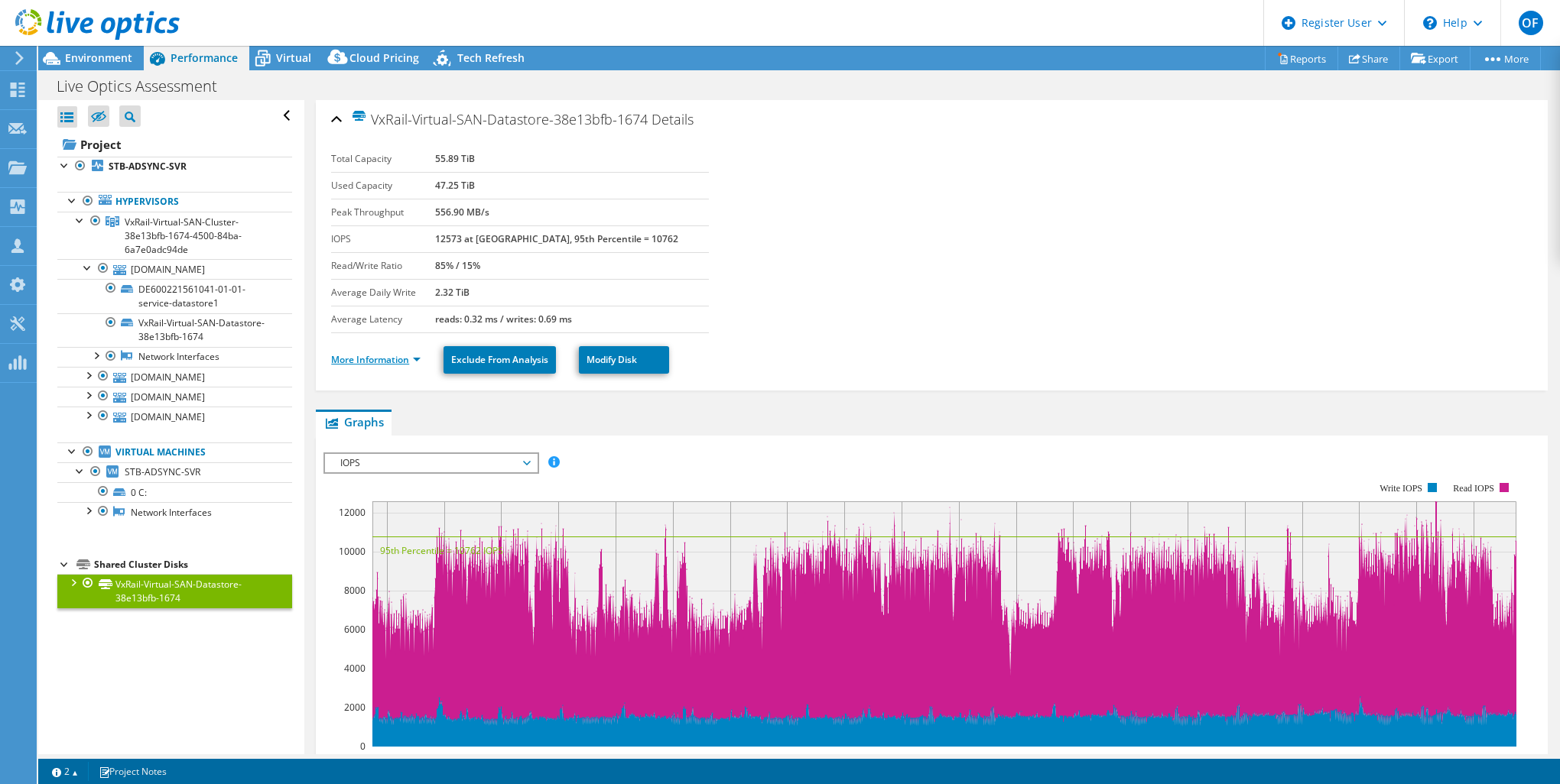
click at [375, 364] on link "More Information" at bounding box center [376, 360] width 89 height 13
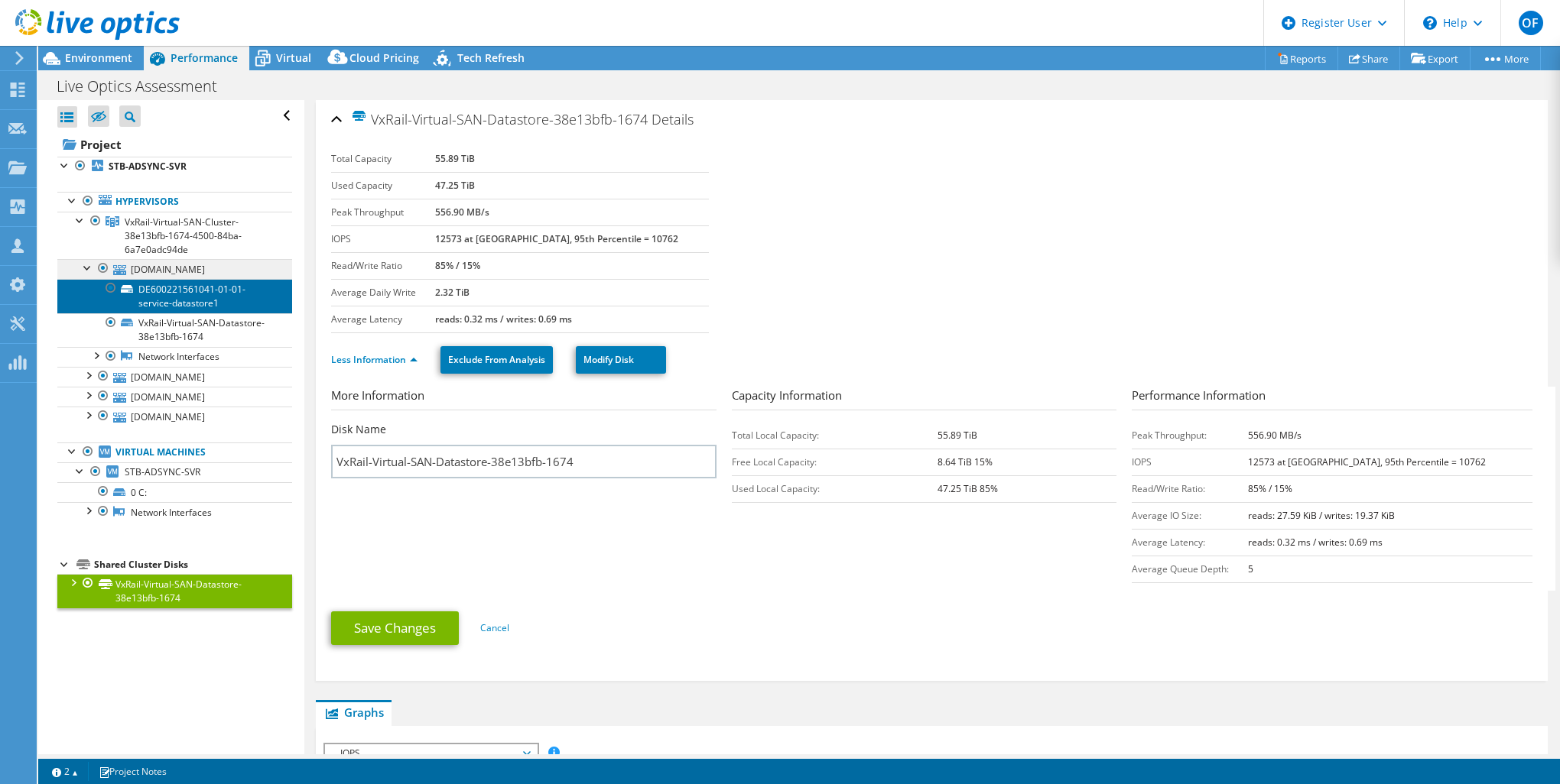
click at [178, 281] on link "DE600221561041-01-01-service-datastore1" at bounding box center [175, 296] width 234 height 33
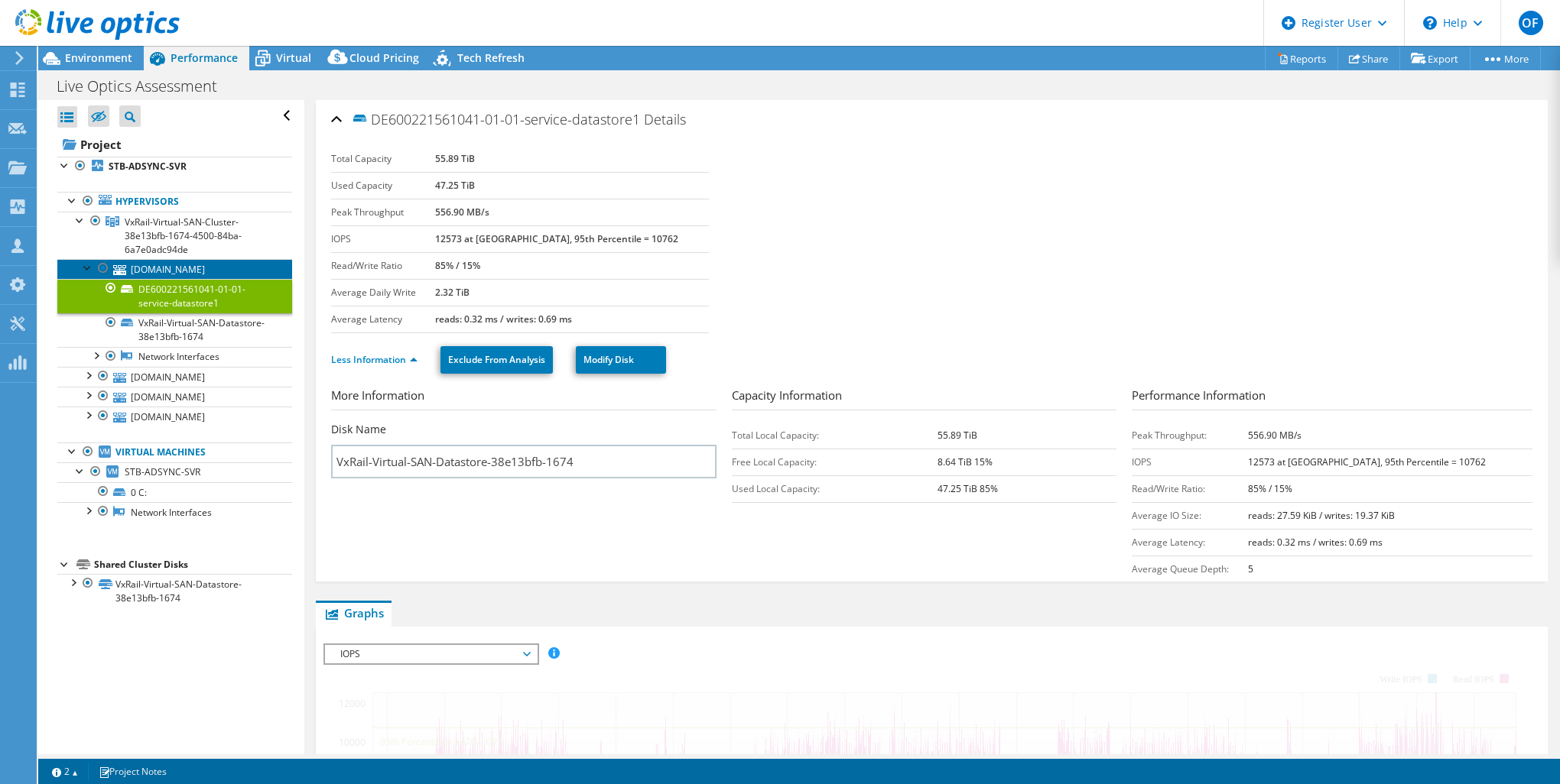
click at [187, 264] on link "[DOMAIN_NAME]" at bounding box center [175, 269] width 234 height 20
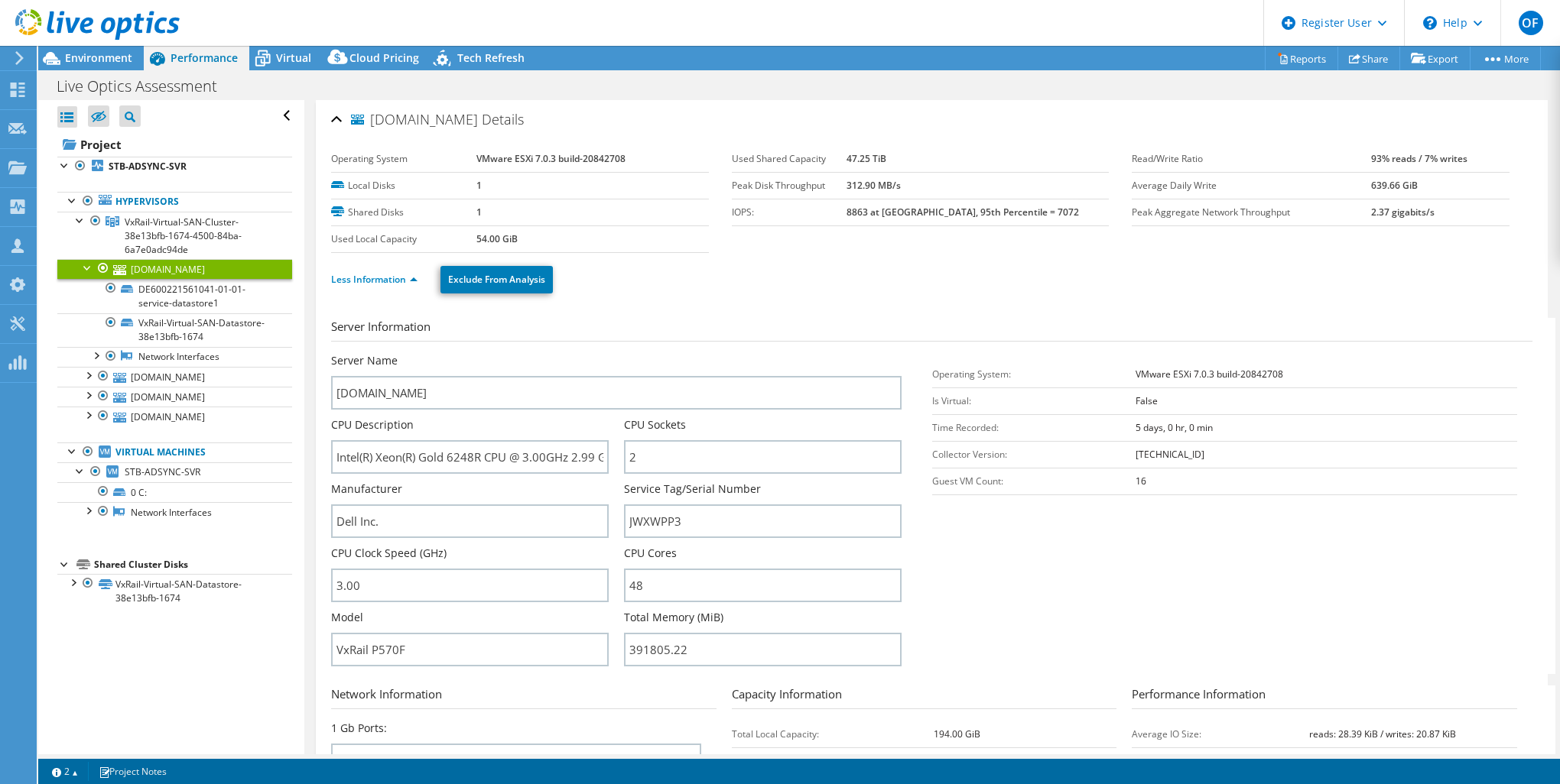
click at [88, 49] on div at bounding box center [89, 25] width 180 height 51
click at [92, 65] on div "Environment" at bounding box center [90, 58] width 105 height 24
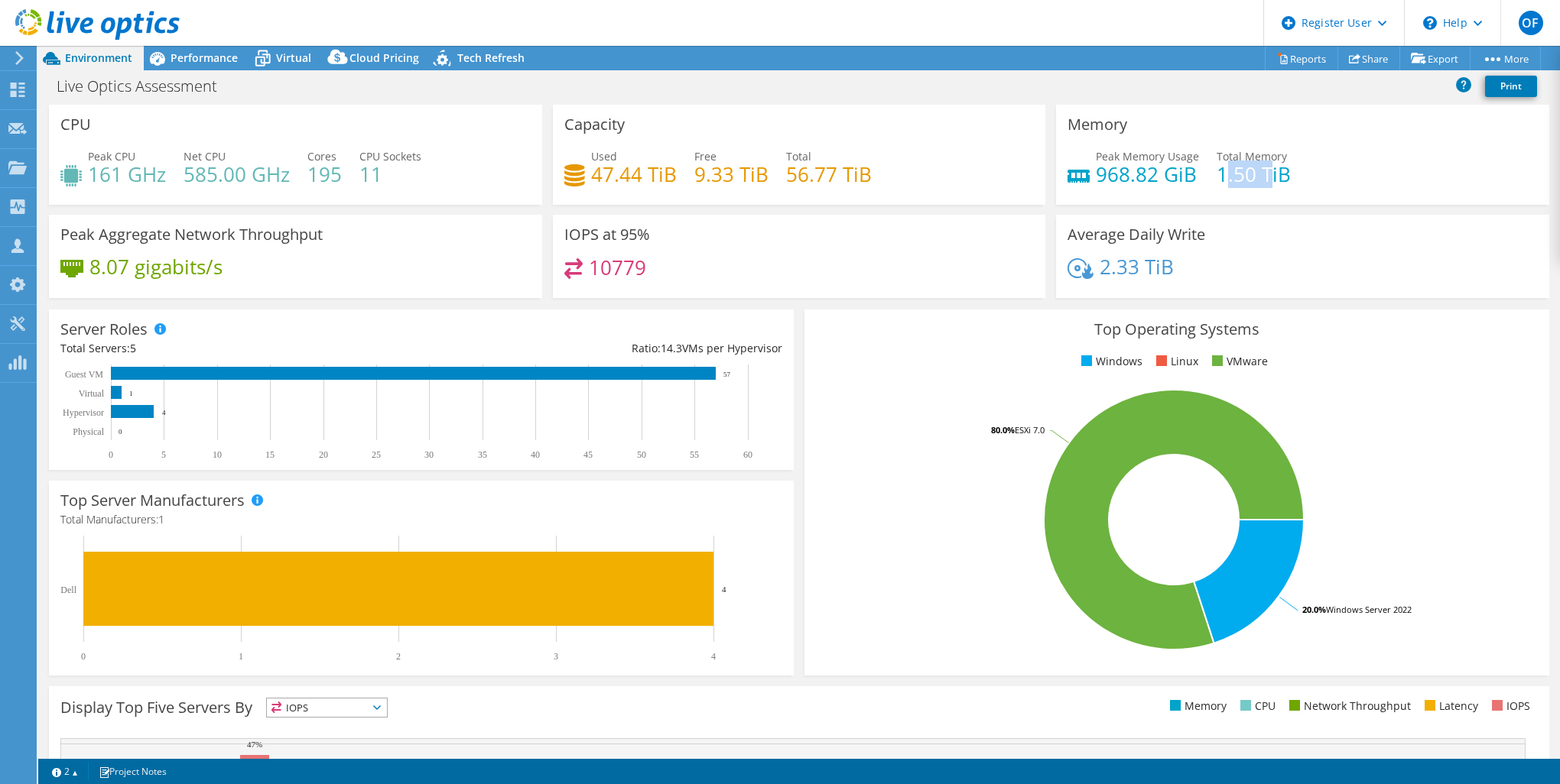
drag, startPoint x: 1215, startPoint y: 175, endPoint x: 1260, endPoint y: 179, distance: 45.2
click at [1260, 179] on h4 "1.50 TiB" at bounding box center [1254, 174] width 74 height 17
drag, startPoint x: 1260, startPoint y: 179, endPoint x: 1233, endPoint y: 179, distance: 27.0
click at [1233, 179] on h4 "1.50 TiB" at bounding box center [1254, 174] width 74 height 17
click at [1207, 174] on div "Peak Memory Usage 968.82 GiB Total Memory 1.50 TiB" at bounding box center [1301, 172] width 470 height 49
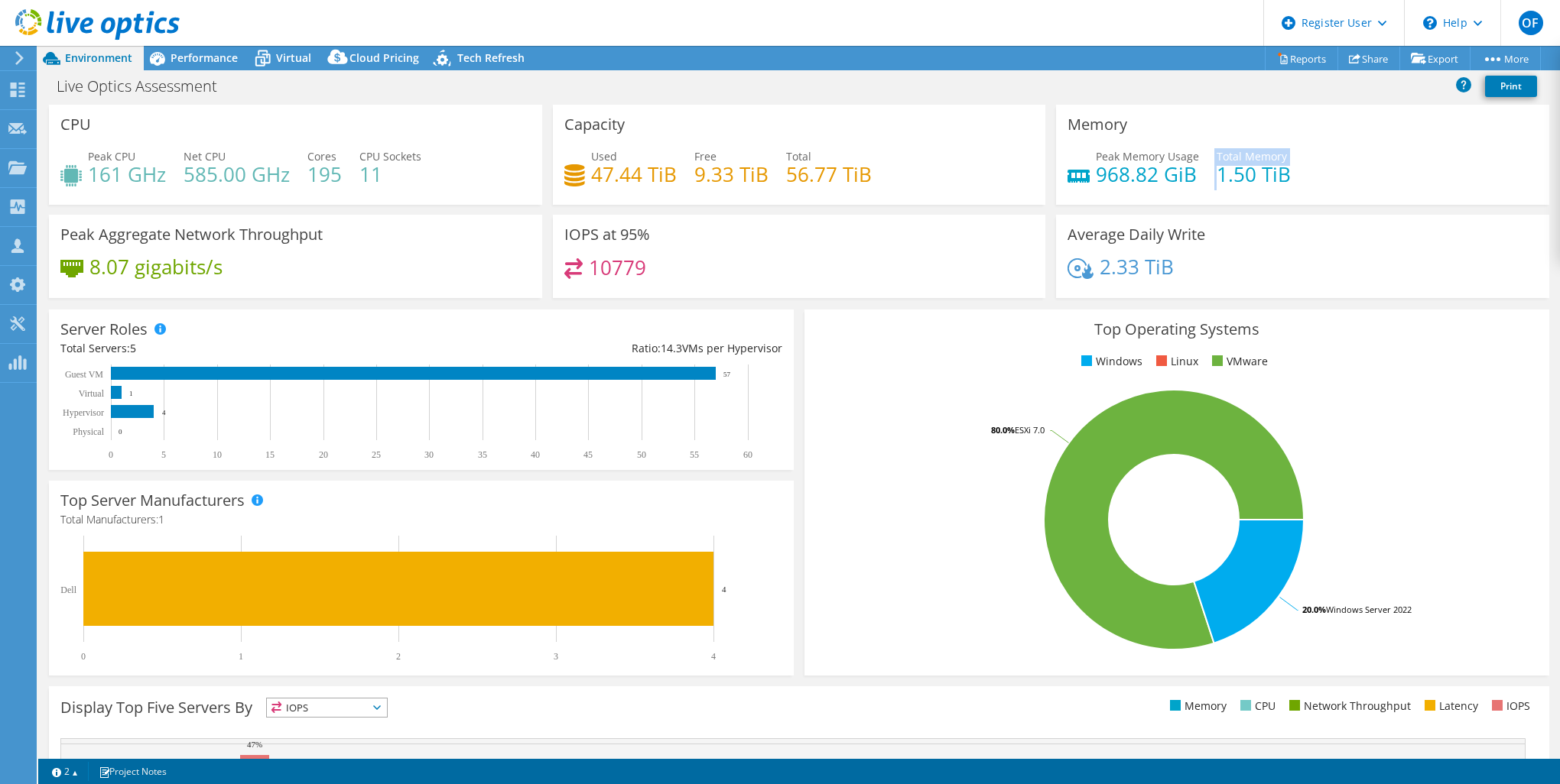
drag, startPoint x: 1207, startPoint y: 174, endPoint x: 1198, endPoint y: 174, distance: 9.0
click at [1198, 174] on div "Peak Memory Usage 968.82 GiB Total Memory 1.50 TiB" at bounding box center [1301, 172] width 470 height 49
click at [1217, 179] on h4 "1.50 TiB" at bounding box center [1254, 174] width 74 height 17
drag, startPoint x: 1205, startPoint y: 181, endPoint x: 1236, endPoint y: 182, distance: 31.0
click at [1236, 182] on div "Peak Memory Usage 968.82 GiB Total Memory 1.50 TiB" at bounding box center [1301, 172] width 470 height 49
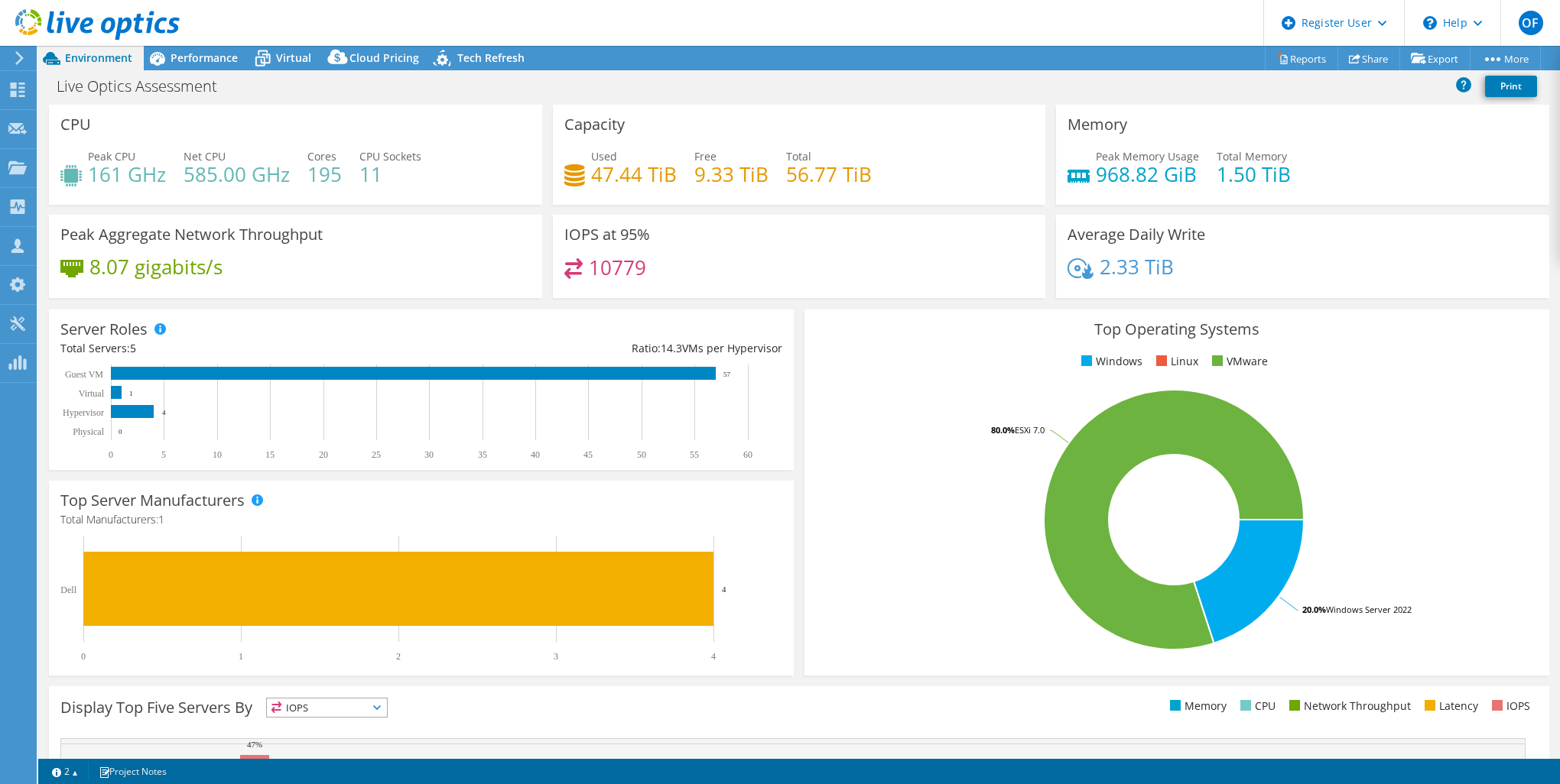
drag, startPoint x: 1236, startPoint y: 182, endPoint x: 1324, endPoint y: 187, distance: 88.1
click at [1324, 187] on div "Peak Memory Usage 968.82 GiB Total Memory 1.50 TiB" at bounding box center [1301, 172] width 470 height 49
click at [204, 58] on span "Performance" at bounding box center [204, 58] width 67 height 15
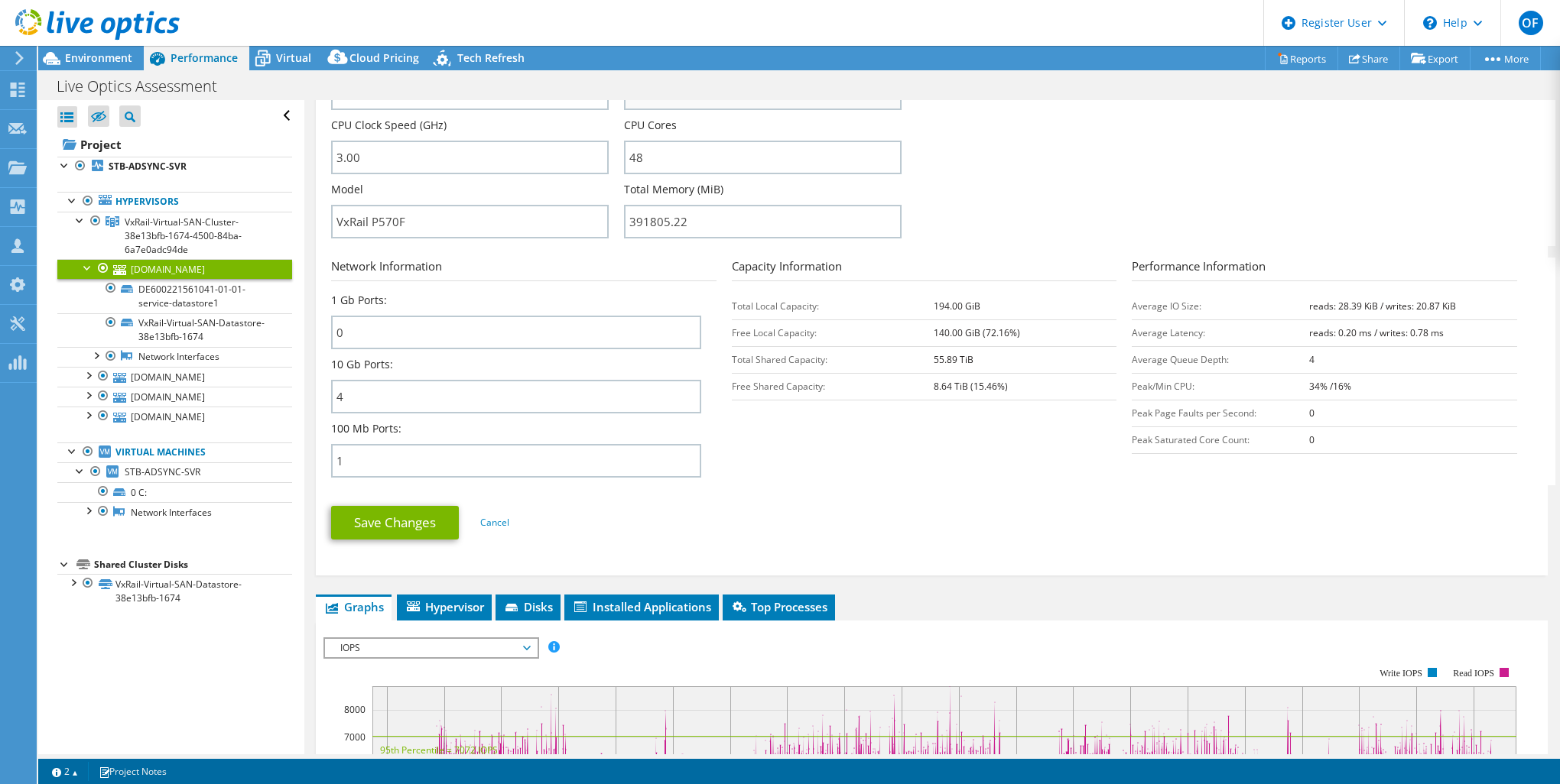
scroll to position [458, 0]
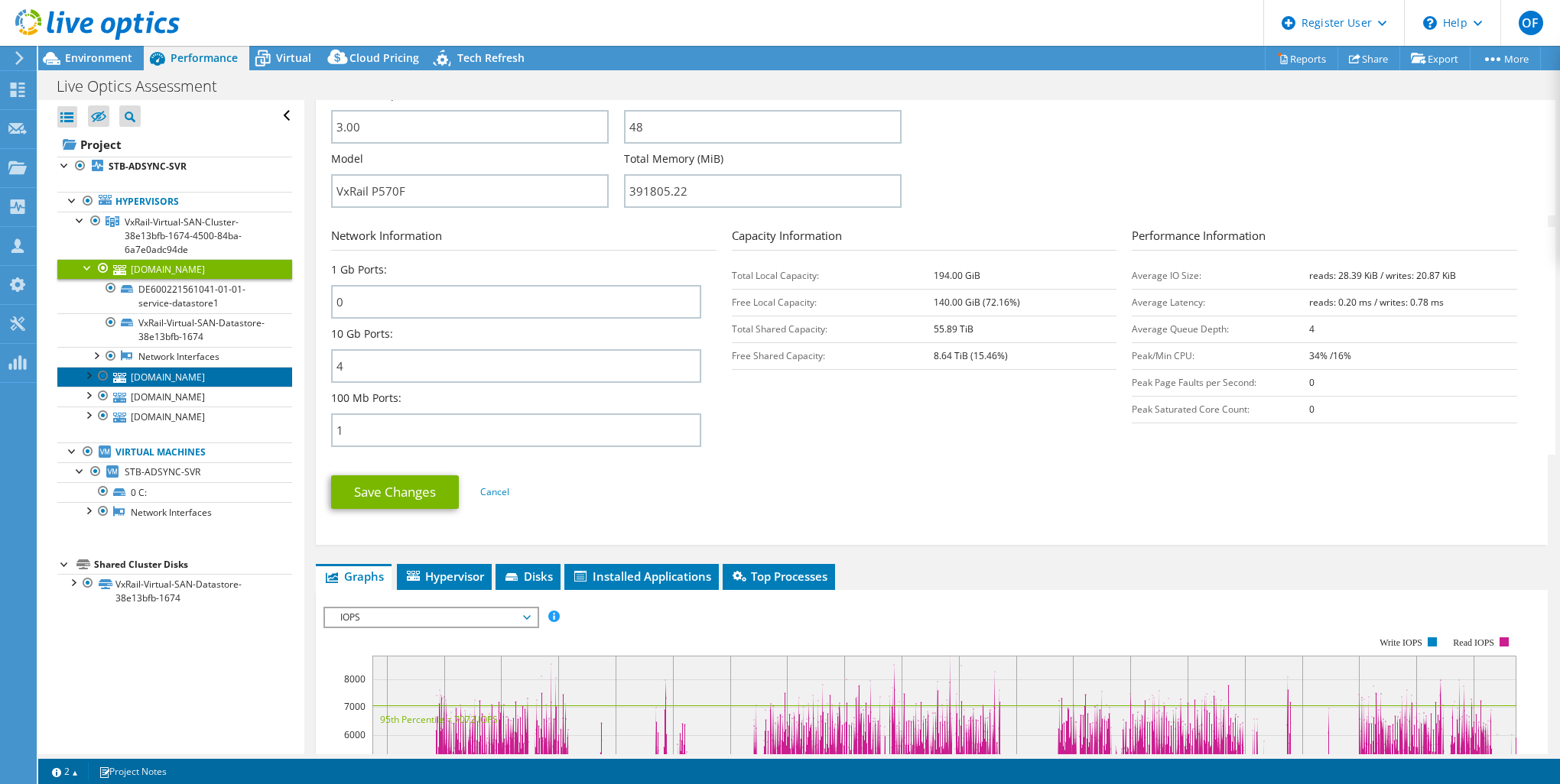
click at [180, 379] on link "stb-pd-node3.suntrustng.com" at bounding box center [175, 376] width 234 height 20
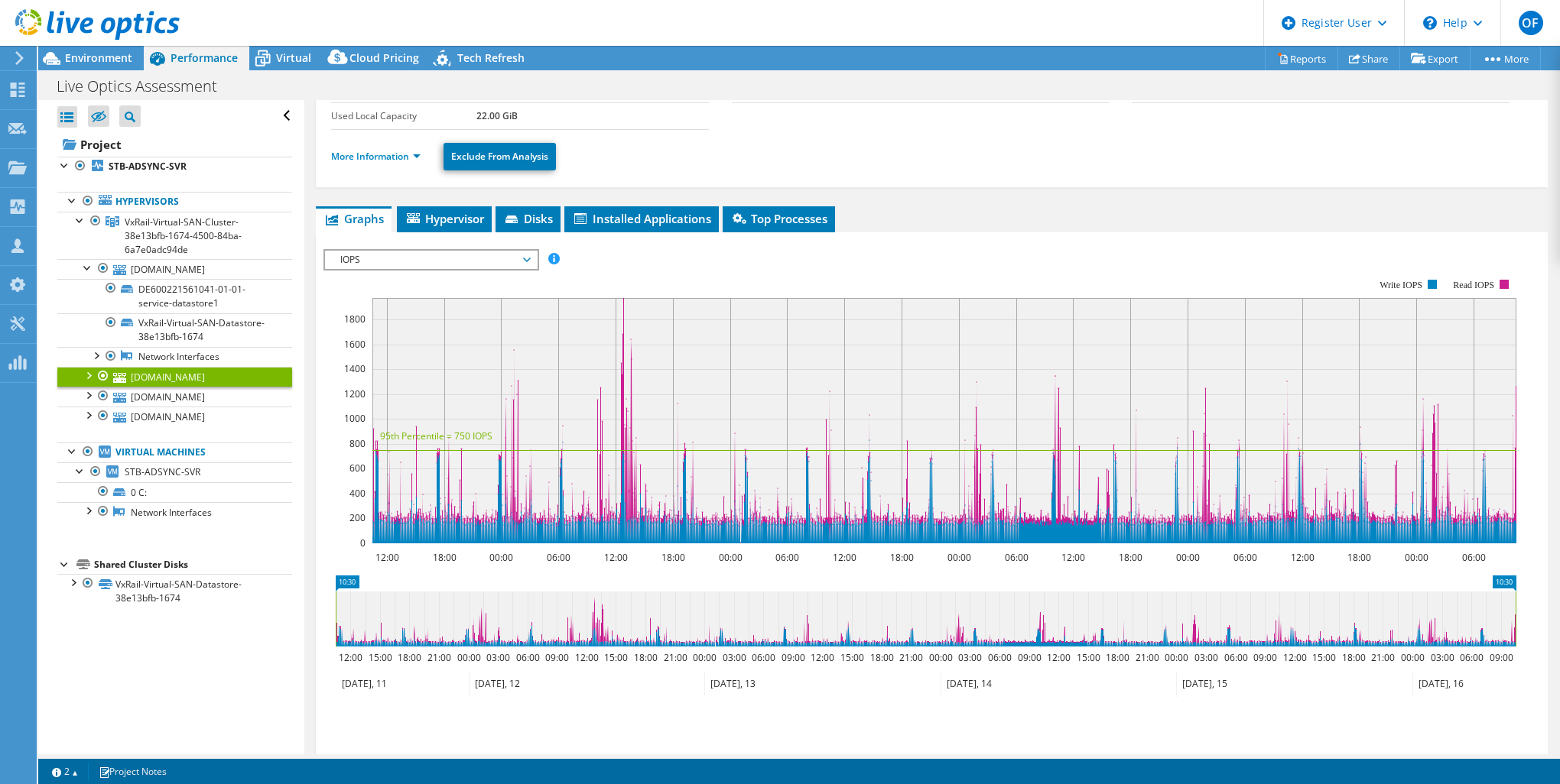
scroll to position [16, 0]
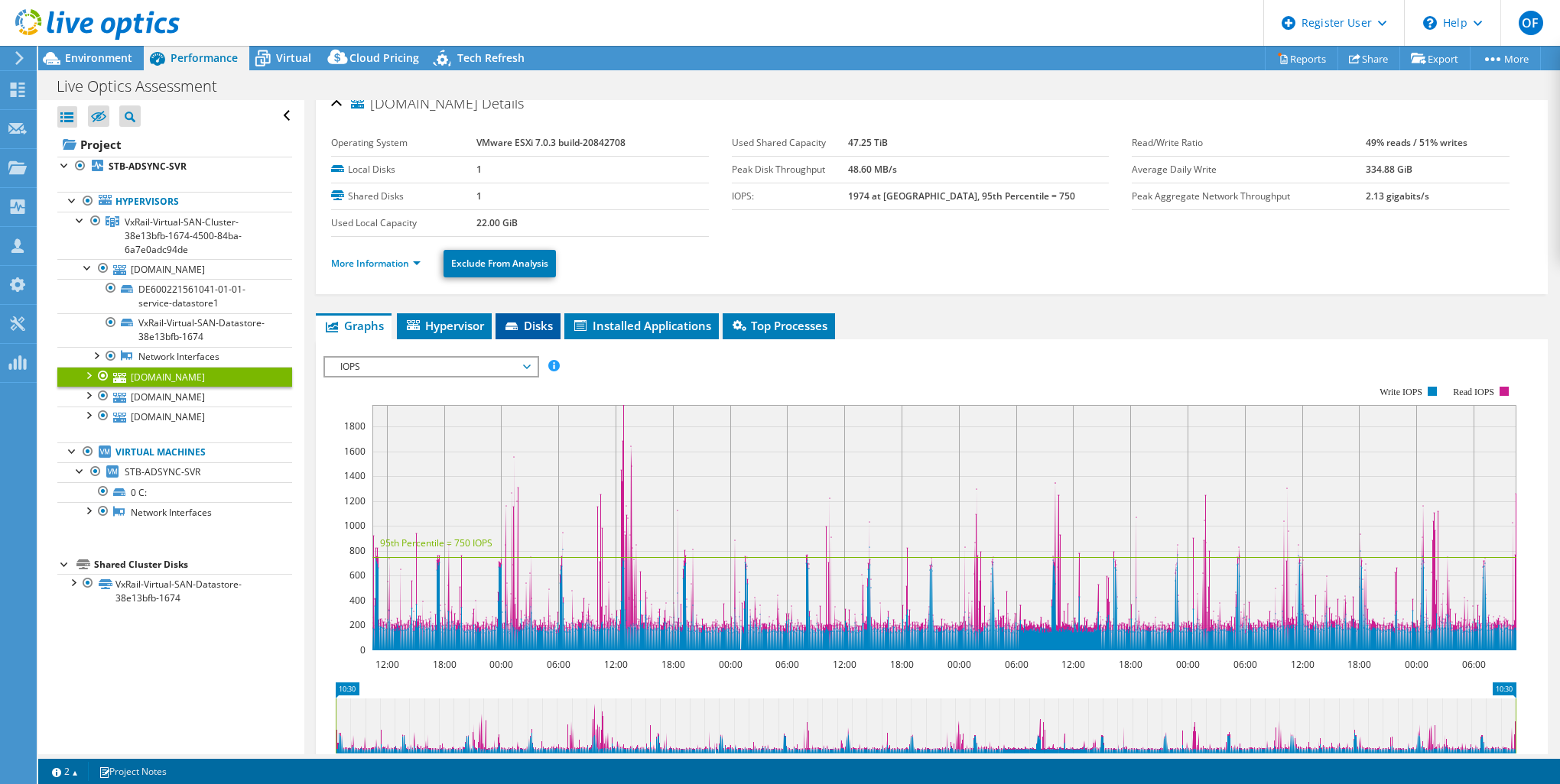
click at [522, 334] on li "Disks" at bounding box center [528, 326] width 65 height 26
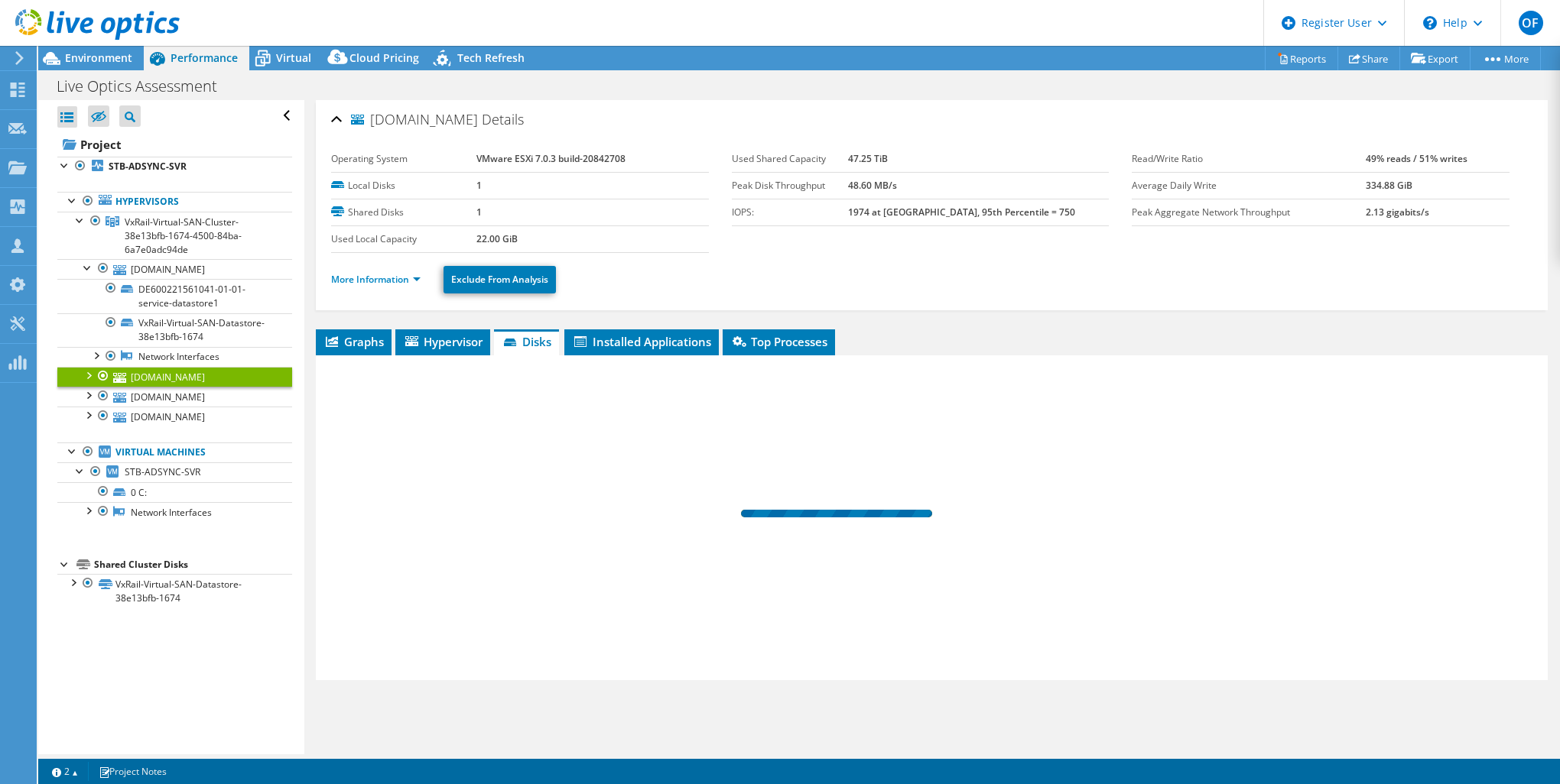
scroll to position [0, 0]
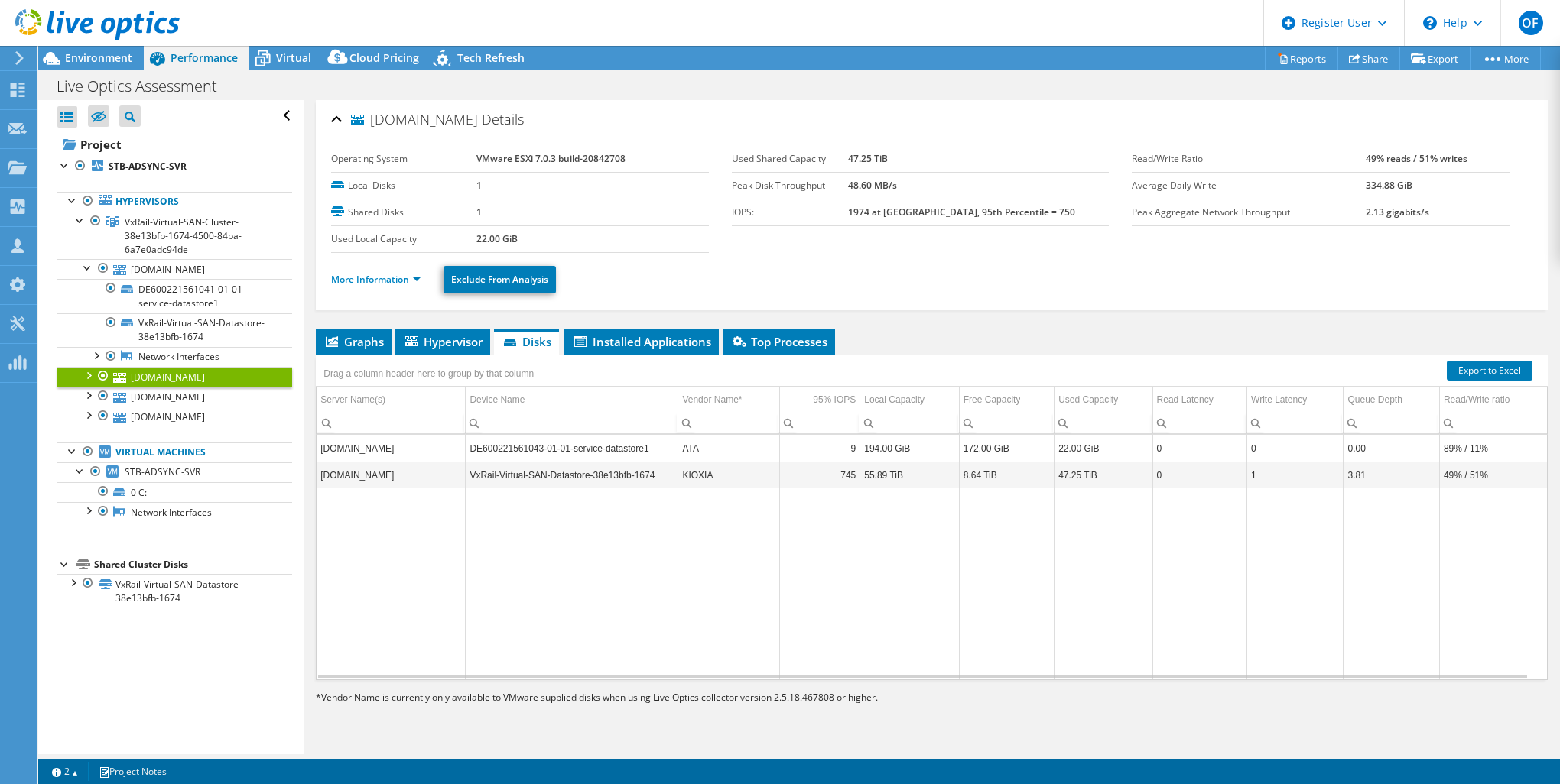
click at [92, 372] on div at bounding box center [87, 374] width 15 height 15
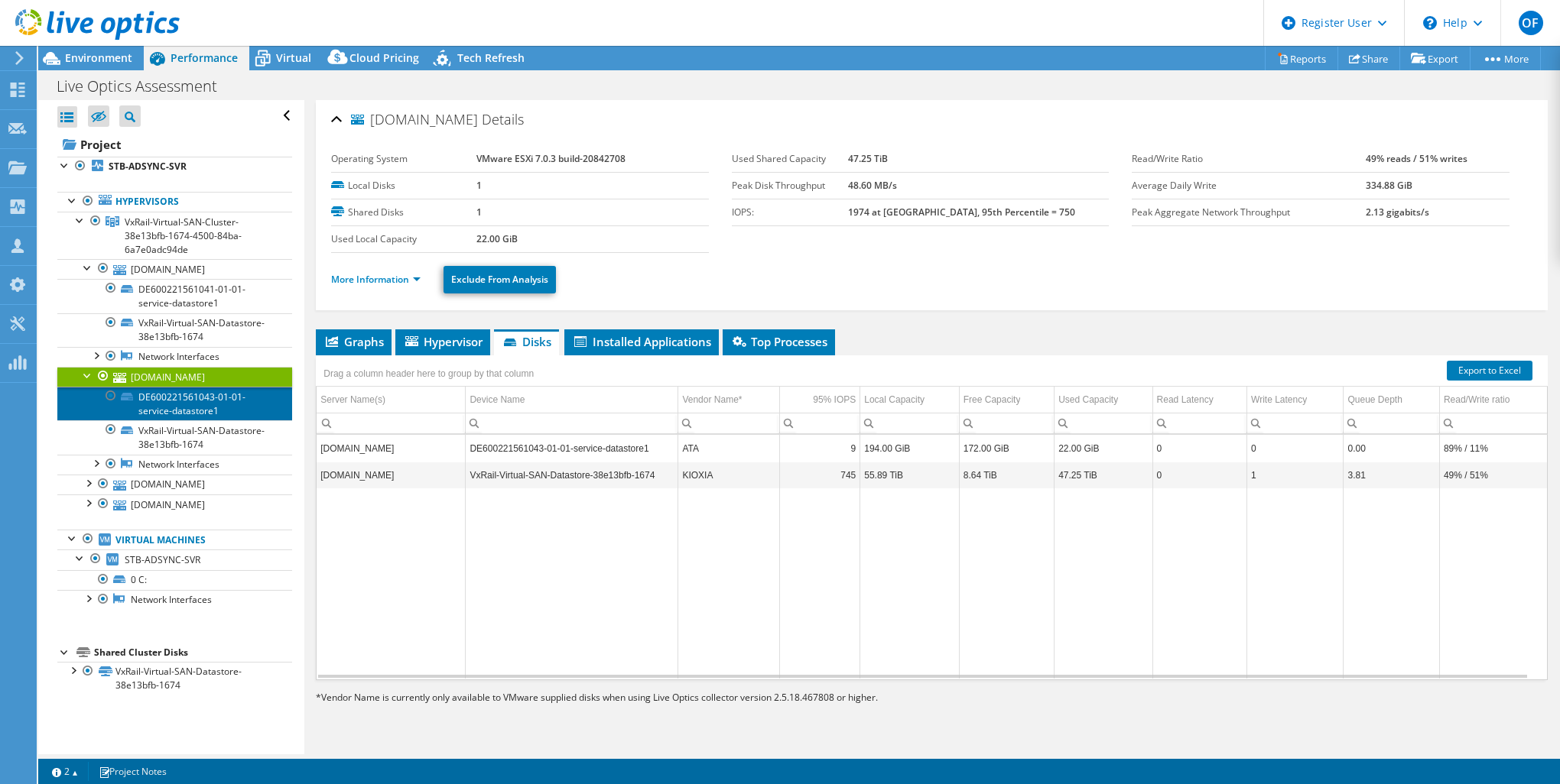
click at [207, 406] on link "DE600221561043-01-01-service-datastore1" at bounding box center [175, 404] width 234 height 33
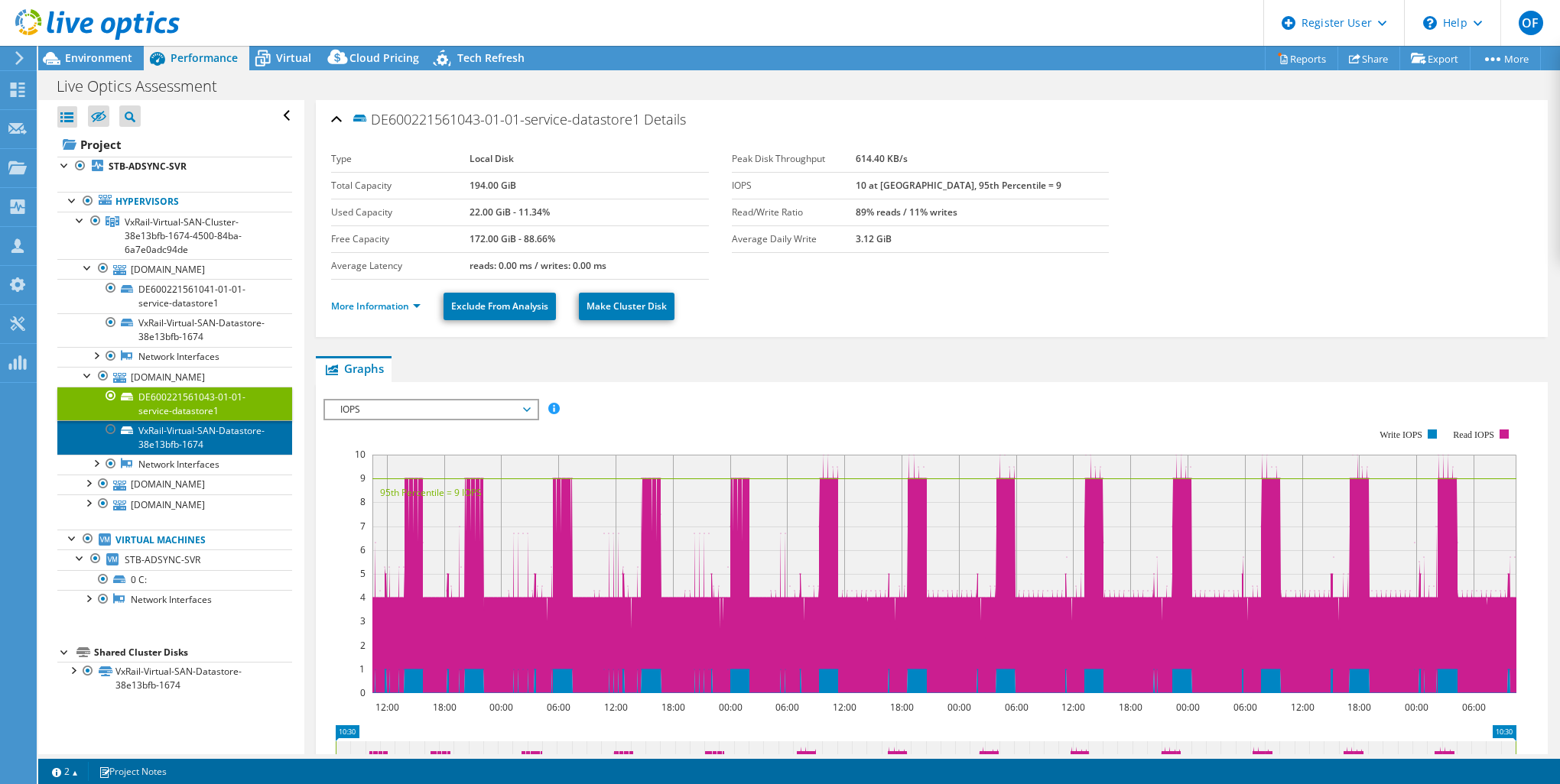
click at [212, 437] on link "VxRail-Virtual-SAN-Datastore-38e13bfb-1674" at bounding box center [175, 437] width 234 height 33
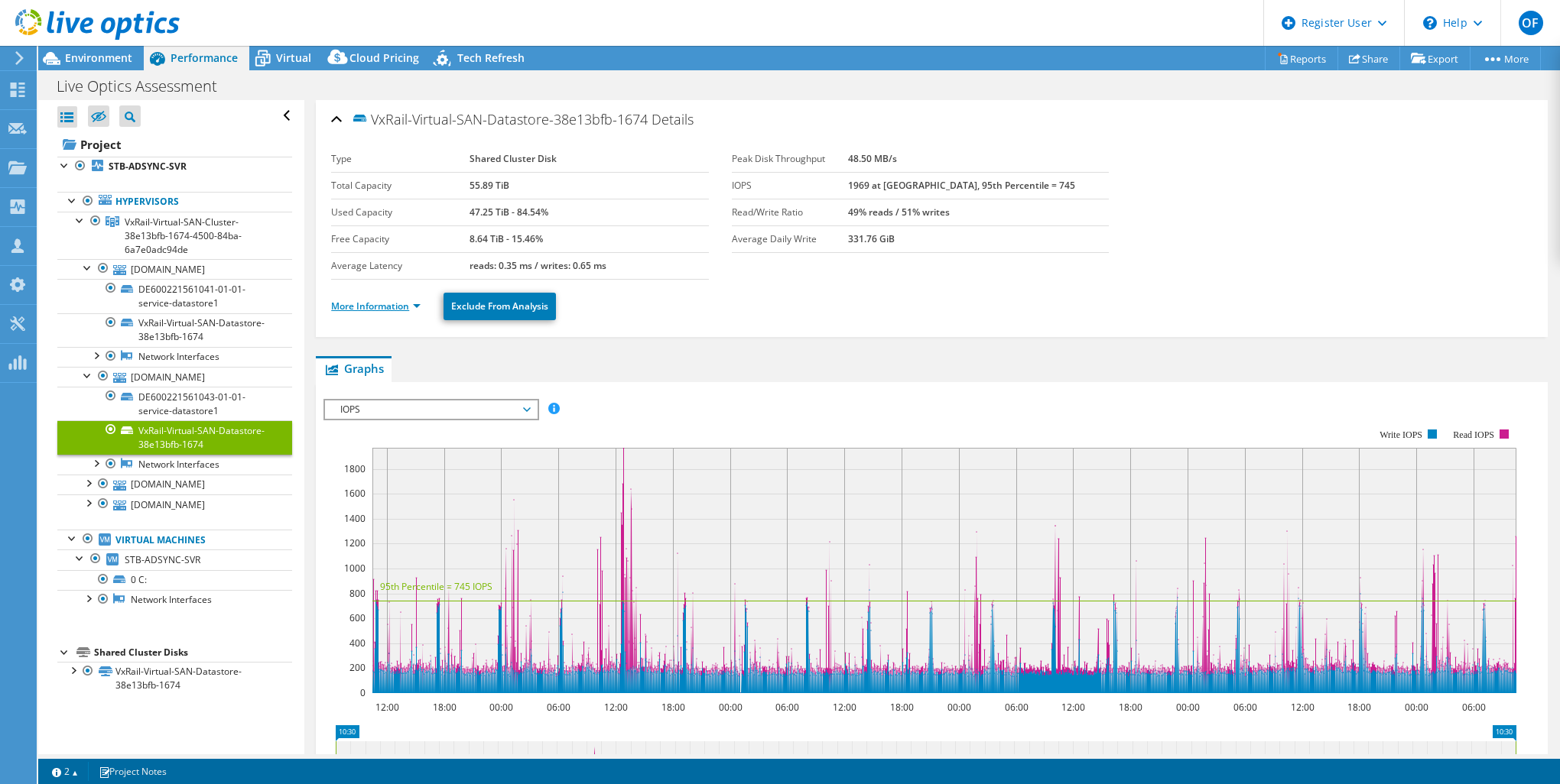
click at [402, 306] on link "More Information" at bounding box center [376, 306] width 89 height 13
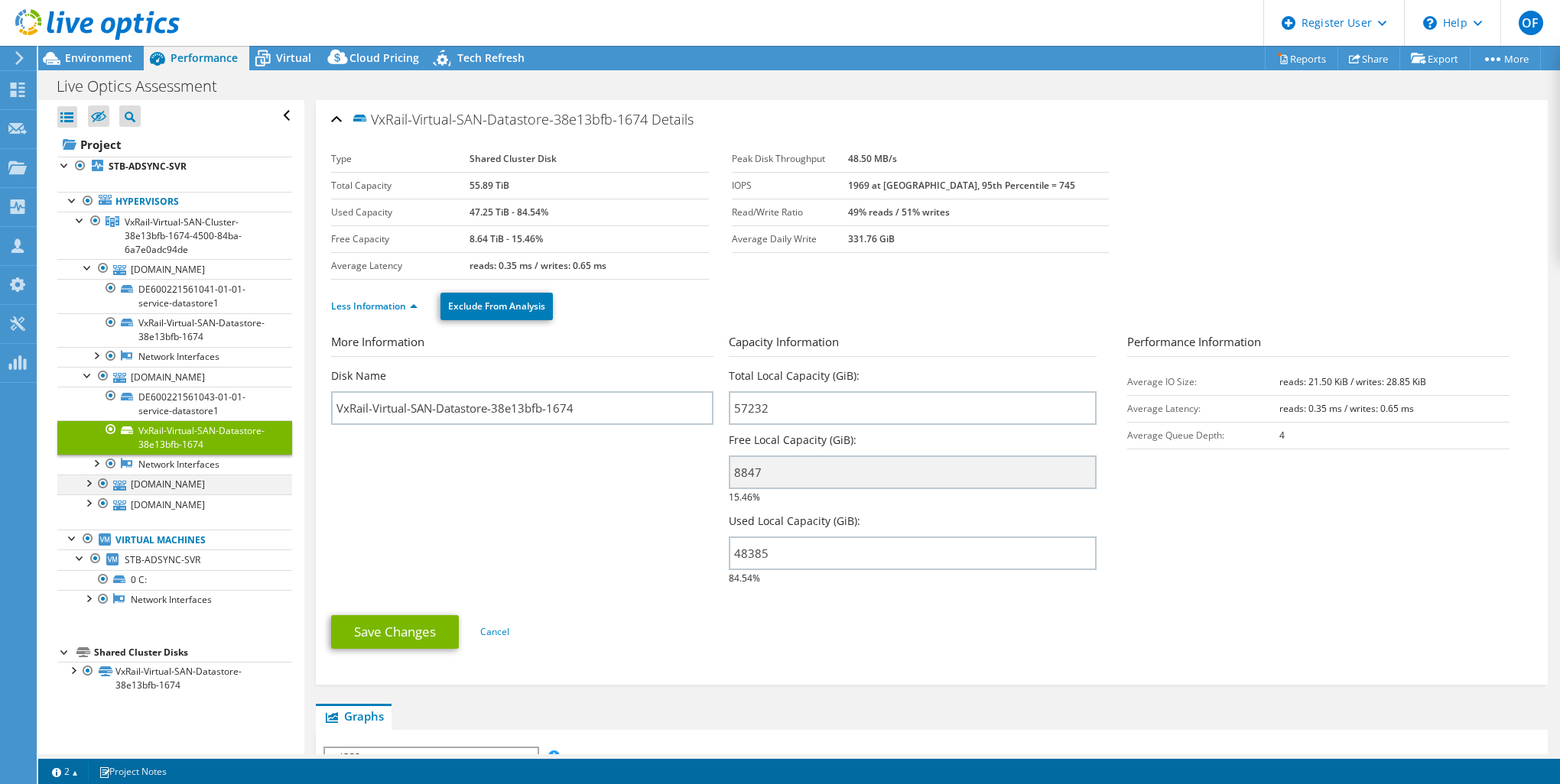
click at [91, 483] on div at bounding box center [87, 482] width 15 height 15
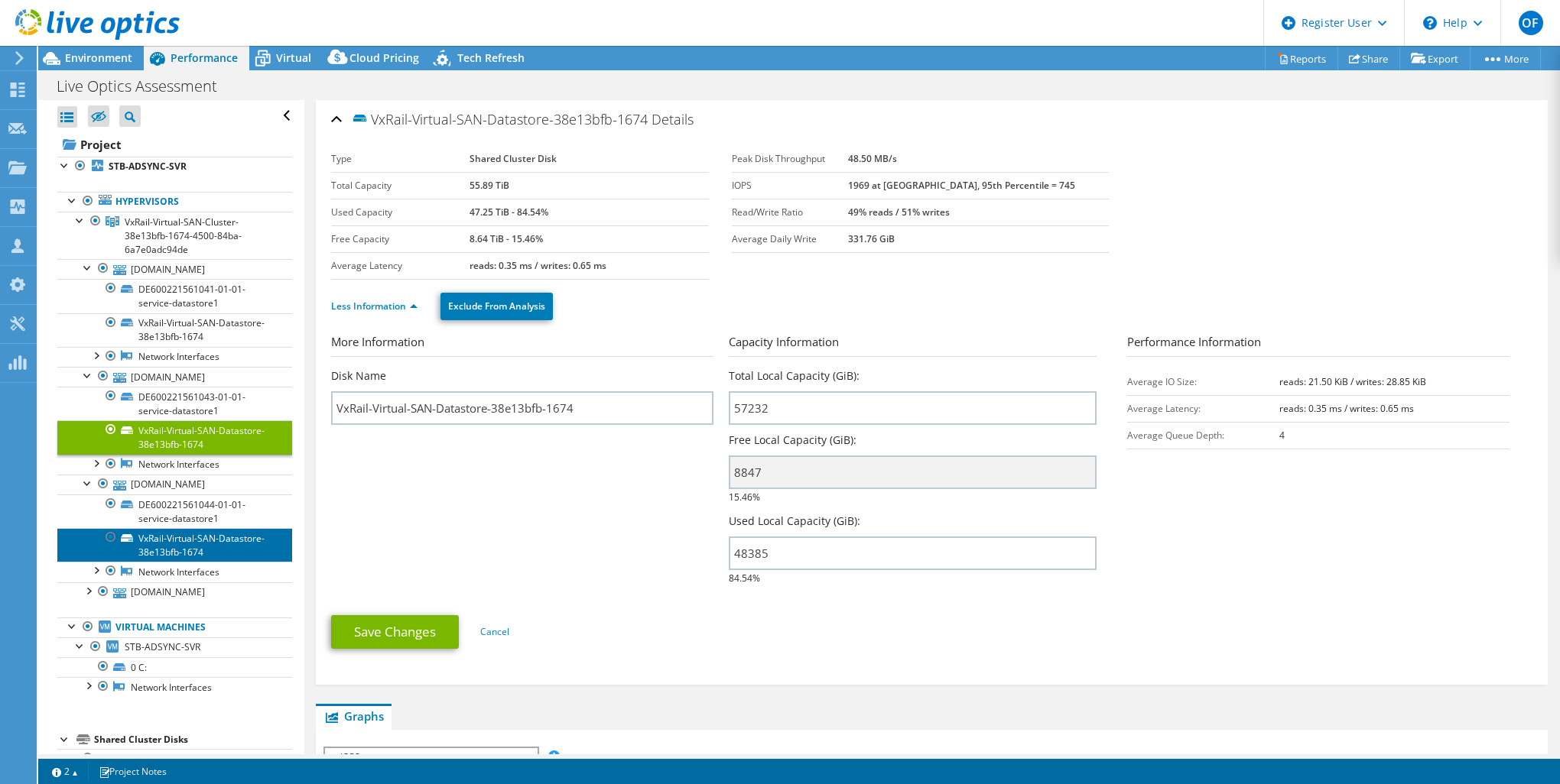
click at [181, 548] on link "VxRail-Virtual-SAN-Datastore-38e13bfb-1674" at bounding box center [175, 545] width 234 height 33
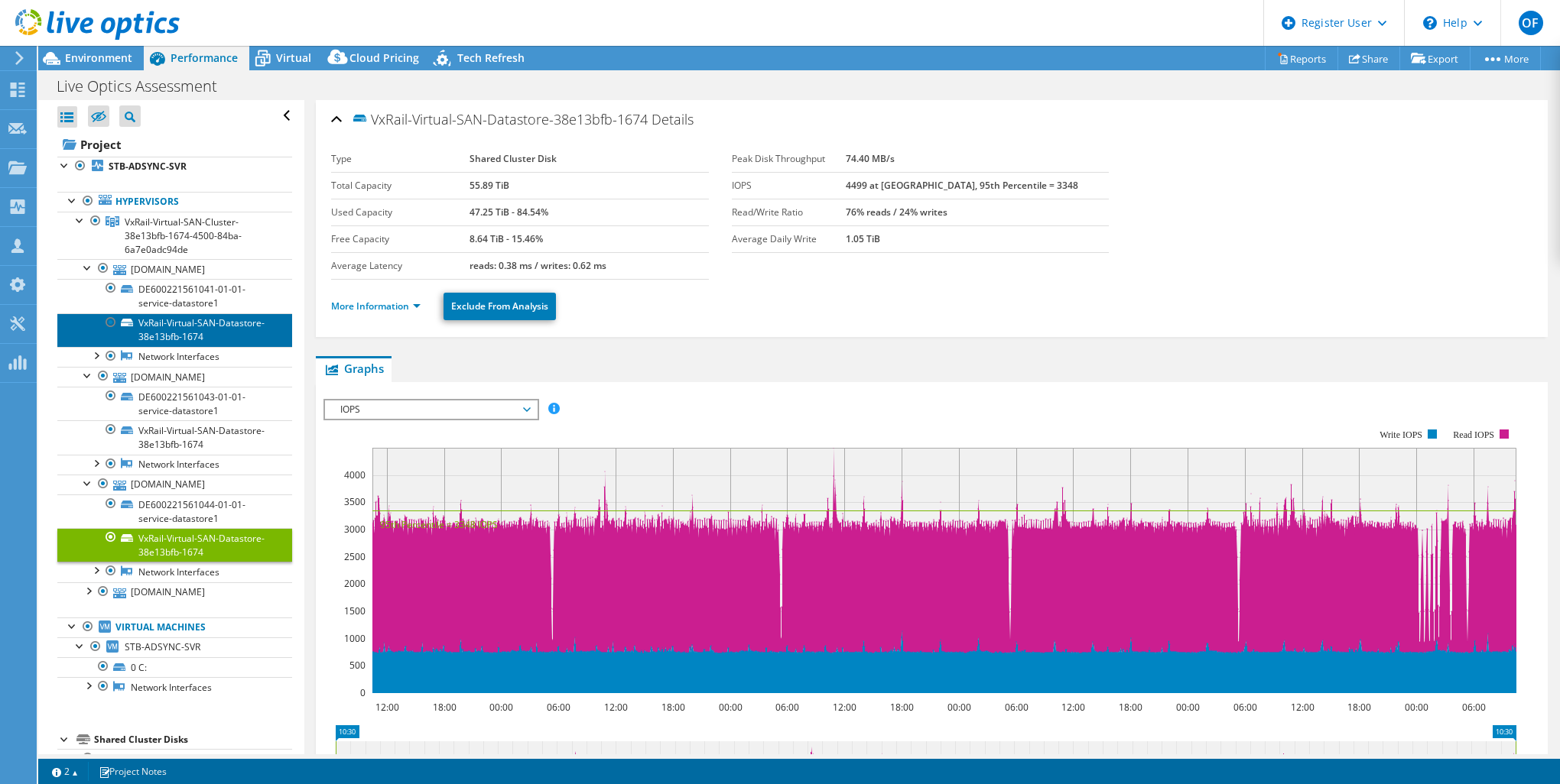
click at [179, 327] on link "VxRail-Virtual-SAN-Datastore-38e13bfb-1674" at bounding box center [175, 330] width 234 height 33
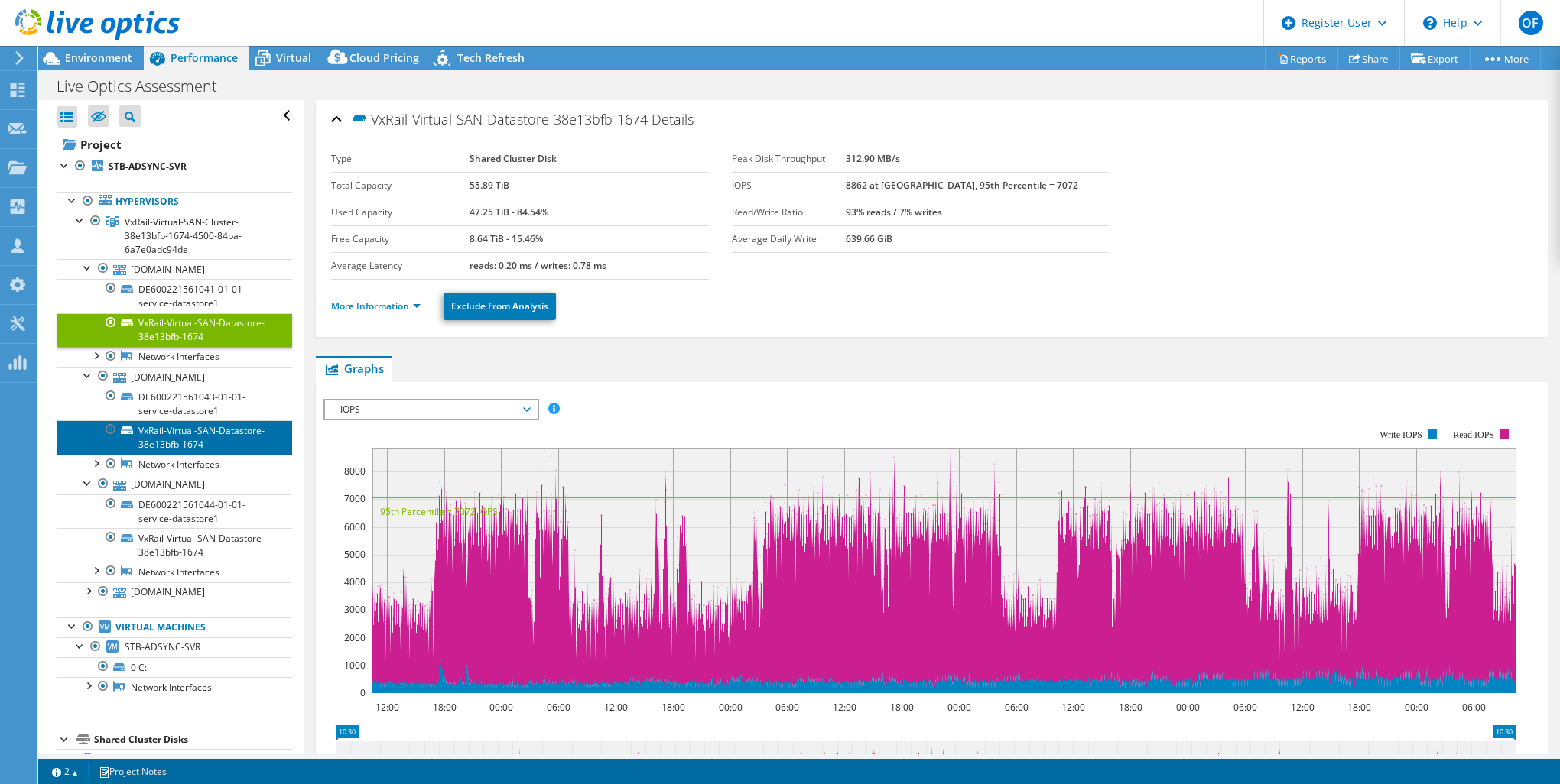
click at [205, 432] on link "VxRail-Virtual-SAN-Datastore-38e13bfb-1674" at bounding box center [175, 437] width 234 height 33
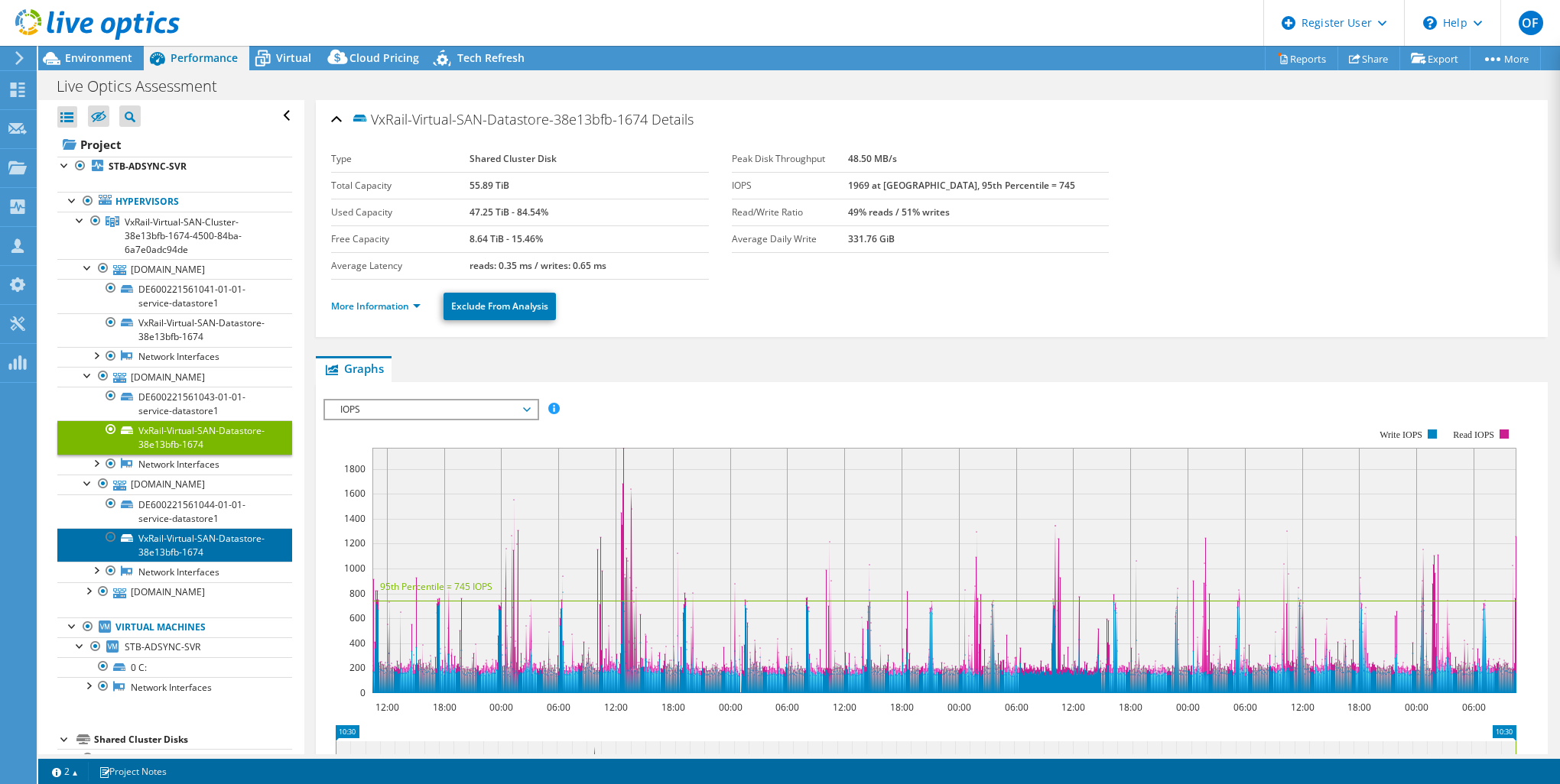
click at [206, 548] on link "VxRail-Virtual-SAN-Datastore-38e13bfb-1674" at bounding box center [175, 545] width 234 height 33
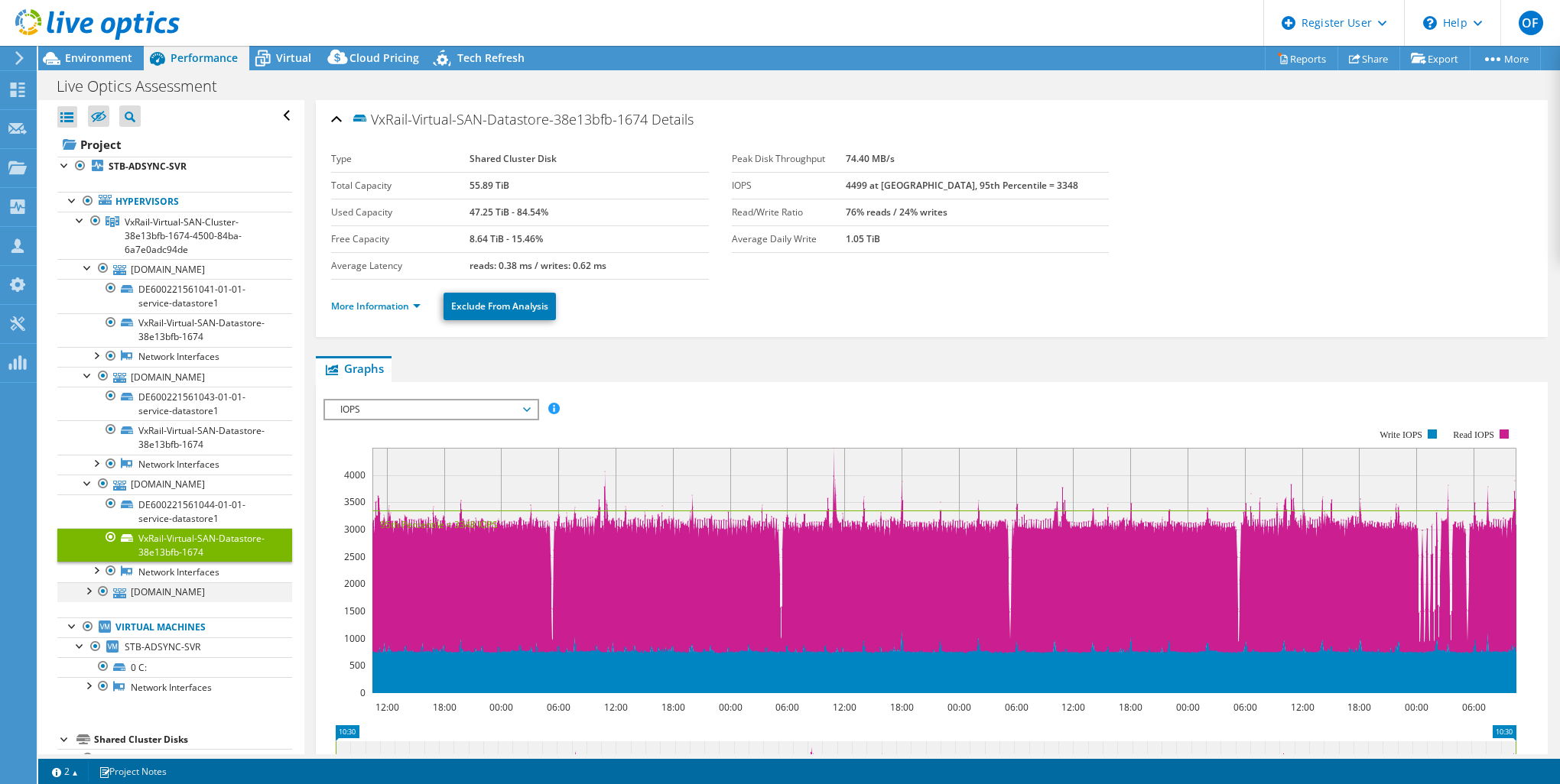
click at [87, 591] on div at bounding box center [87, 590] width 15 height 15
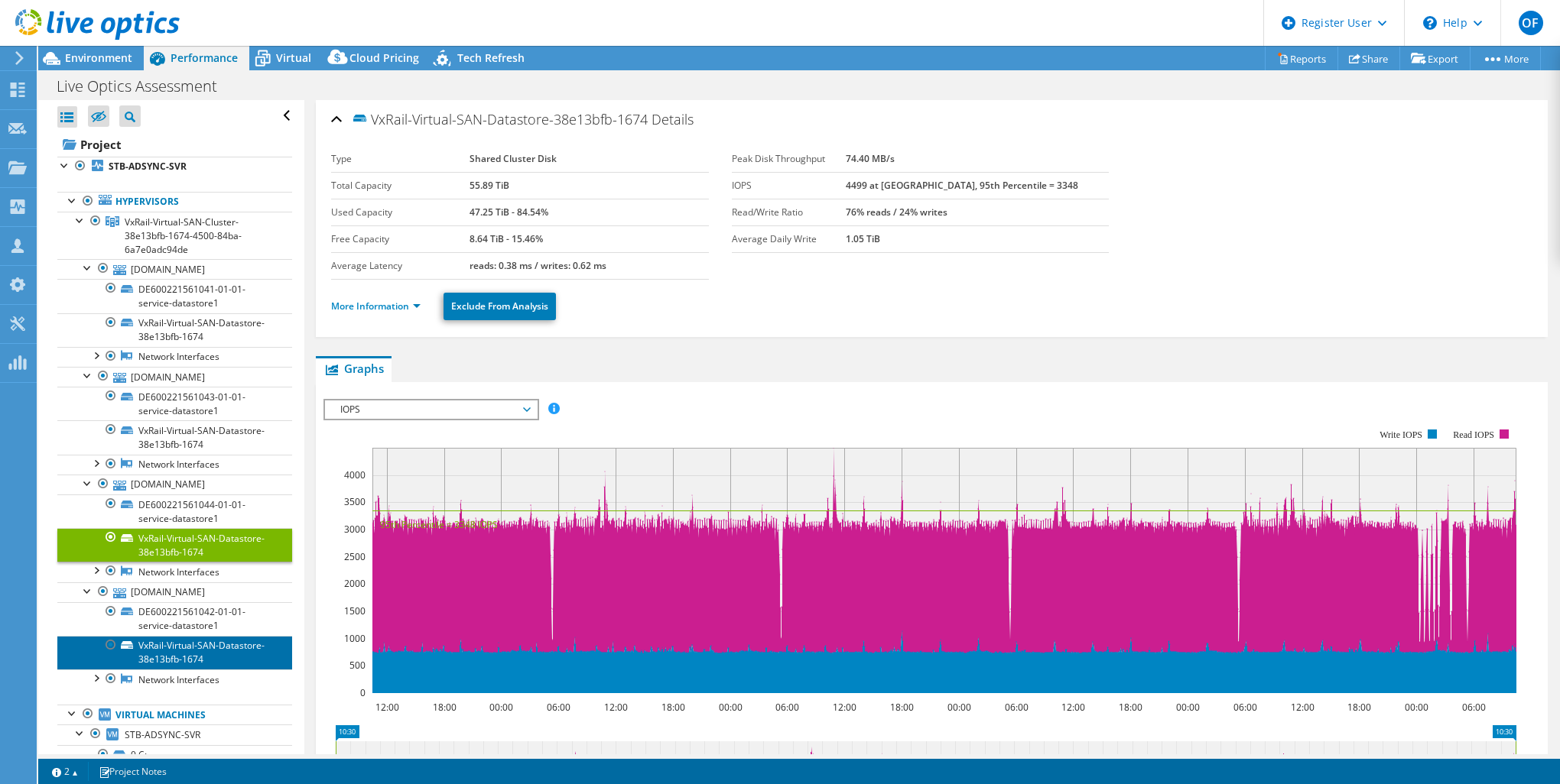
click at [174, 644] on link "VxRail-Virtual-SAN-Datastore-38e13bfb-1674" at bounding box center [175, 653] width 234 height 33
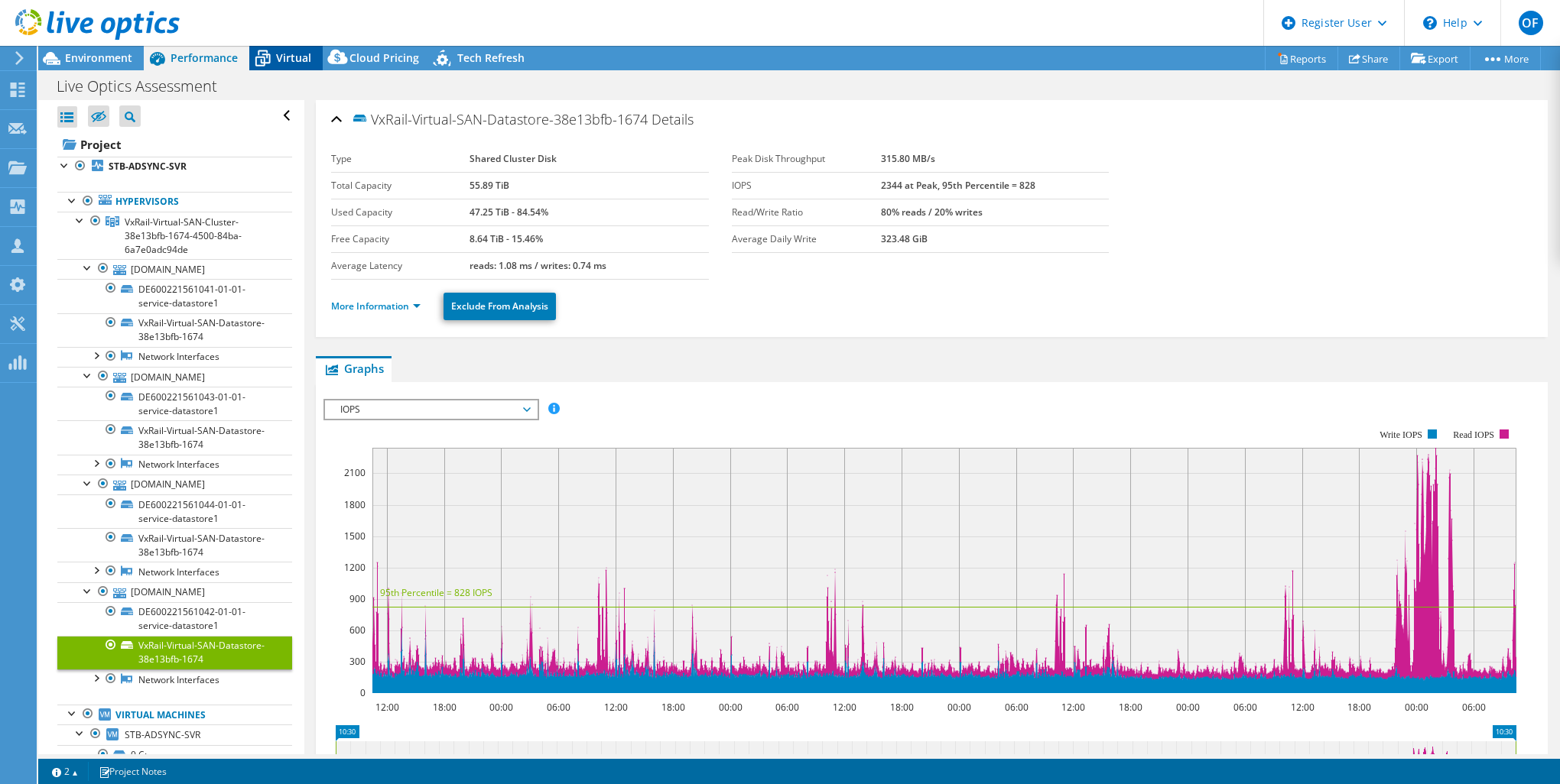
click at [278, 54] on span "Virtual" at bounding box center [294, 58] width 35 height 15
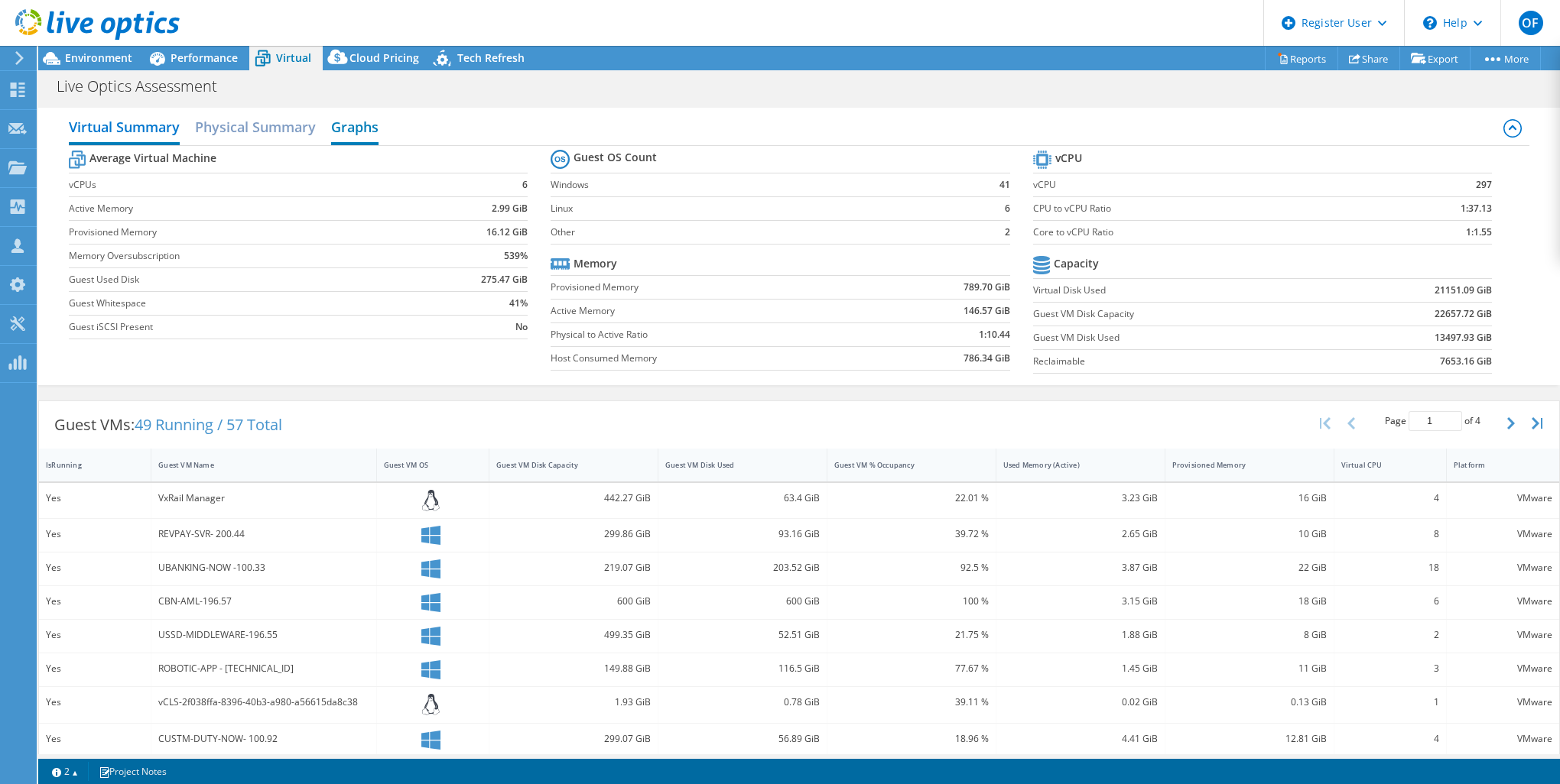
click at [373, 124] on h2 "Graphs" at bounding box center [354, 128] width 47 height 33
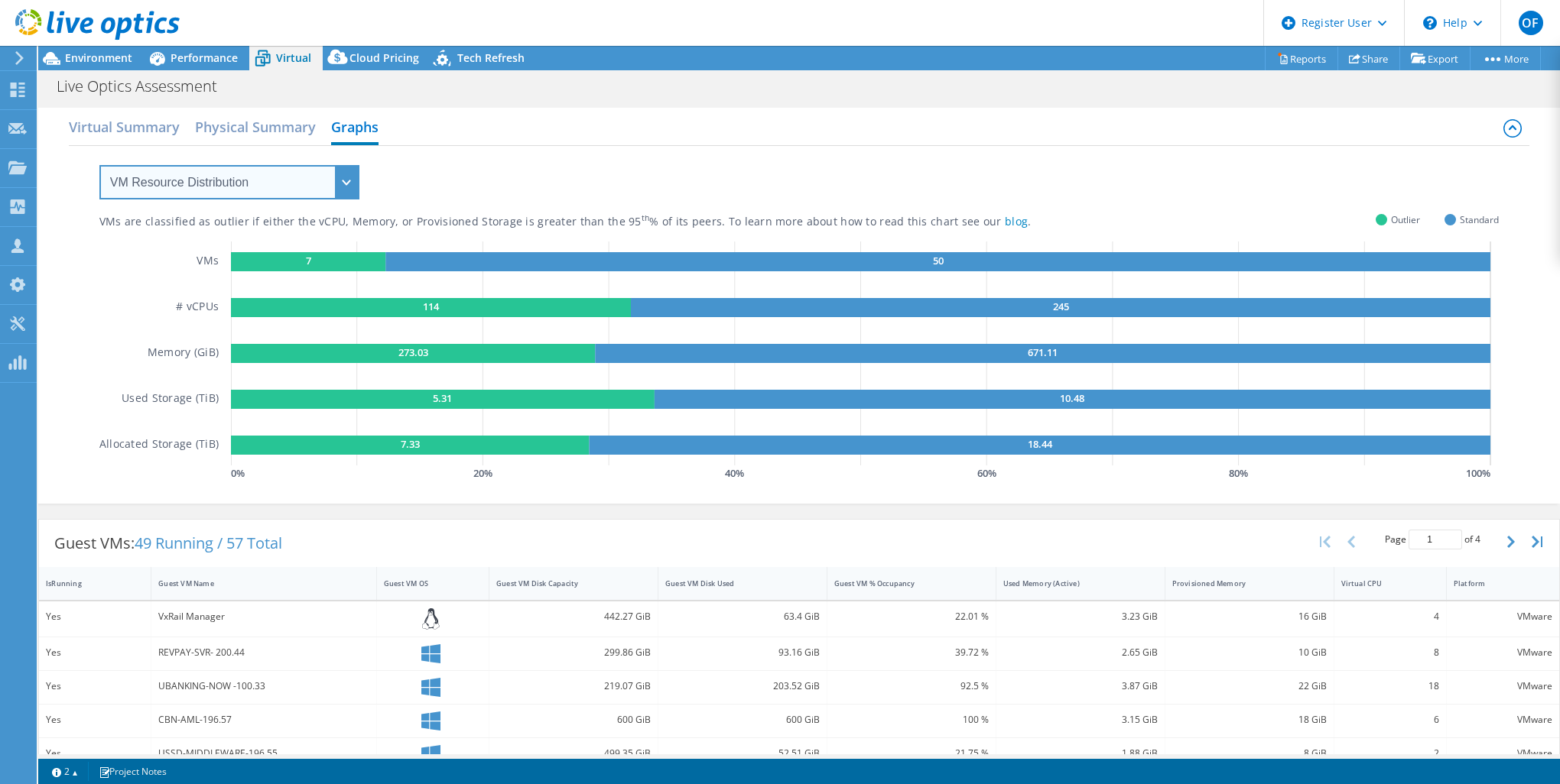
click at [286, 190] on select "VM Resource Distribution Provisioning Contrast Over Provisioning" at bounding box center [229, 182] width 260 height 34
select select "Provisioning Contrast"
click at [100, 166] on select "VM Resource Distribution Provisioning Contrast Over Provisioning" at bounding box center [229, 182] width 260 height 34
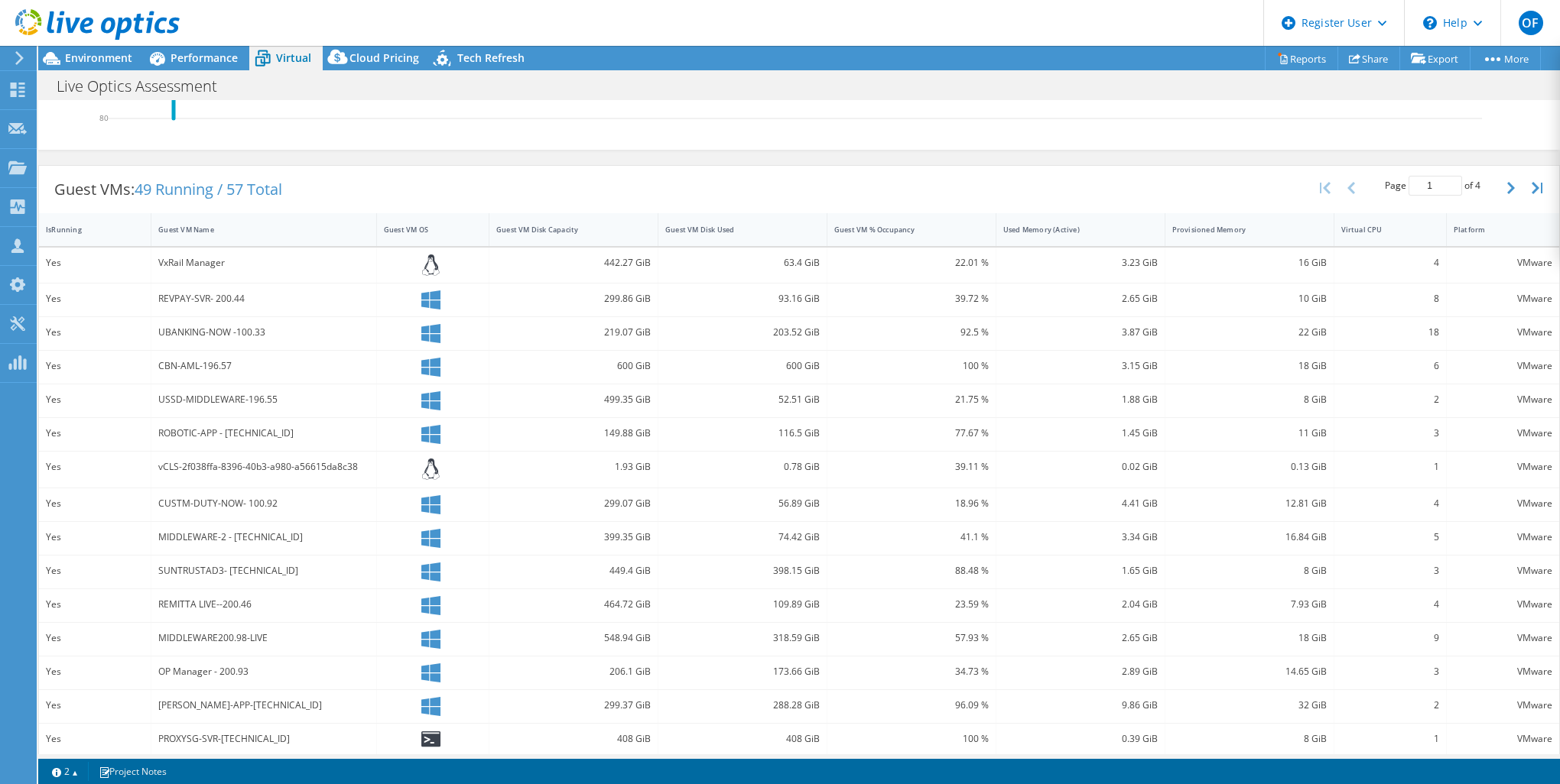
scroll to position [382, 0]
drag, startPoint x: 581, startPoint y: 348, endPoint x: 882, endPoint y: 222, distance: 326.3
click at [857, 359] on div "Yes CBN-AML-196.57 600 GiB 600 GiB 100 % 3.15 GiB 18 GiB 6 VMware" at bounding box center [799, 362] width 1520 height 33
click at [936, 230] on div "Guest VM % Occupancy" at bounding box center [901, 224] width 150 height 23
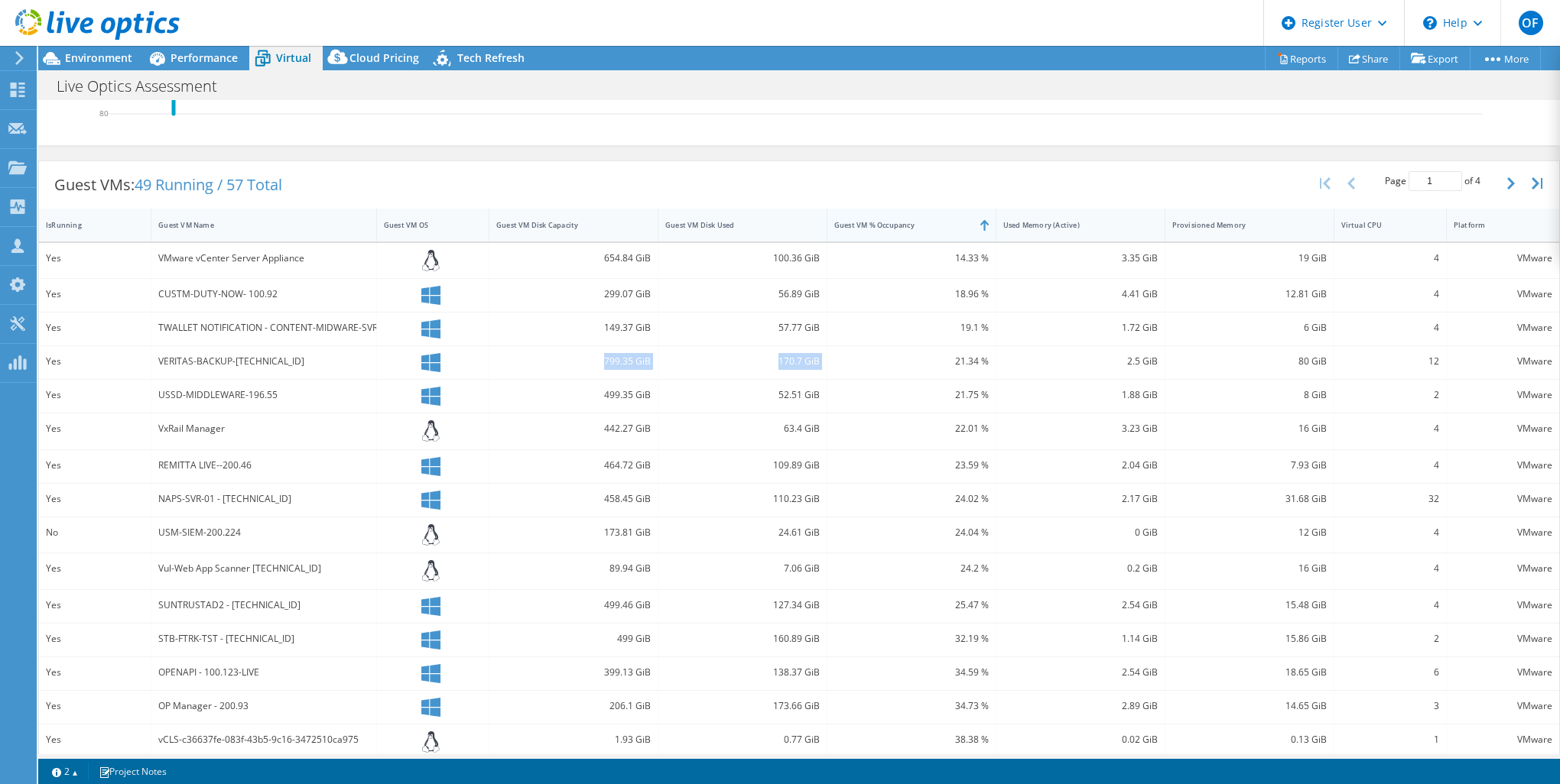
click at [936, 230] on div "Guest VM % Occupancy" at bounding box center [901, 224] width 150 height 23
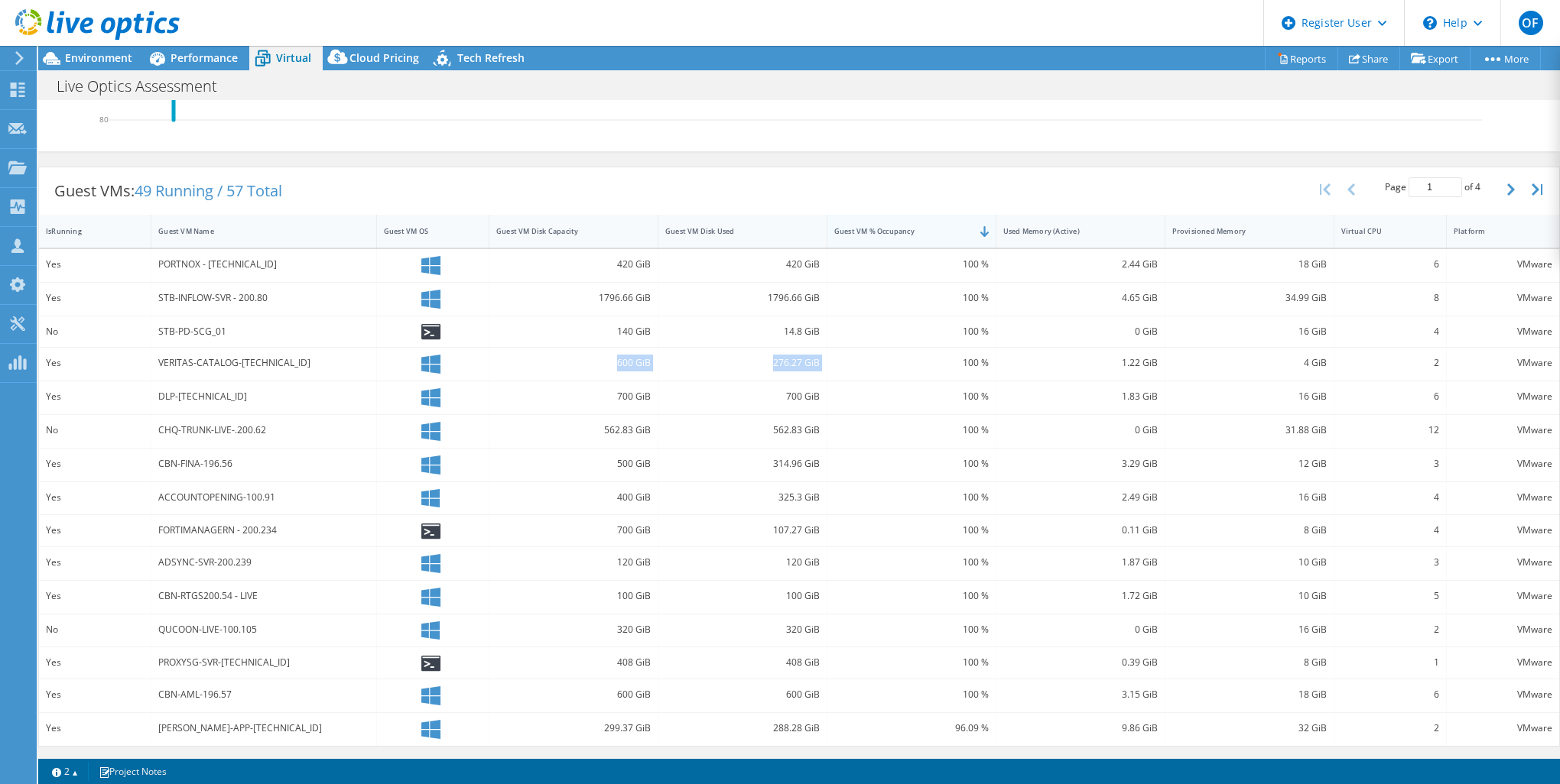
scroll to position [376, 0]
click at [511, 179] on div "Guest VMs: 49 Running / 57 Total Page 1 of 4 5 rows 10 rows 20 rows 25 rows 50 …" at bounding box center [799, 191] width 1520 height 47
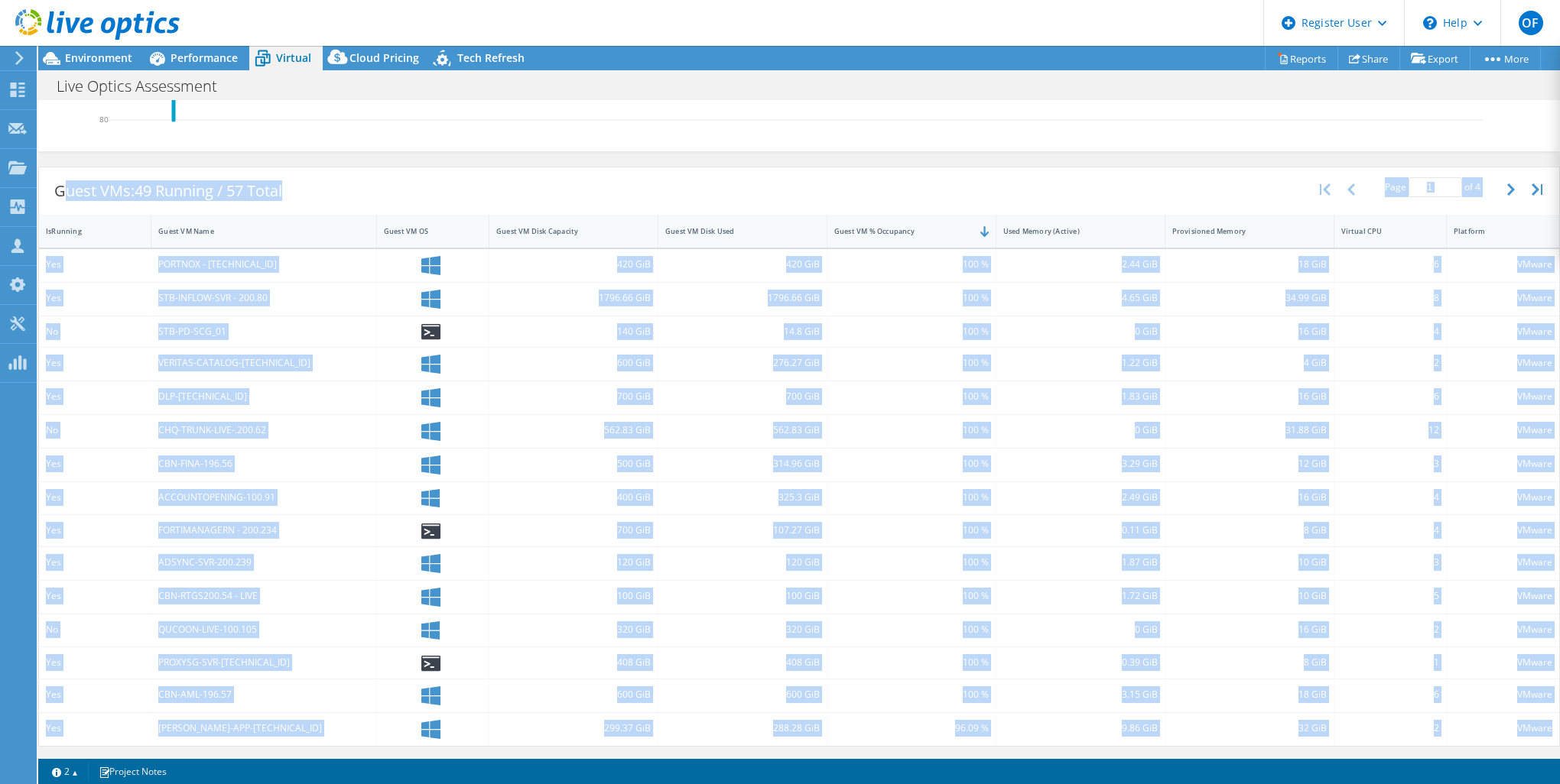
drag, startPoint x: 63, startPoint y: 176, endPoint x: 1538, endPoint y: 730, distance: 1575.6
click at [1538, 730] on div "Guest VMs: 49 Running / 57 Total Page 1 of 4 5 rows 10 rows 20 rows 25 rows 50 …" at bounding box center [798, 457] width 1521 height 580
copy div "uest VMs: 49 Running / 57 Total Page of 4 5 rows 10 rows 20 rows 25 rows 50 row…"
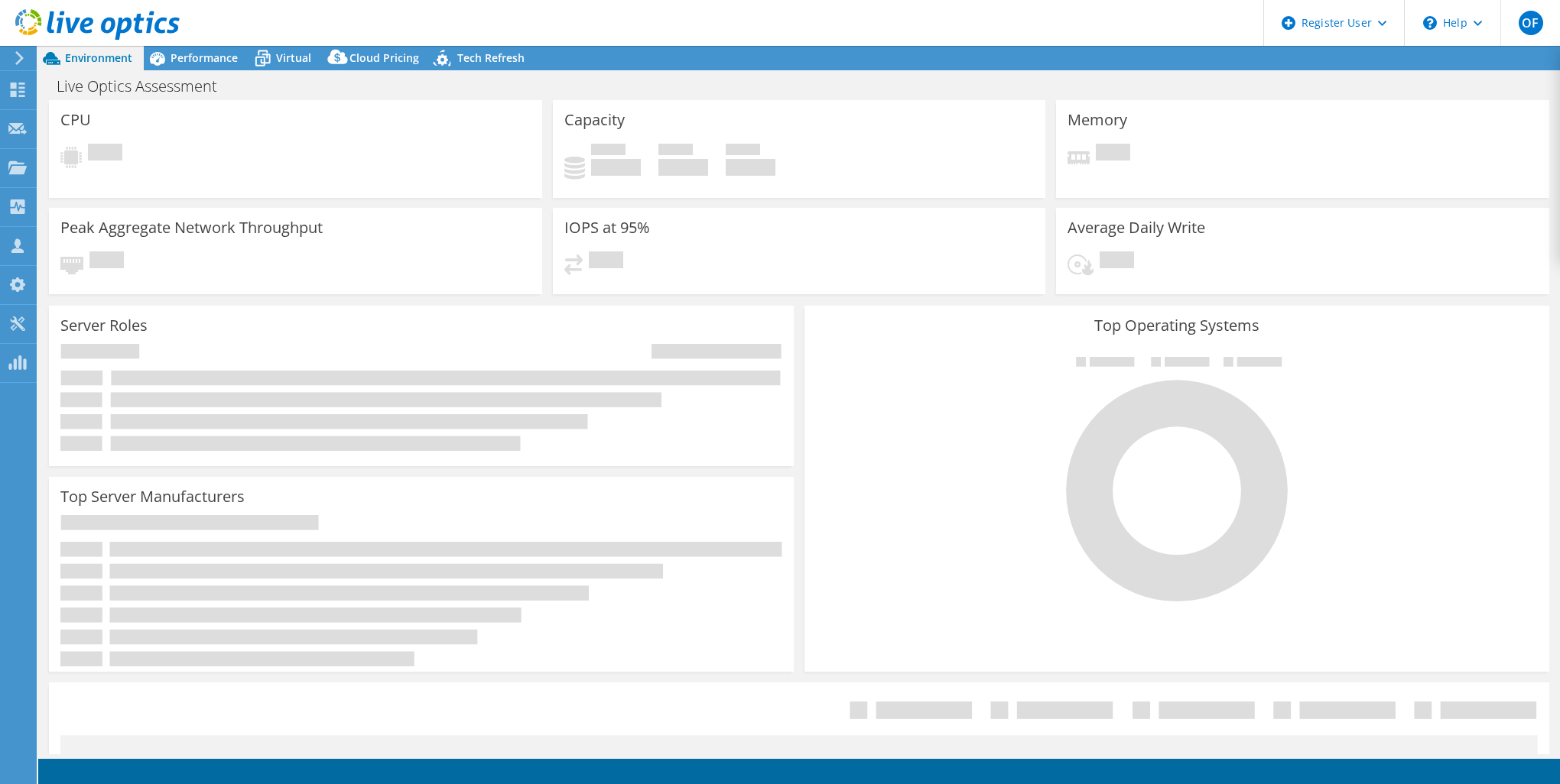
select select "USD"
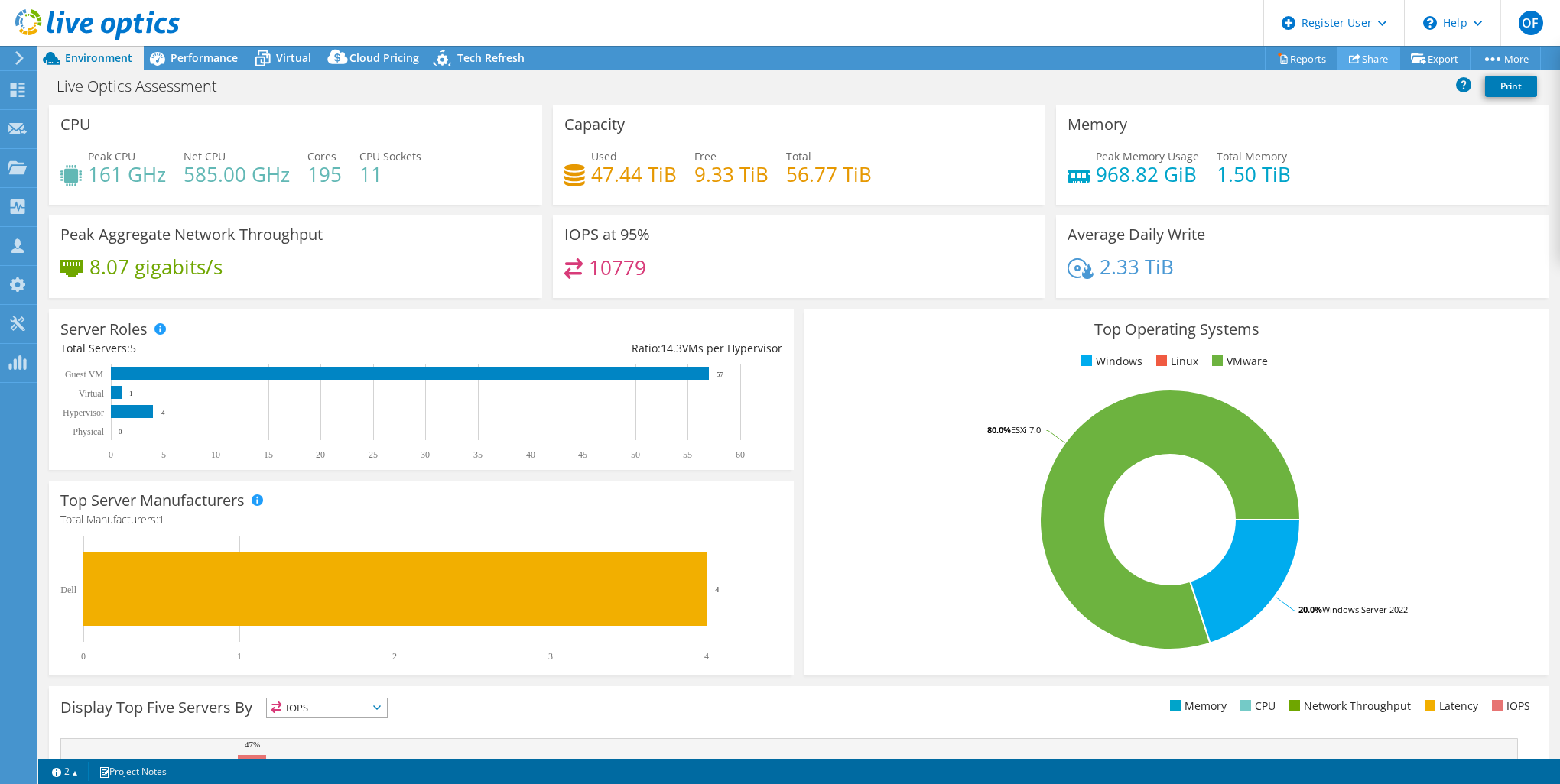
click at [1349, 53] on icon at bounding box center [1354, 59] width 11 height 11
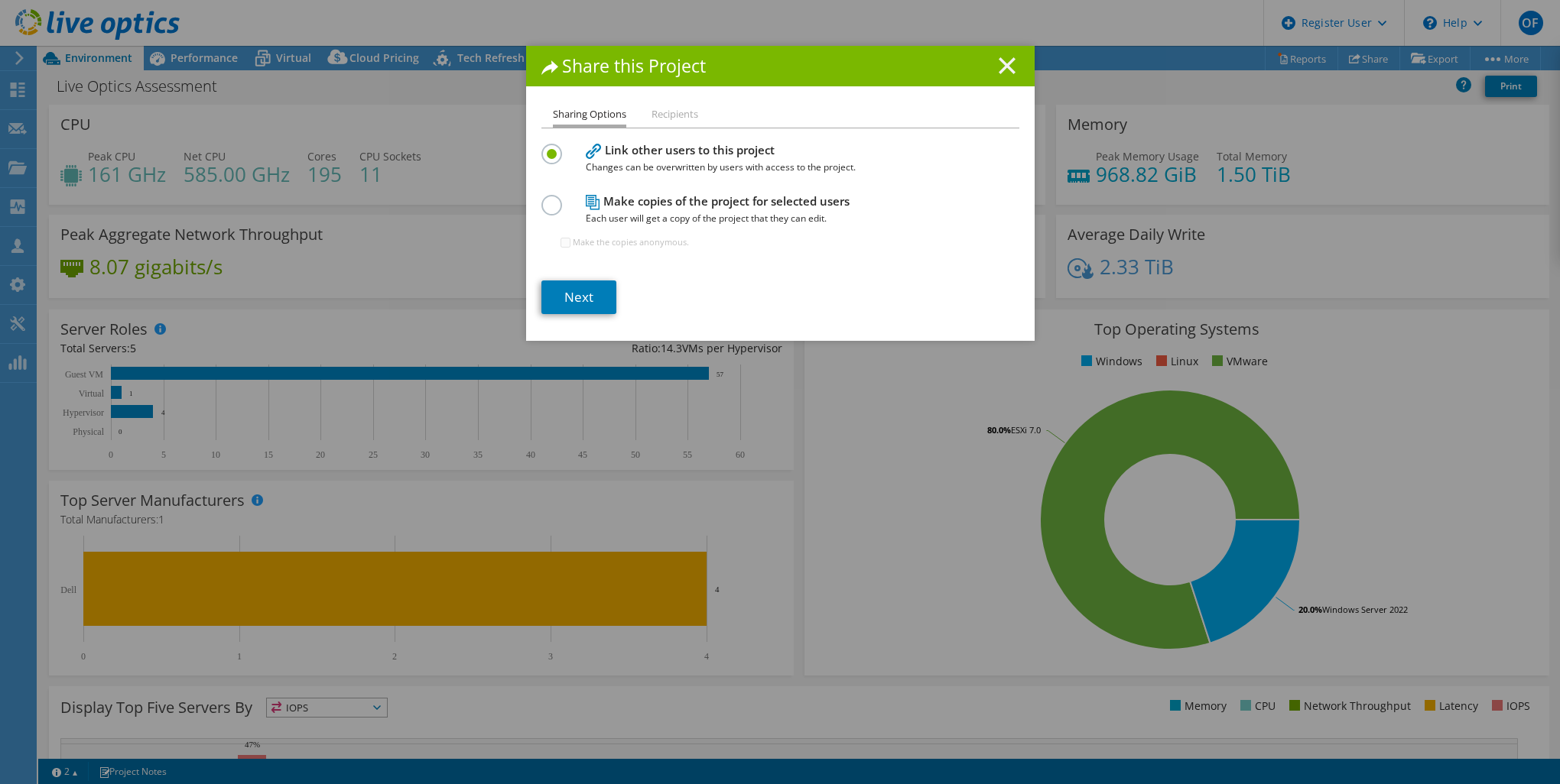
click at [998, 72] on icon at bounding box center [1007, 66] width 17 height 17
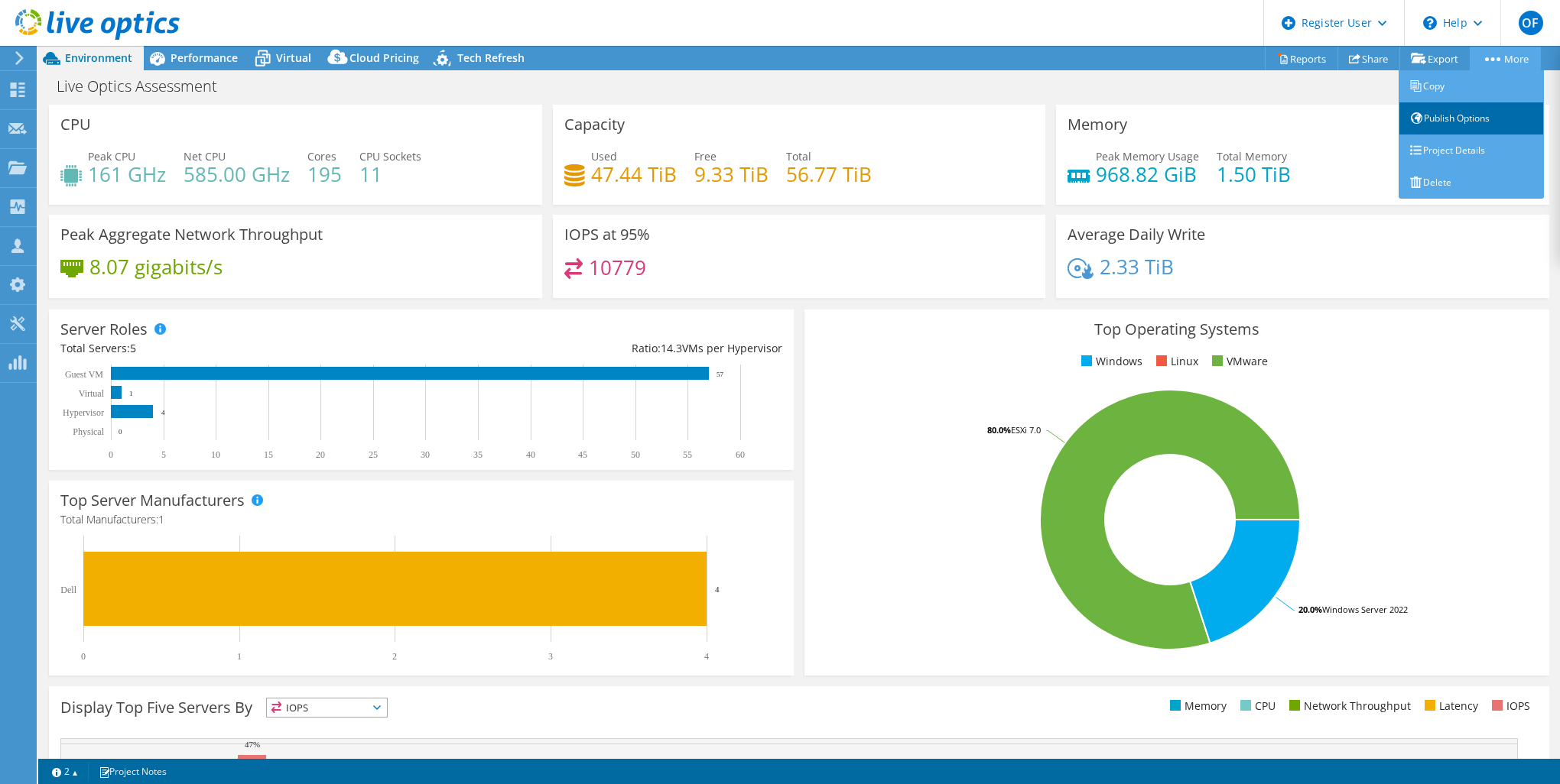
click at [1470, 109] on link "Publish Options" at bounding box center [1471, 118] width 145 height 33
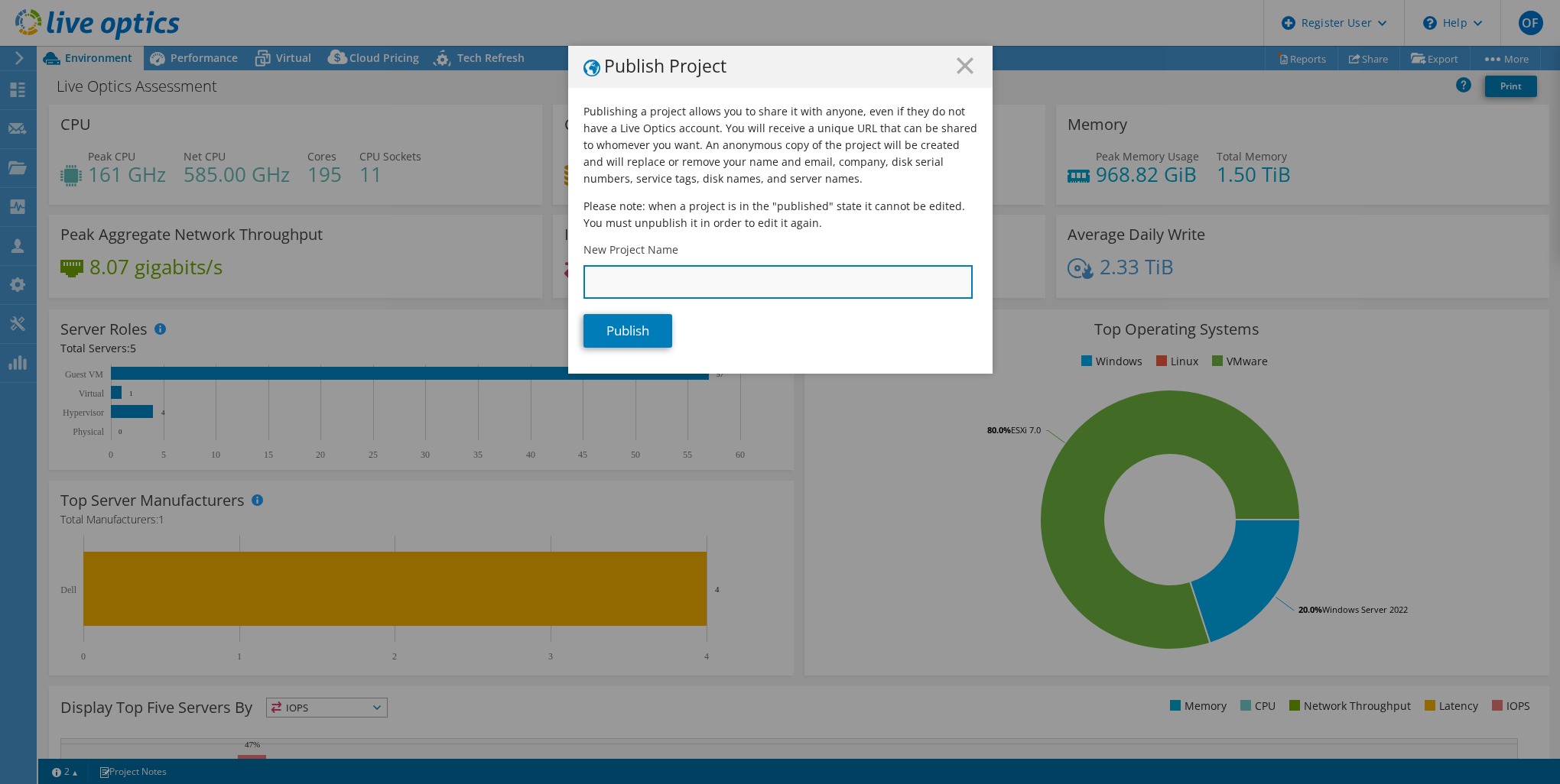
click at [652, 287] on input "New Project Name" at bounding box center [778, 282] width 389 height 33
type input "SunTrust HCI Assessment"
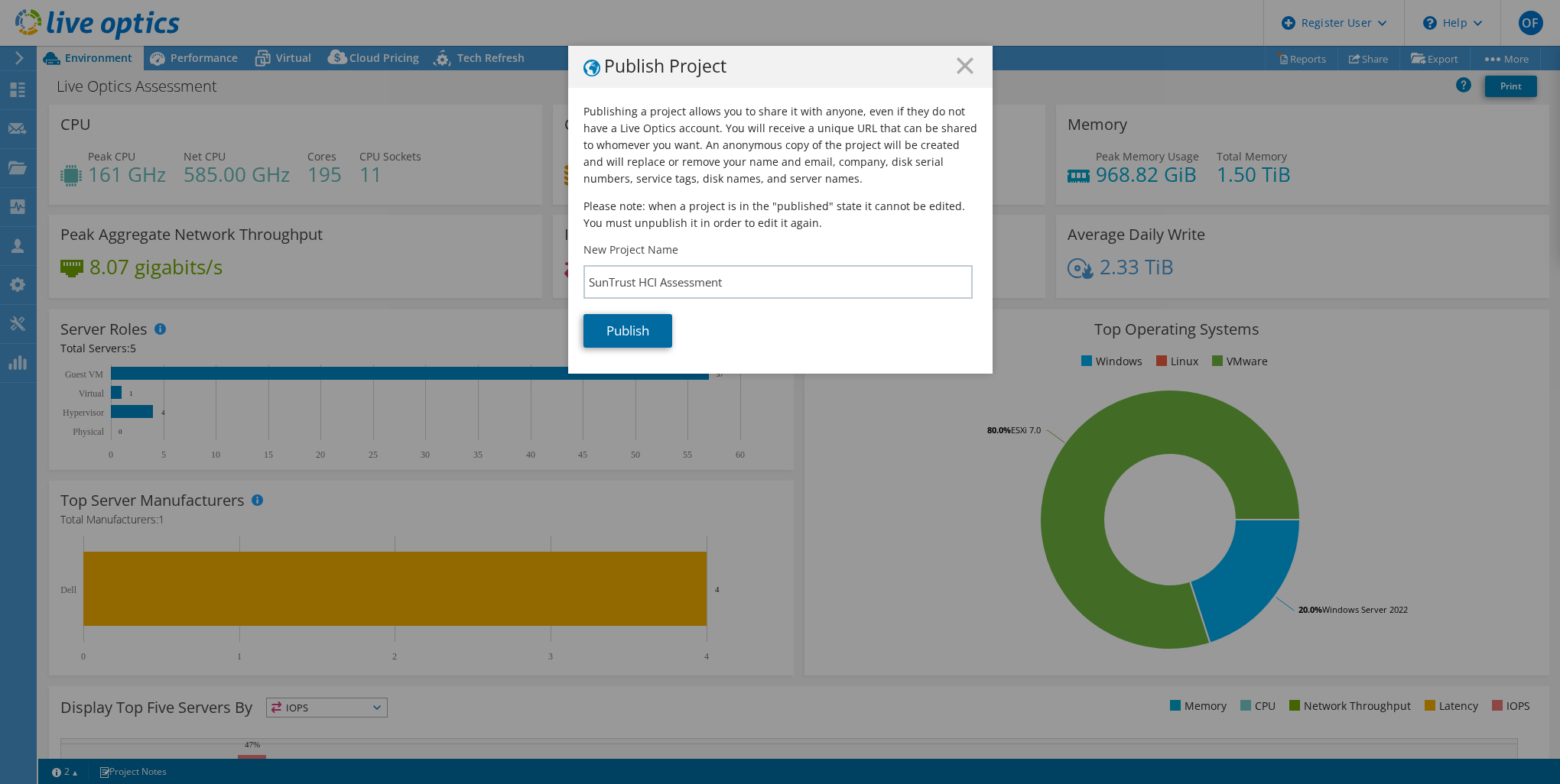
click at [642, 335] on link "Publish" at bounding box center [627, 331] width 88 height 33
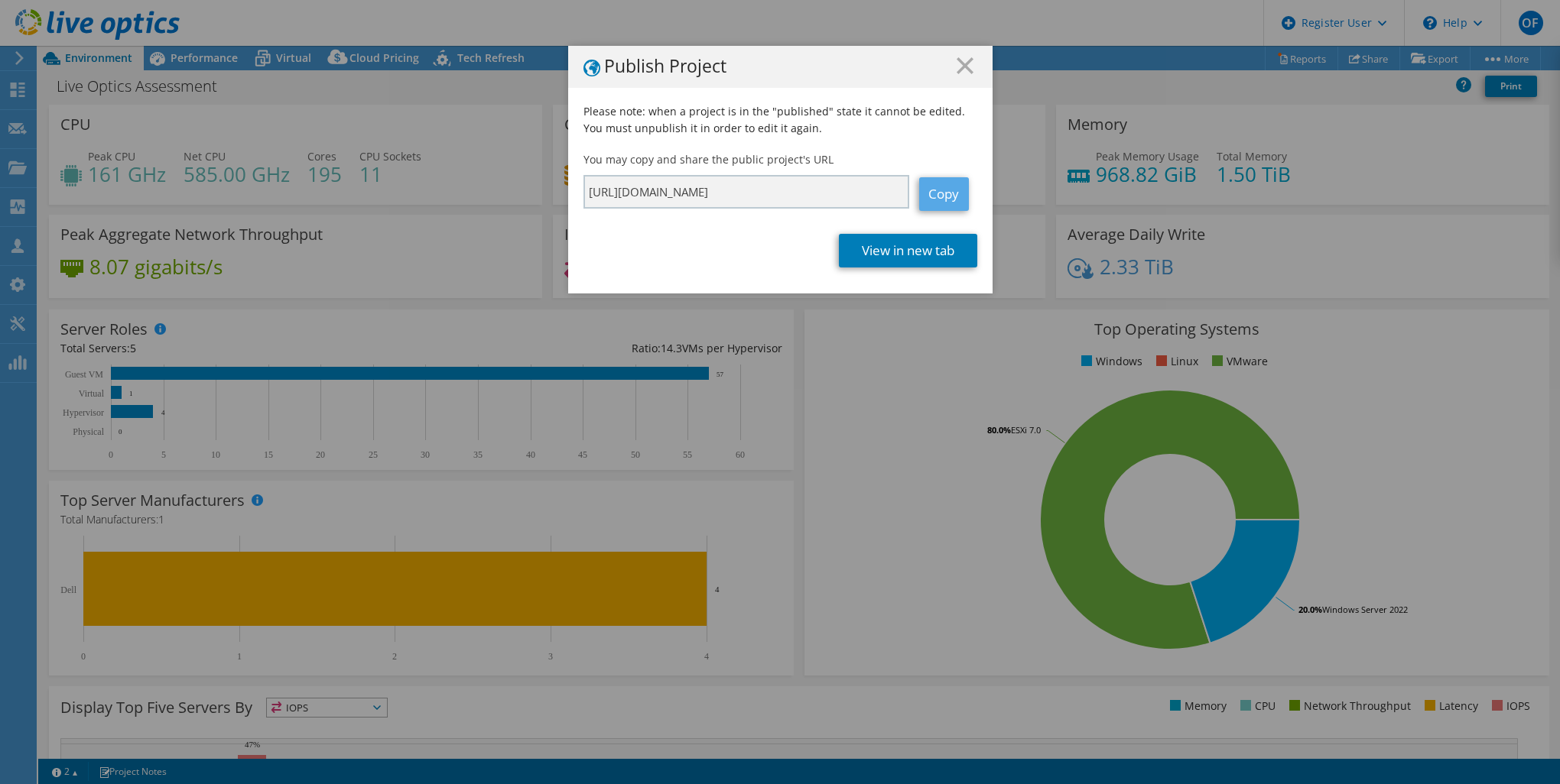
click at [921, 185] on link "Copy" at bounding box center [943, 194] width 49 height 33
drag, startPoint x: 921, startPoint y: 185, endPoint x: 931, endPoint y: 194, distance: 13.5
click at [931, 194] on link "Copy" at bounding box center [943, 194] width 49 height 33
click at [946, 73] on h1 "Publish Project" at bounding box center [780, 67] width 393 height 20
click at [949, 73] on h1 "Publish Project" at bounding box center [780, 67] width 393 height 20
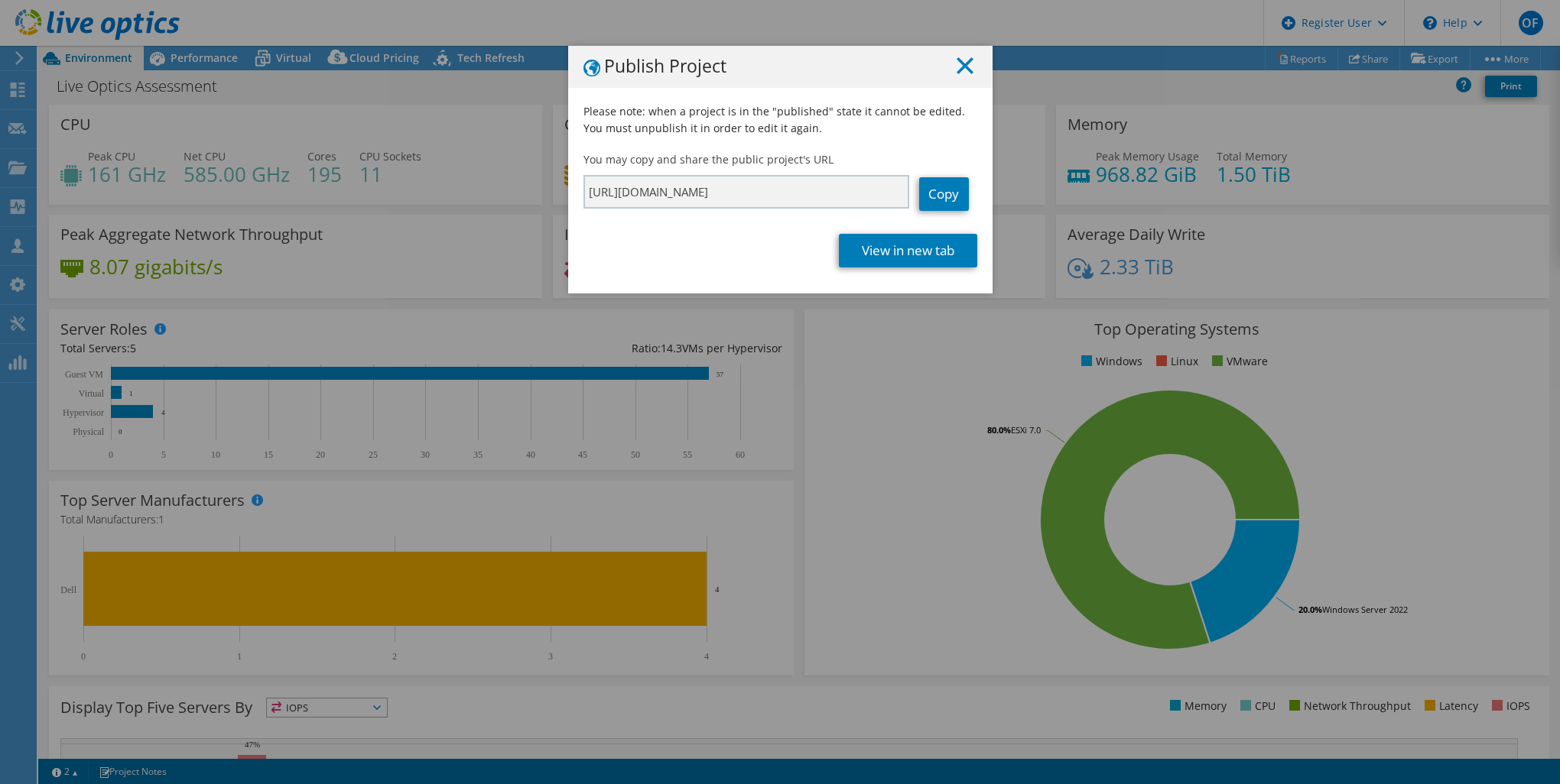
click at [956, 72] on icon at bounding box center [965, 66] width 17 height 17
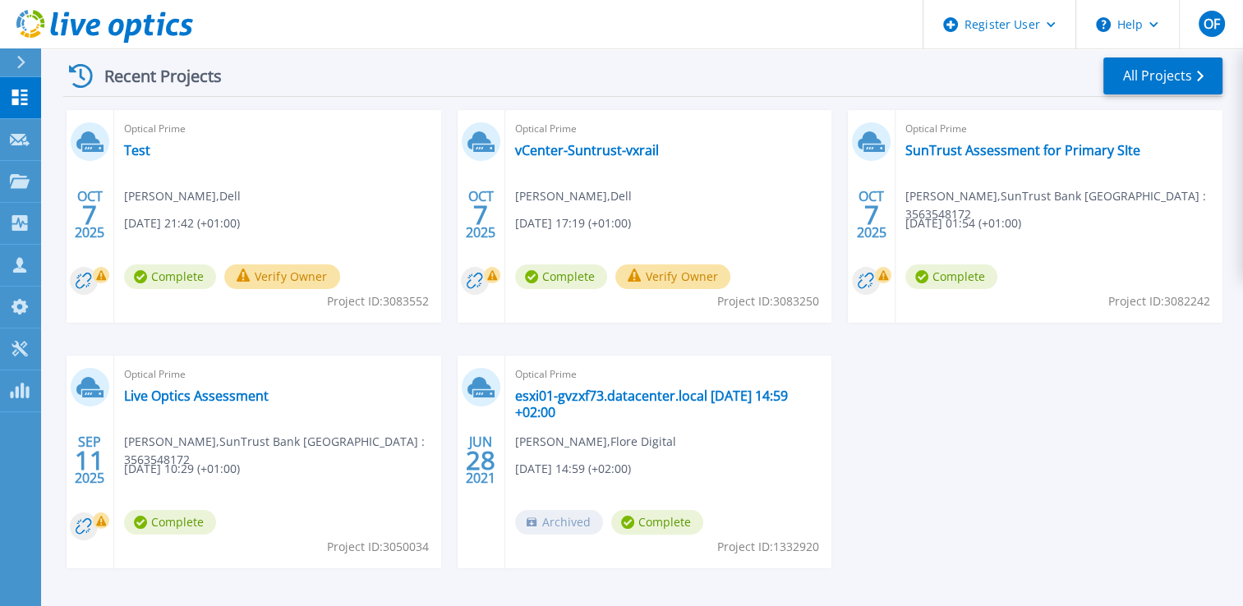
scroll to position [247, 0]
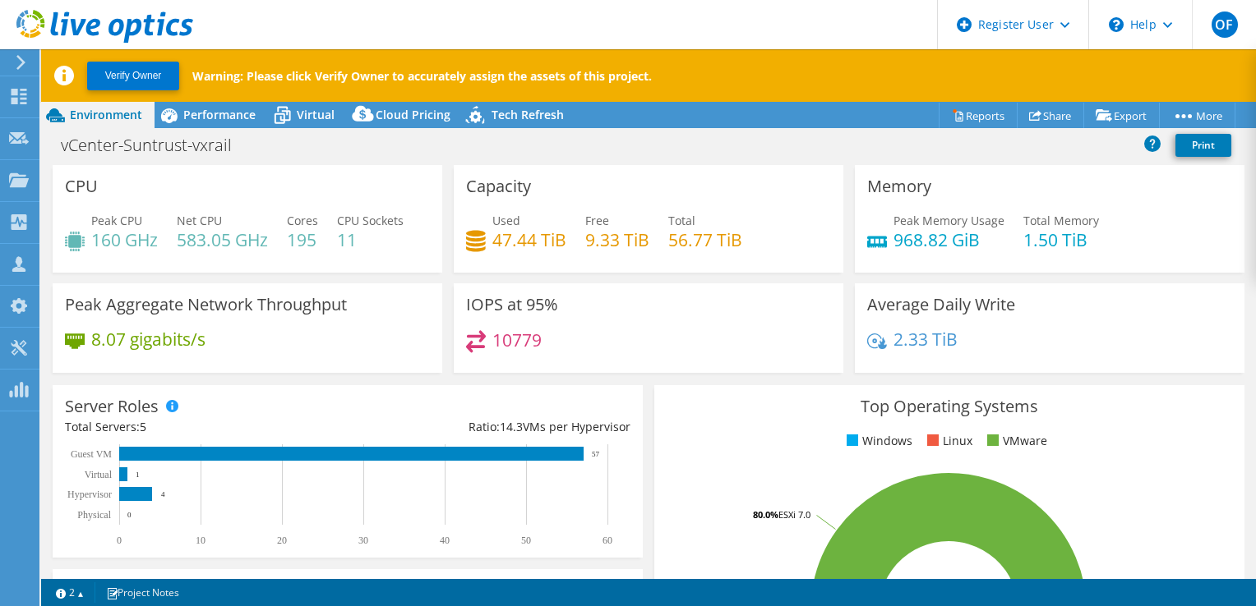
select select "USD"
